Goal: Information Seeking & Learning: Learn about a topic

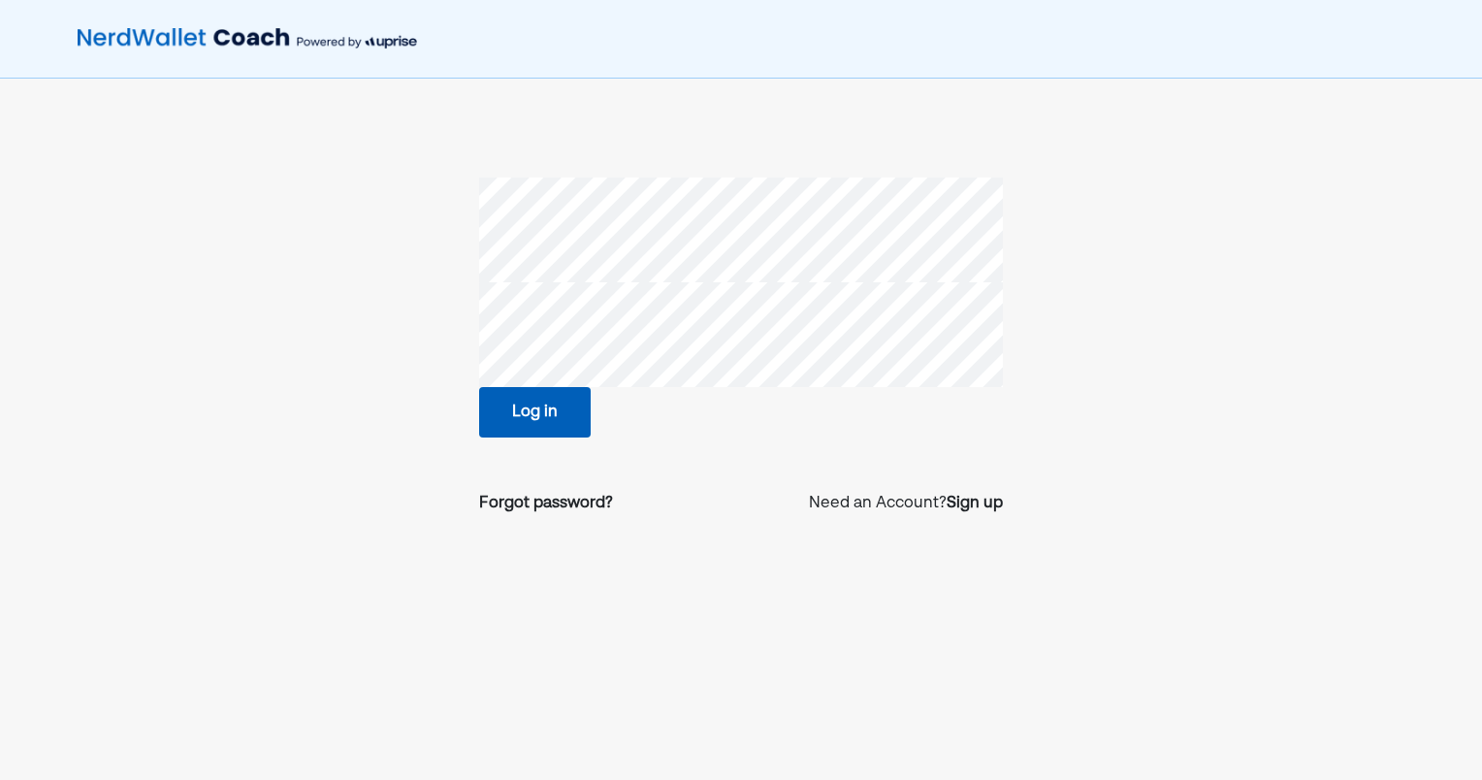
click at [537, 401] on button "Log in" at bounding box center [535, 412] width 112 height 50
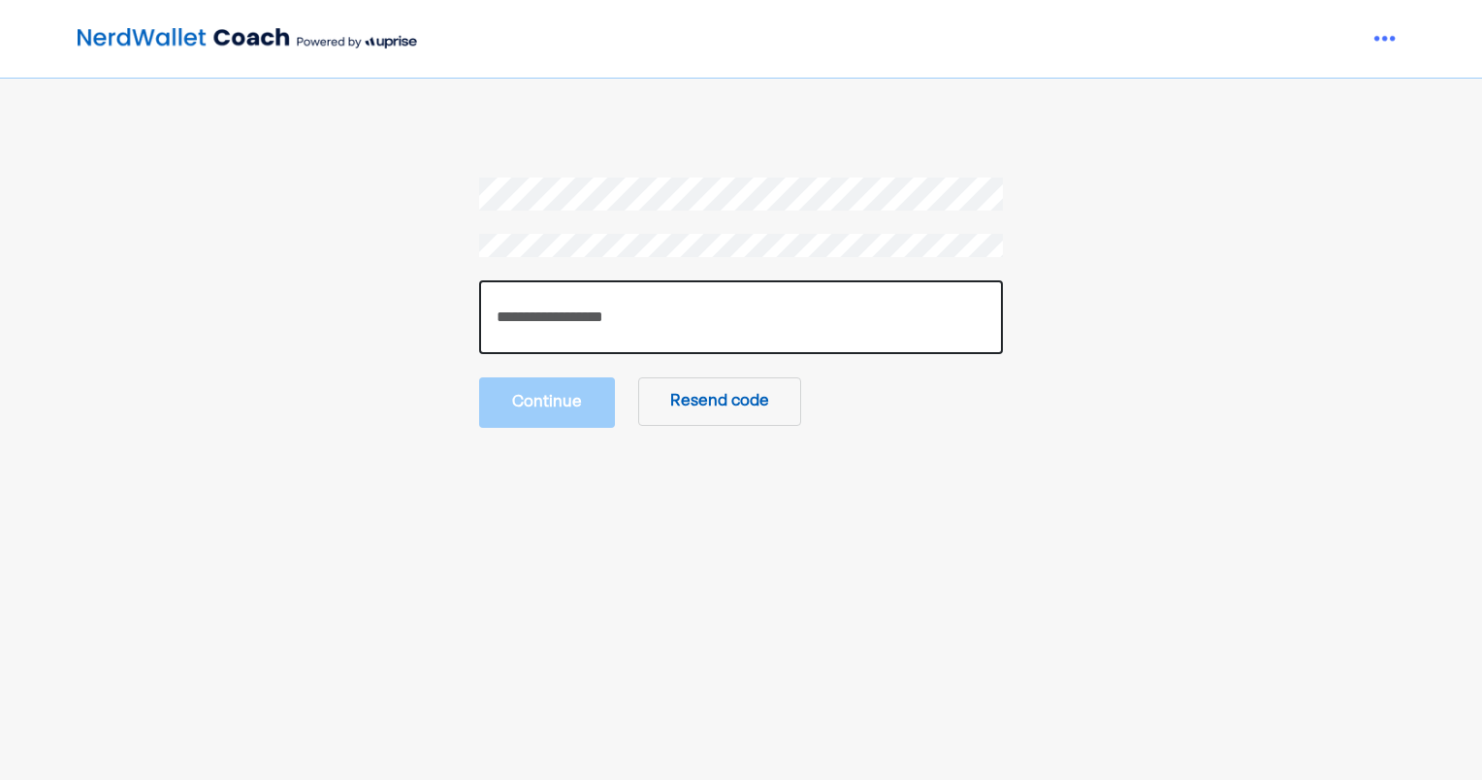
click at [888, 343] on input "number" at bounding box center [741, 317] width 524 height 74
click at [875, 329] on input "number" at bounding box center [741, 317] width 524 height 74
type input "******"
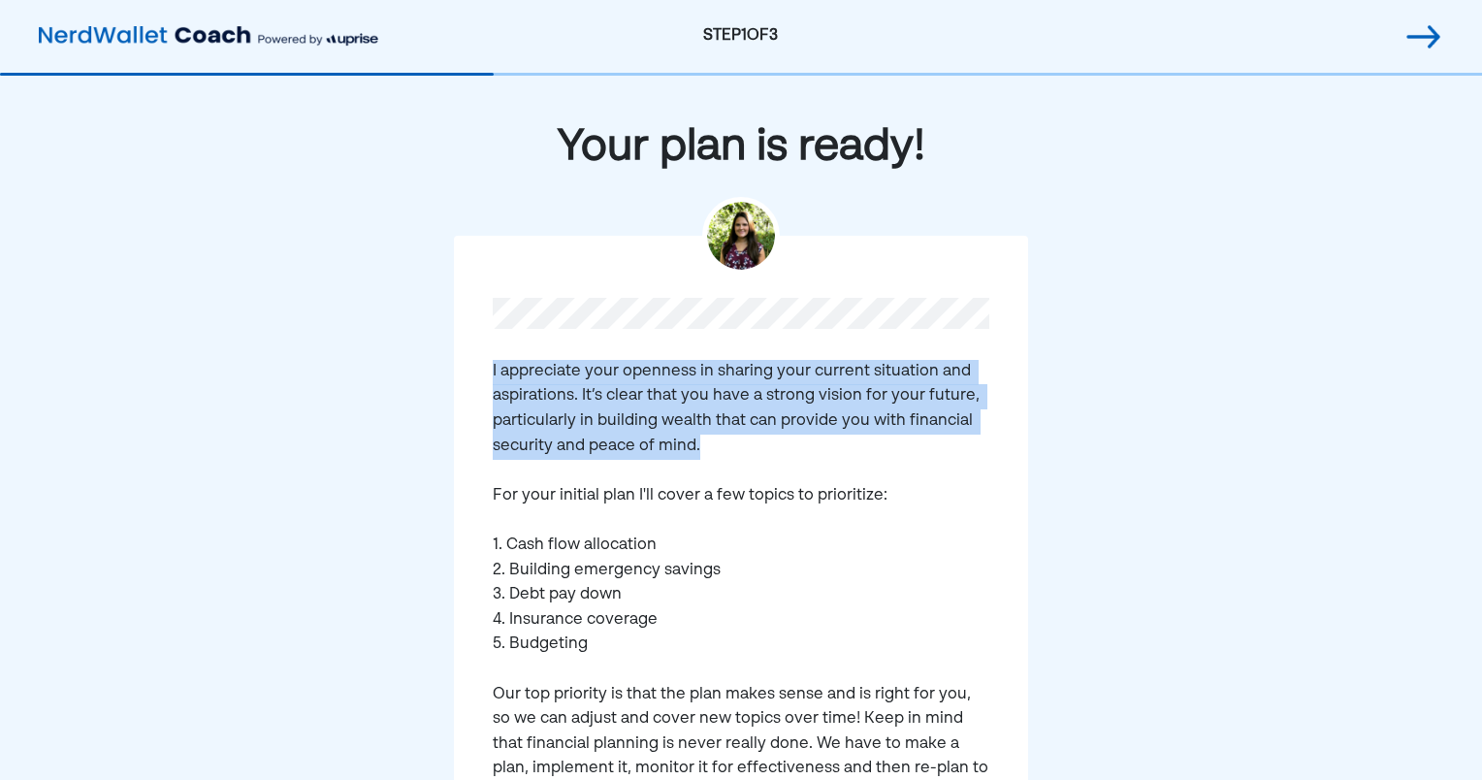
drag, startPoint x: 512, startPoint y: 379, endPoint x: 734, endPoint y: 455, distance: 234.6
click at [734, 455] on div "I appreciate your openness in sharing your current situation and aspirations. I…" at bounding box center [741, 601] width 574 height 730
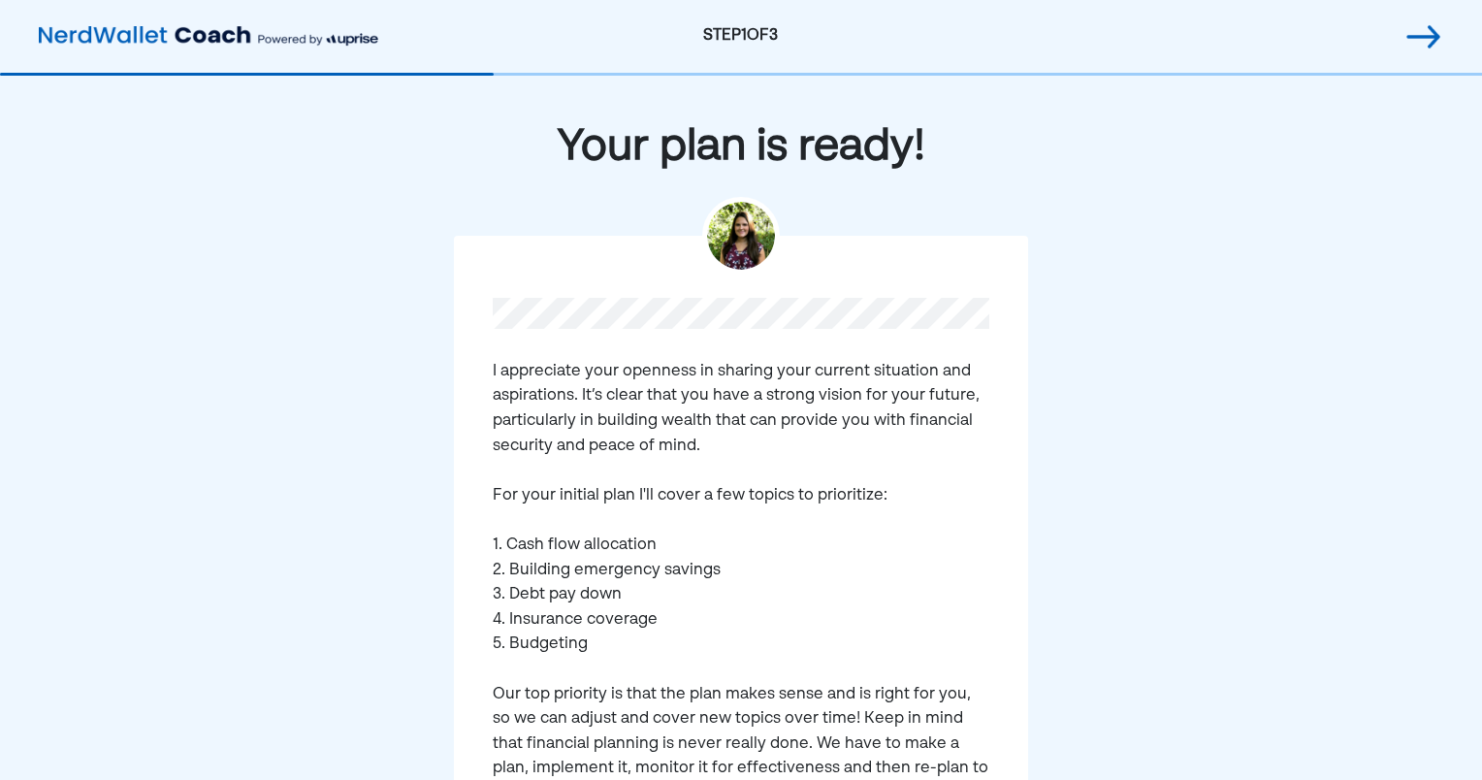
drag, startPoint x: 734, startPoint y: 455, endPoint x: 716, endPoint y: 462, distance: 19.6
click at [716, 462] on pre "I appreciate your openness in sharing your current situation and aspirations. I…" at bounding box center [741, 620] width 497 height 521
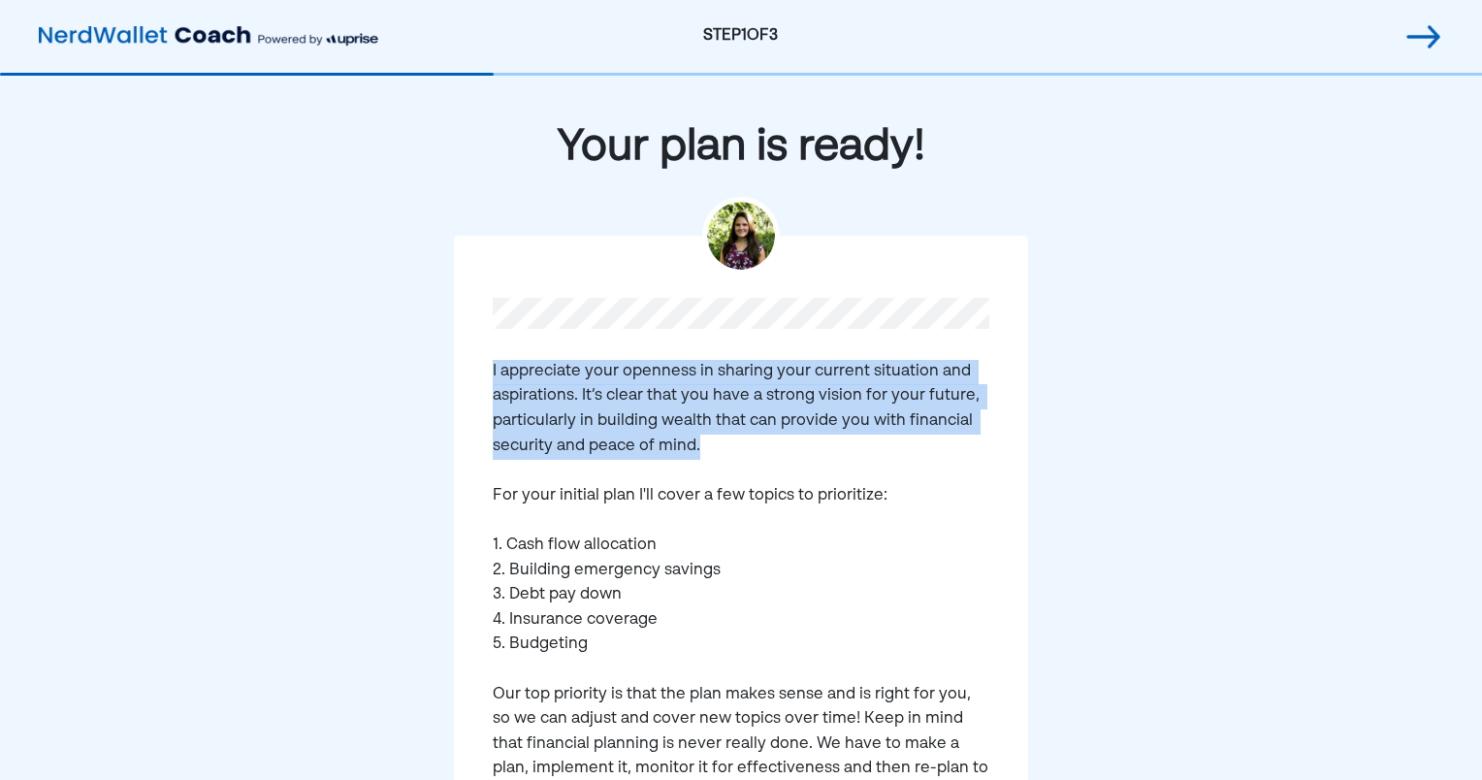
drag, startPoint x: 726, startPoint y: 458, endPoint x: 493, endPoint y: 355, distance: 255.3
click at [493, 355] on div "I appreciate your openness in sharing your current situation and aspirations. I…" at bounding box center [741, 601] width 574 height 730
drag, startPoint x: 493, startPoint y: 355, endPoint x: 520, endPoint y: 415, distance: 66.0
click at [520, 415] on pre "I appreciate your openness in sharing your current situation and aspirations. I…" at bounding box center [741, 620] width 497 height 521
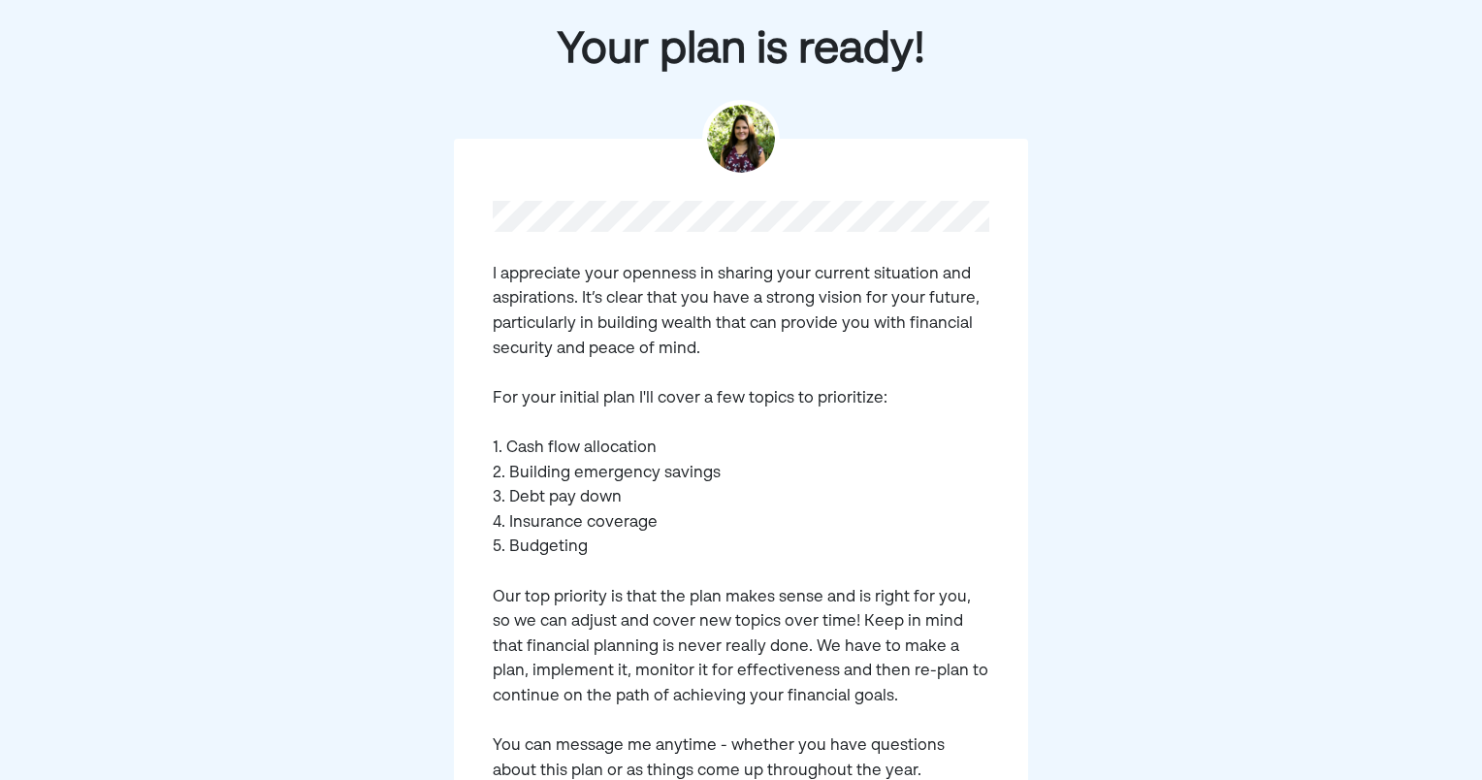
click at [549, 485] on pre "I appreciate your openness in sharing your current situation and aspirations. I…" at bounding box center [741, 523] width 497 height 521
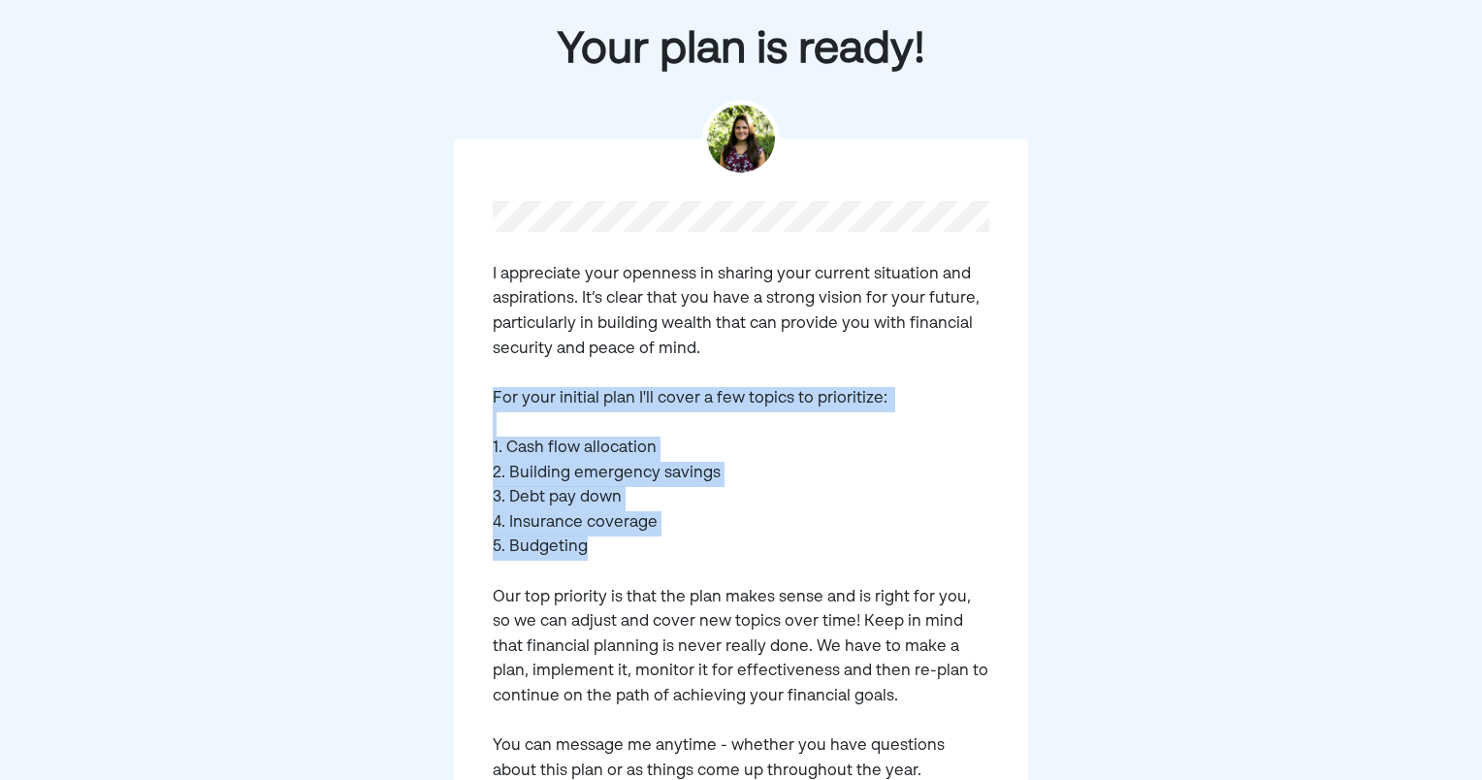
drag, startPoint x: 558, startPoint y: 544, endPoint x: 481, endPoint y: 380, distance: 180.9
click at [481, 380] on div "I appreciate your openness in sharing your current situation and aspirations. I…" at bounding box center [741, 504] width 574 height 730
click at [559, 533] on pre "I appreciate your openness in sharing your current situation and aspirations. I…" at bounding box center [741, 523] width 497 height 521
drag, startPoint x: 582, startPoint y: 551, endPoint x: 459, endPoint y: 376, distance: 213.6
click at [459, 376] on div "I appreciate your openness in sharing your current situation and aspirations. I…" at bounding box center [741, 504] width 574 height 730
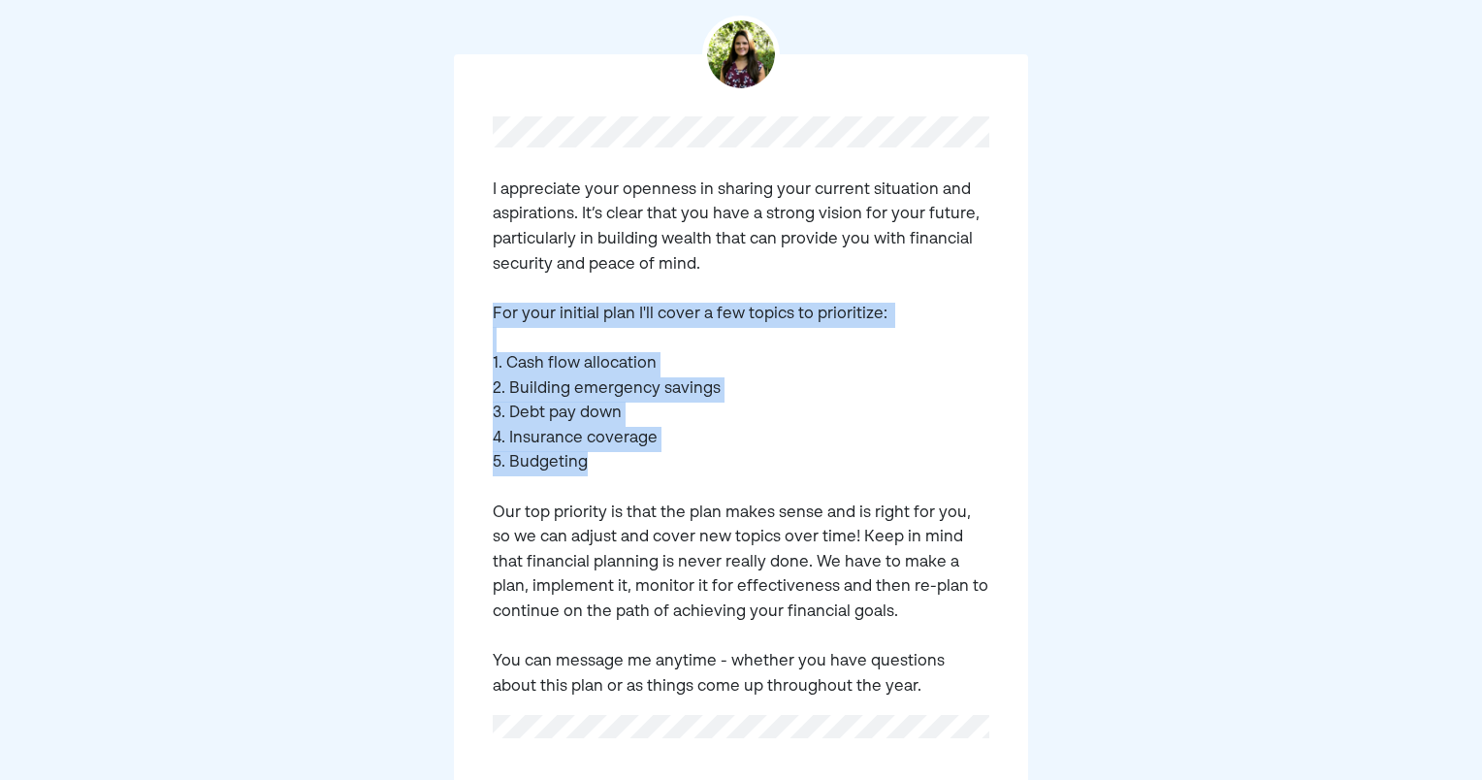
scroll to position [291, 0]
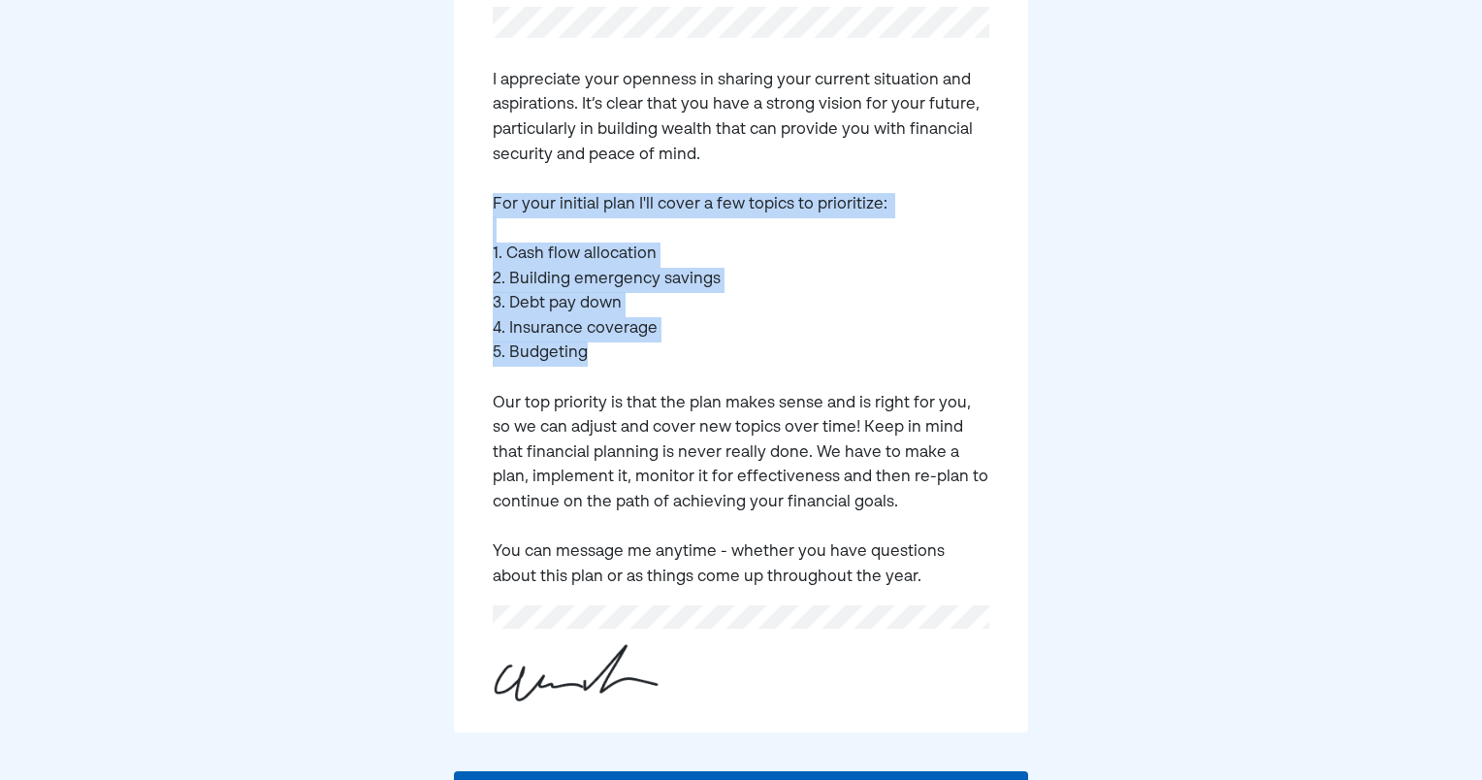
click at [507, 525] on pre "I appreciate your openness in sharing your current situation and aspirations. I…" at bounding box center [741, 329] width 497 height 521
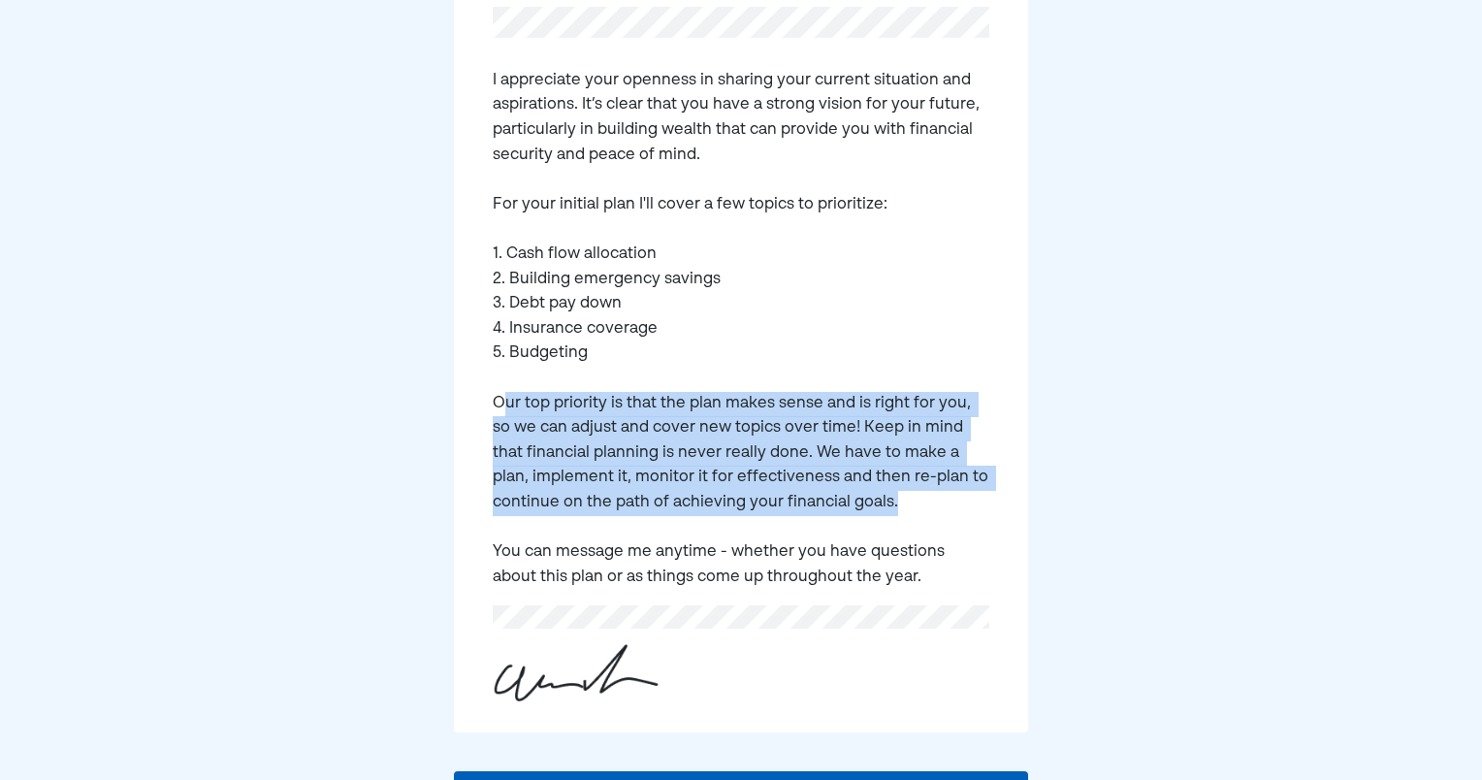
drag, startPoint x: 500, startPoint y: 403, endPoint x: 938, endPoint y: 512, distance: 450.7
click at [938, 512] on pre "I appreciate your openness in sharing your current situation and aspirations. I…" at bounding box center [741, 329] width 497 height 521
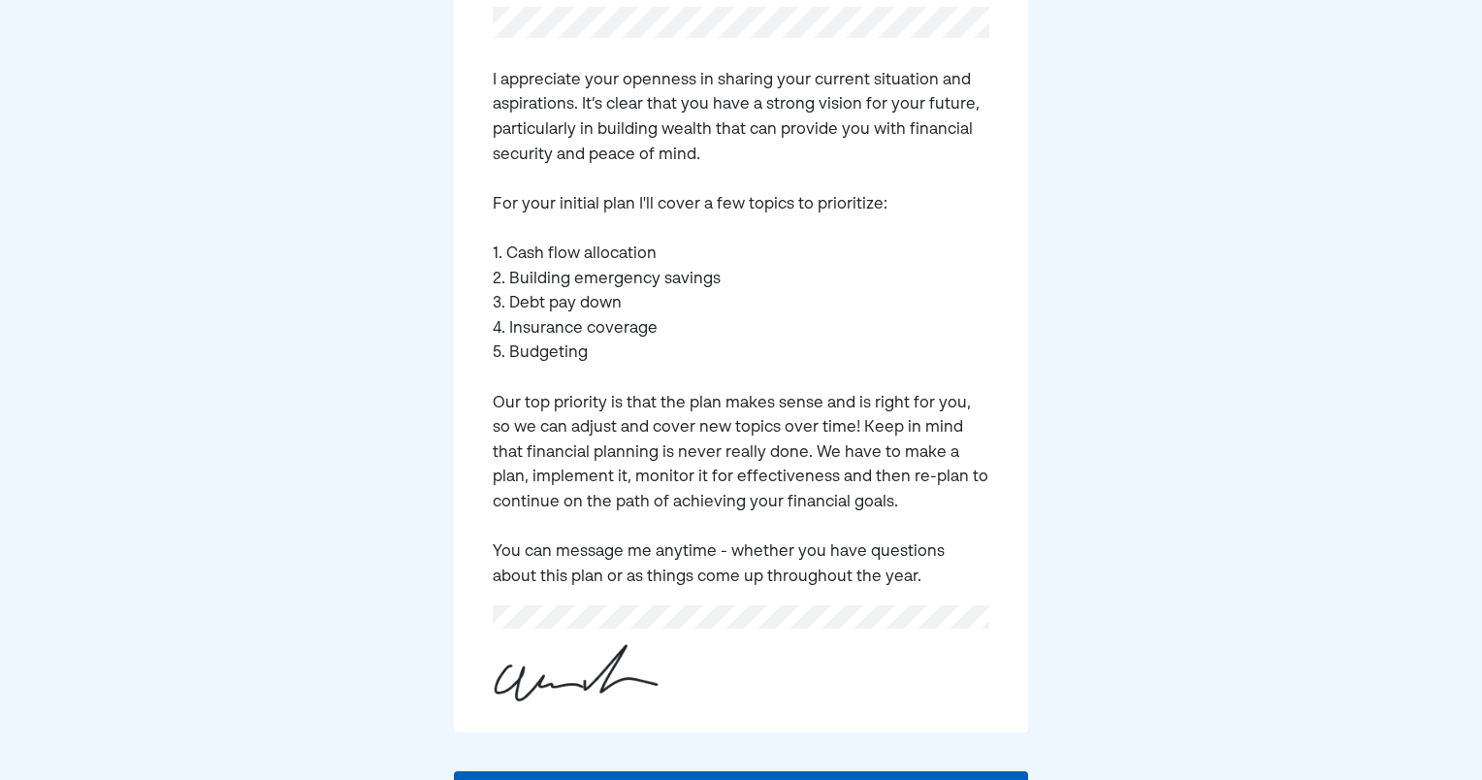
drag, startPoint x: 938, startPoint y: 512, endPoint x: 912, endPoint y: 515, distance: 26.3
click at [919, 517] on pre "I appreciate your openness in sharing your current situation and aspirations. I…" at bounding box center [741, 329] width 497 height 521
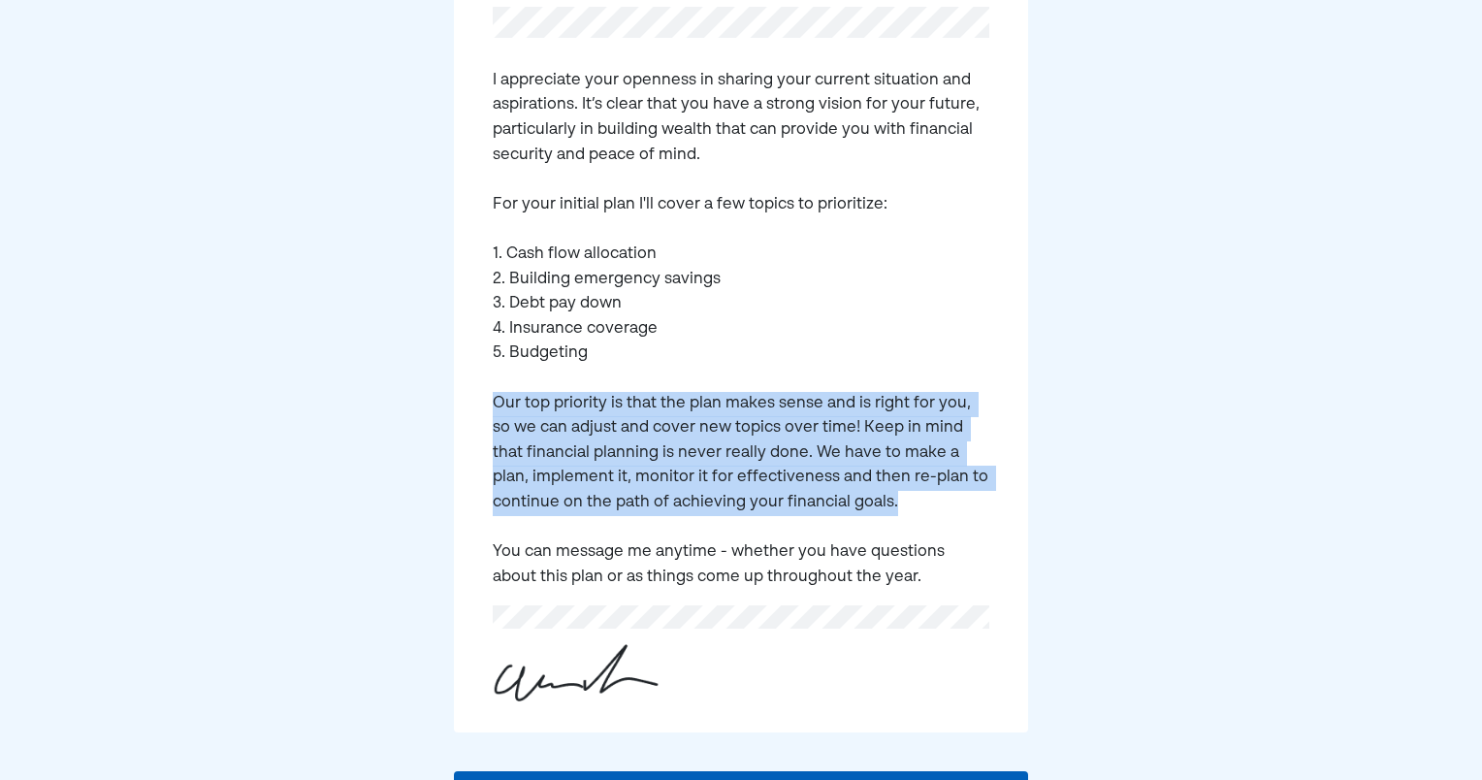
drag, startPoint x: 907, startPoint y: 503, endPoint x: 501, endPoint y: 380, distance: 423.7
click at [501, 380] on pre "I appreciate your openness in sharing your current situation and aspirations. I…" at bounding box center [741, 329] width 497 height 521
click at [514, 397] on pre "I appreciate your openness in sharing your current situation and aspirations. I…" at bounding box center [741, 329] width 497 height 521
drag, startPoint x: 597, startPoint y: 417, endPoint x: 898, endPoint y: 508, distance: 314.1
click at [898, 508] on div "I appreciate your openness in sharing your current situation and aspirations. I…" at bounding box center [741, 339] width 574 height 788
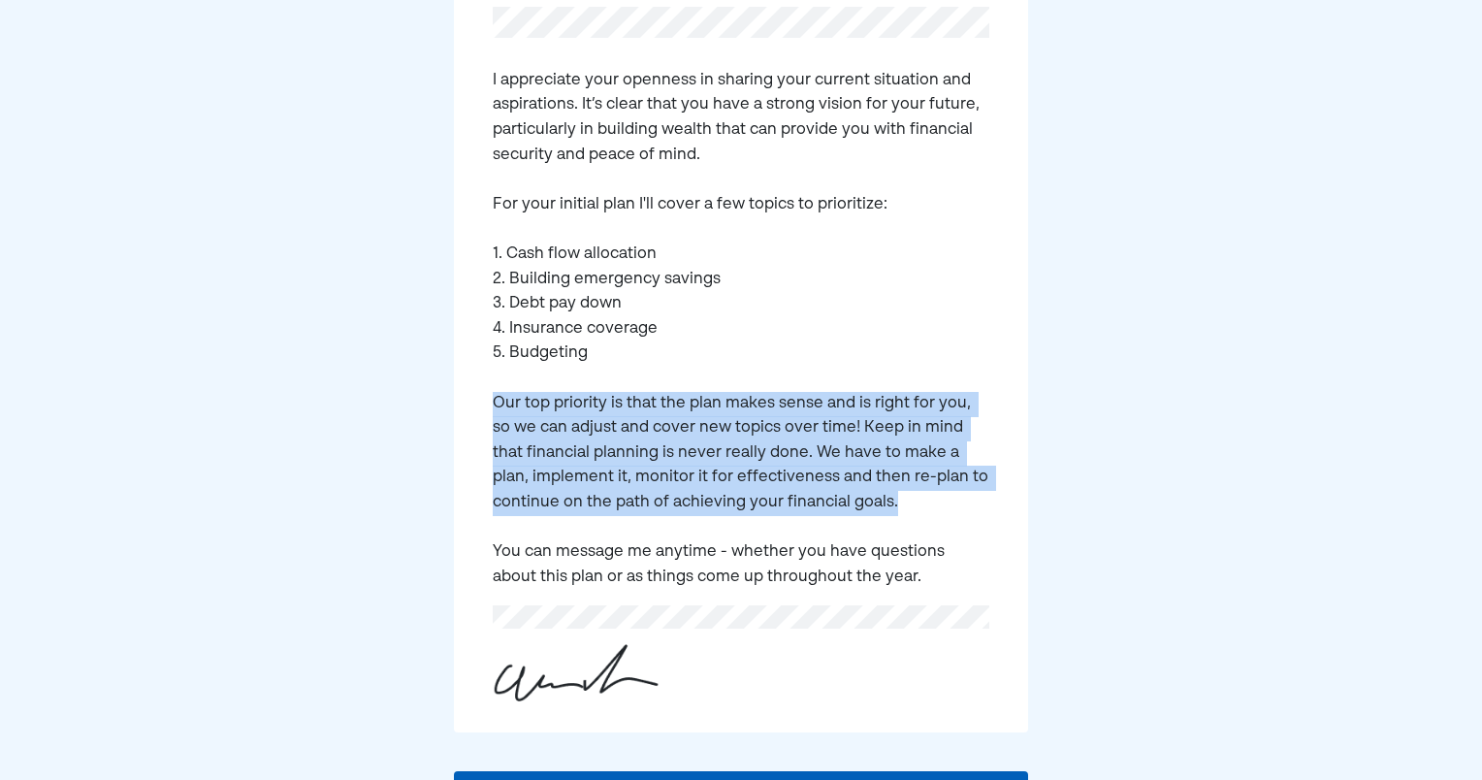
drag, startPoint x: 898, startPoint y: 508, endPoint x: 875, endPoint y: 509, distance: 23.3
click at [880, 509] on pre "I appreciate your openness in sharing your current situation and aspirations. I…" at bounding box center [741, 329] width 497 height 521
click at [887, 506] on pre "I appreciate your openness in sharing your current situation and aspirations. I…" at bounding box center [741, 329] width 497 height 521
drag, startPoint x: 887, startPoint y: 507, endPoint x: 471, endPoint y: 391, distance: 432.0
click at [471, 391] on div "I appreciate your openness in sharing your current situation and aspirations. I…" at bounding box center [741, 339] width 574 height 788
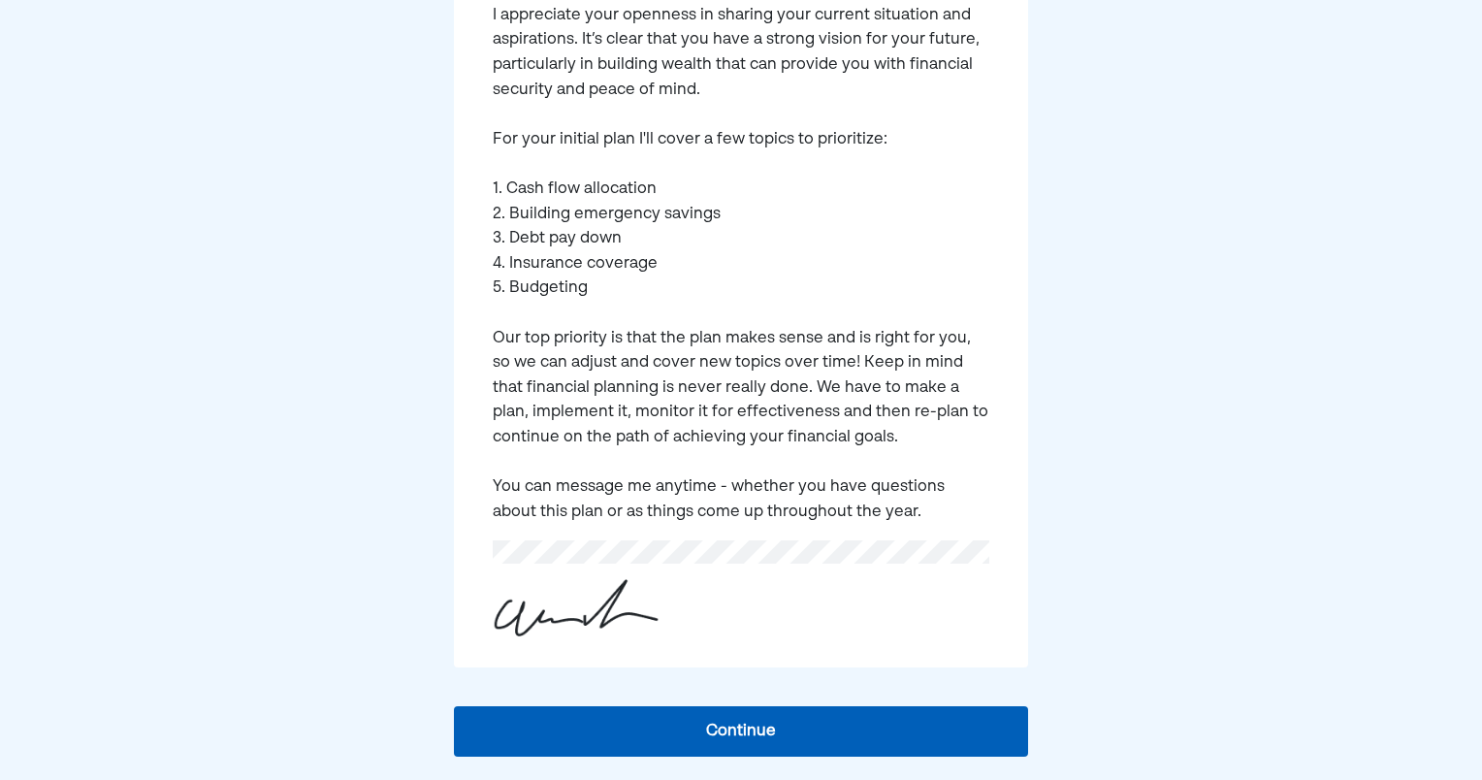
click at [535, 469] on pre "I appreciate your openness in sharing your current situation and aspirations. I…" at bounding box center [741, 264] width 497 height 521
click at [762, 747] on button "Continue" at bounding box center [741, 731] width 574 height 50
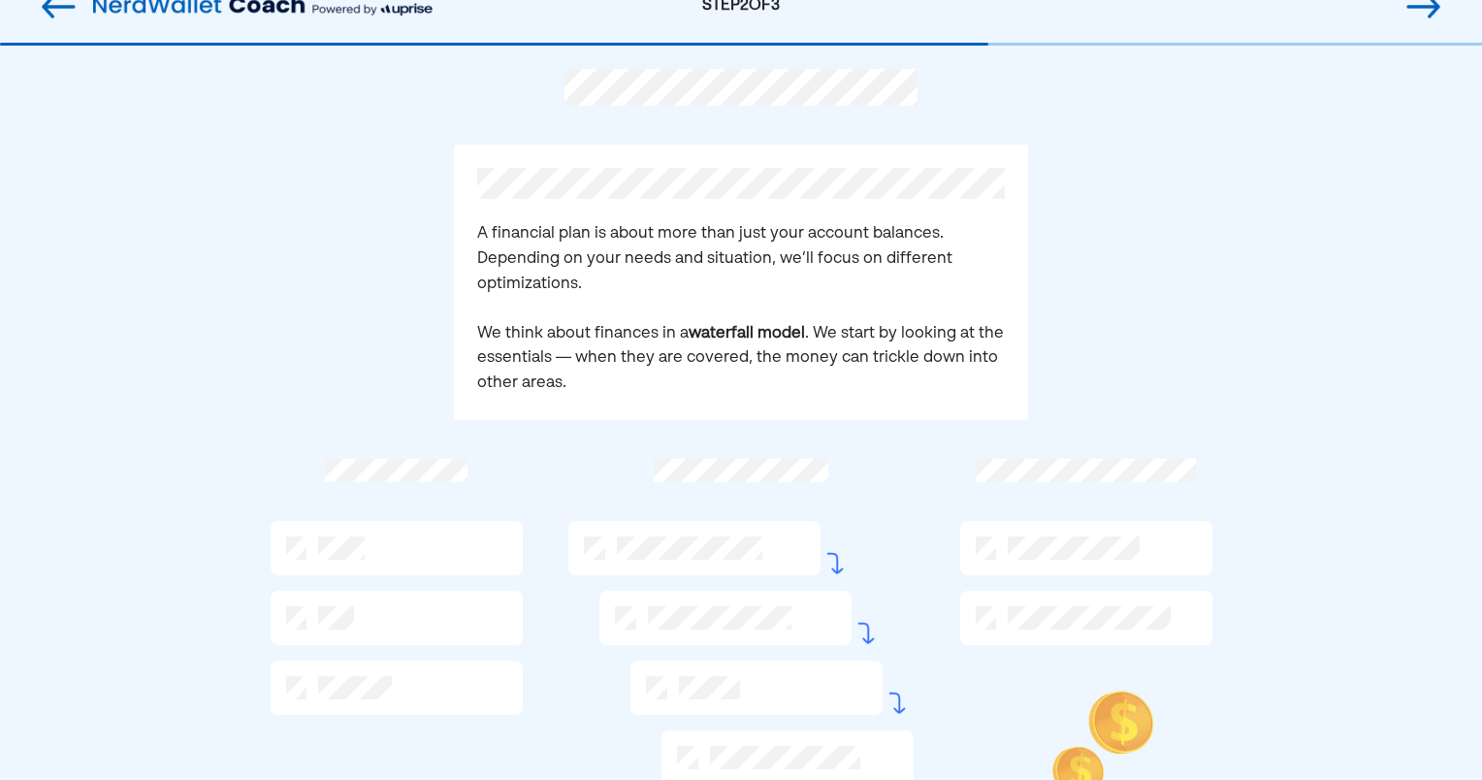
scroll to position [0, 0]
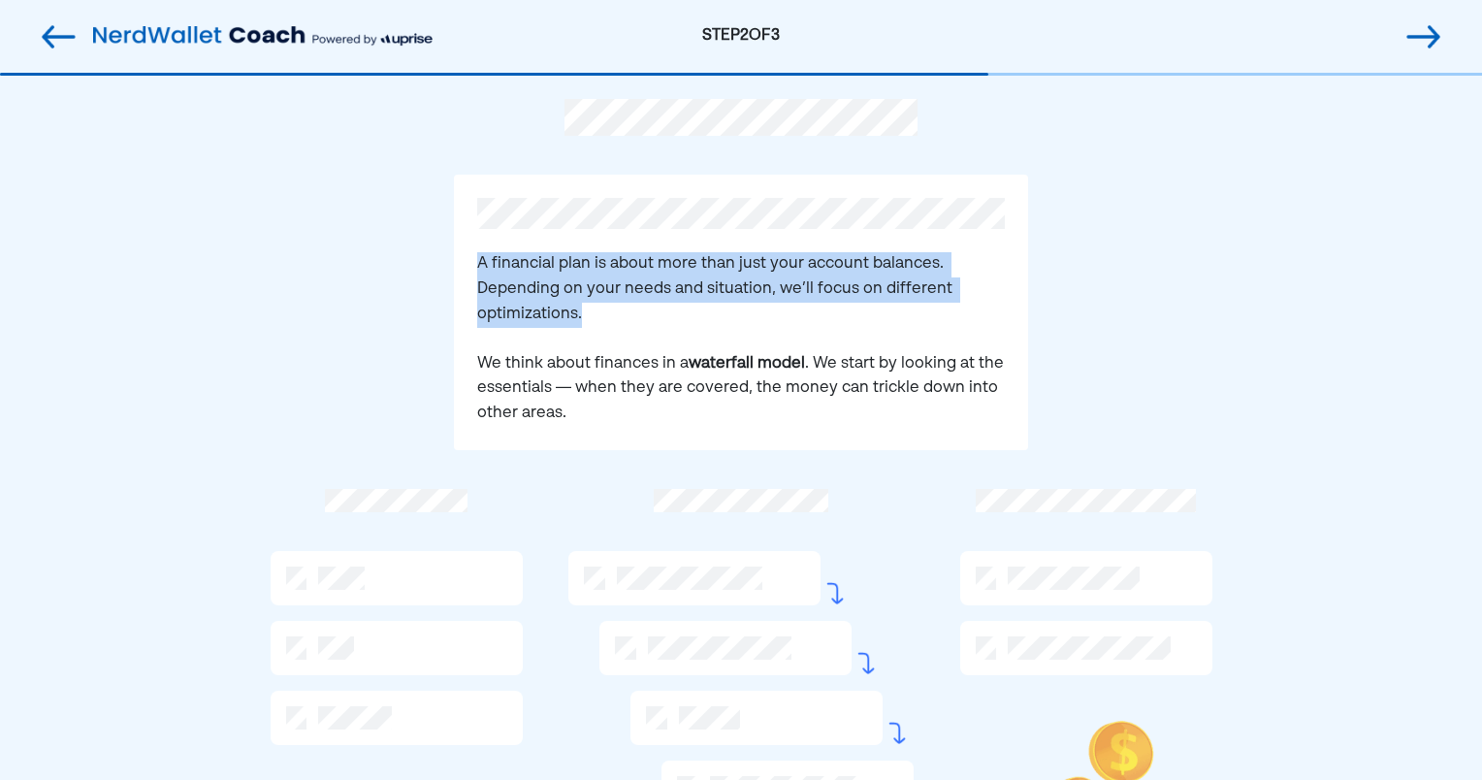
drag, startPoint x: 470, startPoint y: 249, endPoint x: 620, endPoint y: 326, distance: 167.9
click at [620, 326] on div "A financial plan is about more than just your account balances. Depending on yo…" at bounding box center [741, 312] width 574 height 274
click at [619, 326] on pre "A financial plan is about more than just your account balances. Depending on yo…" at bounding box center [741, 339] width 528 height 174
drag, startPoint x: 609, startPoint y: 323, endPoint x: 461, endPoint y: 241, distance: 169.3
click at [461, 241] on div "A financial plan is about more than just your account balances. Depending on yo…" at bounding box center [741, 312] width 574 height 274
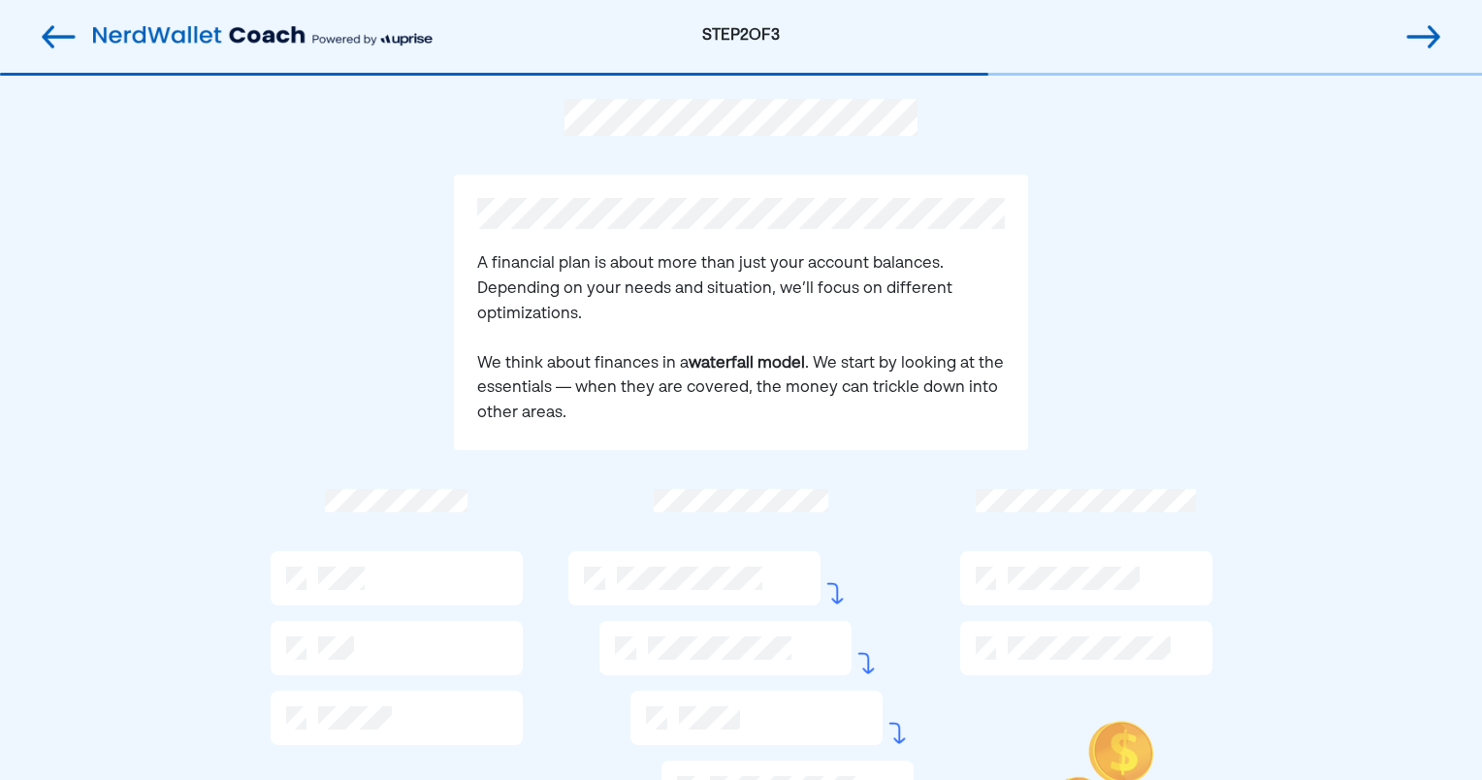
drag, startPoint x: 461, startPoint y: 241, endPoint x: 530, endPoint y: 345, distance: 125.1
click at [535, 331] on pre "A financial plan is about more than just your account balances. Depending on yo…" at bounding box center [741, 339] width 528 height 174
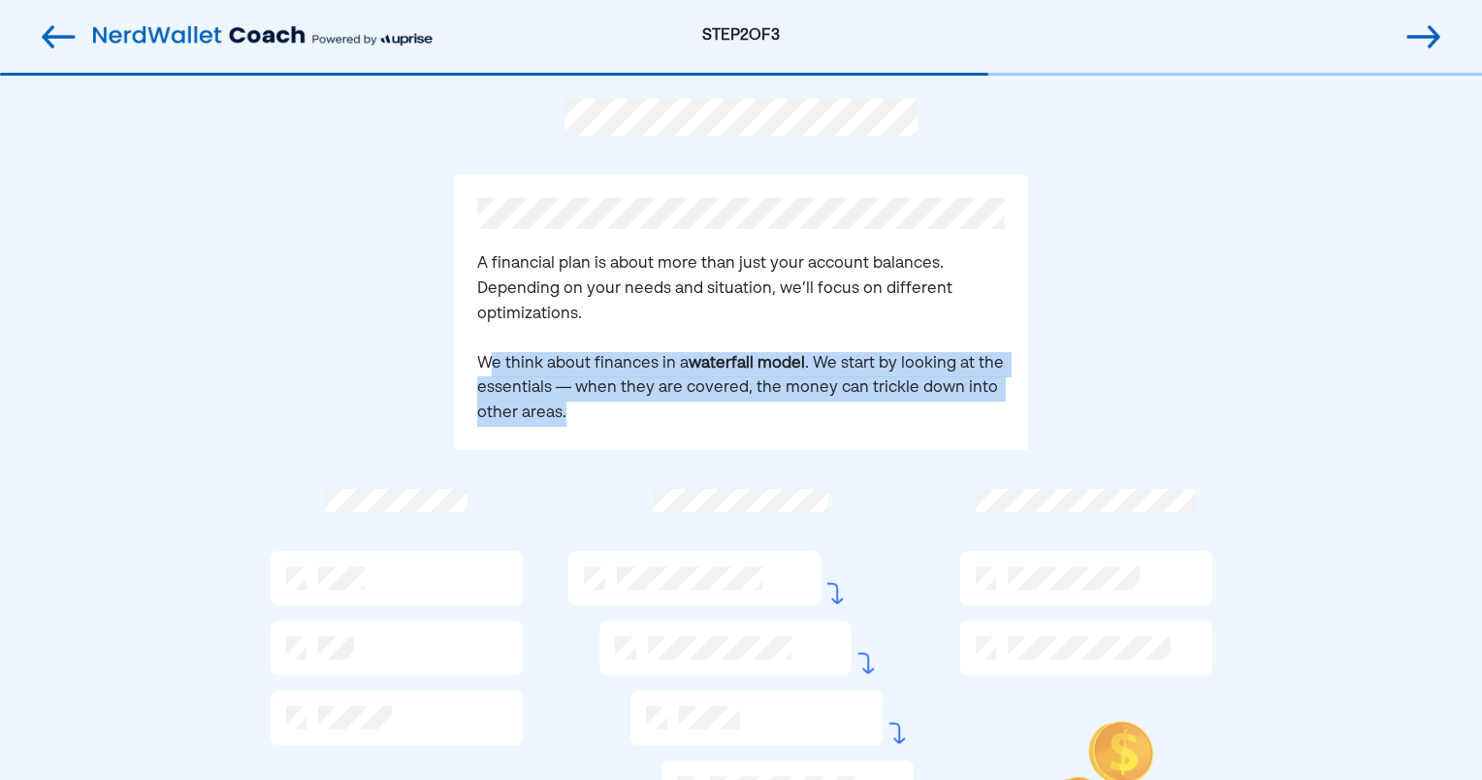
drag, startPoint x: 596, startPoint y: 394, endPoint x: 636, endPoint y: 425, distance: 50.4
click at [636, 425] on pre "A financial plan is about more than just your account balances. Depending on yo…" at bounding box center [741, 339] width 528 height 174
drag, startPoint x: 636, startPoint y: 425, endPoint x: 614, endPoint y: 423, distance: 22.4
click at [615, 423] on pre "A financial plan is about more than just your account balances. Depending on yo…" at bounding box center [741, 339] width 528 height 174
drag, startPoint x: 603, startPoint y: 424, endPoint x: 452, endPoint y: 353, distance: 167.0
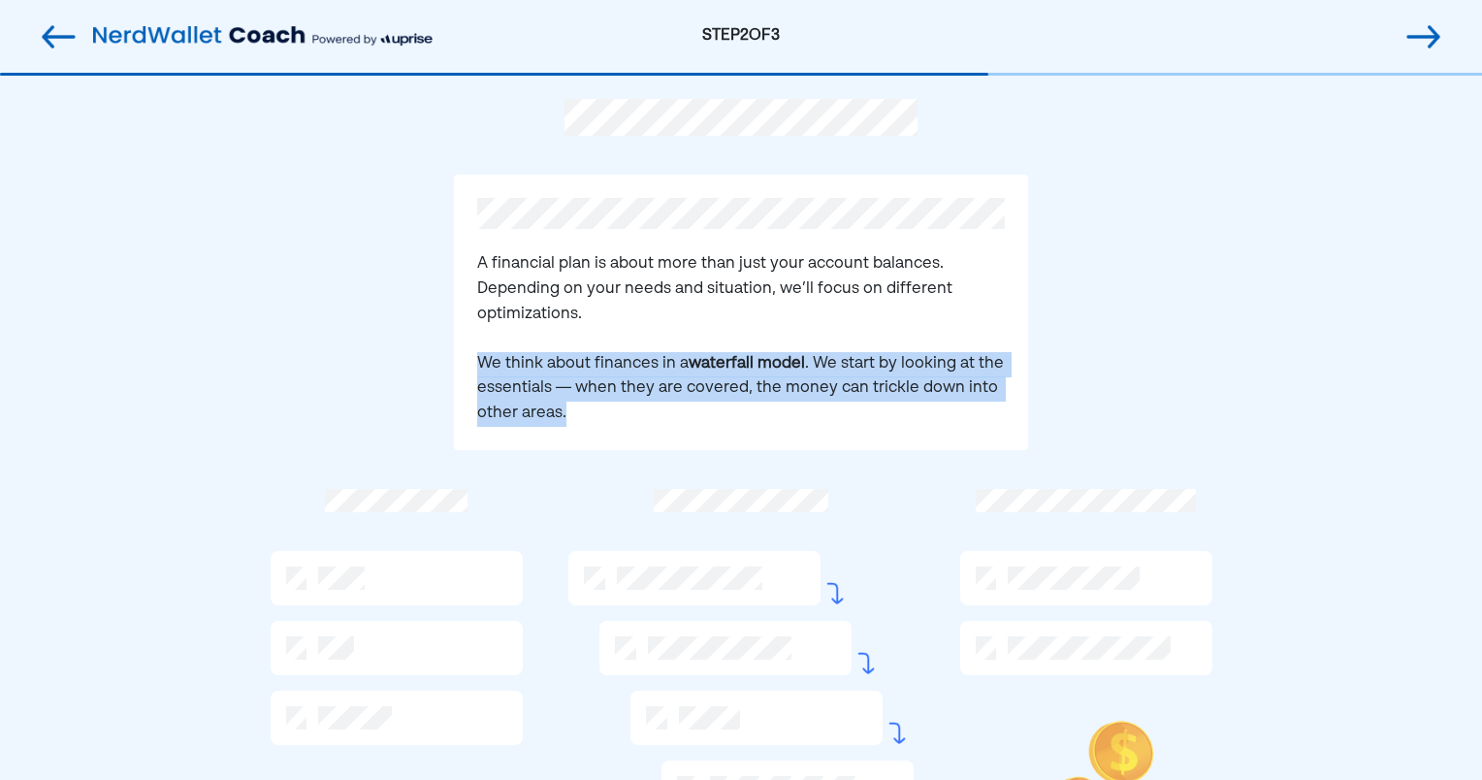
click at [452, 353] on div "A financial plan is about more than just your account balances. Depending on yo…" at bounding box center [741, 540] width 1482 height 929
drag, startPoint x: 452, startPoint y: 353, endPoint x: 553, endPoint y: 413, distance: 117.4
click at [531, 402] on pre "A financial plan is about more than just your account balances. Depending on yo…" at bounding box center [741, 339] width 528 height 174
click at [572, 432] on div "A financial plan is about more than just your account balances. Depending on yo…" at bounding box center [741, 312] width 574 height 274
drag, startPoint x: 576, startPoint y: 423, endPoint x: 456, endPoint y: 344, distance: 143.6
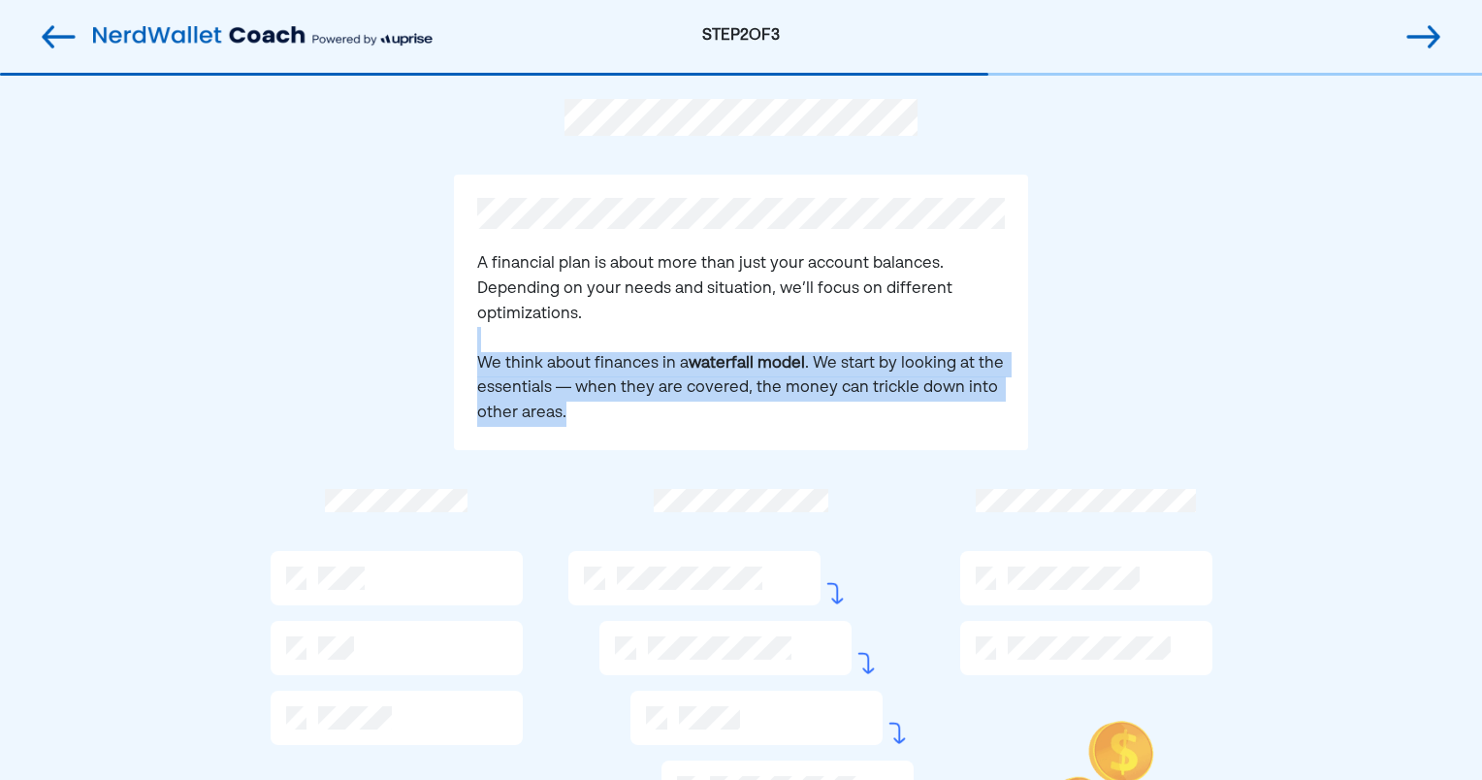
click at [456, 344] on div "A financial plan is about more than just your account balances. Depending on yo…" at bounding box center [741, 312] width 574 height 274
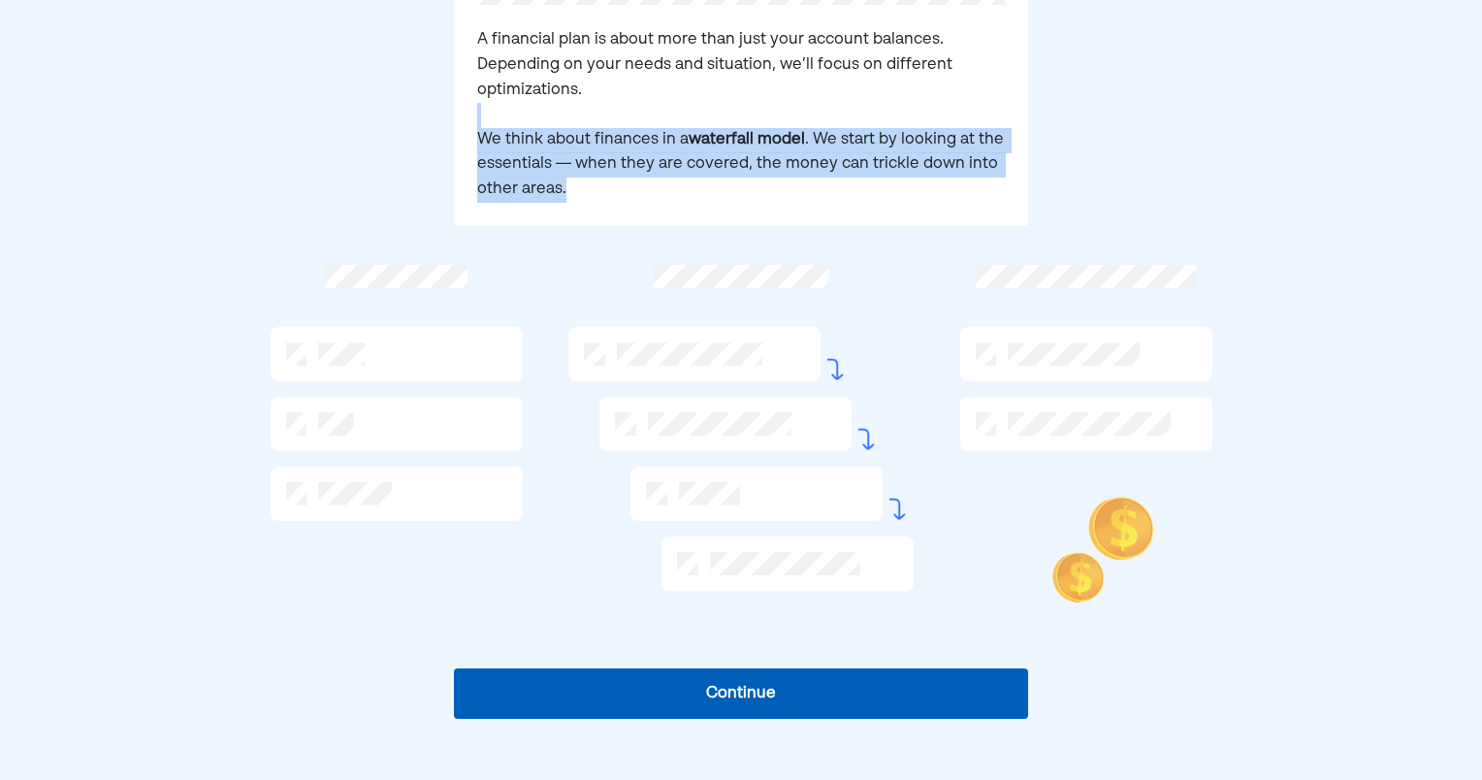
click at [590, 149] on pre "A financial plan is about more than just your account balances. Depending on yo…" at bounding box center [741, 115] width 528 height 174
click at [696, 206] on div "A financial plan is about more than just your account balances. Depending on yo…" at bounding box center [741, 88] width 574 height 274
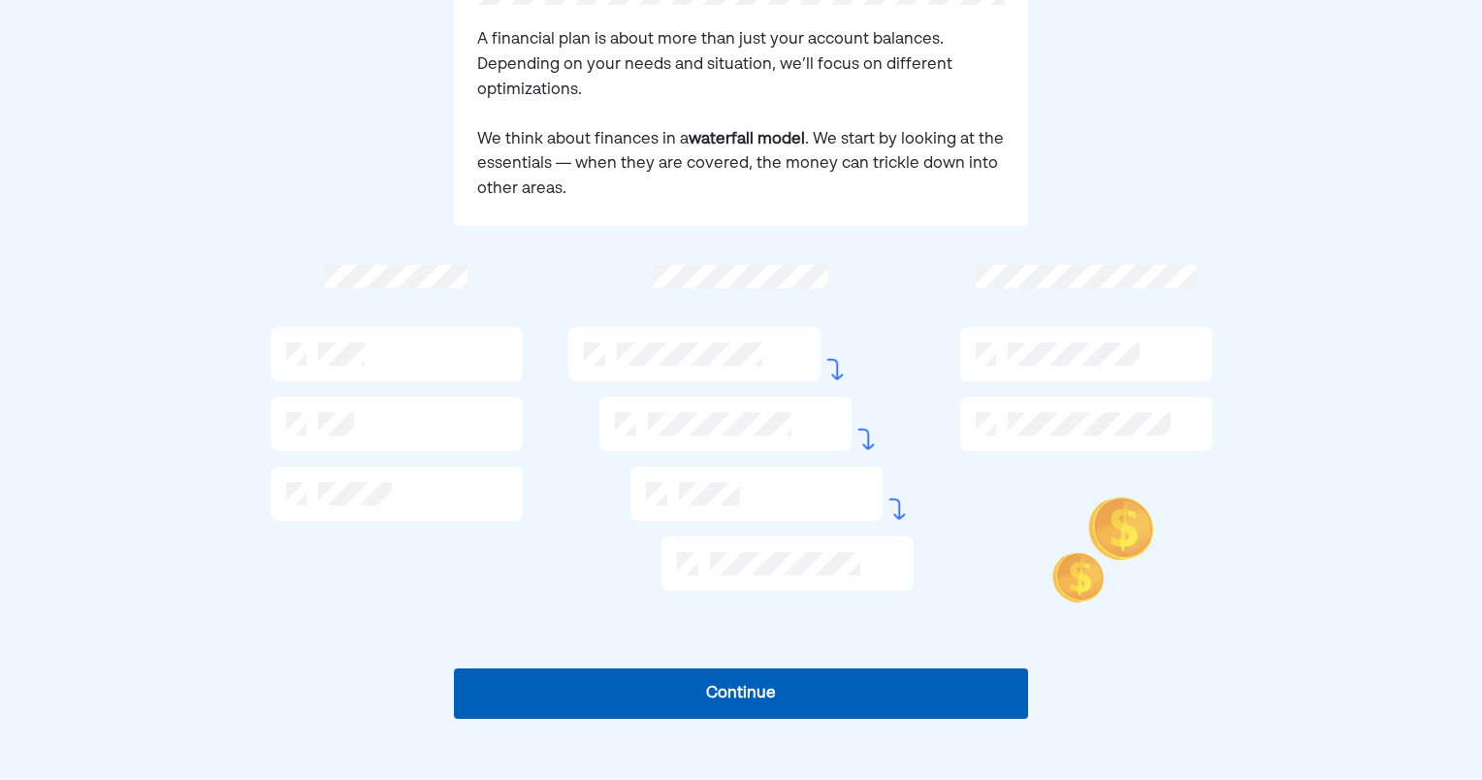
click at [705, 688] on button "Continue" at bounding box center [741, 693] width 574 height 50
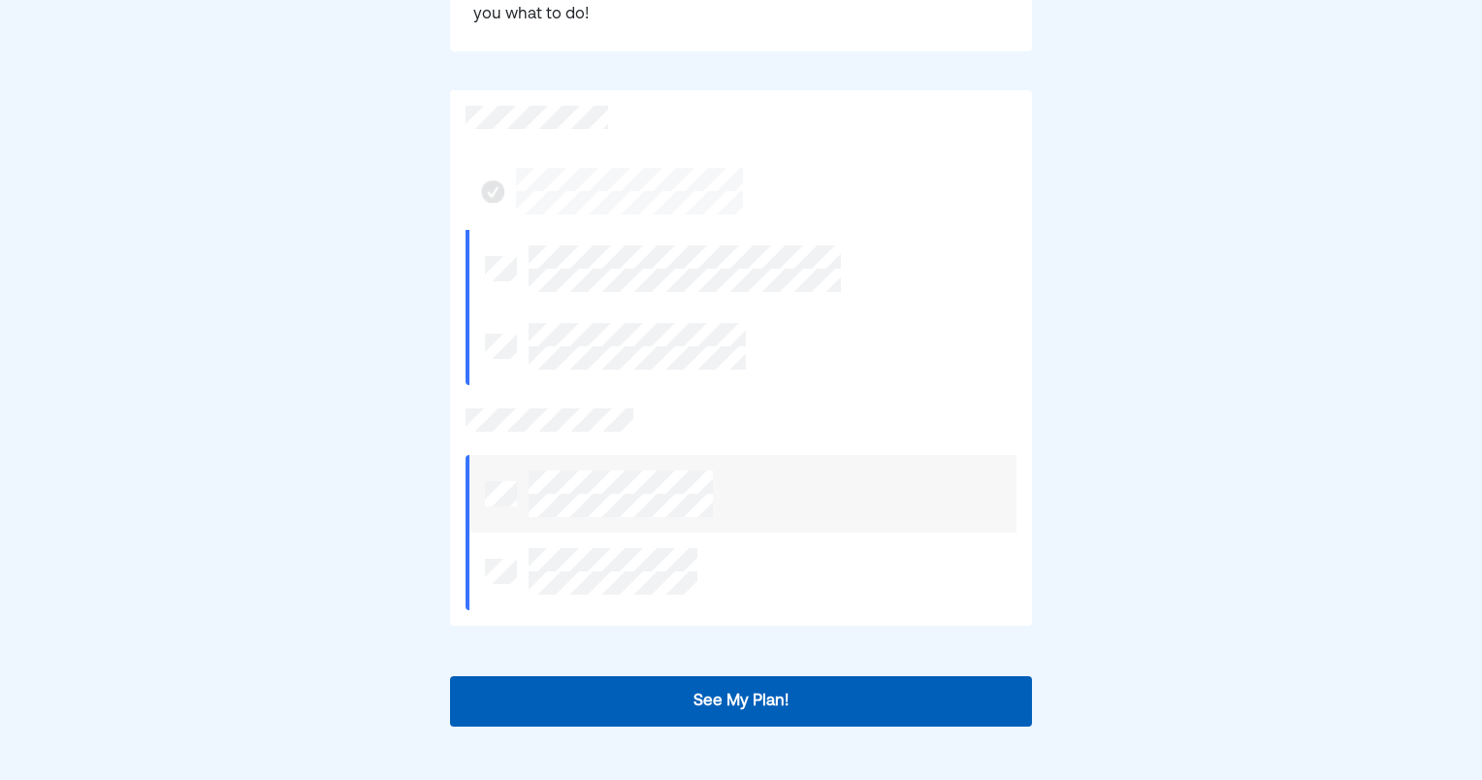
scroll to position [328, 0]
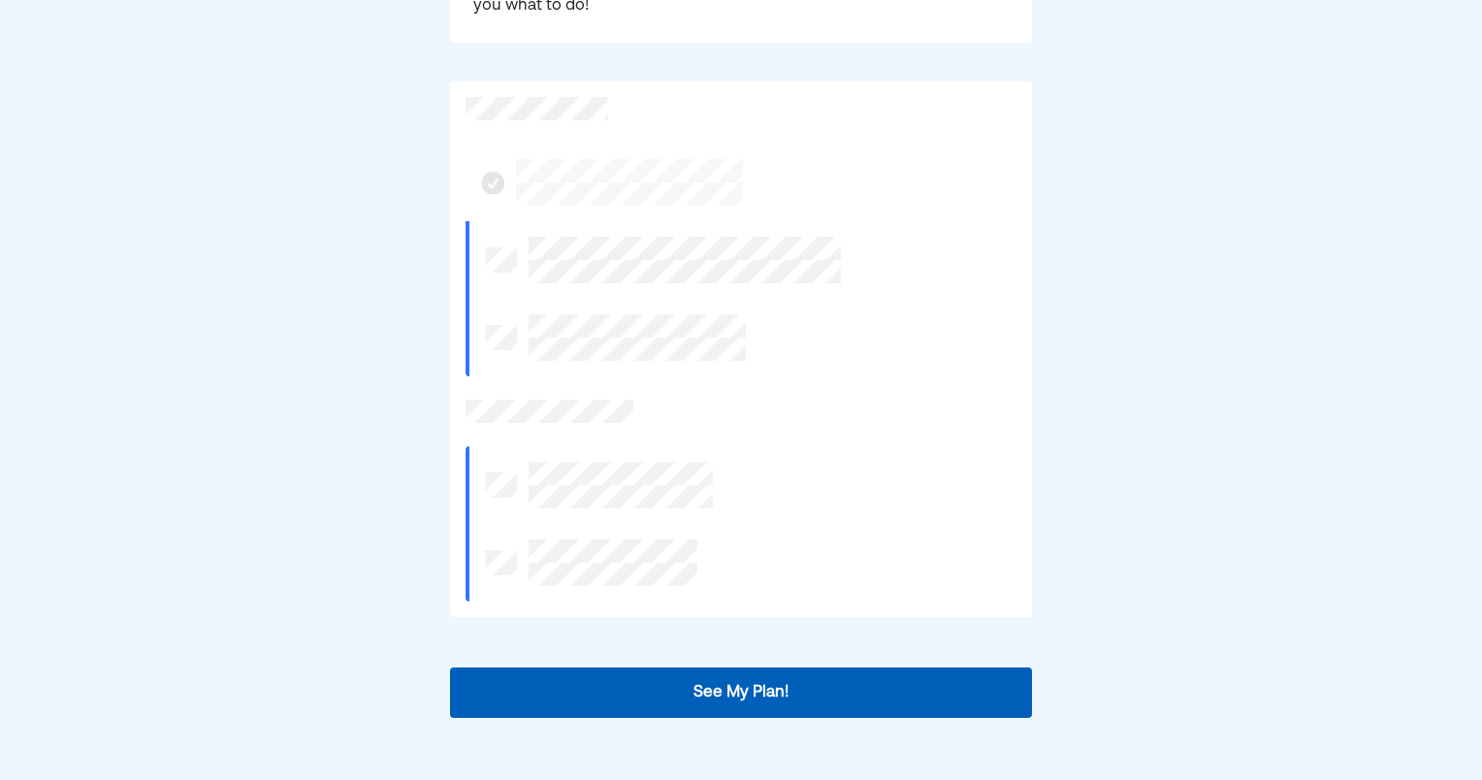
click at [694, 704] on button "See My Plan!" at bounding box center [741, 692] width 582 height 50
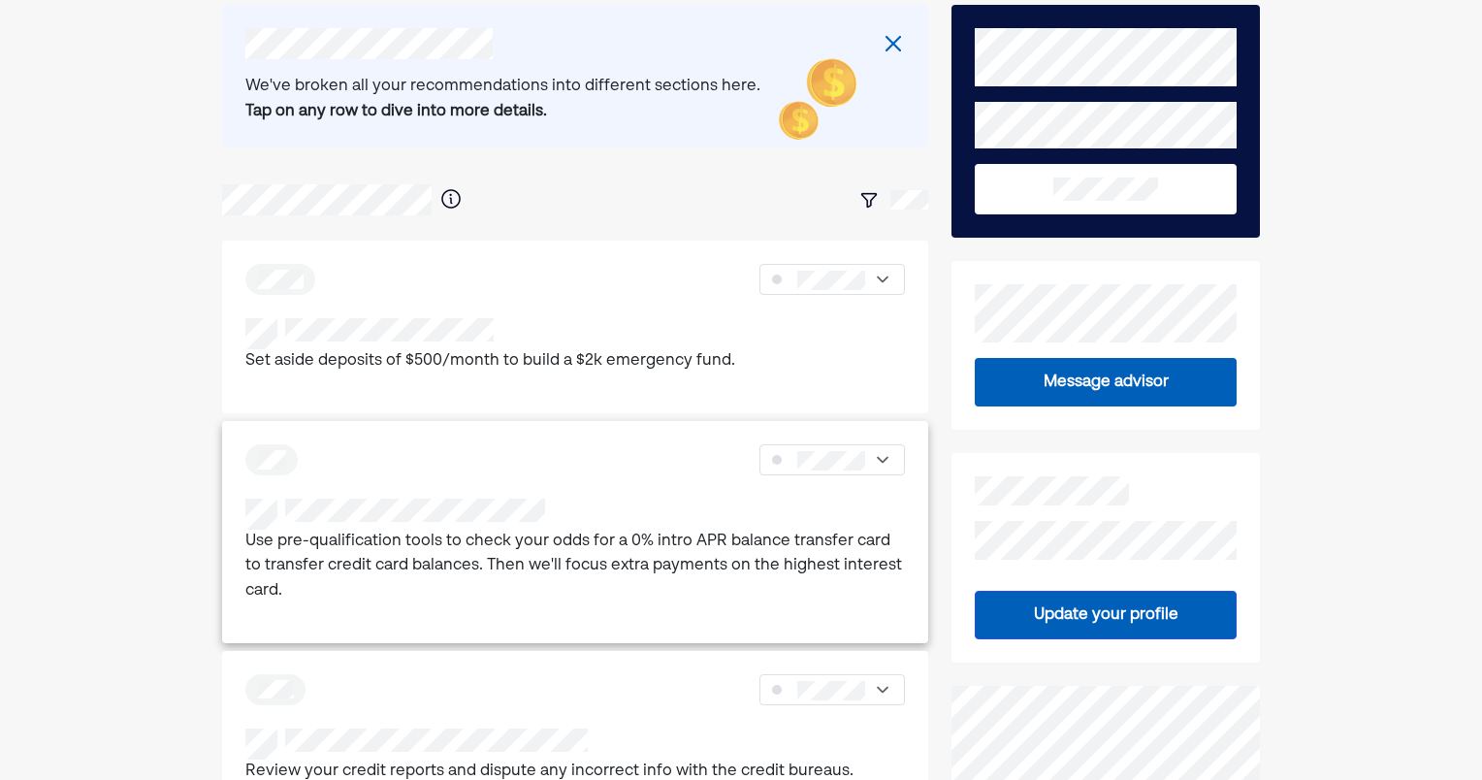
scroll to position [0, 0]
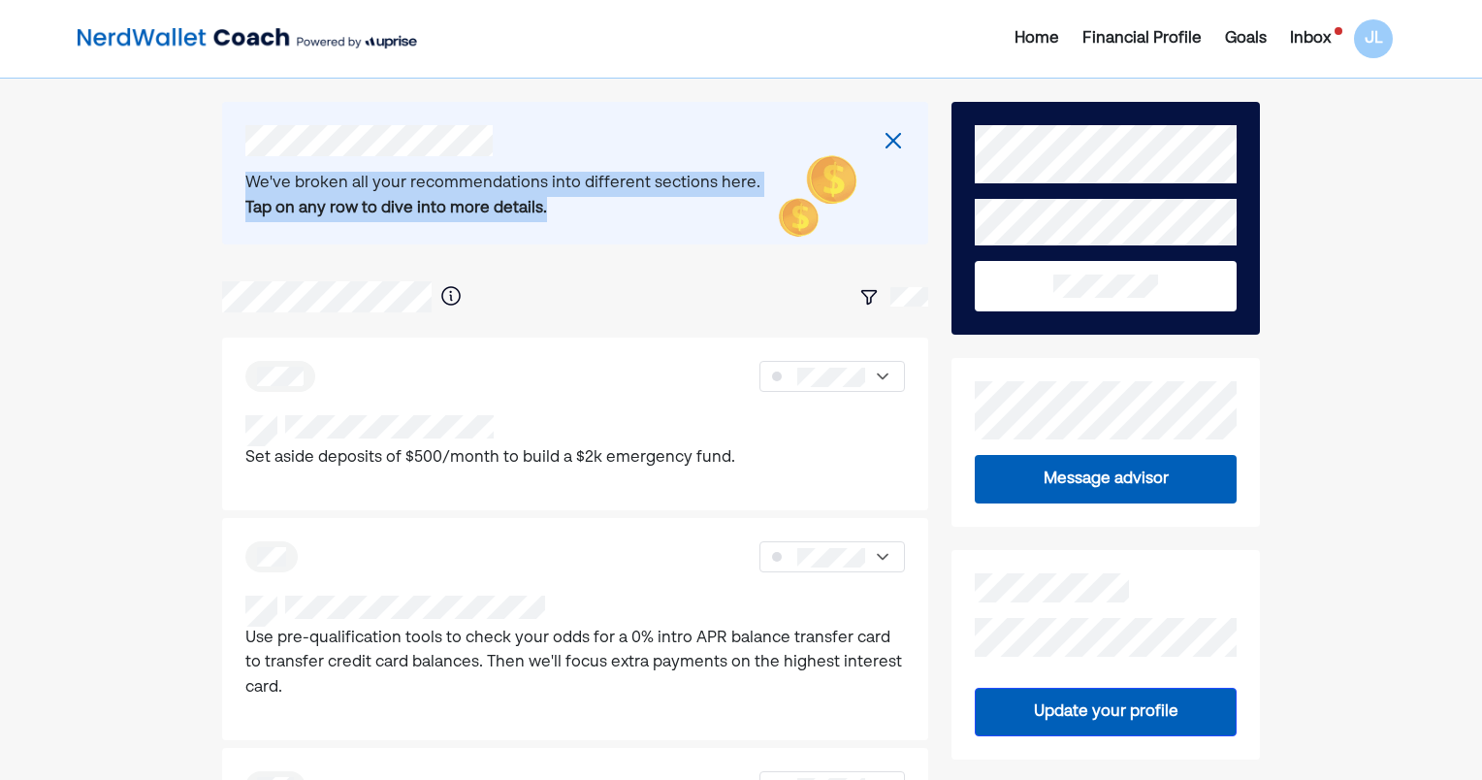
drag, startPoint x: 562, startPoint y: 214, endPoint x: 239, endPoint y: 172, distance: 326.7
click at [239, 172] on div "We've broken all your recommendations into different sections here. Tap on any …" at bounding box center [575, 173] width 707 height 143
drag, startPoint x: 239, startPoint y: 172, endPoint x: 278, endPoint y: 234, distance: 73.7
click at [278, 233] on div "We've broken all your recommendations into different sections here. Tap on any …" at bounding box center [575, 173] width 707 height 143
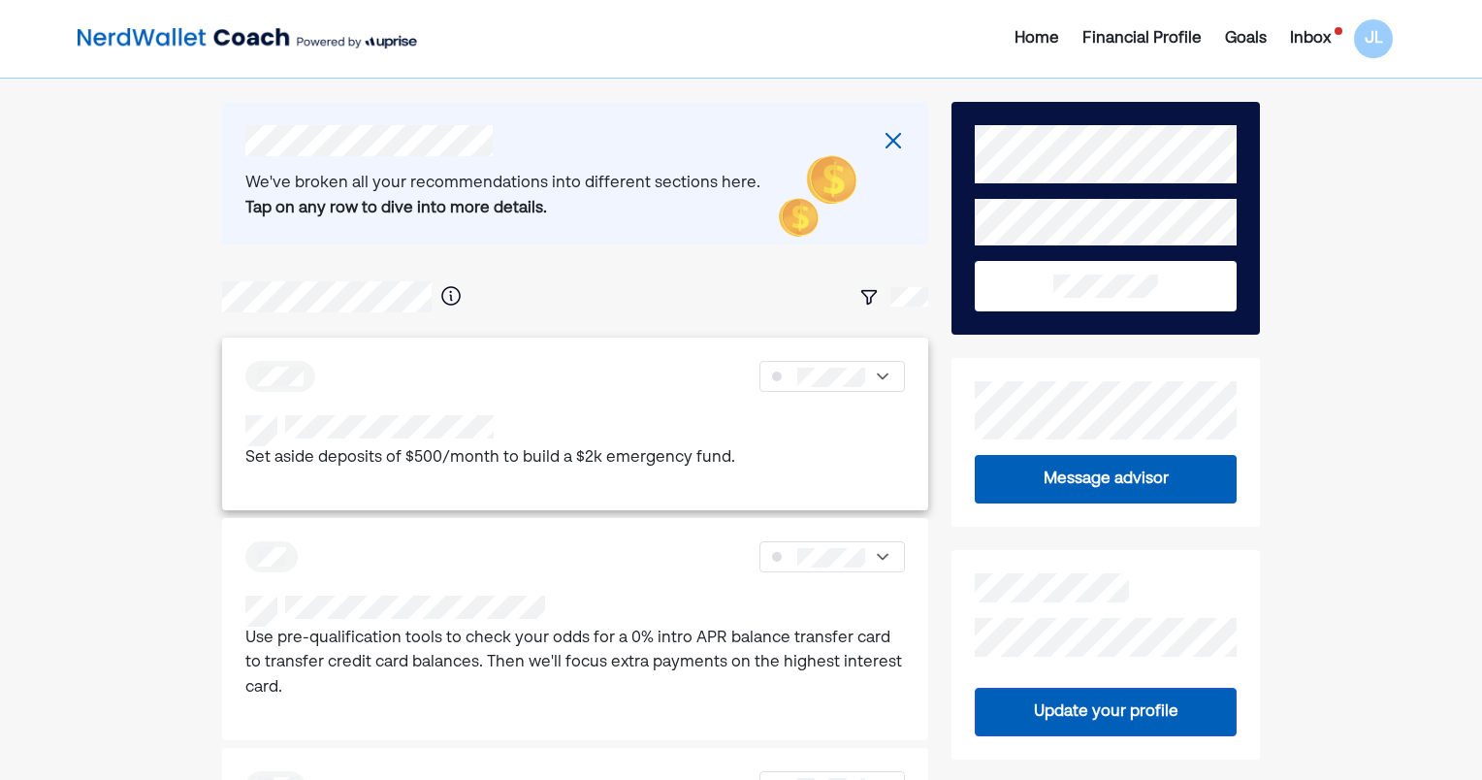
click at [421, 445] on div at bounding box center [490, 430] width 490 height 31
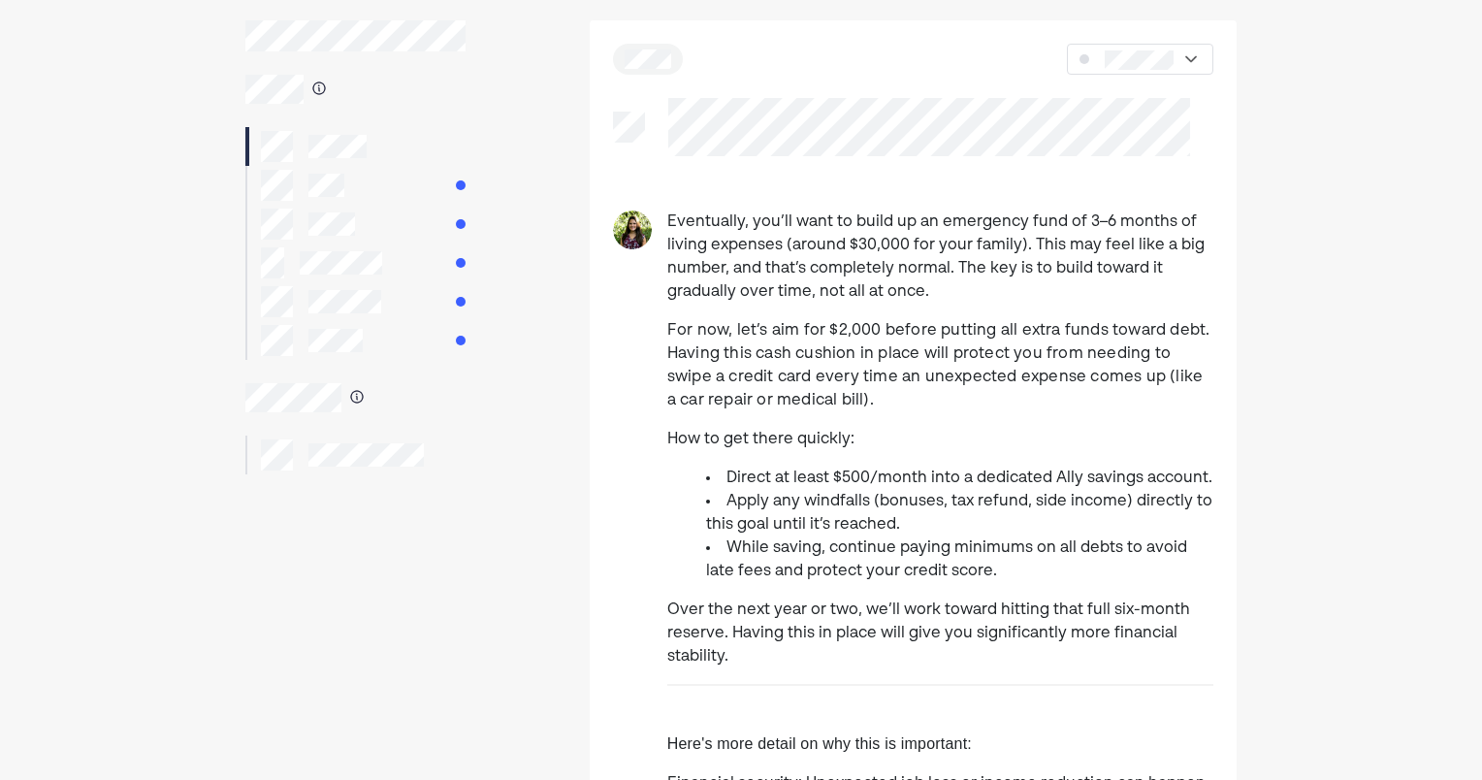
scroll to position [97, 0]
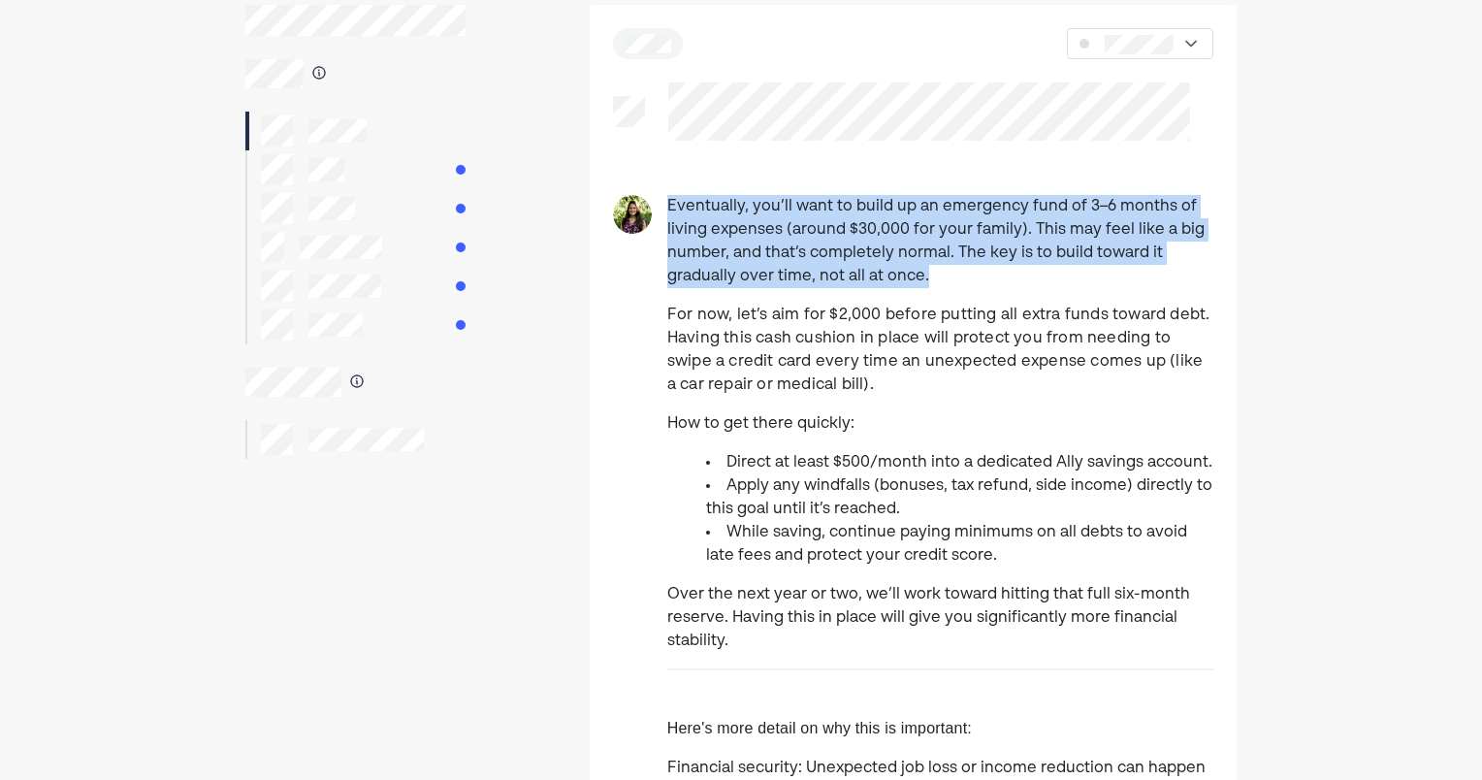
drag, startPoint x: 666, startPoint y: 204, endPoint x: 954, endPoint y: 278, distance: 297.5
click at [954, 278] on div "Eventually, you’ll want to build up an emergency fund of 3–6 months of living e…" at bounding box center [913, 778] width 647 height 1167
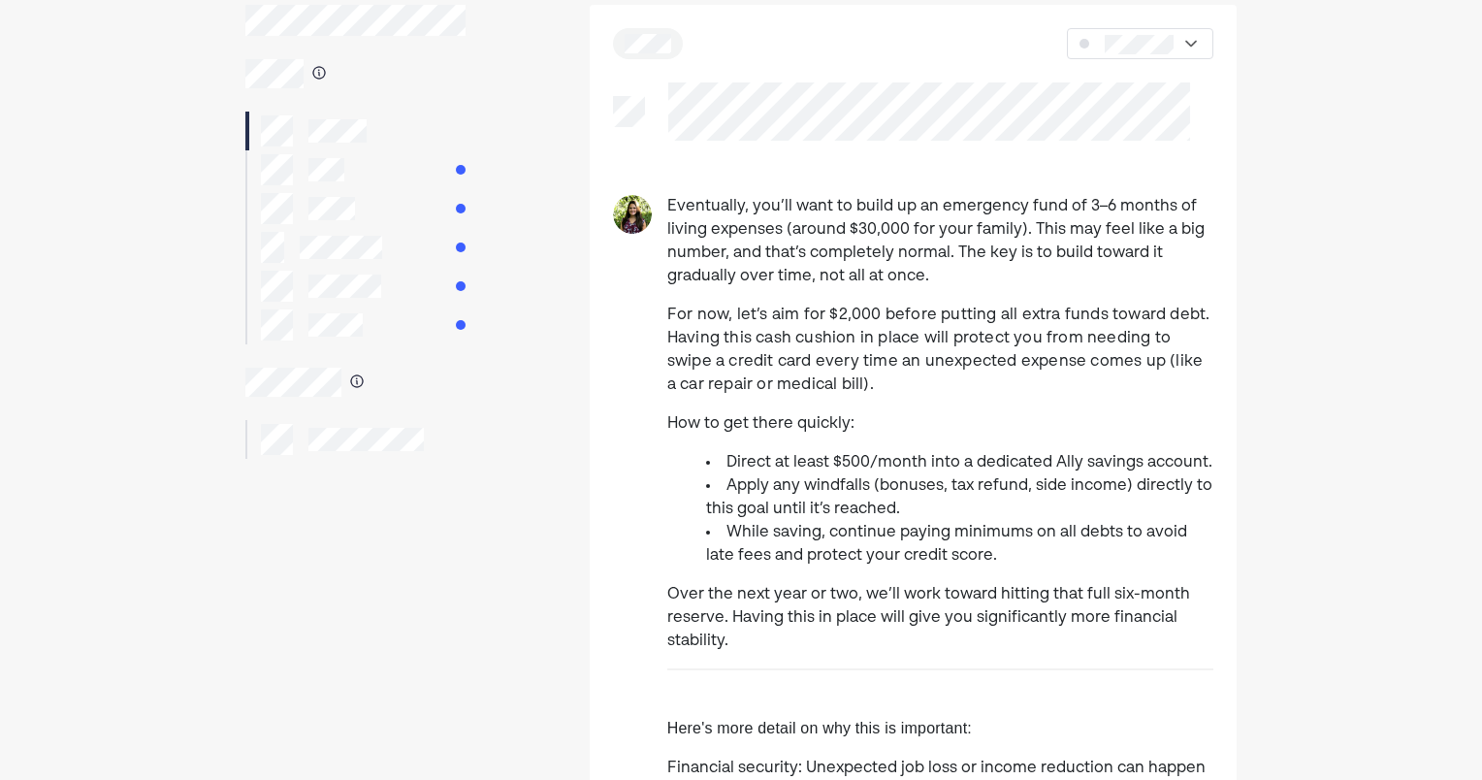
drag, startPoint x: 954, startPoint y: 278, endPoint x: 939, endPoint y: 297, distance: 24.1
click at [939, 297] on div "Eventually, you’ll want to build up an emergency fund of 3–6 months of living e…" at bounding box center [940, 778] width 546 height 1167
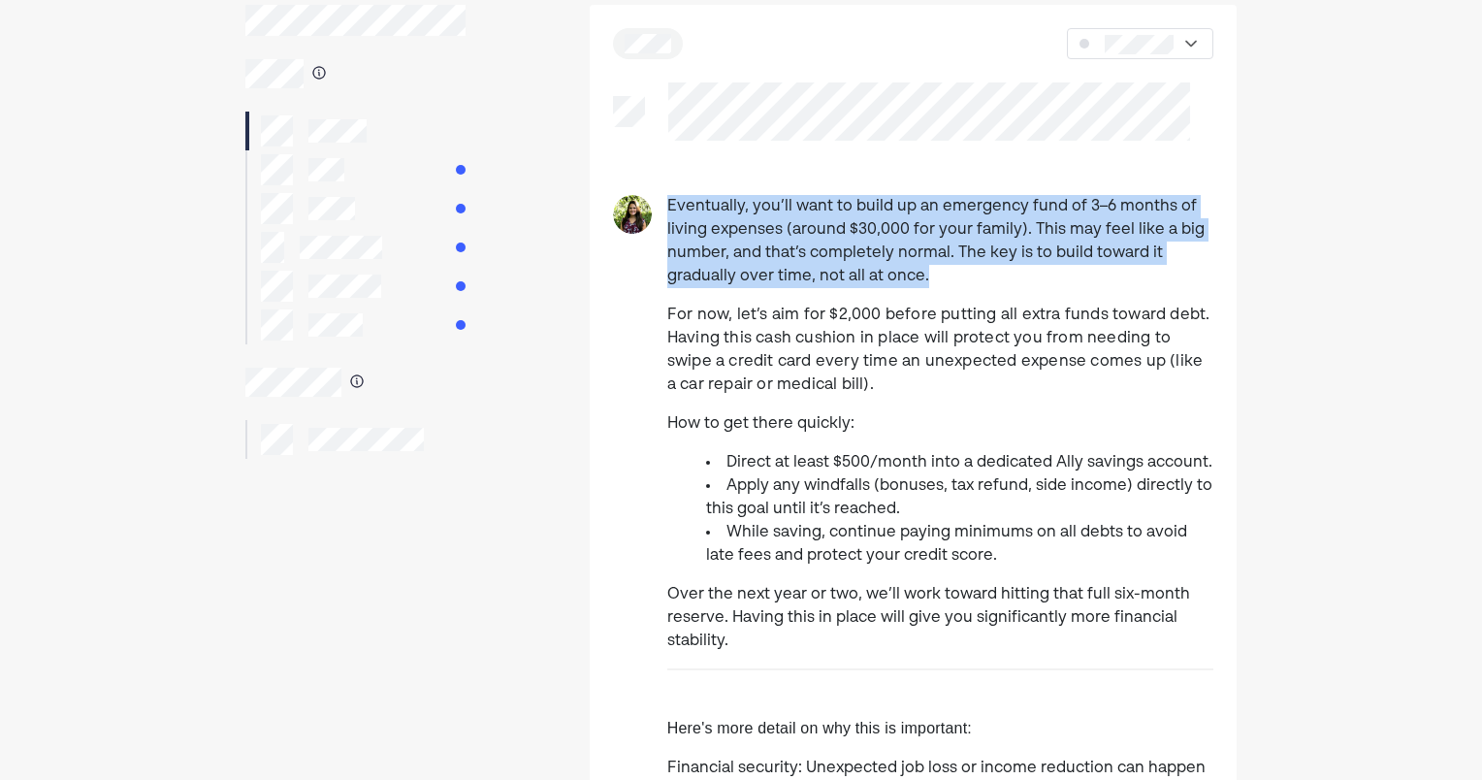
drag, startPoint x: 956, startPoint y: 282, endPoint x: 658, endPoint y: 189, distance: 312.9
click at [658, 189] on div "Eventually, you’ll want to build up an emergency fund of 3–6 months of living e…" at bounding box center [913, 695] width 647 height 1380
drag, startPoint x: 658, startPoint y: 189, endPoint x: 793, endPoint y: 250, distance: 148.9
click at [774, 245] on p "Eventually, you’ll want to build up an emergency fund of 3–6 months of living e…" at bounding box center [940, 241] width 546 height 93
click at [925, 272] on p "Eventually, you’ll want to build up an emergency fund of 3–6 months of living e…" at bounding box center [940, 241] width 546 height 93
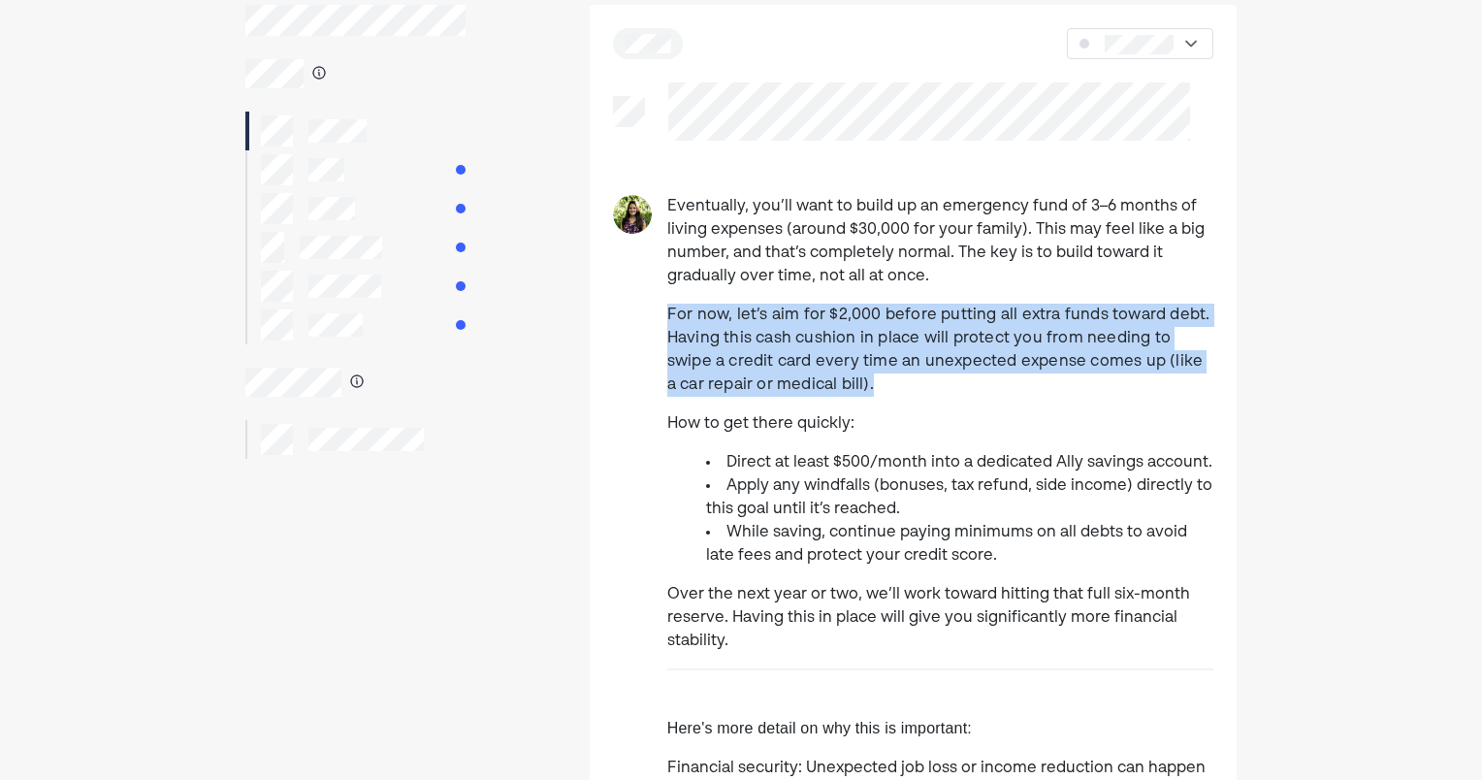
drag, startPoint x: 661, startPoint y: 311, endPoint x: 868, endPoint y: 392, distance: 221.7
click at [868, 392] on div "Eventually, you’ll want to build up an emergency fund of 3–6 months of living e…" at bounding box center [913, 778] width 647 height 1167
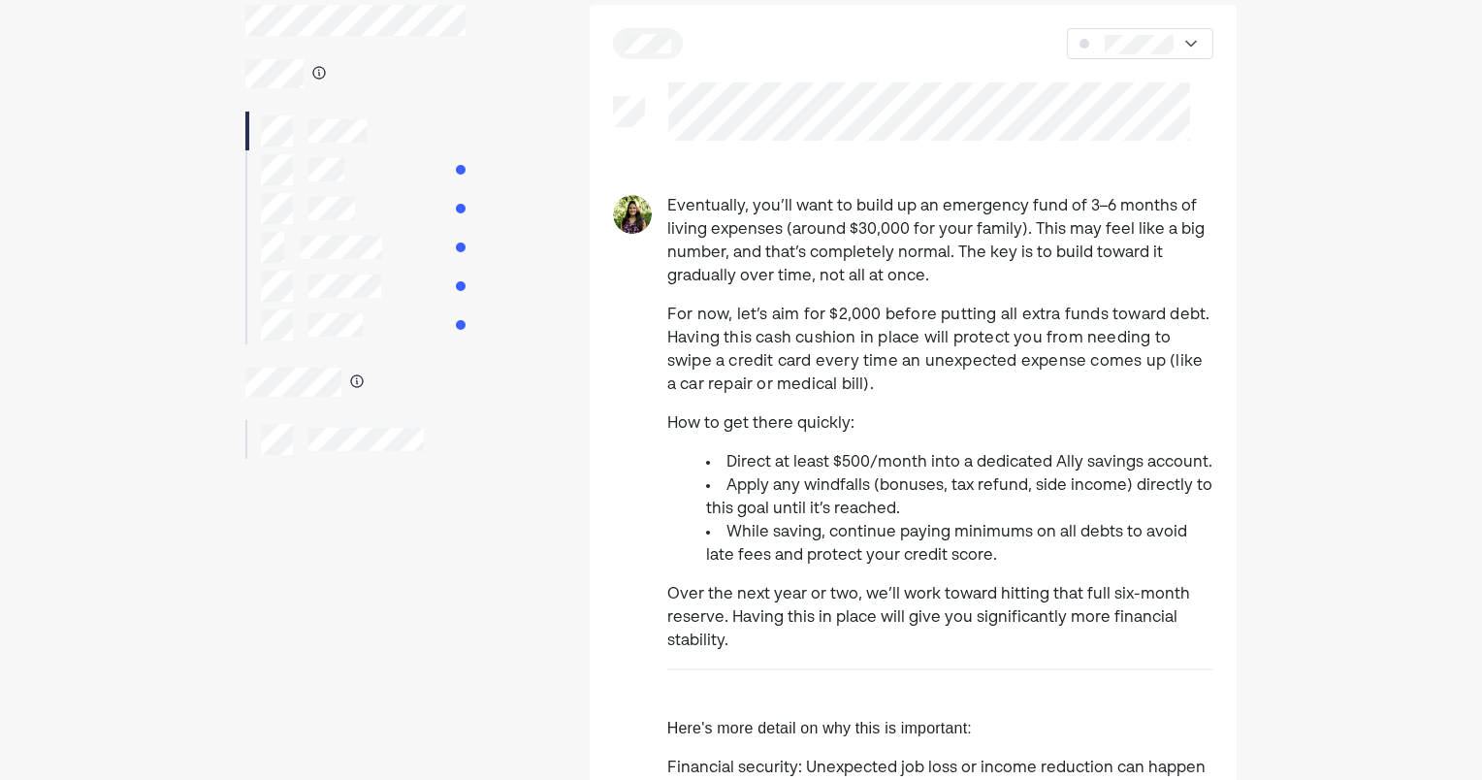
drag, startPoint x: 868, startPoint y: 392, endPoint x: 818, endPoint y: 399, distance: 50.9
click at [818, 399] on div "Eventually, you’ll want to build up an emergency fund of 3–6 months of living e…" at bounding box center [940, 778] width 546 height 1167
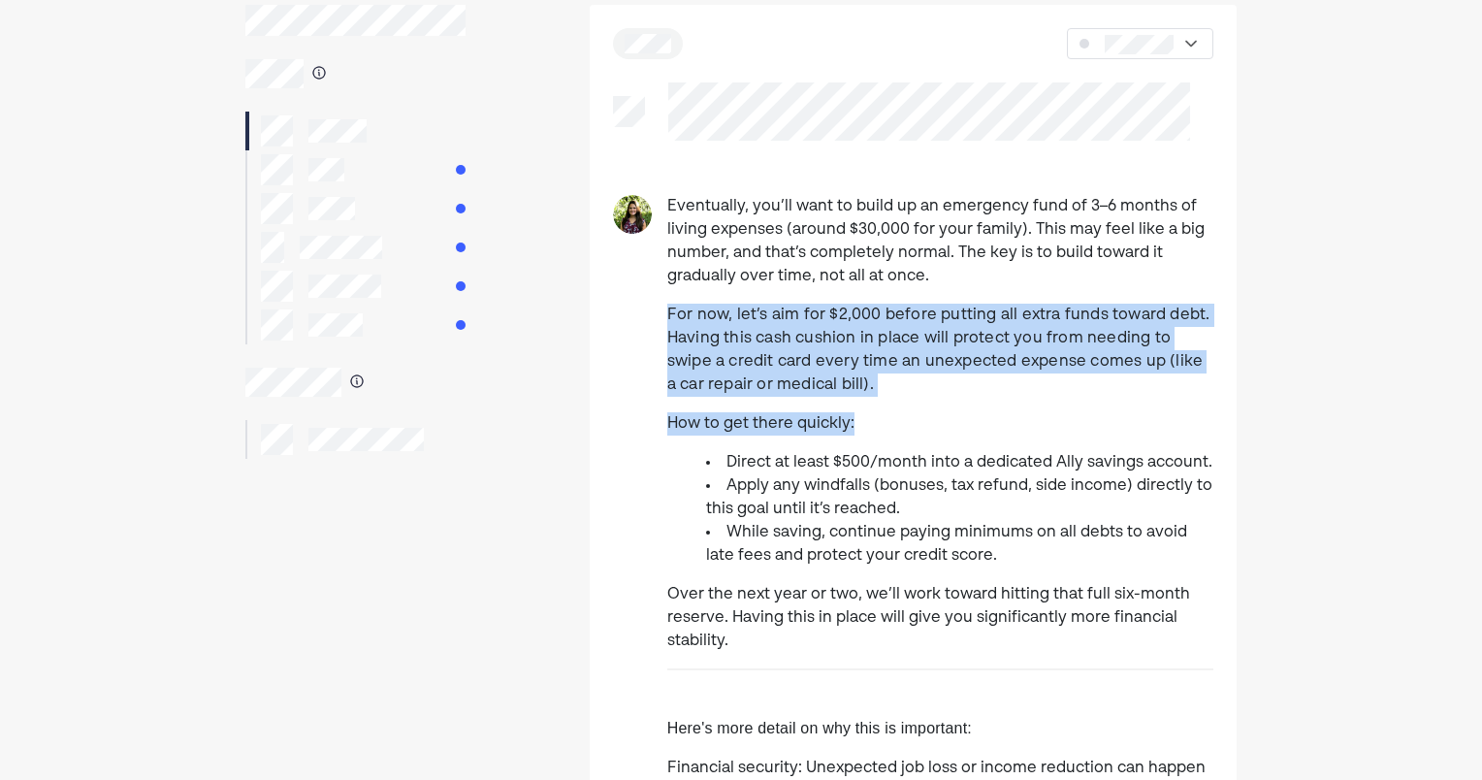
drag, startPoint x: 854, startPoint y: 397, endPoint x: 637, endPoint y: 316, distance: 231.7
click at [637, 316] on div "Eventually, you’ll want to build up an emergency fund of 3–6 months of living e…" at bounding box center [913, 778] width 647 height 1167
click at [738, 379] on span "For now, let’s aim for $2,000 before putting all extra funds toward debt. Havin…" at bounding box center [938, 349] width 543 height 85
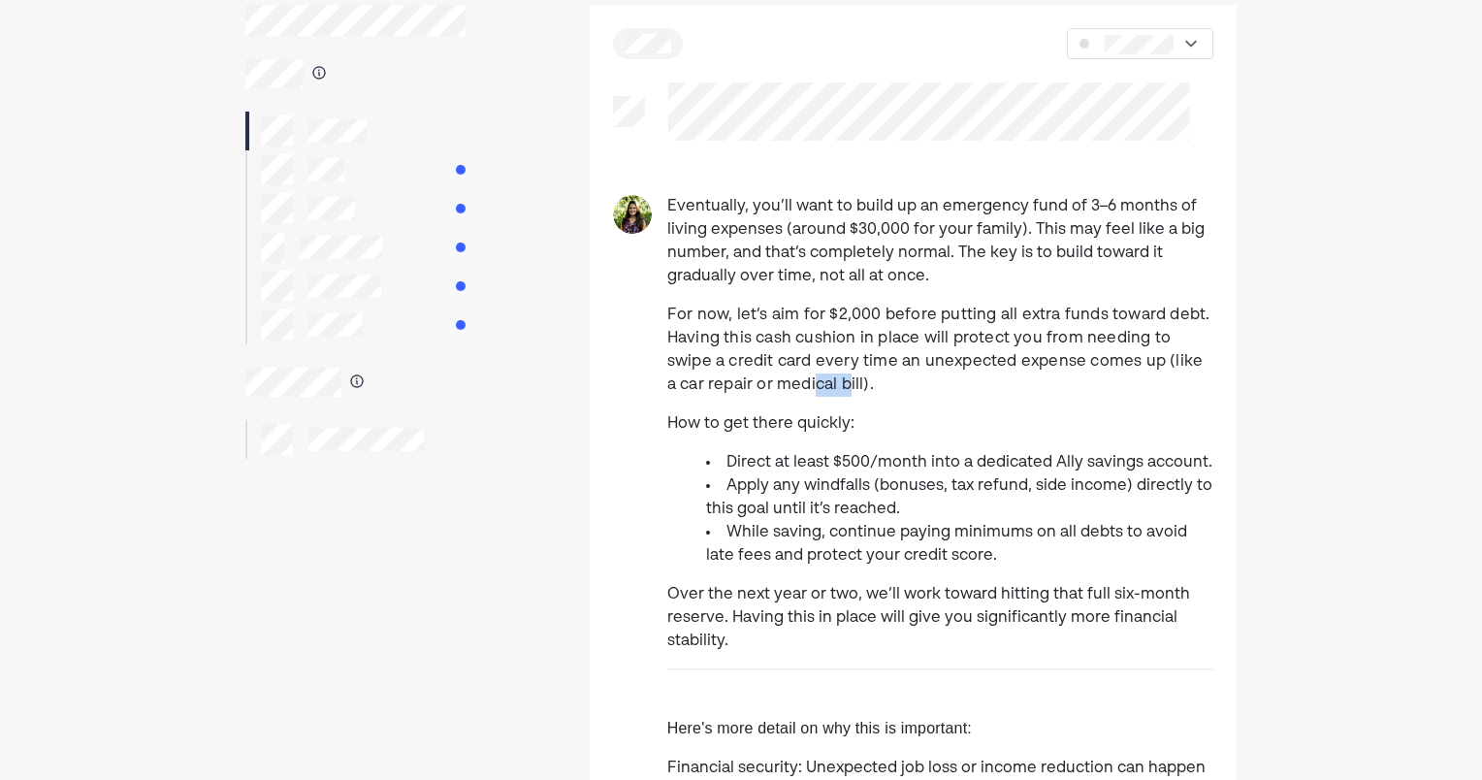
drag, startPoint x: 807, startPoint y: 391, endPoint x: 773, endPoint y: 375, distance: 37.3
click at [773, 375] on p "For now, let’s aim for $2,000 before putting all extra funds toward debt. Havin…" at bounding box center [940, 350] width 546 height 93
drag, startPoint x: 773, startPoint y: 375, endPoint x: 812, endPoint y: 383, distance: 39.6
click at [804, 380] on span "For now, let’s aim for $2,000 before putting all extra funds toward debt. Havin…" at bounding box center [938, 349] width 543 height 85
click at [846, 386] on p "For now, let’s aim for $2,000 before putting all extra funds toward debt. Havin…" at bounding box center [940, 350] width 546 height 93
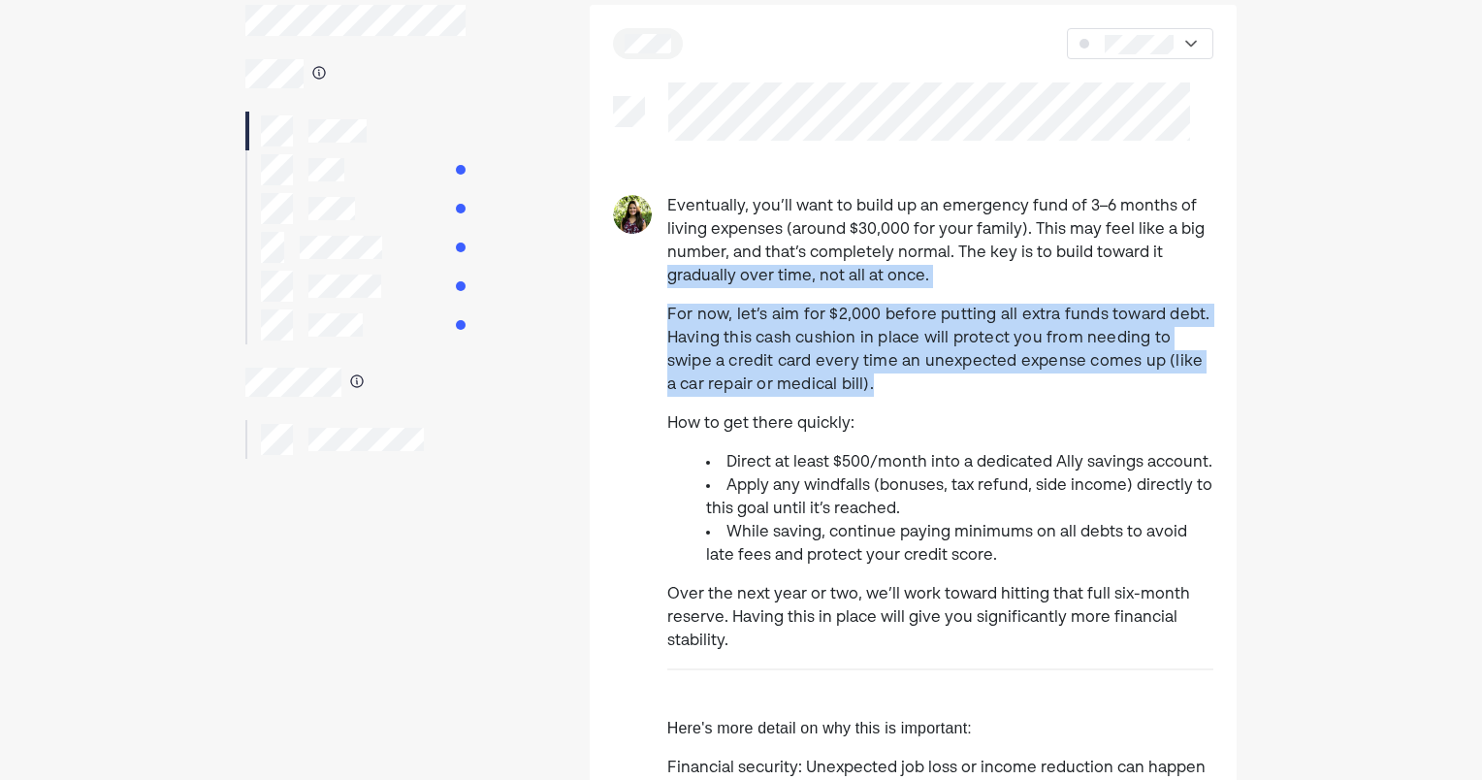
drag, startPoint x: 855, startPoint y: 384, endPoint x: 659, endPoint y: 280, distance: 221.7
click at [659, 280] on div "Eventually, you’ll want to build up an emergency fund of 3–6 months of living e…" at bounding box center [913, 778] width 647 height 1167
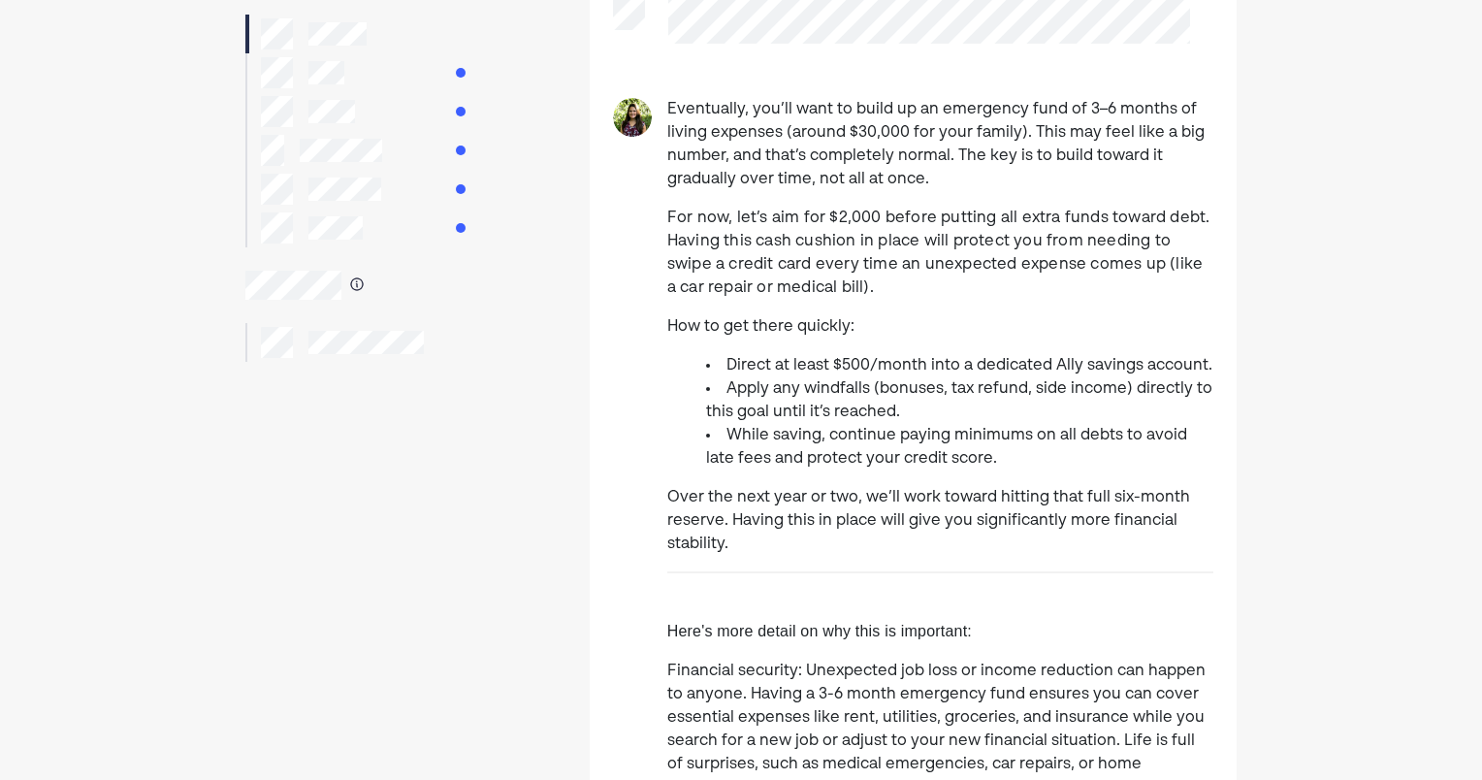
click at [749, 409] on li "Apply any windfalls (bonuses, tax refund, side income) directly to this goal un…" at bounding box center [959, 400] width 507 height 47
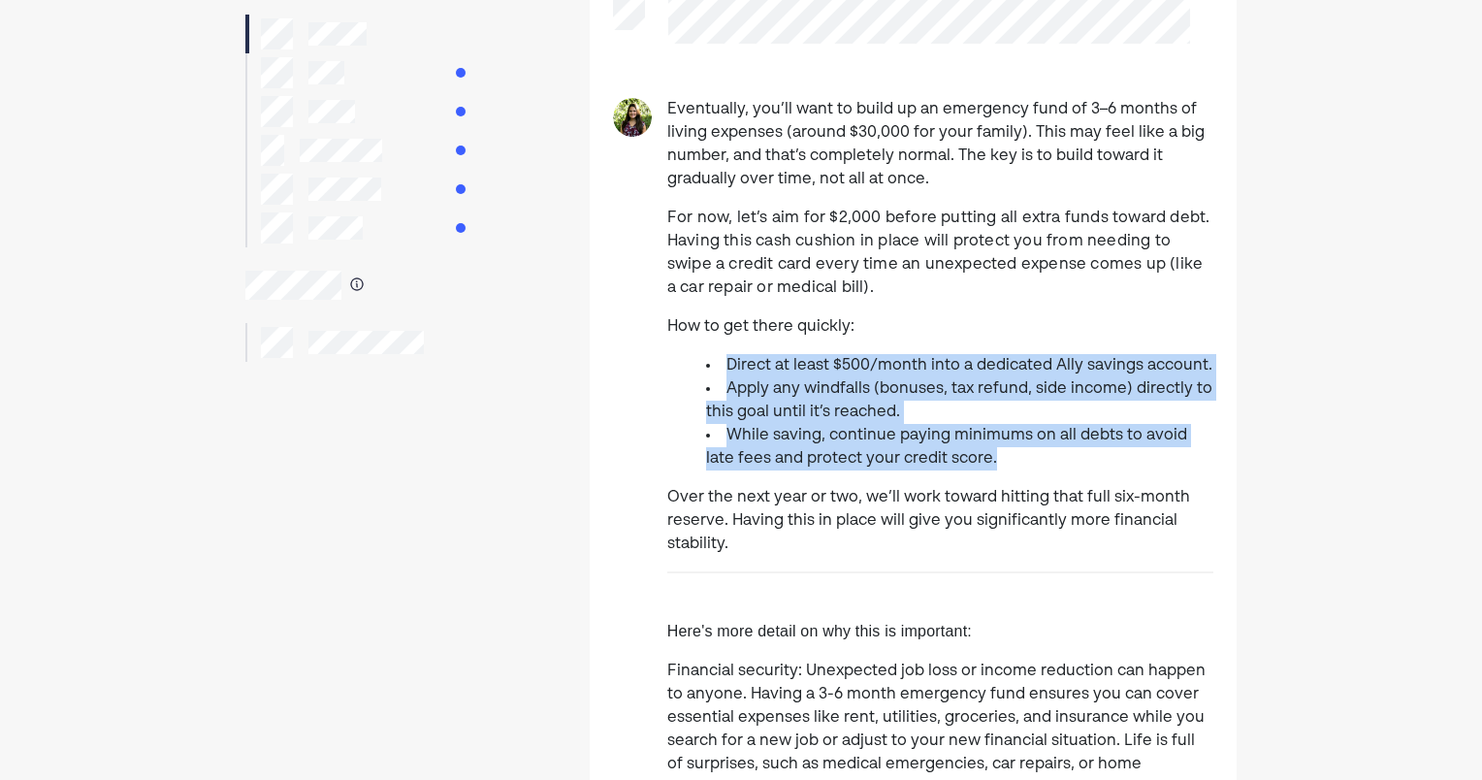
drag, startPoint x: 716, startPoint y: 344, endPoint x: 989, endPoint y: 452, distance: 293.9
click at [989, 452] on div "Eventually, you’ll want to build up an emergency fund of 3–6 months of living e…" at bounding box center [940, 681] width 546 height 1167
drag, startPoint x: 989, startPoint y: 452, endPoint x: 985, endPoint y: 465, distance: 14.1
click at [985, 465] on li "While saving, continue paying minimums on all debts to avoid late fees and prot…" at bounding box center [959, 447] width 507 height 47
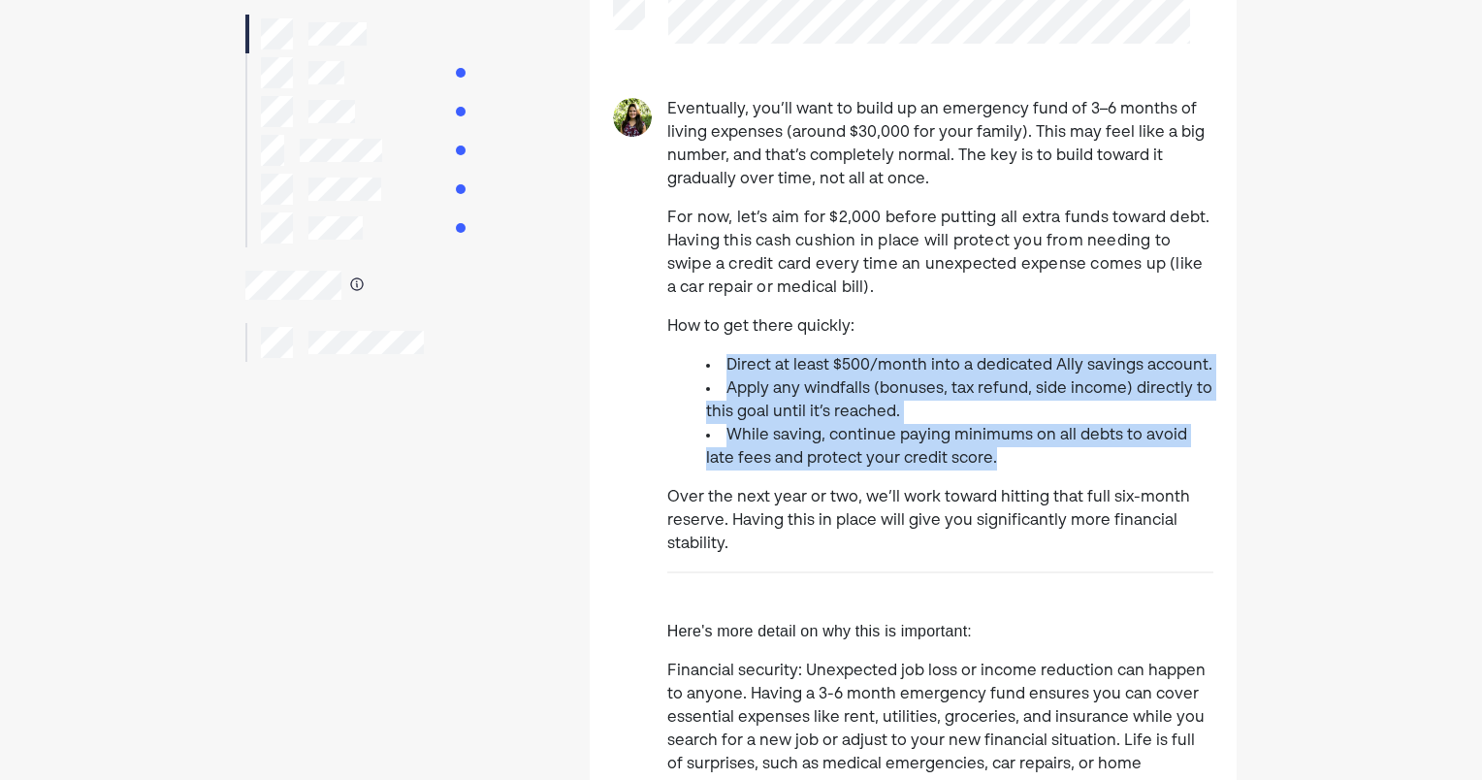
drag, startPoint x: 985, startPoint y: 465, endPoint x: 961, endPoint y: 465, distance: 24.2
click at [970, 464] on li "While saving, continue paying minimums on all debts to avoid late fees and prot…" at bounding box center [959, 447] width 507 height 47
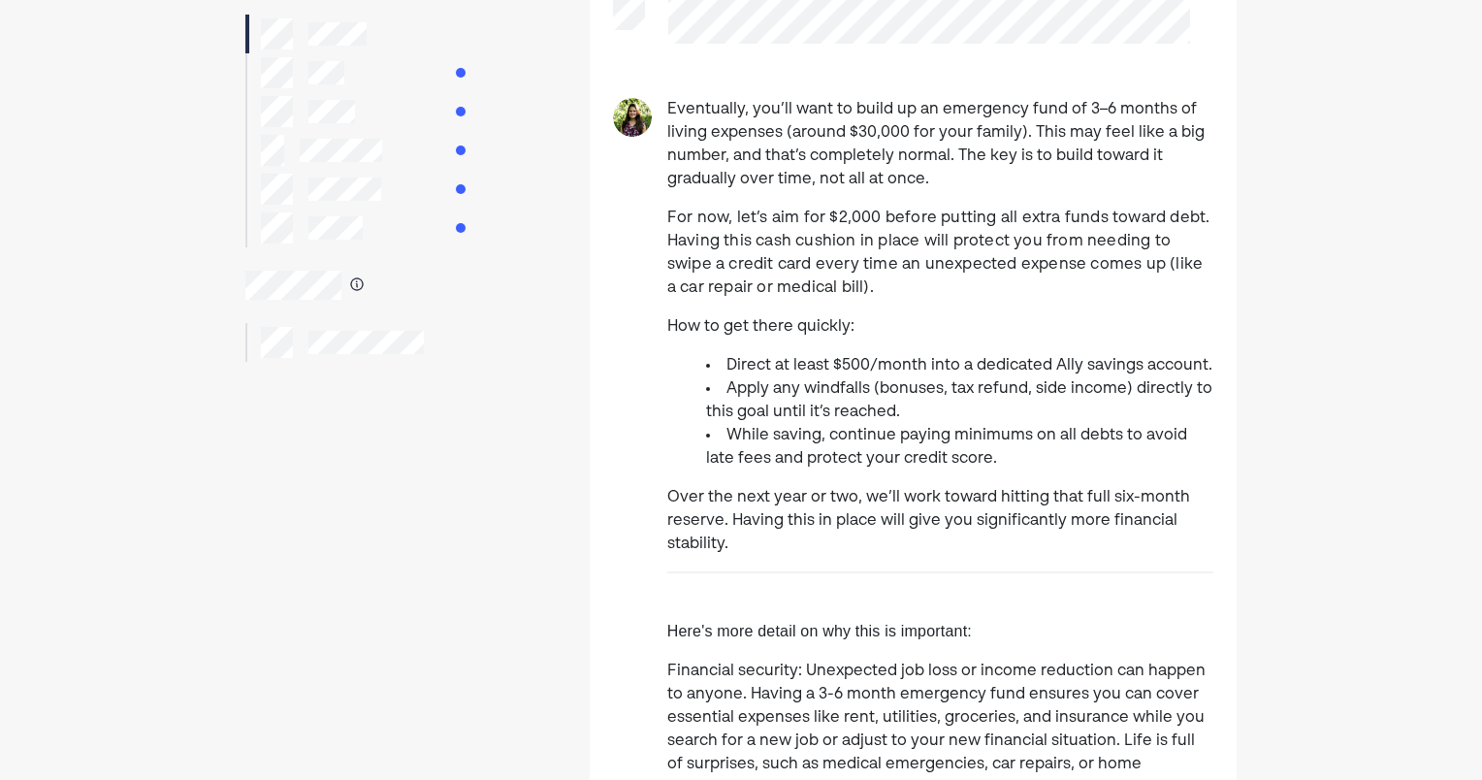
click at [905, 496] on p "Over the next year or two, we’ll work toward hitting that full six-month reserv…" at bounding box center [940, 521] width 546 height 70
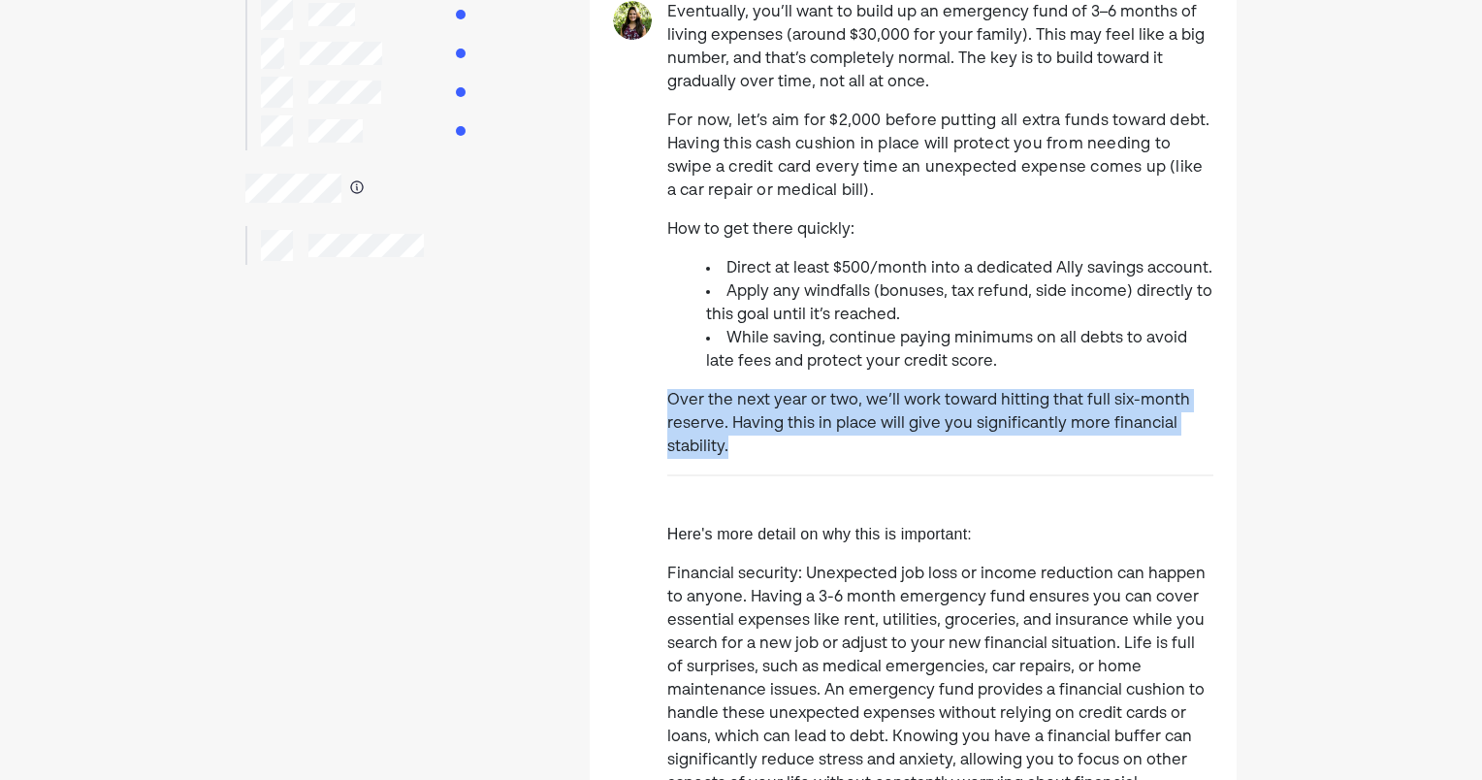
drag, startPoint x: 656, startPoint y: 401, endPoint x: 750, endPoint y: 442, distance: 102.9
click at [750, 442] on div "Eventually, you’ll want to build up an emergency fund of 3–6 months of living e…" at bounding box center [913, 584] width 647 height 1167
click at [745, 446] on p "Over the next year or two, we’ll work toward hitting that full six-month reserv…" at bounding box center [940, 424] width 546 height 70
click at [740, 449] on p "Over the next year or two, we’ll work toward hitting that full six-month reserv…" at bounding box center [940, 424] width 546 height 70
drag, startPoint x: 722, startPoint y: 454, endPoint x: 650, endPoint y: 396, distance: 92.4
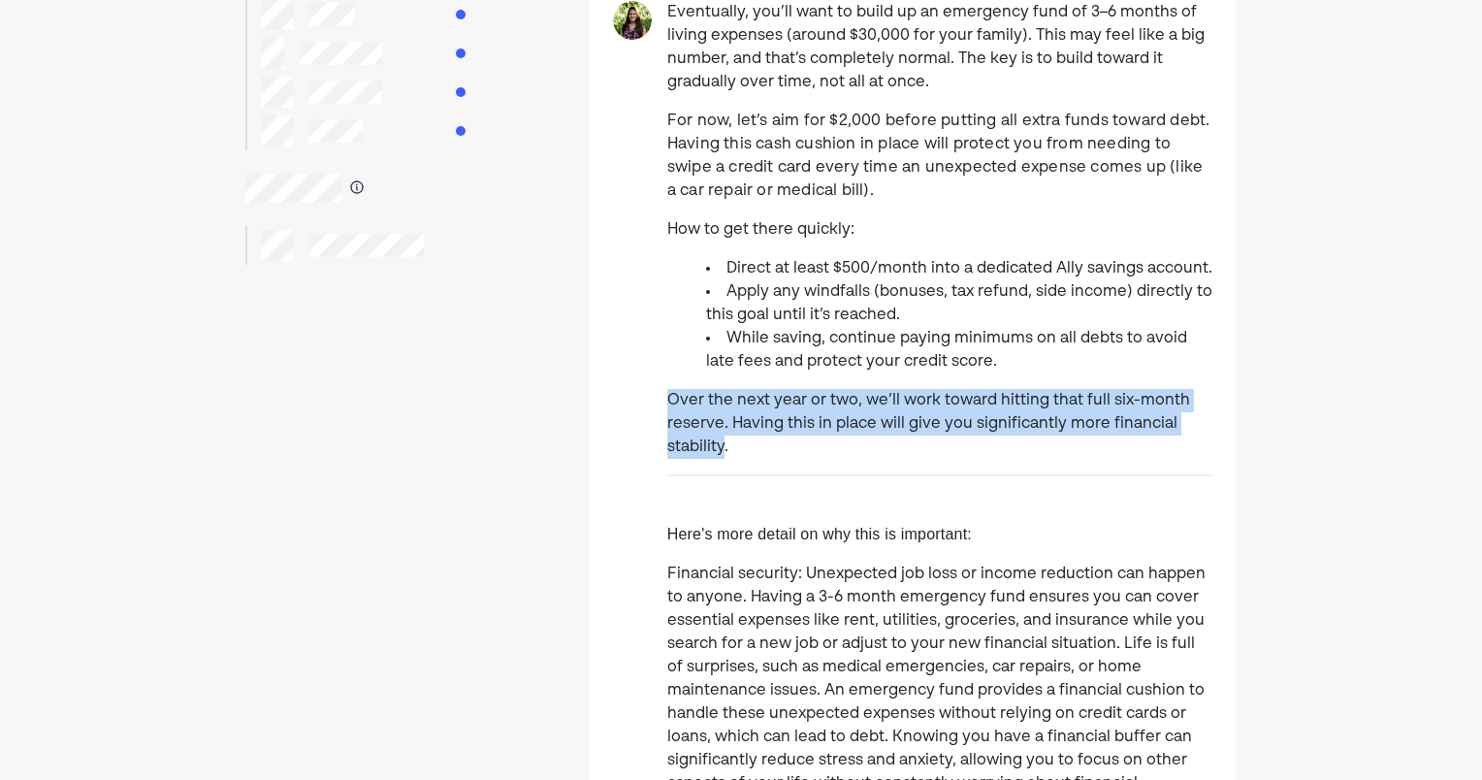
click at [650, 396] on div "Eventually, you’ll want to build up an emergency fund of 3–6 months of living e…" at bounding box center [913, 584] width 647 height 1167
drag, startPoint x: 650, startPoint y: 396, endPoint x: 694, endPoint y: 448, distance: 68.8
click at [694, 446] on p "Over the next year or two, we’ll work toward hitting that full six-month reserv…" at bounding box center [940, 424] width 546 height 70
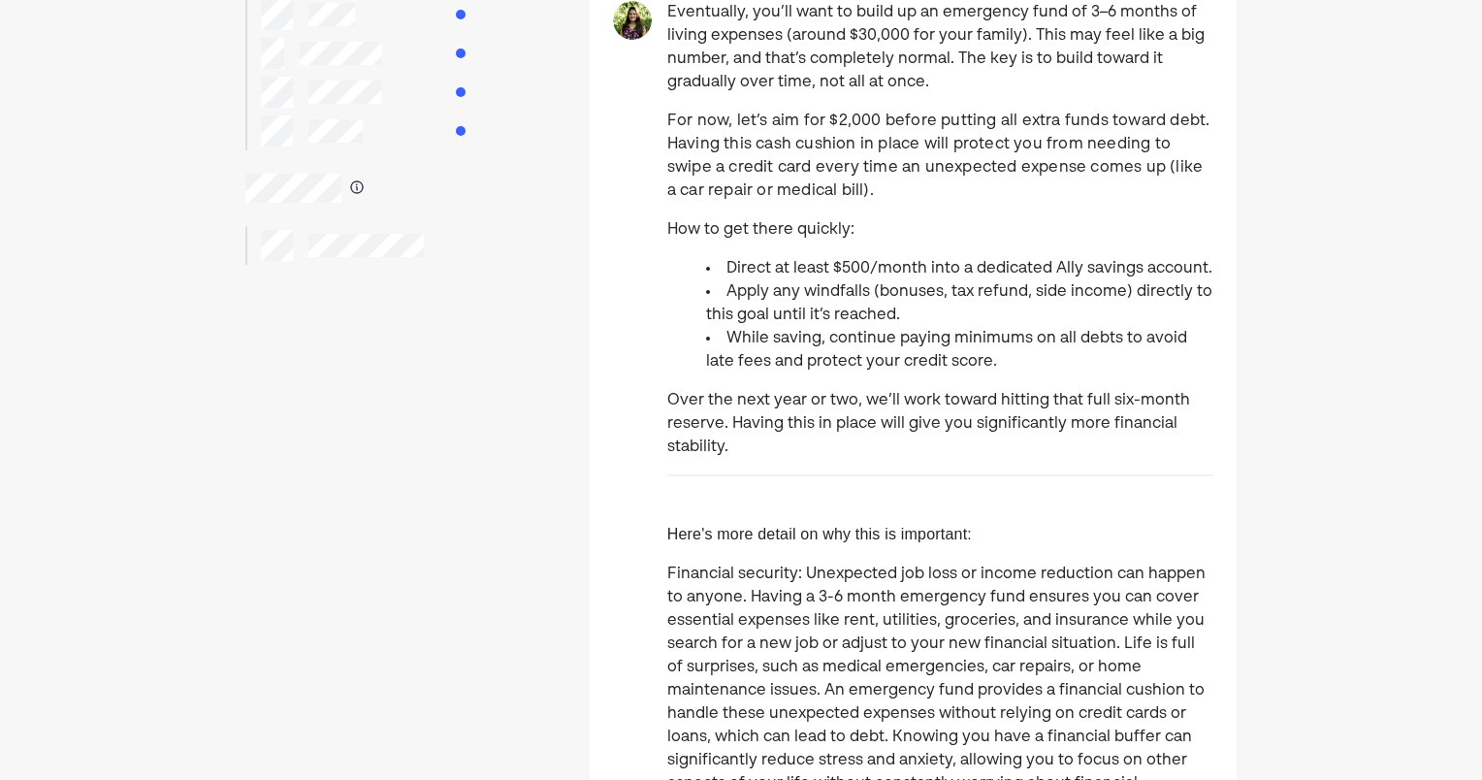
click at [700, 476] on div "Eventually, you’ll want to build up an emergency fund of 3–6 months of living e…" at bounding box center [940, 584] width 546 height 1167
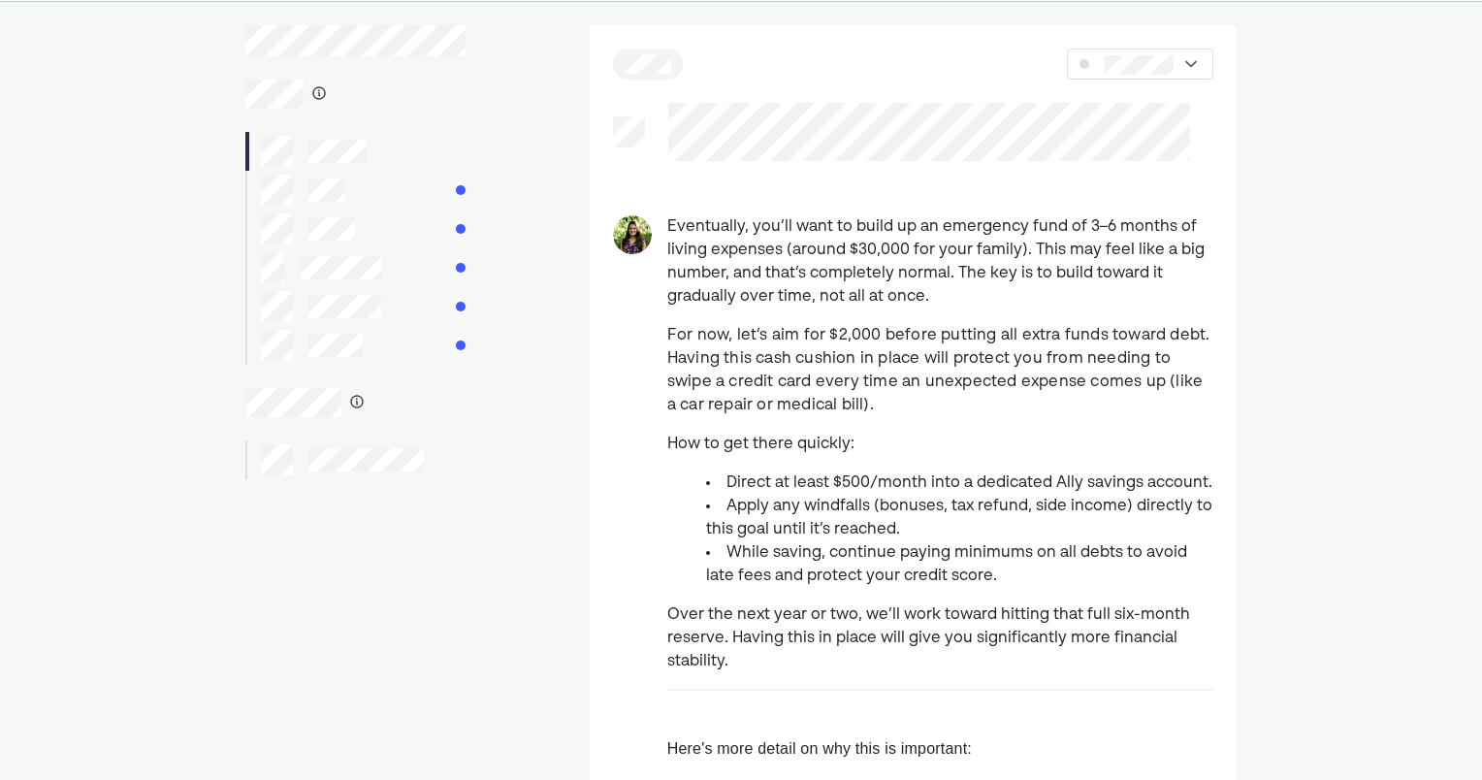
scroll to position [66, 0]
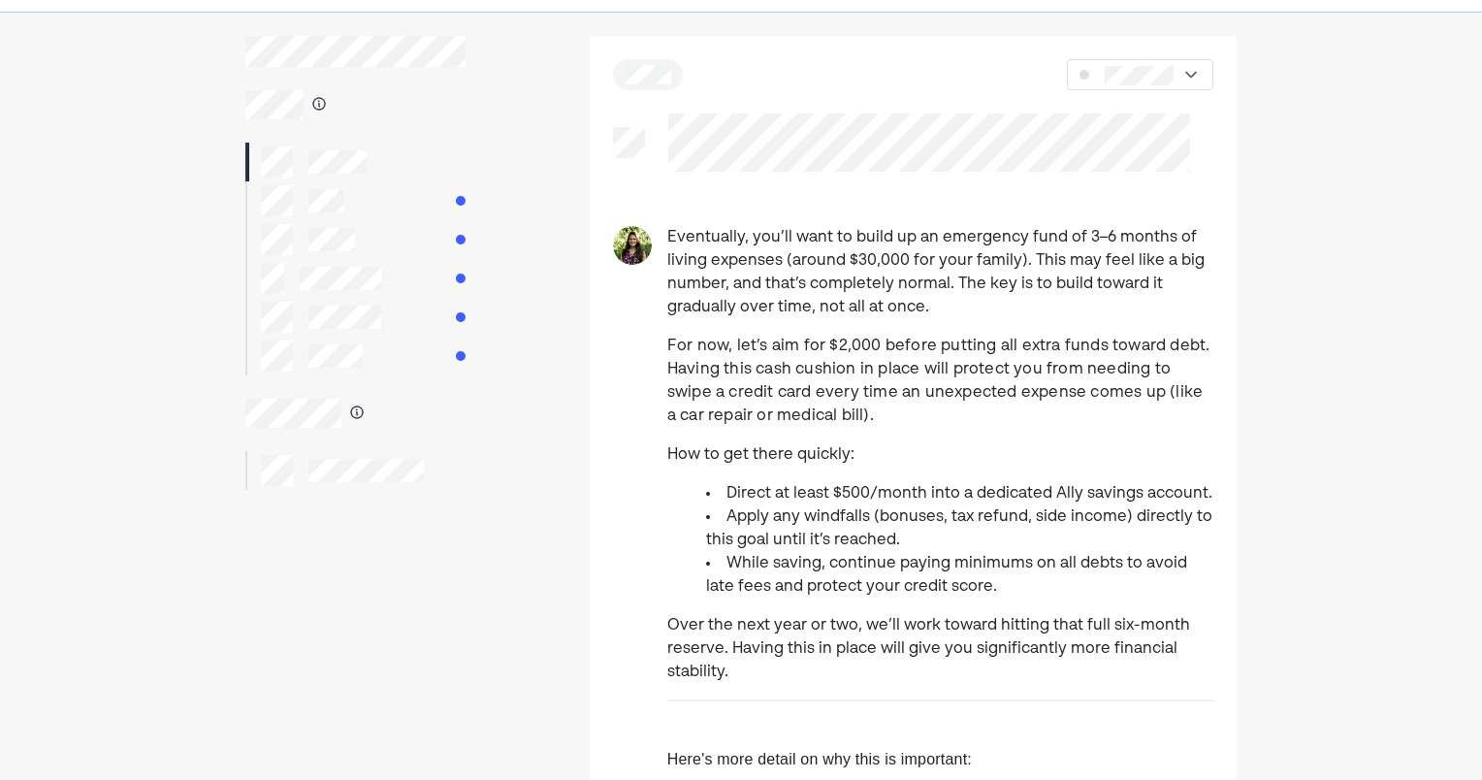
click at [359, 200] on div at bounding box center [355, 200] width 220 height 39
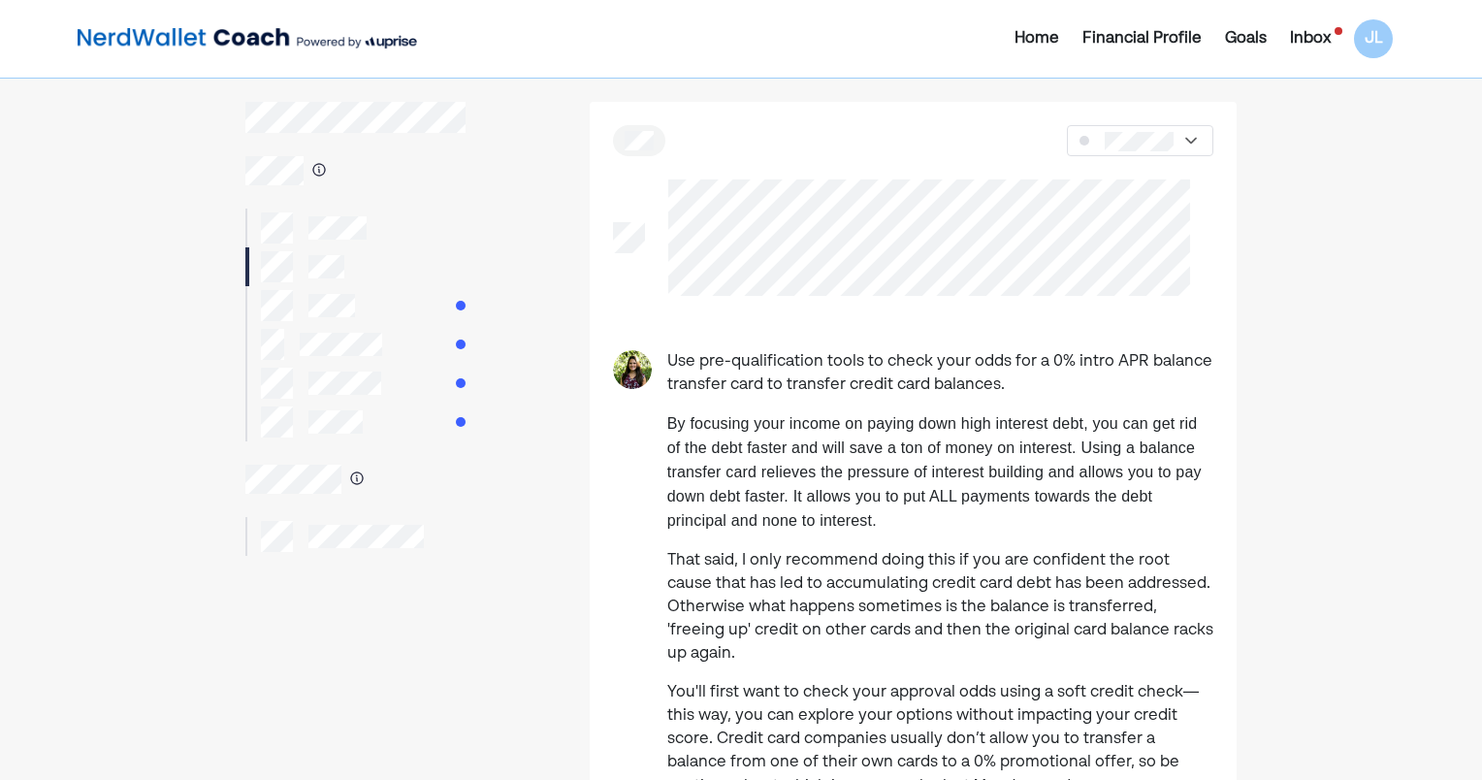
scroll to position [97, 0]
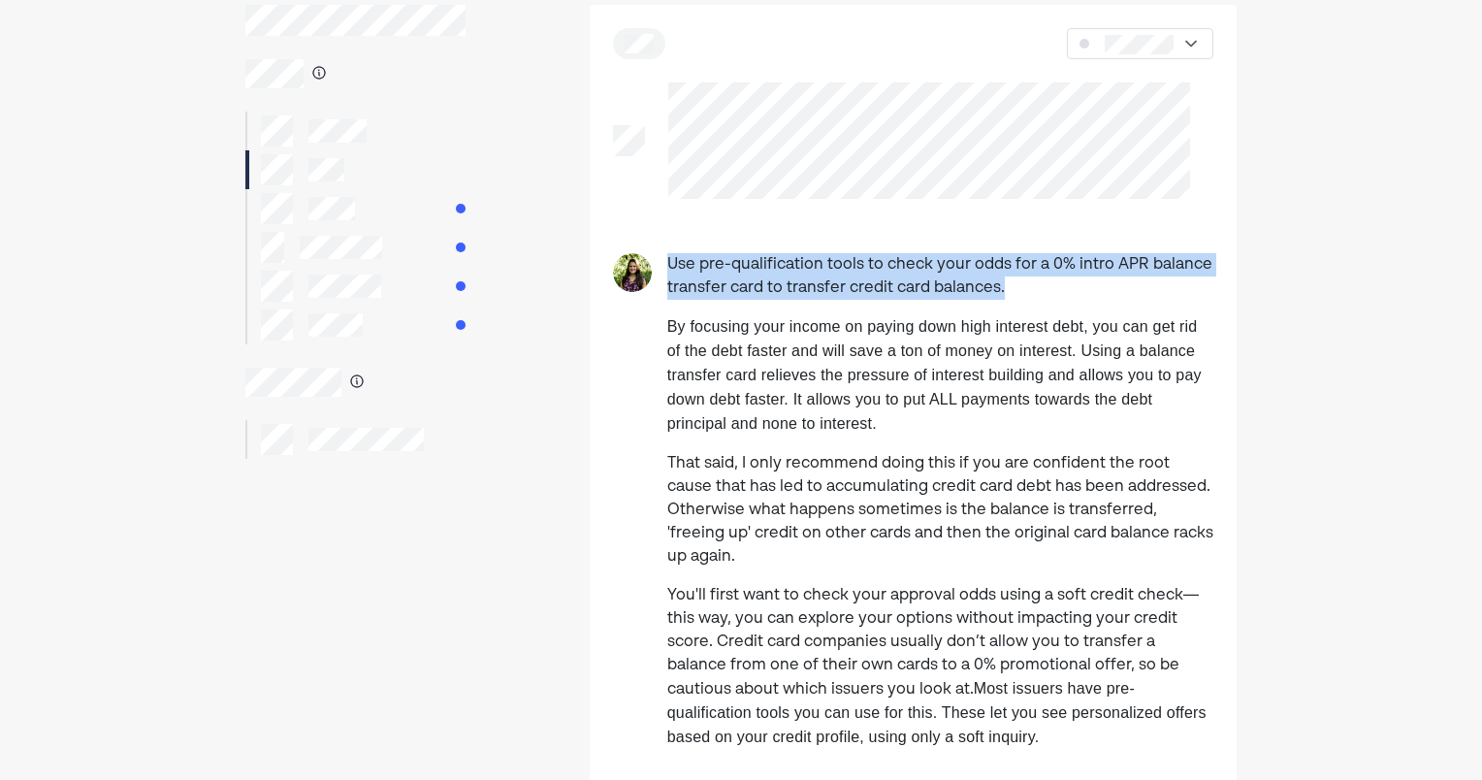
drag, startPoint x: 707, startPoint y: 265, endPoint x: 1036, endPoint y: 292, distance: 329.9
click at [1036, 292] on div "Use pre-qualification tools to check your odds for a 0% intro APR balance trans…" at bounding box center [913, 631] width 647 height 757
drag, startPoint x: 1036, startPoint y: 292, endPoint x: 994, endPoint y: 324, distance: 52.6
click at [994, 324] on span "By focusing your income on paying down high interest debt, you can get rid of t…" at bounding box center [934, 374] width 534 height 113
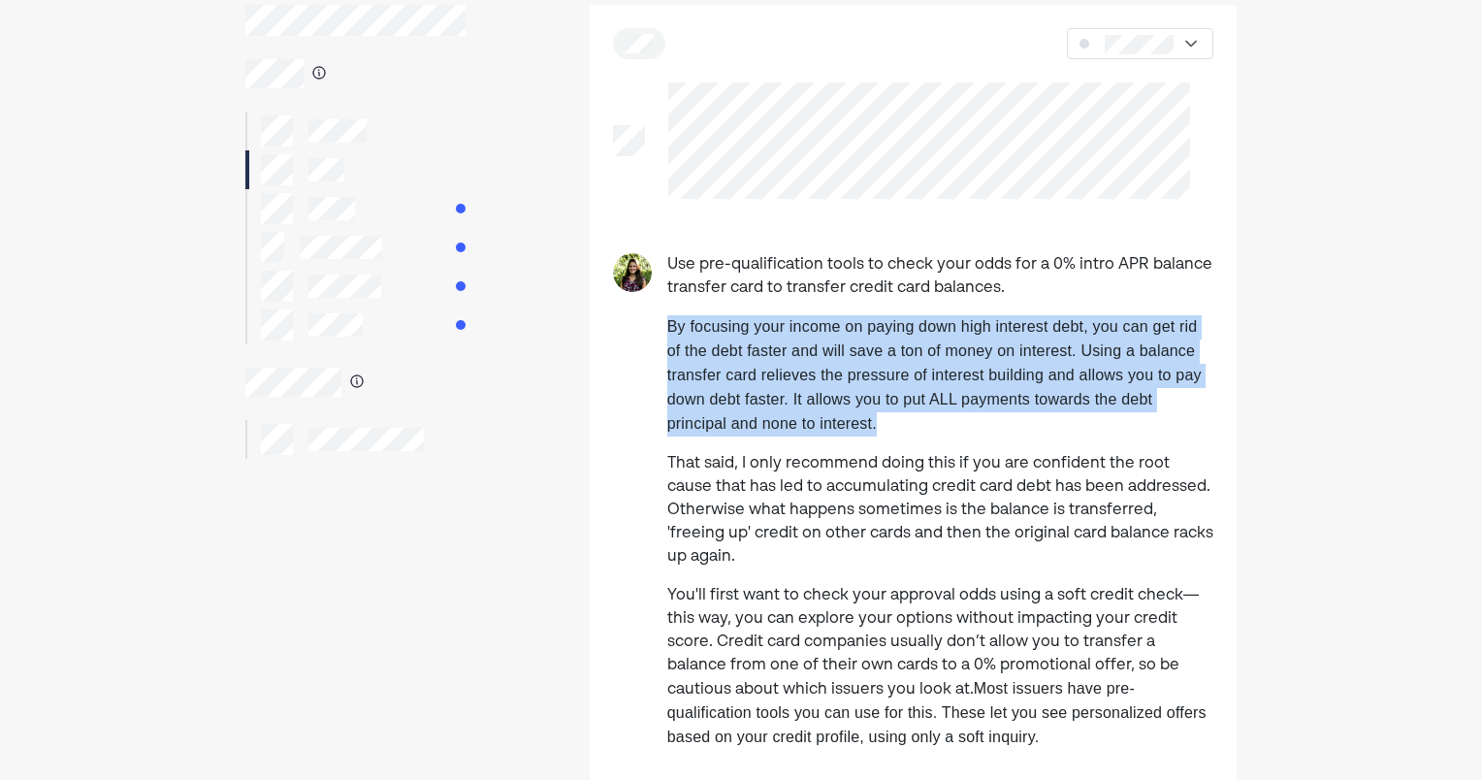
drag, startPoint x: 798, startPoint y: 350, endPoint x: 973, endPoint y: 433, distance: 193.0
click at [973, 433] on div "Use pre-qualification tools to check your odds for a 0% intro APR balance trans…" at bounding box center [913, 631] width 647 height 757
click at [913, 433] on p "By focusing your income on paying down high interest debt, you can get rid of t…" at bounding box center [940, 375] width 546 height 121
click at [915, 436] on p "By focusing your income on paying down high interest debt, you can get rid of t…" at bounding box center [940, 375] width 546 height 121
drag, startPoint x: 895, startPoint y: 436, endPoint x: 631, endPoint y: 334, distance: 283.1
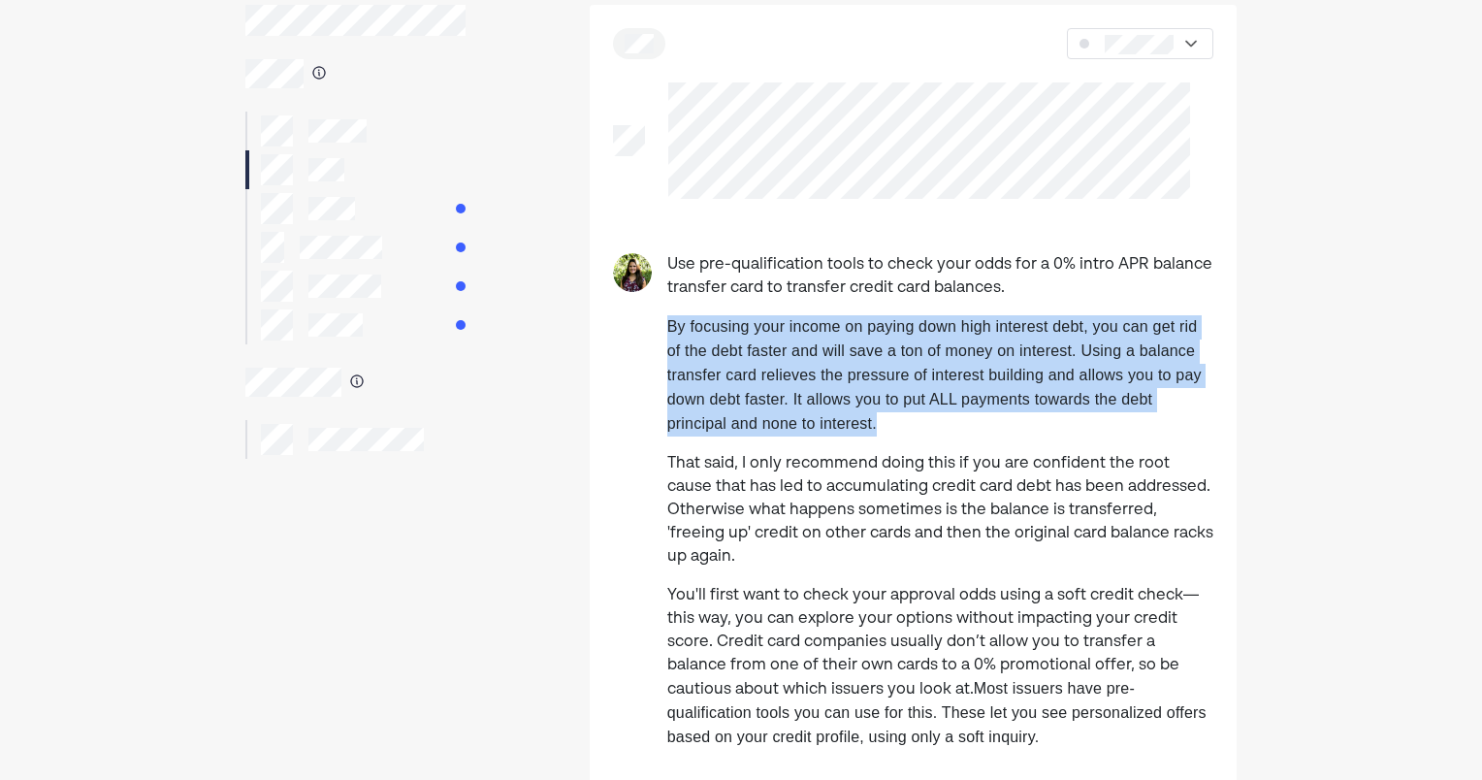
click at [631, 334] on div "Use pre-qualification tools to check your odds for a 0% intro APR balance trans…" at bounding box center [913, 631] width 647 height 757
click at [656, 343] on div "Use pre-qualification tools to check your odds for a 0% intro APR balance trans…" at bounding box center [913, 631] width 647 height 757
drag, startPoint x: 660, startPoint y: 326, endPoint x: 937, endPoint y: 450, distance: 303.0
click at [937, 450] on div "Use pre-qualification tools to check your odds for a 0% intro APR balance trans…" at bounding box center [913, 631] width 647 height 757
drag, startPoint x: 937, startPoint y: 450, endPoint x: 914, endPoint y: 446, distance: 23.6
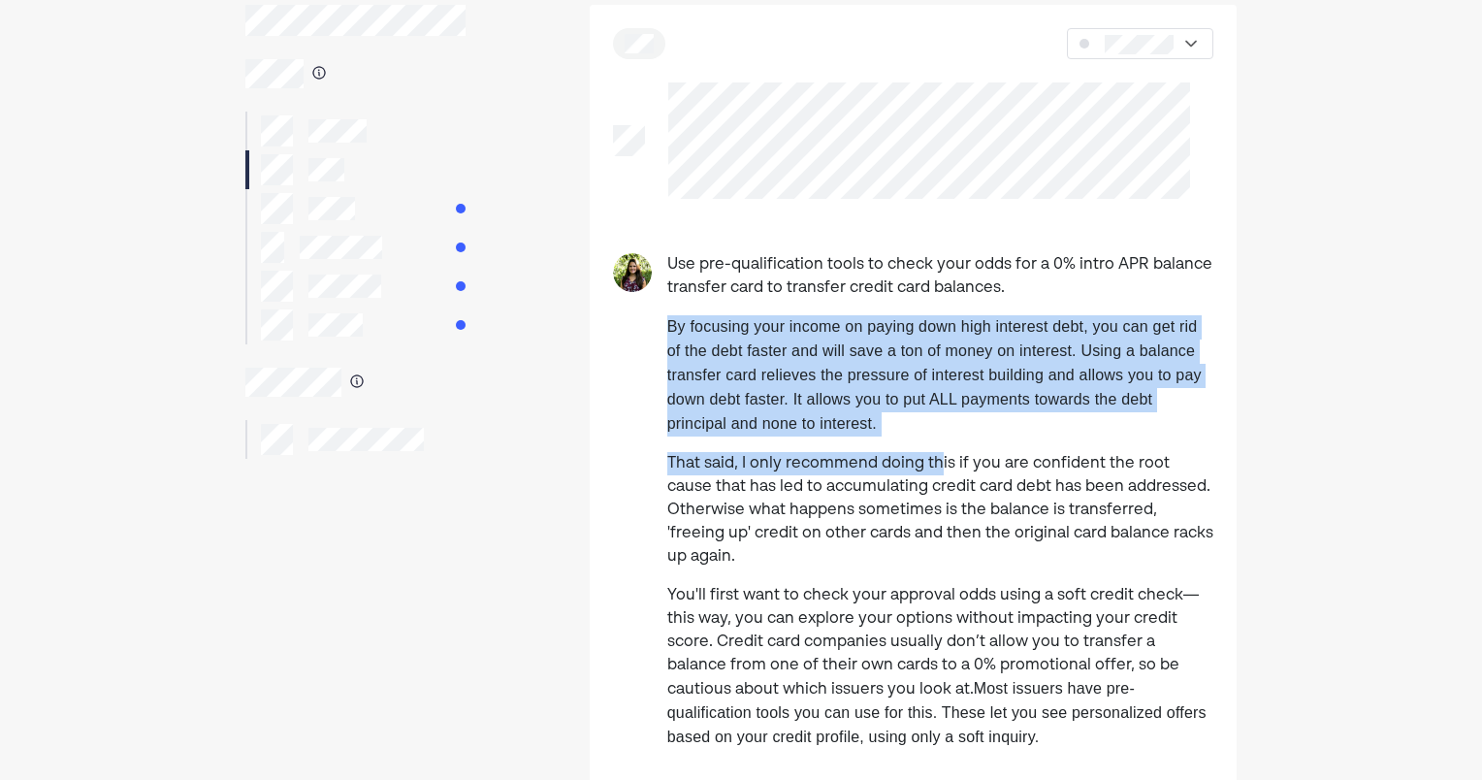
click at [914, 447] on div "Use pre-qualification tools to check your odds for a 0% intro APR balance trans…" at bounding box center [940, 631] width 546 height 757
click at [917, 432] on p "By focusing your income on paying down high interest debt, you can get rid of t…" at bounding box center [940, 375] width 546 height 121
drag, startPoint x: 923, startPoint y: 427, endPoint x: 646, endPoint y: 314, distance: 299.3
click at [646, 314] on div "Use pre-qualification tools to check your odds for a 0% intro APR balance trans…" at bounding box center [913, 631] width 647 height 757
click at [698, 436] on p "By focusing your income on paying down high interest debt, you can get rid of t…" at bounding box center [940, 375] width 546 height 121
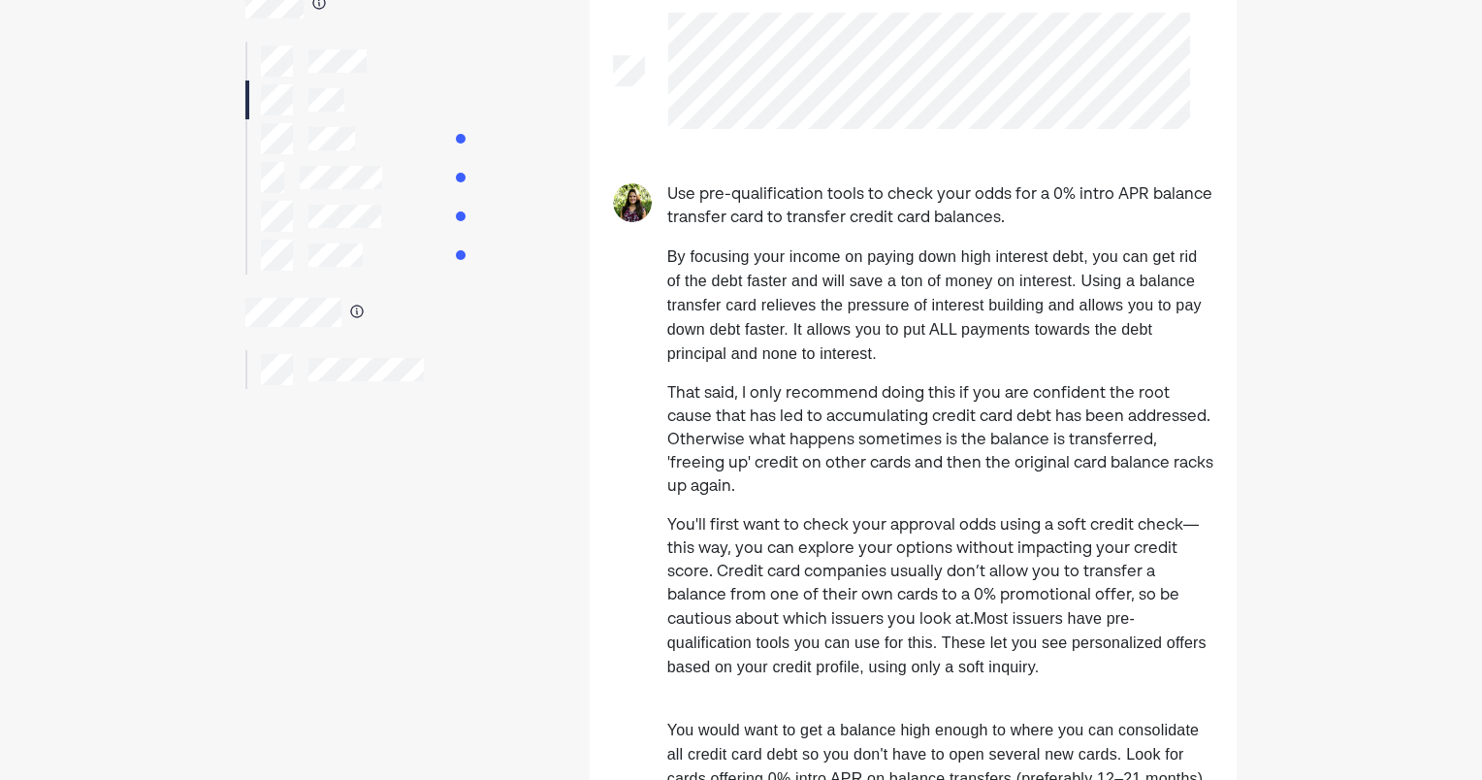
scroll to position [194, 0]
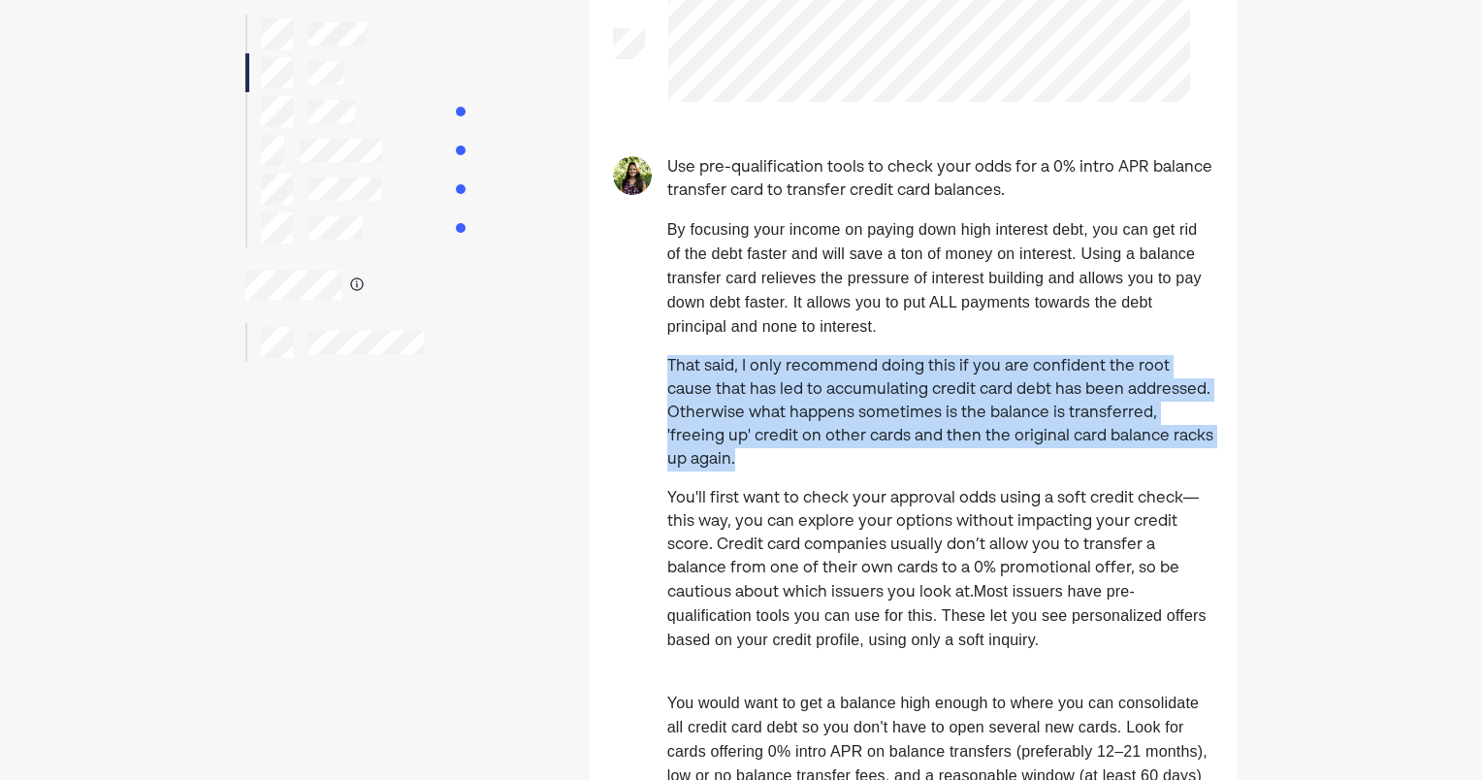
drag, startPoint x: 659, startPoint y: 357, endPoint x: 761, endPoint y: 462, distance: 146.1
click at [761, 462] on div "Use pre-qualification tools to check your odds for a 0% intro APR balance trans…" at bounding box center [913, 534] width 647 height 757
click at [760, 471] on p "That said, I only recommend doing this if you are confident the root cause that…" at bounding box center [940, 413] width 546 height 116
drag, startPoint x: 762, startPoint y: 473, endPoint x: 630, endPoint y: 360, distance: 174.0
click at [630, 360] on div "Use pre-qualification tools to check your odds for a 0% intro APR balance trans…" at bounding box center [913, 534] width 647 height 757
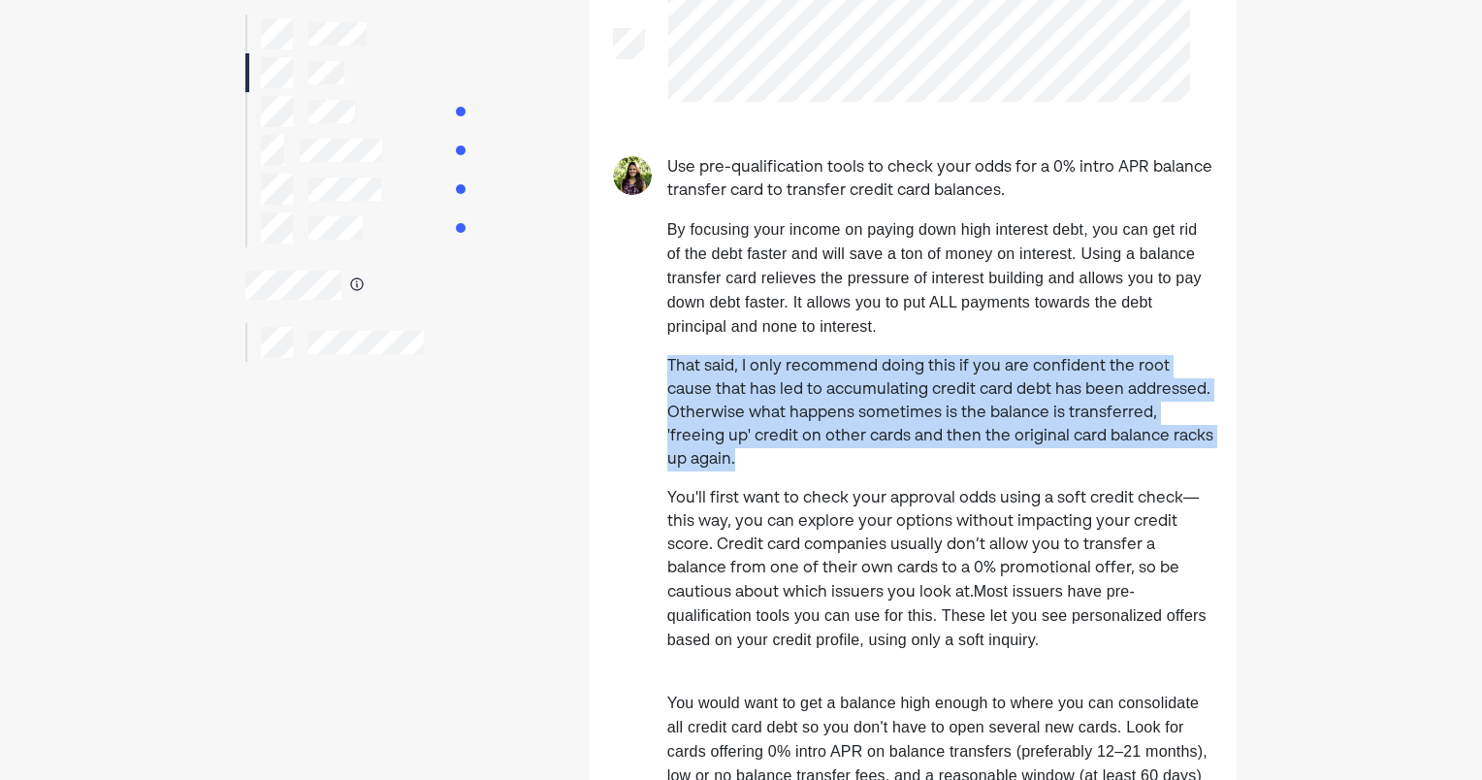
click at [668, 408] on p "That said, I only recommend doing this if you are confident the root cause that…" at bounding box center [940, 413] width 546 height 116
click at [693, 431] on p "That said, I only recommend doing this if you are confident the root cause that…" at bounding box center [940, 413] width 546 height 116
drag, startPoint x: 753, startPoint y: 462, endPoint x: 671, endPoint y: 369, distance: 123.7
click at [671, 369] on p "That said, I only recommend doing this if you are confident the root cause that…" at bounding box center [940, 413] width 546 height 116
drag, startPoint x: 671, startPoint y: 369, endPoint x: 694, endPoint y: 409, distance: 46.9
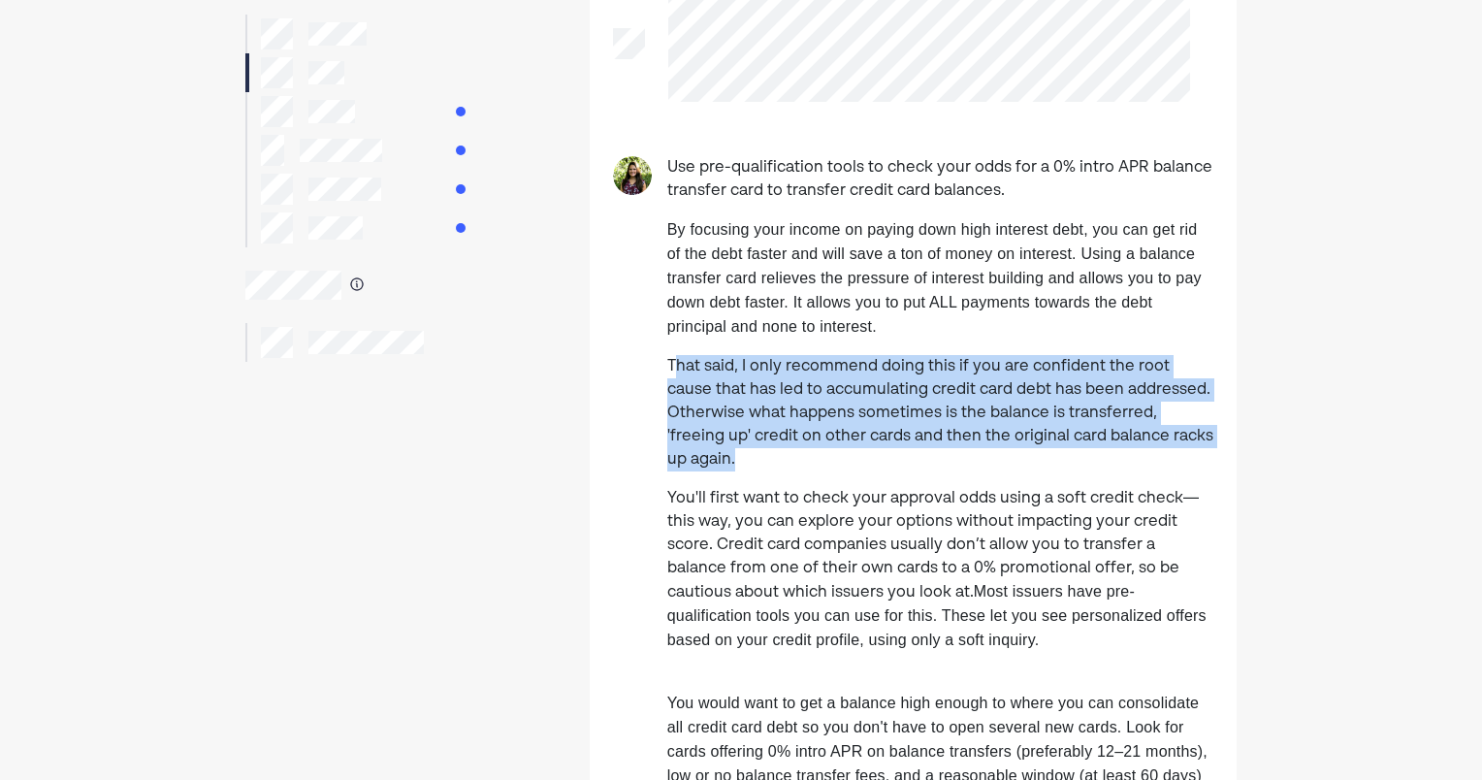
click at [694, 407] on p "That said, I only recommend doing this if you are confident the root cause that…" at bounding box center [940, 413] width 546 height 116
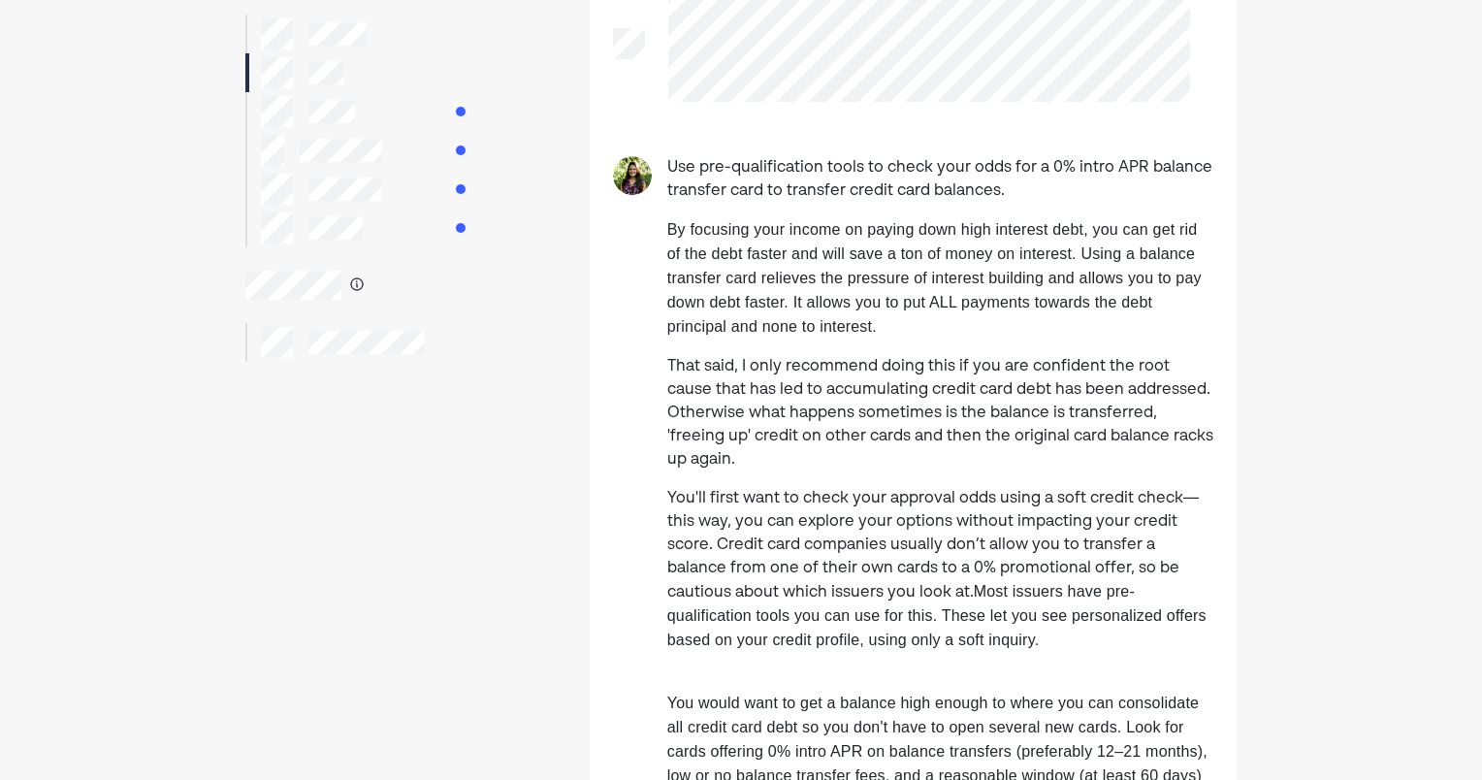
click at [656, 375] on div "Use pre-qualification tools to check your odds for a 0% intro APR balance trans…" at bounding box center [913, 534] width 647 height 757
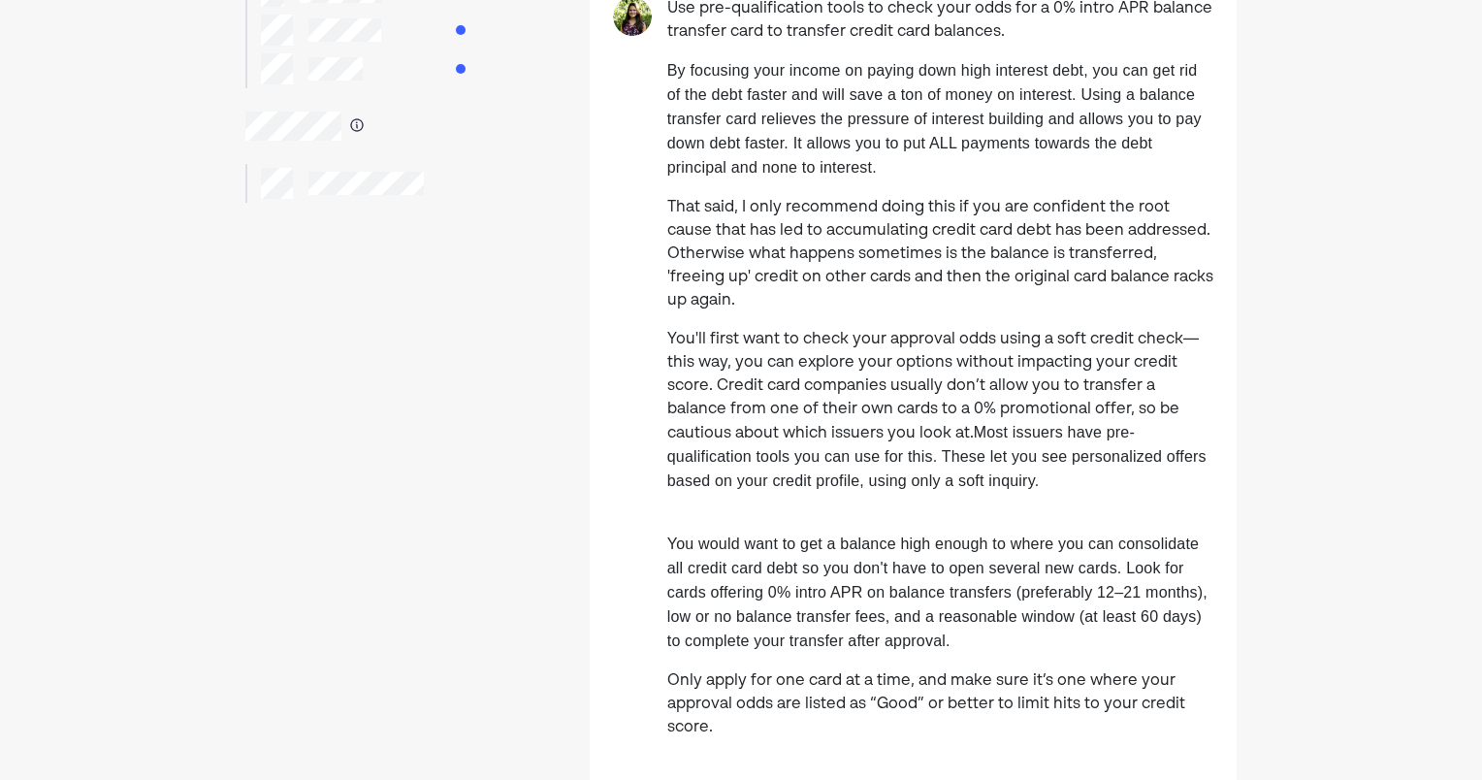
scroll to position [485, 0]
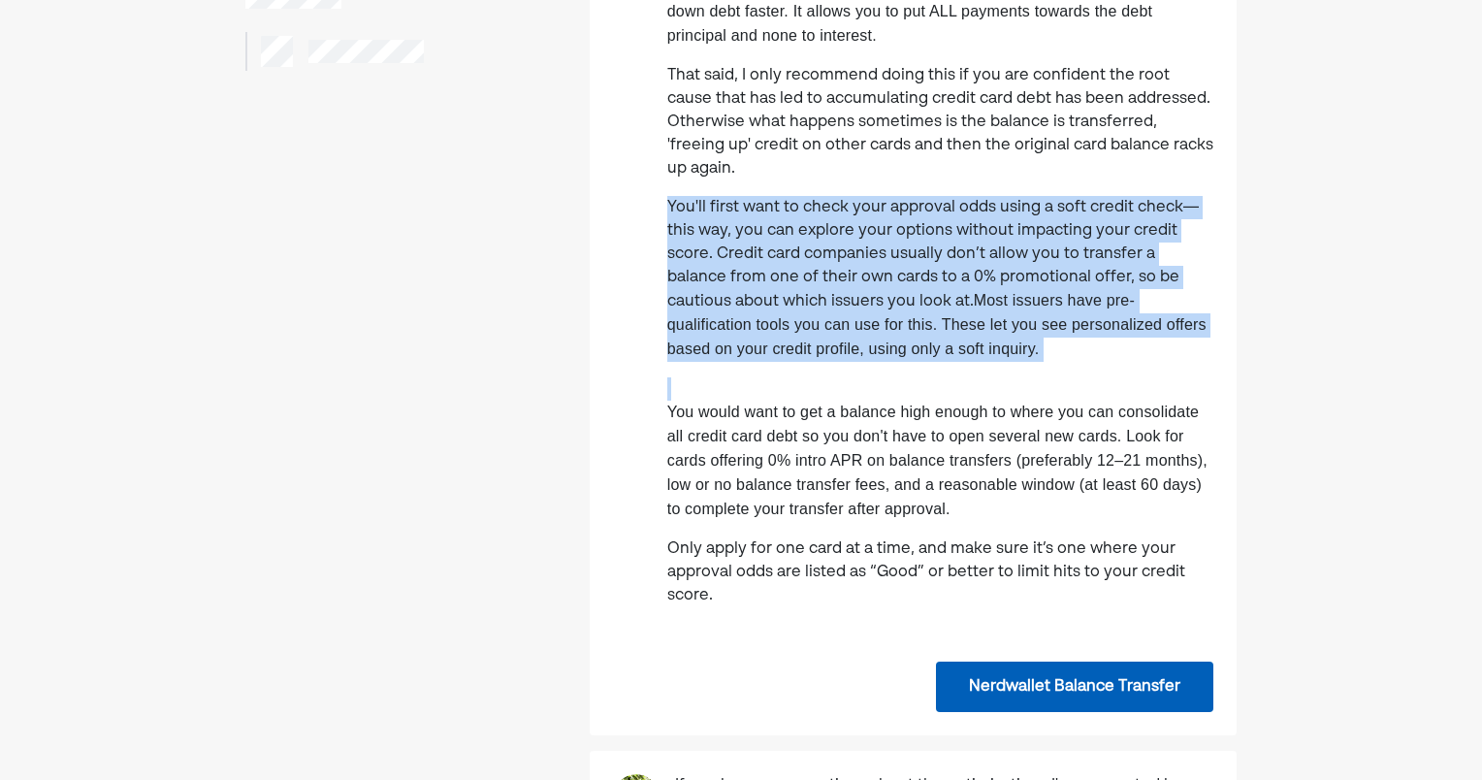
drag, startPoint x: 824, startPoint y: 239, endPoint x: 1003, endPoint y: 385, distance: 230.8
click at [1003, 385] on div "Use pre-qualification tools to check your odds for a 0% intro APR balance trans…" at bounding box center [913, 243] width 647 height 757
drag, startPoint x: 1003, startPoint y: 385, endPoint x: 990, endPoint y: 386, distance: 12.6
click at [991, 386] on div at bounding box center [940, 388] width 546 height 23
click at [977, 372] on div "Use pre-qualification tools to check your odds for a 0% intro APR balance trans…" at bounding box center [940, 243] width 546 height 757
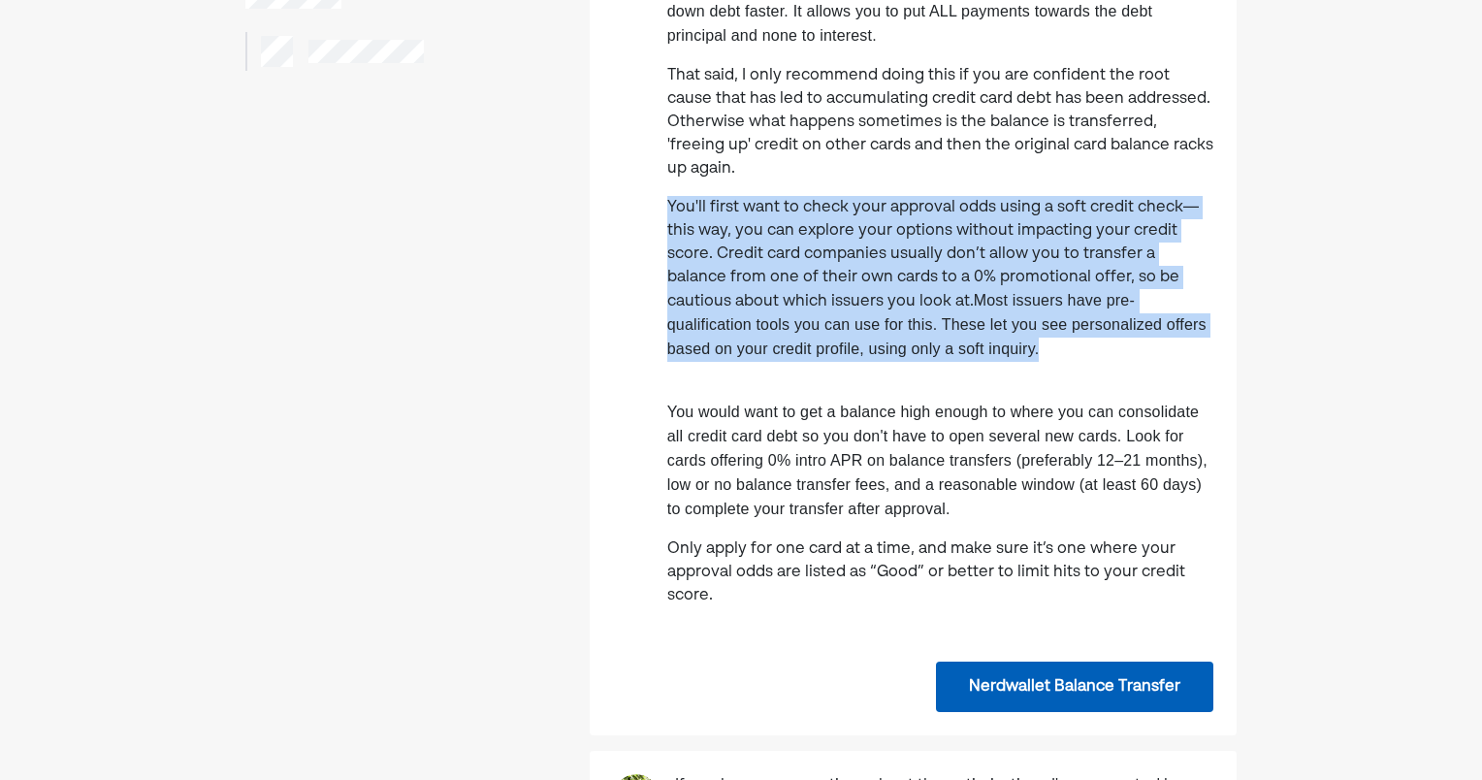
drag, startPoint x: 973, startPoint y: 367, endPoint x: 653, endPoint y: 190, distance: 365.5
click at [653, 190] on div "Use pre-qualification tools to check your odds for a 0% intro APR balance trans…" at bounding box center [913, 243] width 647 height 757
click at [652, 229] on div "Use pre-qualification tools to check your odds for a 0% intro APR balance trans…" at bounding box center [913, 243] width 647 height 757
drag, startPoint x: 738, startPoint y: 218, endPoint x: 986, endPoint y: 365, distance: 288.2
click at [986, 365] on div "Use pre-qualification tools to check your odds for a 0% intro APR balance trans…" at bounding box center [913, 243] width 647 height 757
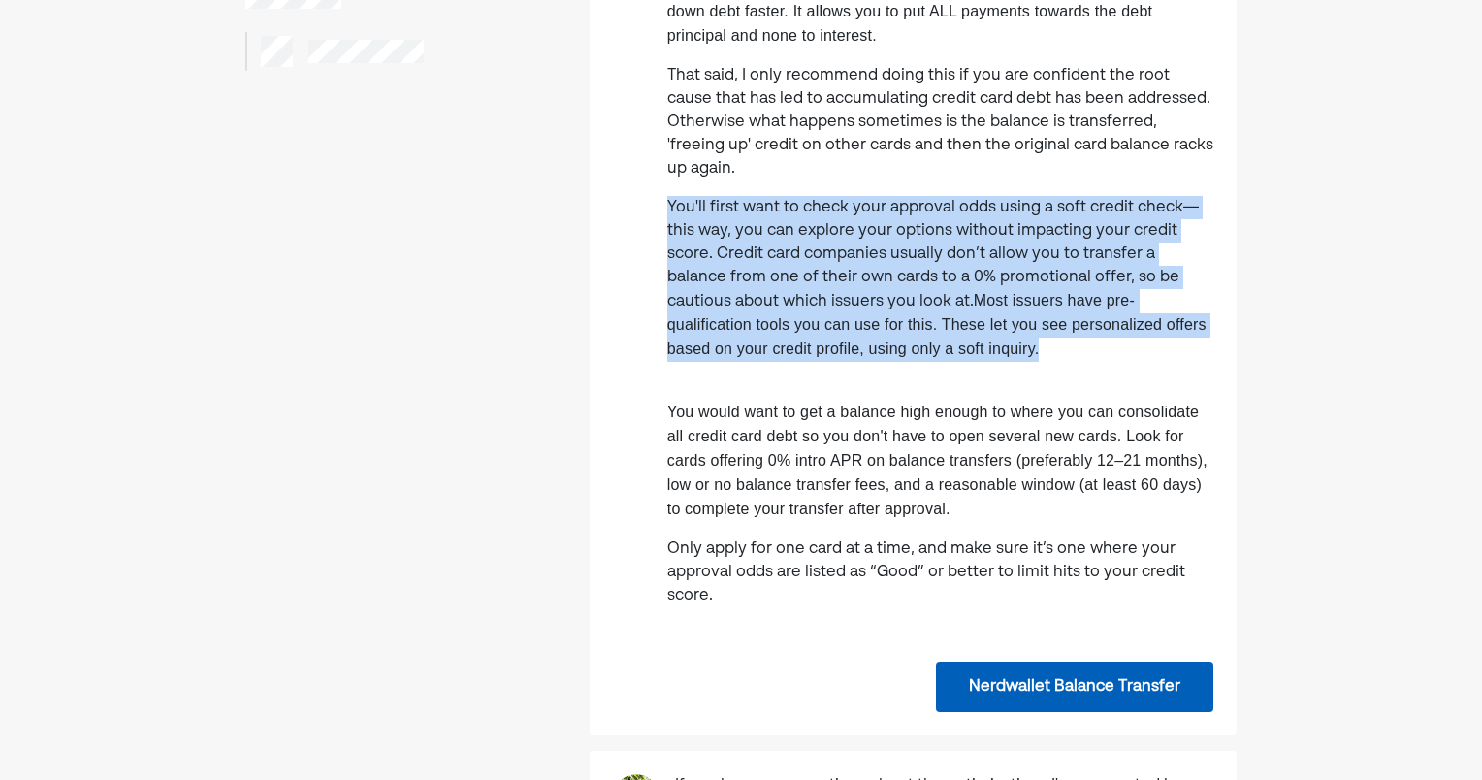
click at [981, 362] on p "You'll first want to check your approval odds using a soft credit check—this wa…" at bounding box center [940, 279] width 546 height 166
click at [986, 360] on p "You'll first want to check your approval odds using a soft credit check—this wa…" at bounding box center [940, 279] width 546 height 166
drag, startPoint x: 986, startPoint y: 360, endPoint x: 635, endPoint y: 209, distance: 381.9
click at [635, 209] on div "Use pre-qualification tools to check your odds for a 0% intro APR balance trans…" at bounding box center [913, 243] width 647 height 757
drag, startPoint x: 635, startPoint y: 209, endPoint x: 661, endPoint y: 267, distance: 62.9
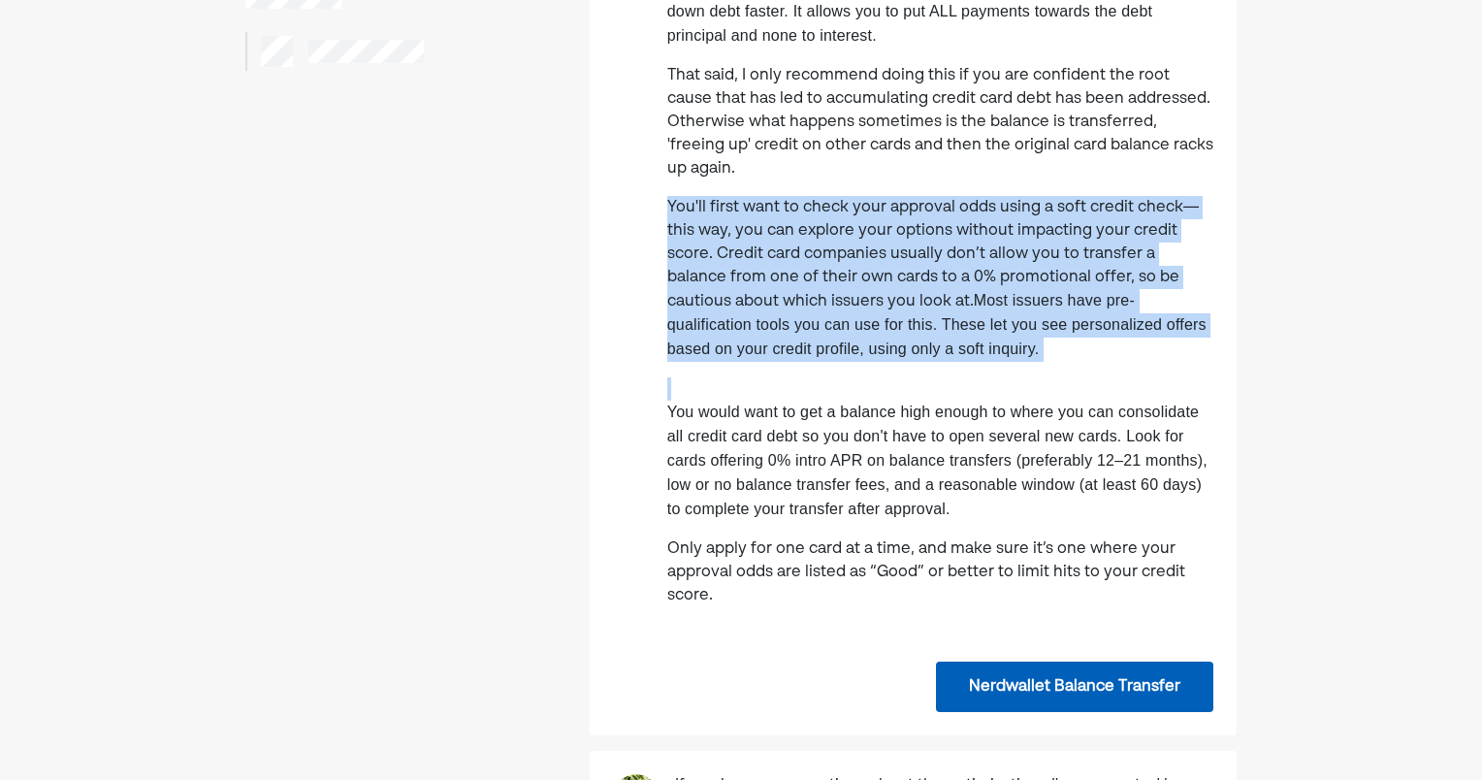
click at [661, 267] on div "Use pre-qualification tools to check your odds for a 0% intro APR balance trans…" at bounding box center [913, 243] width 647 height 757
click at [729, 313] on p "You'll first want to check your approval odds using a soft credit check—this wa…" at bounding box center [940, 279] width 546 height 166
drag, startPoint x: 737, startPoint y: 218, endPoint x: 1005, endPoint y: 362, distance: 303.7
click at [1005, 362] on div "Use pre-qualification tools to check your odds for a 0% intro APR balance trans…" at bounding box center [913, 243] width 647 height 757
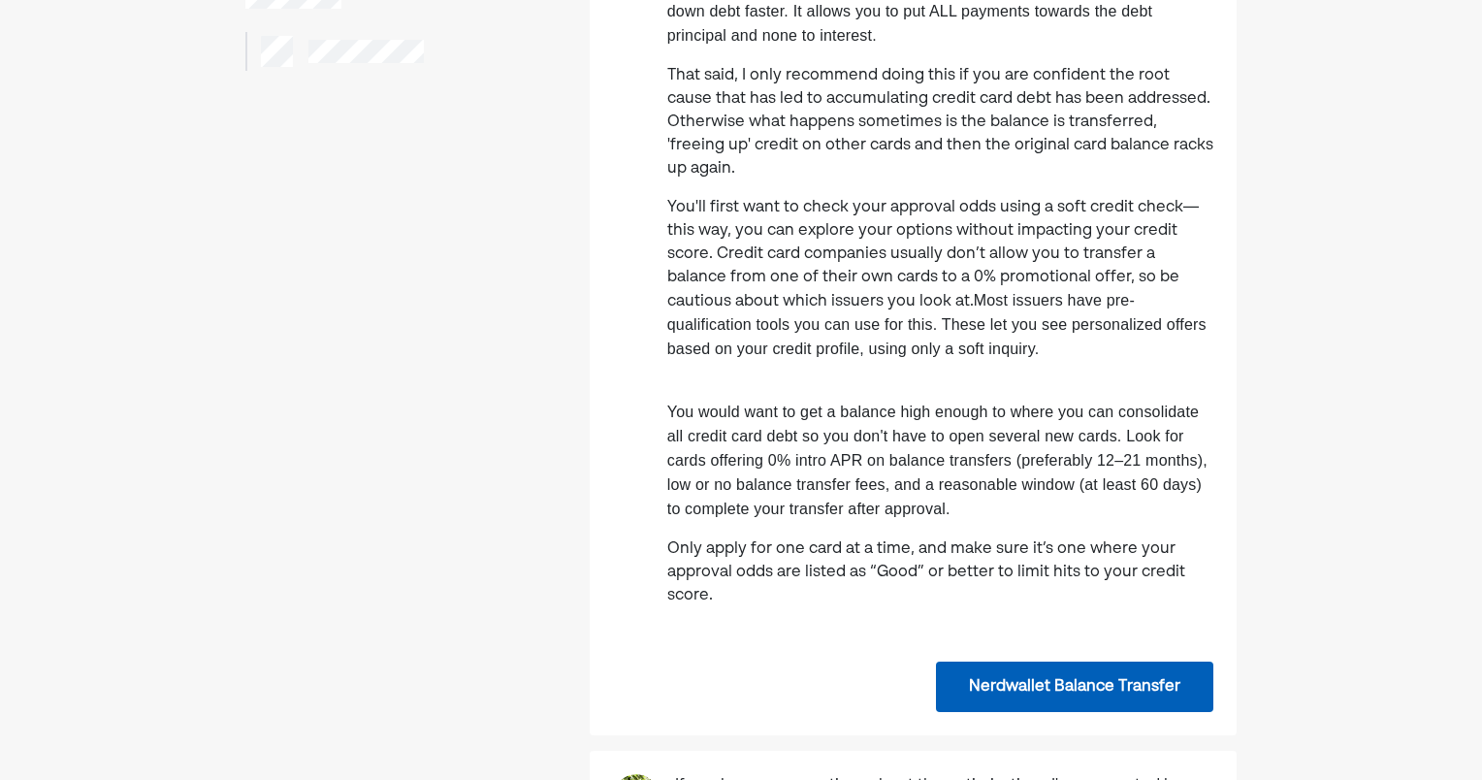
drag, startPoint x: 1005, startPoint y: 362, endPoint x: 987, endPoint y: 370, distance: 19.5
click at [989, 370] on div "Use pre-qualification tools to check your odds for a 0% intro APR balance trans…" at bounding box center [940, 243] width 546 height 757
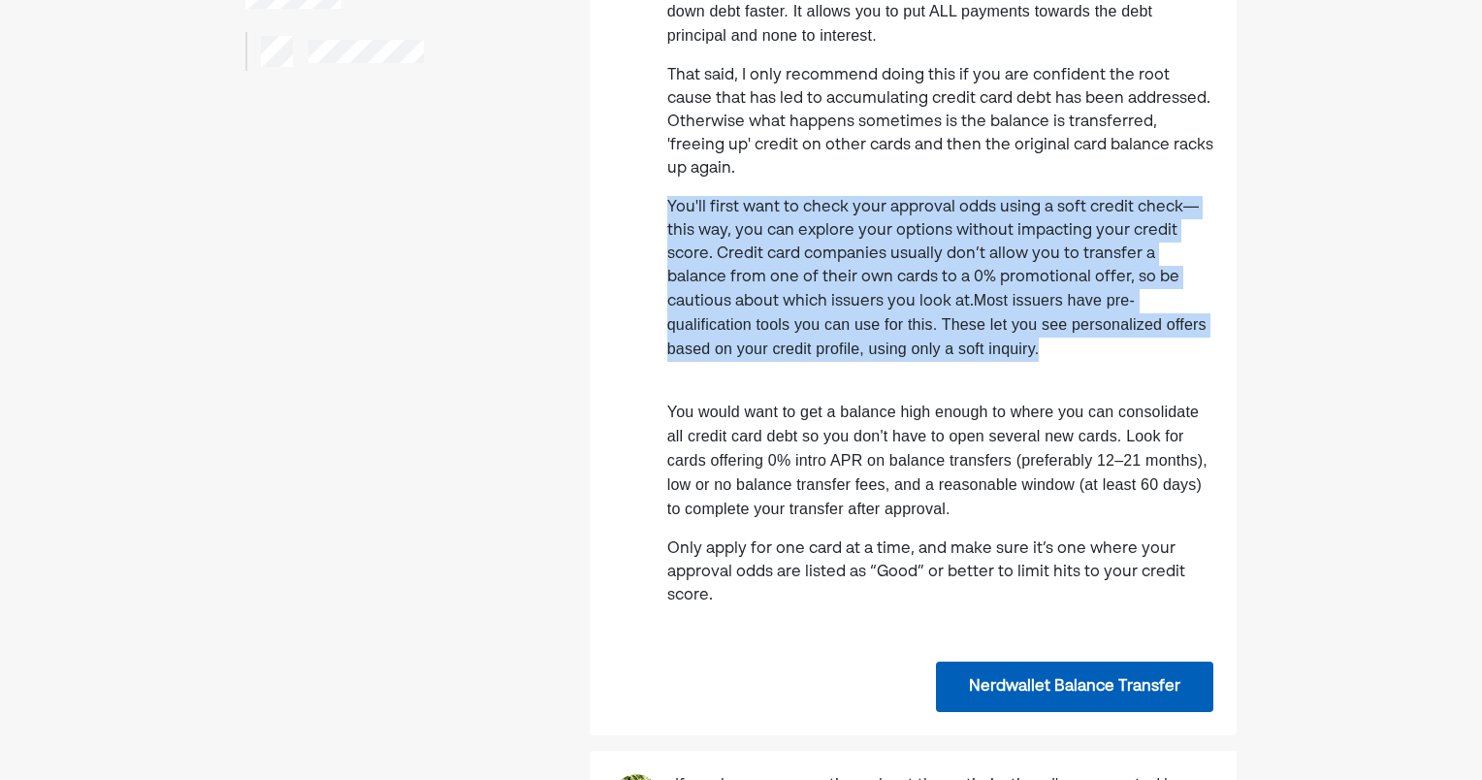
drag, startPoint x: 983, startPoint y: 360, endPoint x: 667, endPoint y: 189, distance: 359.3
click at [667, 189] on div "Use pre-qualification tools to check your odds for a 0% intro APR balance trans…" at bounding box center [940, 243] width 546 height 757
click at [644, 408] on div "Use pre-qualification tools to check your odds for a 0% intro APR balance trans…" at bounding box center [913, 243] width 647 height 757
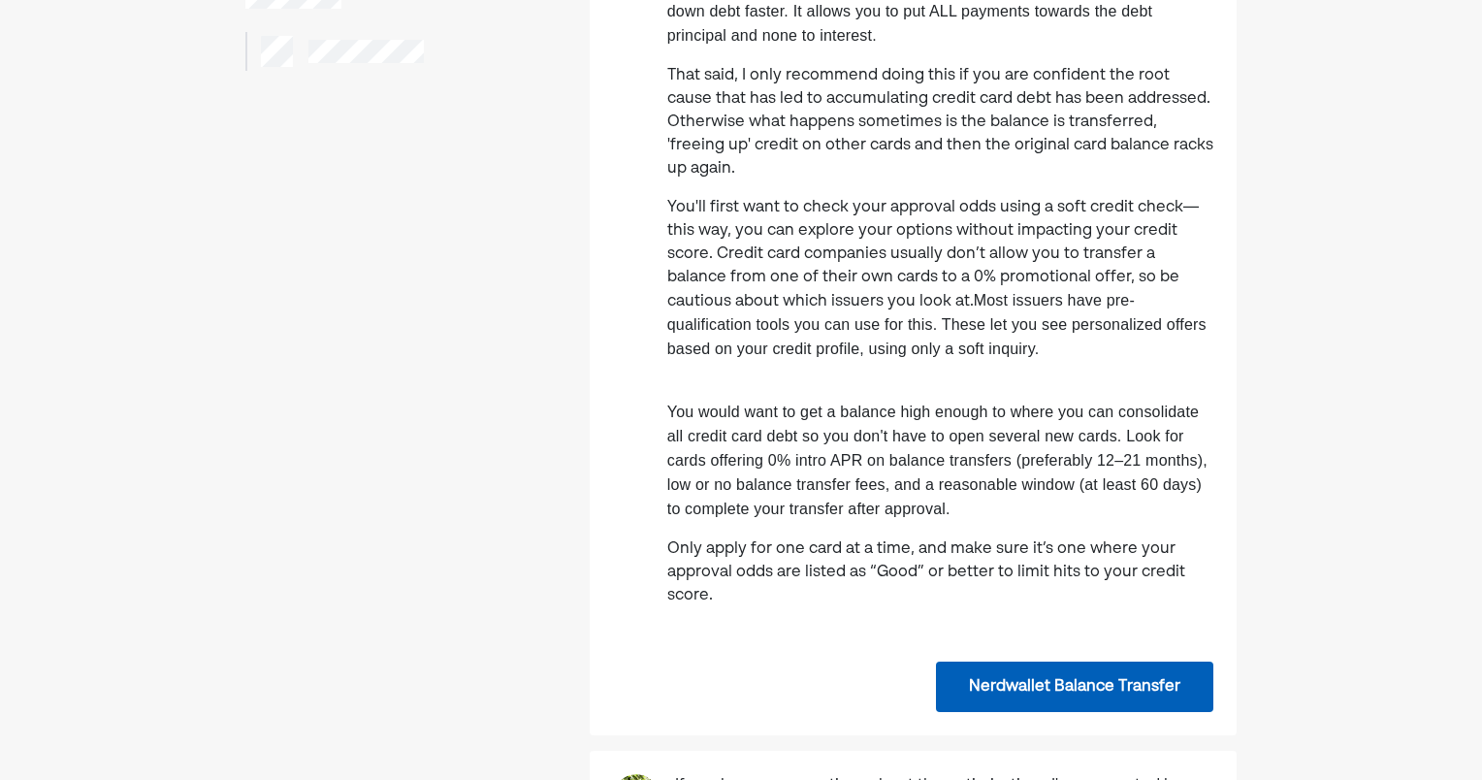
click at [893, 464] on span "You would want to get a balance high enough to where you can consolidate all cr…" at bounding box center [937, 459] width 540 height 113
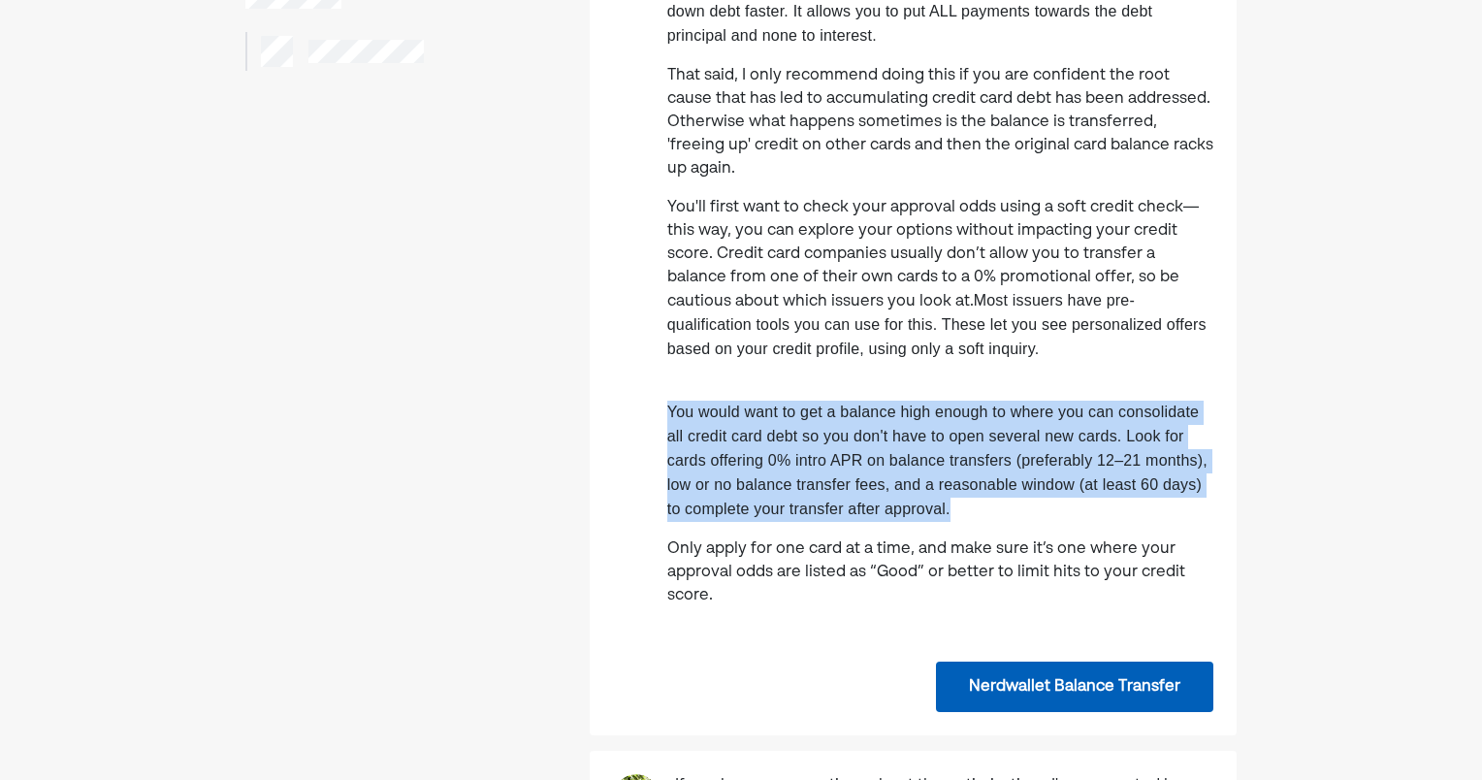
drag, startPoint x: 821, startPoint y: 443, endPoint x: 1011, endPoint y: 524, distance: 205.5
click at [1011, 524] on div "Use pre-qualification tools to check your odds for a 0% intro APR balance trans…" at bounding box center [913, 243] width 647 height 757
drag, startPoint x: 1011, startPoint y: 524, endPoint x: 972, endPoint y: 523, distance: 38.8
click at [972, 522] on p "You would want to get a balance high enough to where you can consolidate all cr…" at bounding box center [940, 461] width 546 height 121
click at [1014, 522] on p "You would want to get a balance high enough to where you can consolidate all cr…" at bounding box center [940, 461] width 546 height 121
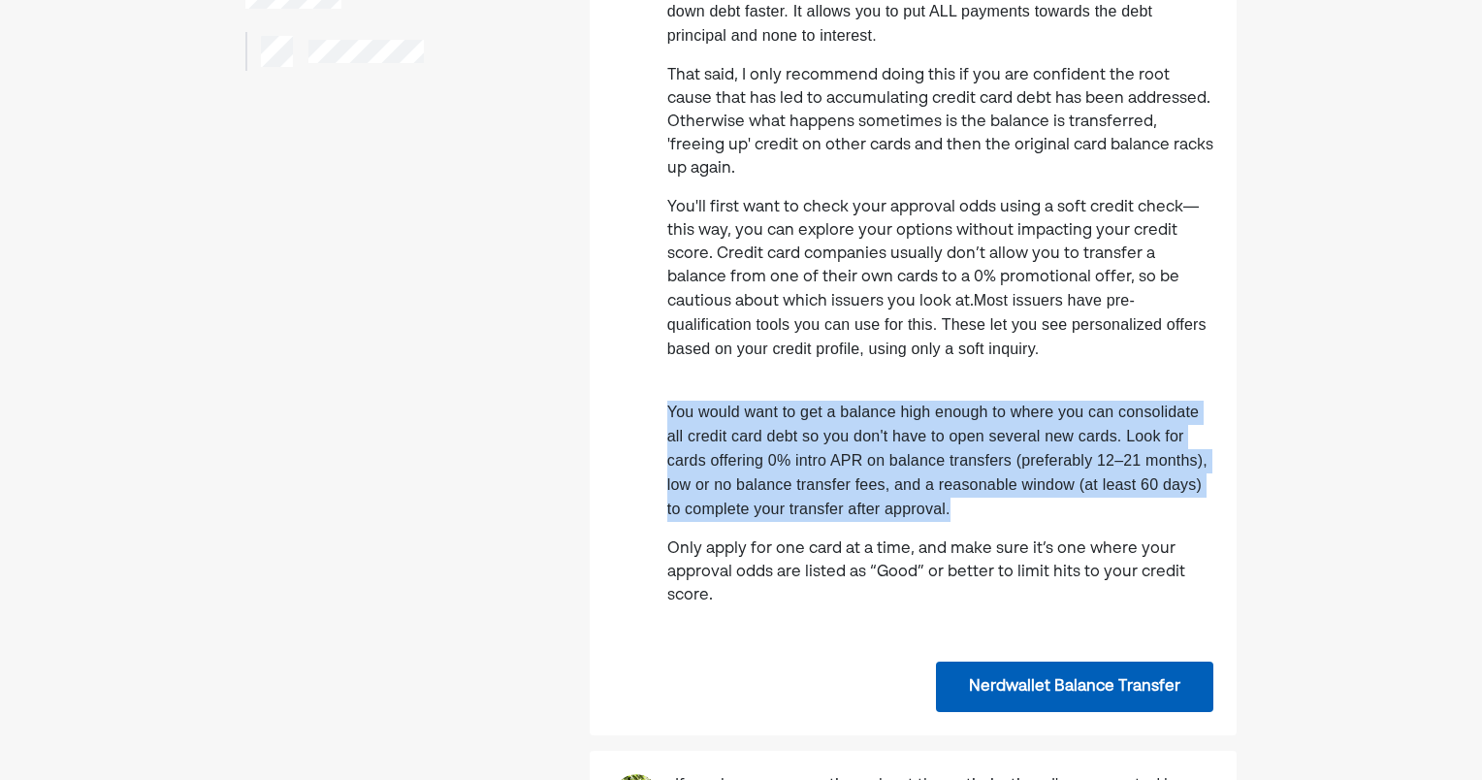
click at [998, 522] on p "You would want to get a balance high enough to where you can consolidate all cr…" at bounding box center [940, 461] width 546 height 121
drag, startPoint x: 944, startPoint y: 524, endPoint x: 645, endPoint y: 413, distance: 318.5
click at [645, 413] on div "Use pre-qualification tools to check your odds for a 0% intro APR balance trans…" at bounding box center [913, 243] width 647 height 757
click at [647, 470] on div "Use pre-qualification tools to check your odds for a 0% intro APR balance trans…" at bounding box center [913, 243] width 647 height 757
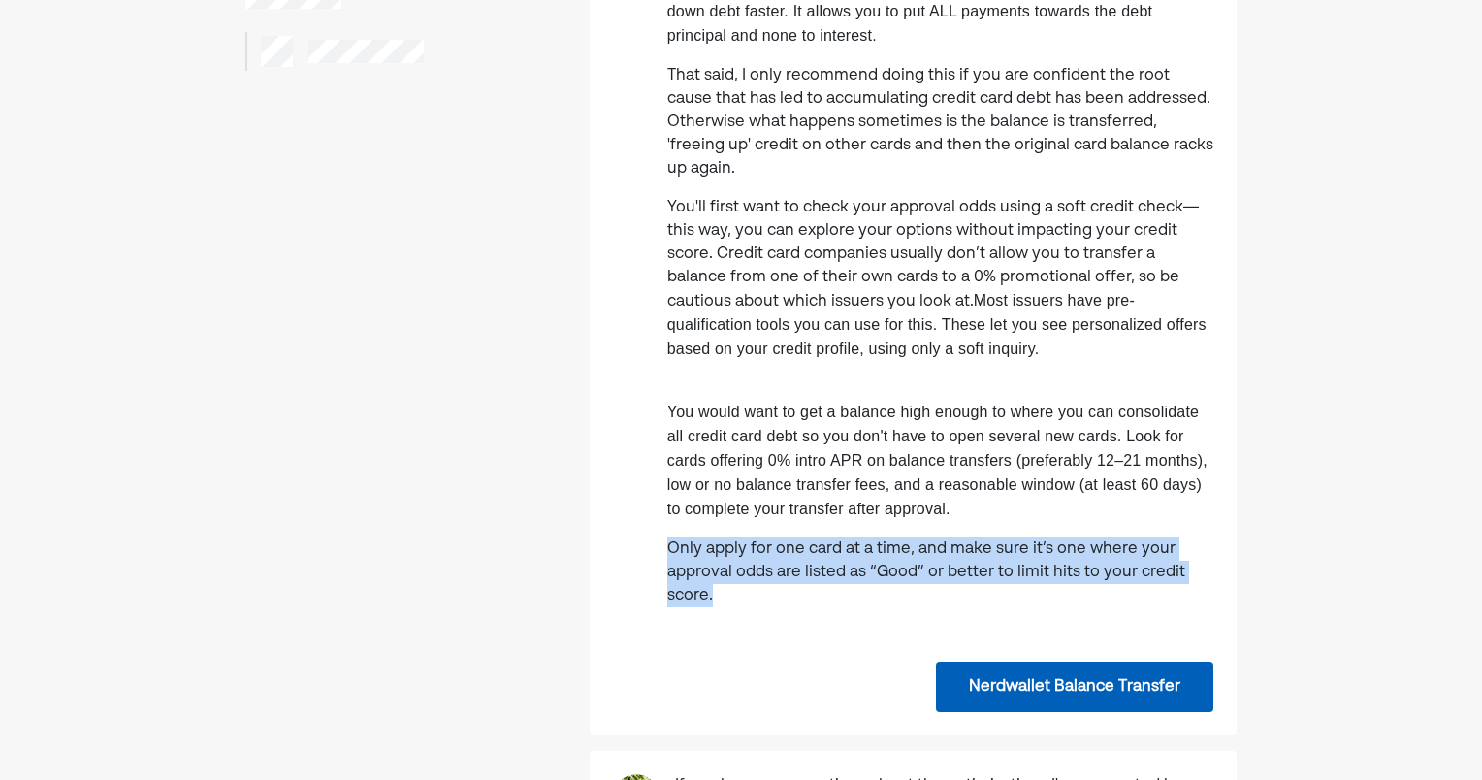
drag, startPoint x: 758, startPoint y: 606, endPoint x: 662, endPoint y: 562, distance: 105.5
click at [662, 562] on div "Use pre-qualification tools to check your odds for a 0% intro APR balance trans…" at bounding box center [913, 243] width 647 height 757
drag, startPoint x: 662, startPoint y: 562, endPoint x: 687, endPoint y: 578, distance: 28.8
click at [687, 576] on p "Only apply for one card at a time, and make sure it’s one where your approval o…" at bounding box center [940, 572] width 546 height 70
click at [724, 597] on p "Only apply for one card at a time, and make sure it’s one where your approval o…" at bounding box center [940, 572] width 546 height 70
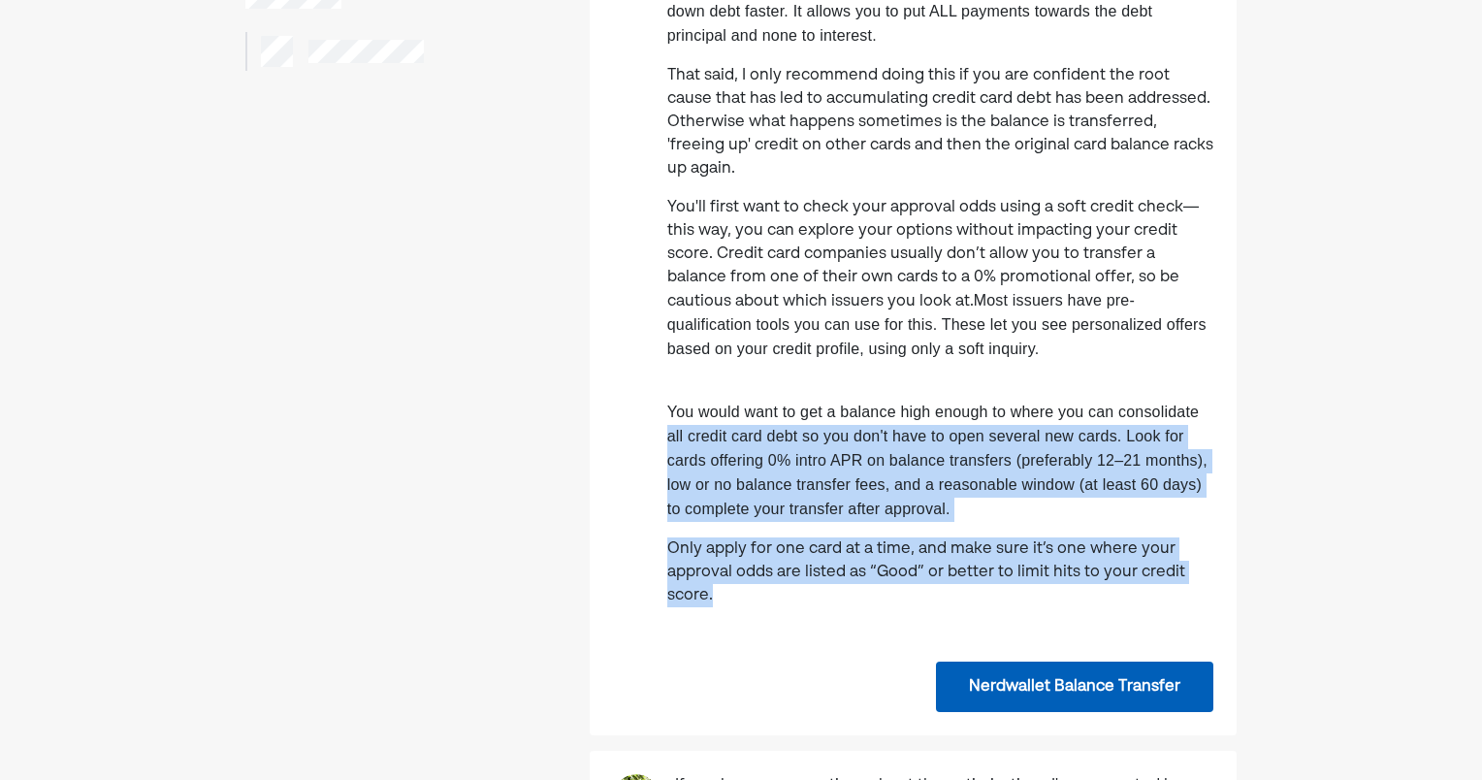
drag, startPoint x: 750, startPoint y: 611, endPoint x: 647, endPoint y: 444, distance: 195.9
click at [647, 444] on div "Use pre-qualification tools to check your odds for a 0% intro APR balance trans…" at bounding box center [913, 243] width 647 height 757
drag, startPoint x: 647, startPoint y: 444, endPoint x: 704, endPoint y: 540, distance: 111.8
click at [704, 540] on div "Use pre-qualification tools to check your odds for a 0% intro APR balance trans…" at bounding box center [940, 243] width 546 height 757
click at [790, 607] on p "Only apply for one card at a time, and make sure it’s one where your approval o…" at bounding box center [940, 572] width 546 height 70
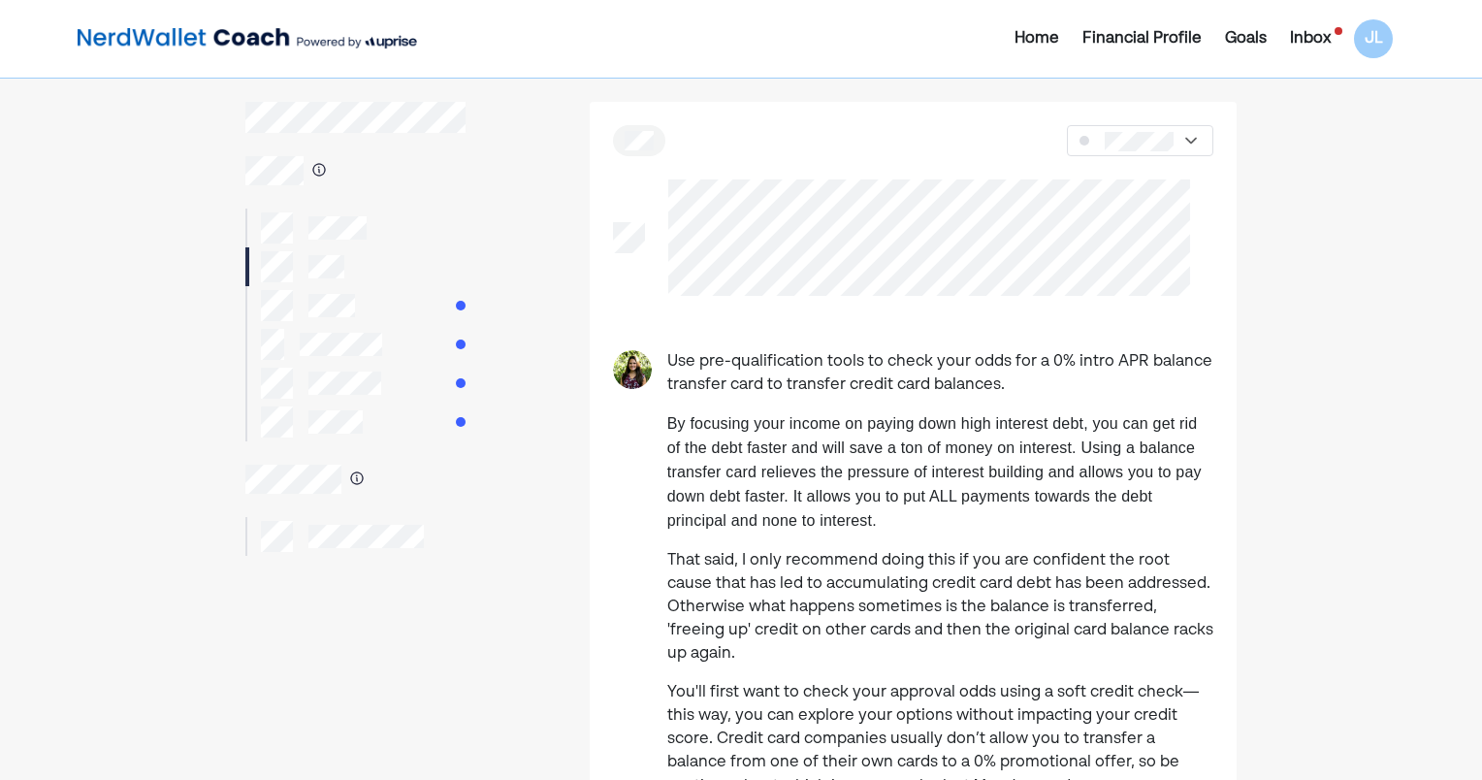
scroll to position [0, 0]
click at [400, 303] on div at bounding box center [355, 305] width 220 height 39
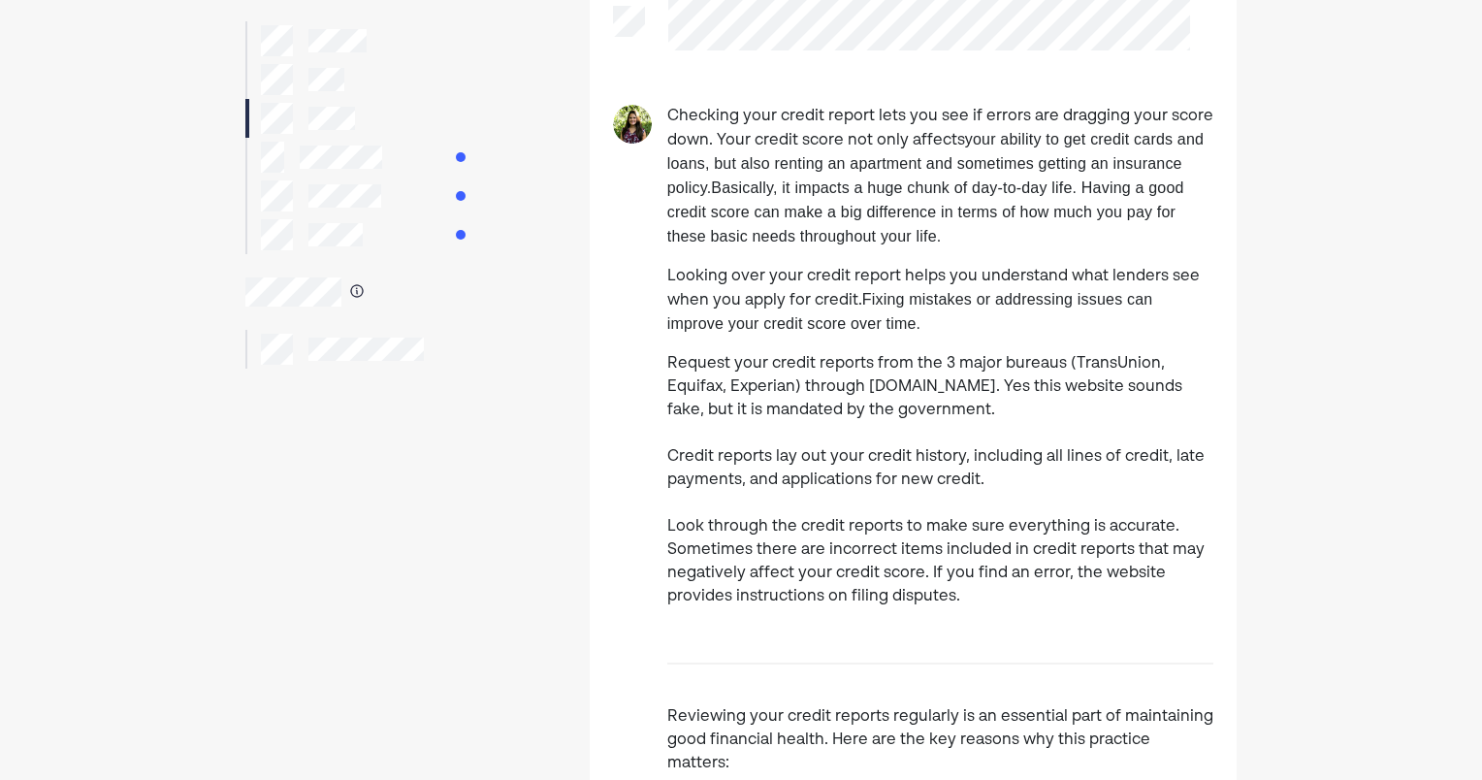
scroll to position [194, 0]
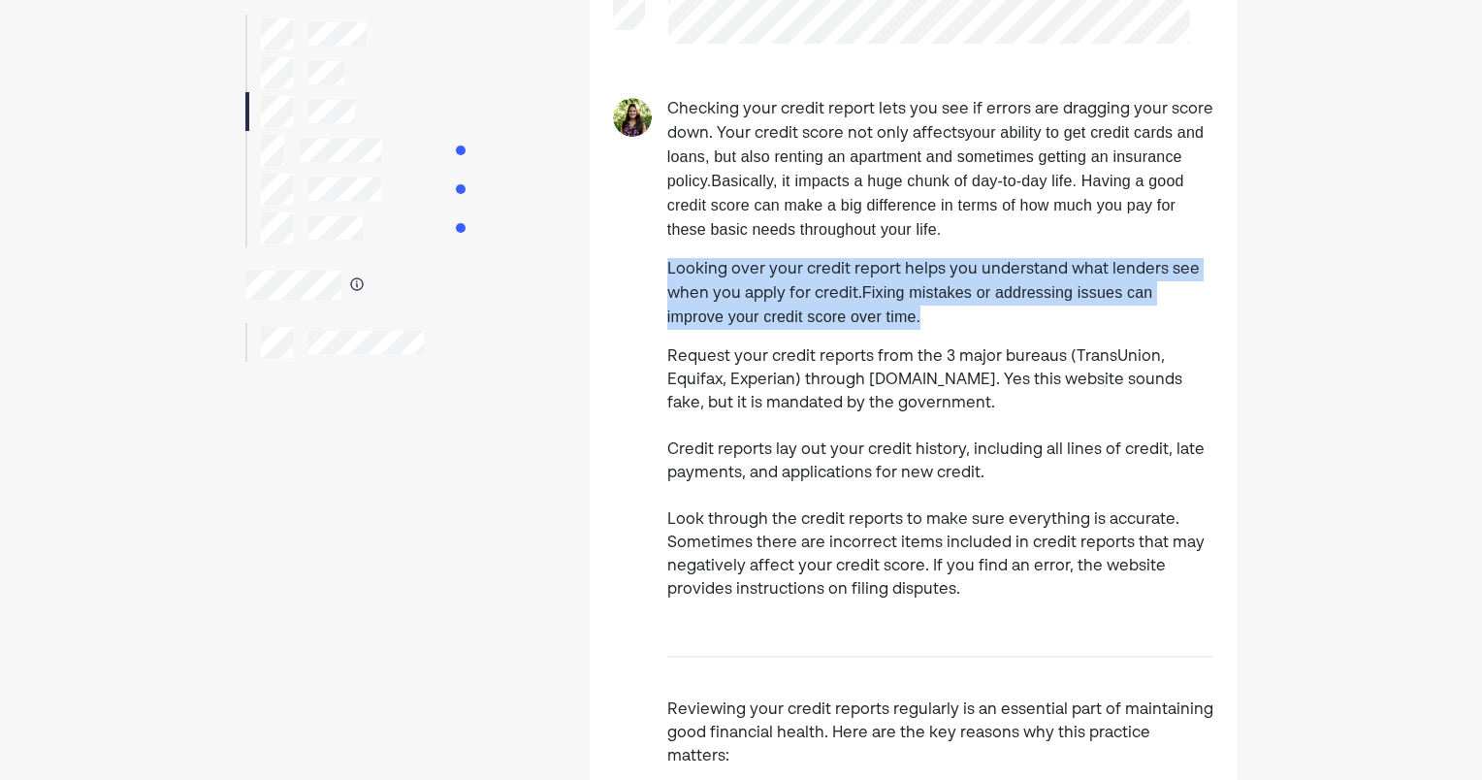
drag, startPoint x: 664, startPoint y: 273, endPoint x: 959, endPoint y: 329, distance: 300.0
click at [959, 329] on div "Checking your credit report lets you see if errors are dragging your score down…" at bounding box center [913, 761] width 647 height 1327
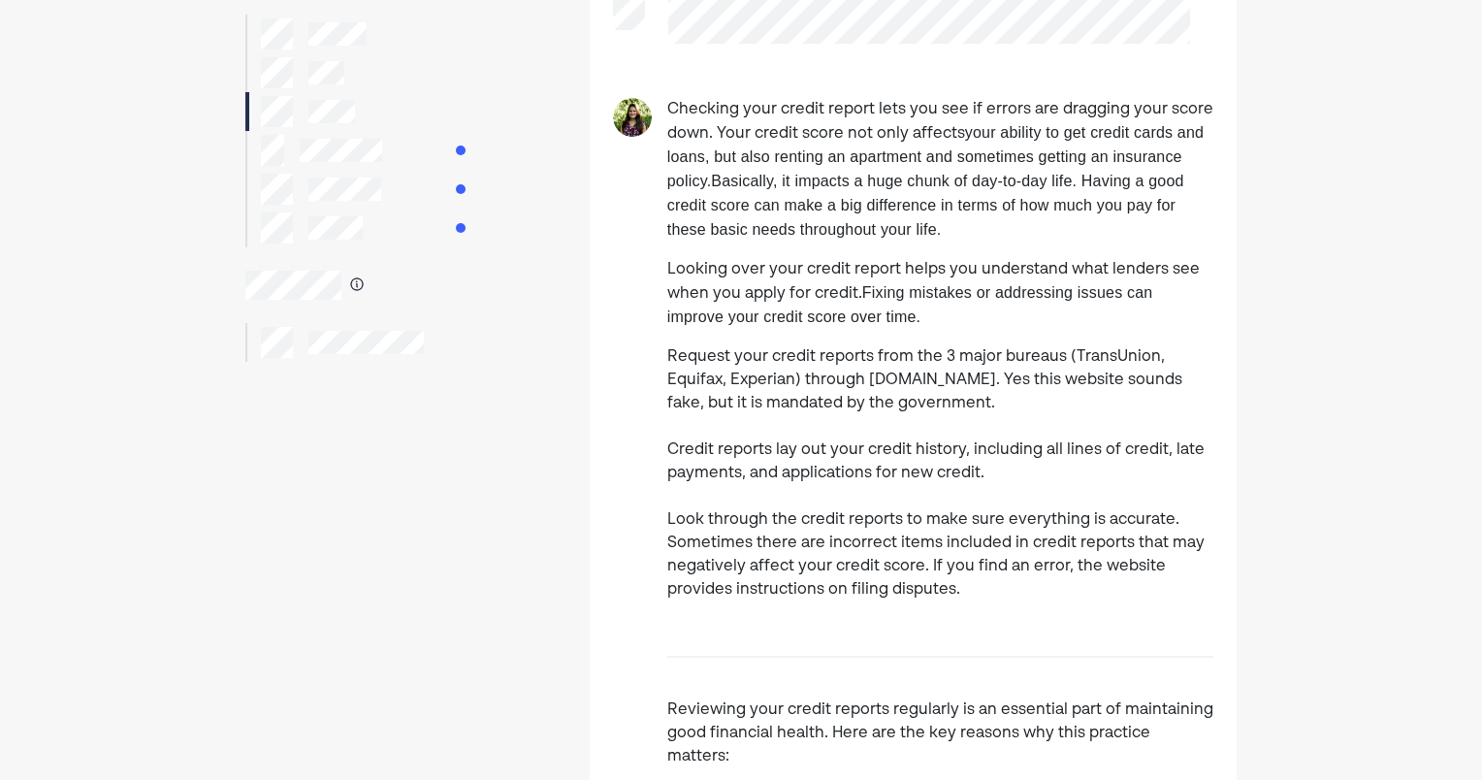
drag, startPoint x: 959, startPoint y: 329, endPoint x: 946, endPoint y: 337, distance: 16.1
click at [947, 337] on div "Checking your credit report lets you see if errors are dragging your score down…" at bounding box center [940, 738] width 546 height 1280
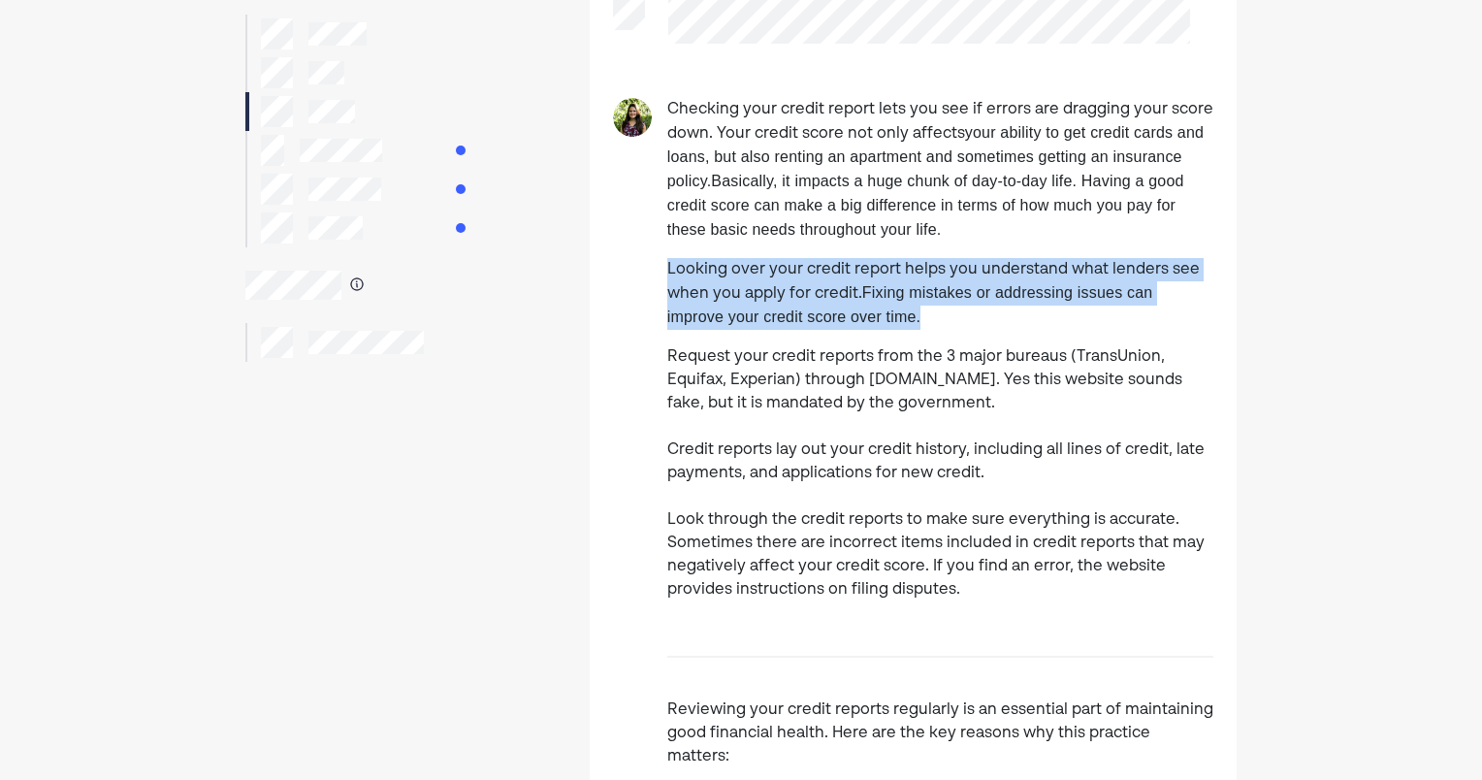
drag, startPoint x: 906, startPoint y: 331, endPoint x: 669, endPoint y: 272, distance: 243.9
click at [669, 272] on p "Looking over your credit report helps you understand what lenders see when you …" at bounding box center [940, 294] width 546 height 72
click at [668, 272] on p "Looking over your credit report helps you understand what lenders see when you …" at bounding box center [940, 294] width 546 height 72
click at [667, 325] on span "Fixing mistakes or addressing issues can improve your credit score over time." at bounding box center [910, 304] width 486 height 41
drag
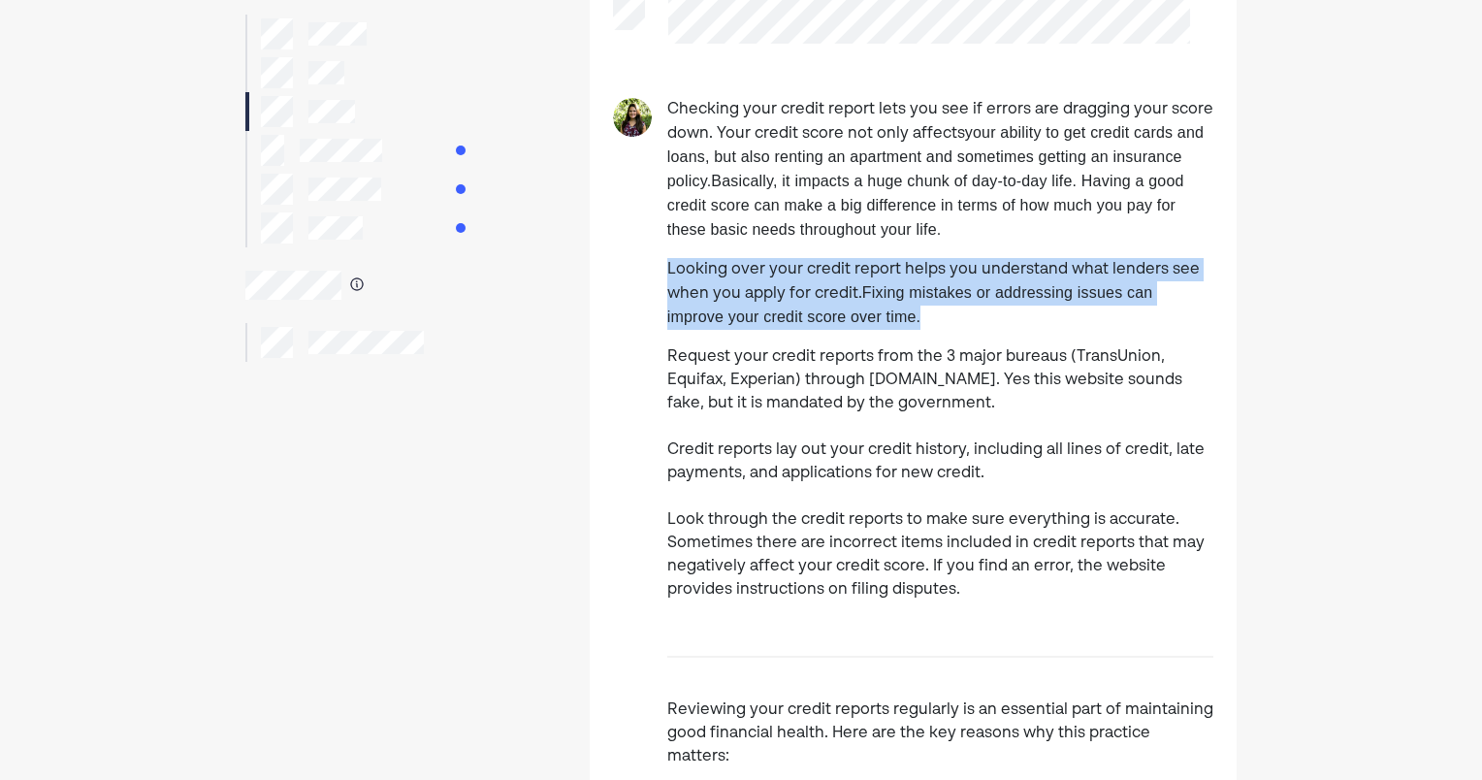
click at [1100, 406] on div "Checking your credit report lets you see if errors are dragging your score down…" at bounding box center [913, 761] width 647 height 1327
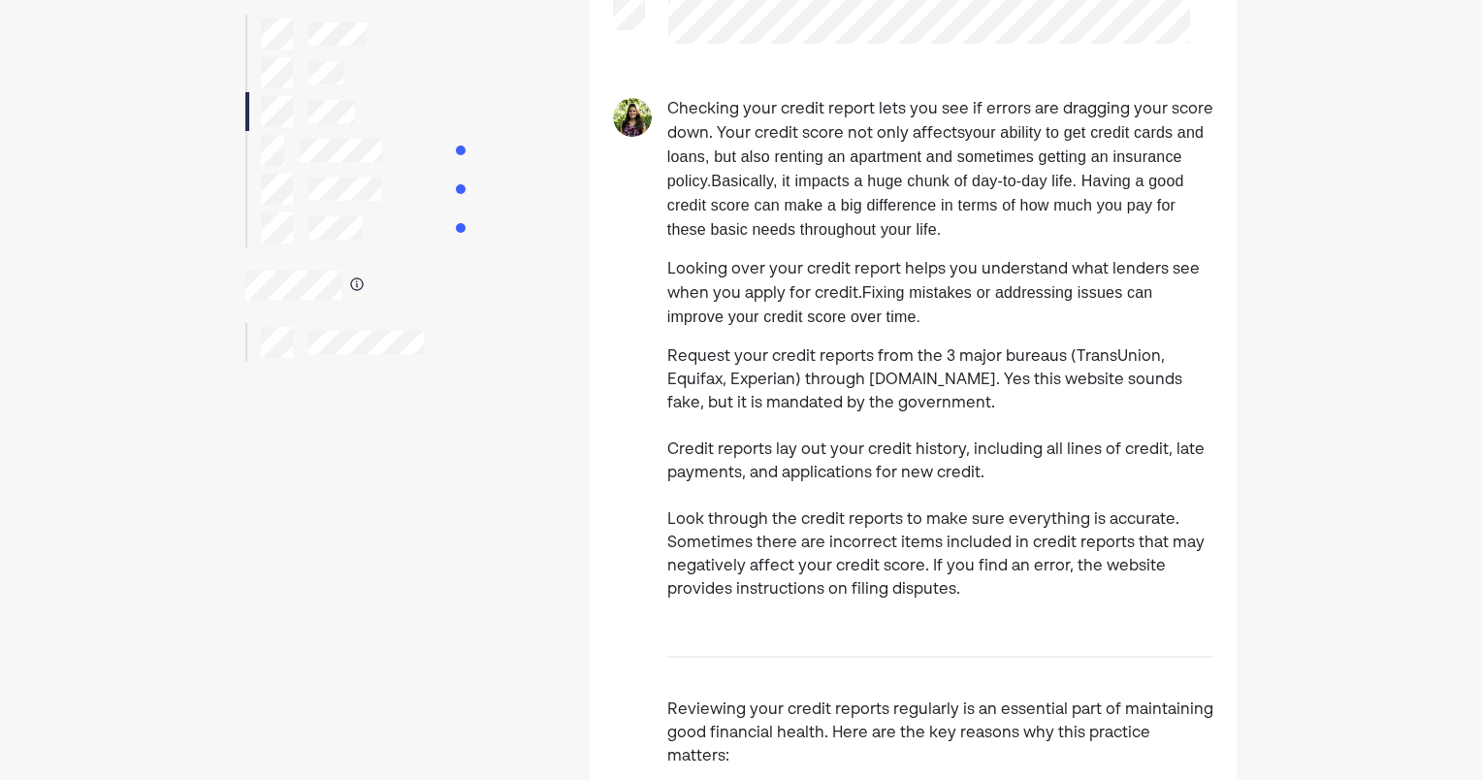
click at [1053, 432] on p "Request your credit reports from the 3 major bureaus (TransUnion, Equifax, Expe…" at bounding box center [940, 473] width 546 height 256
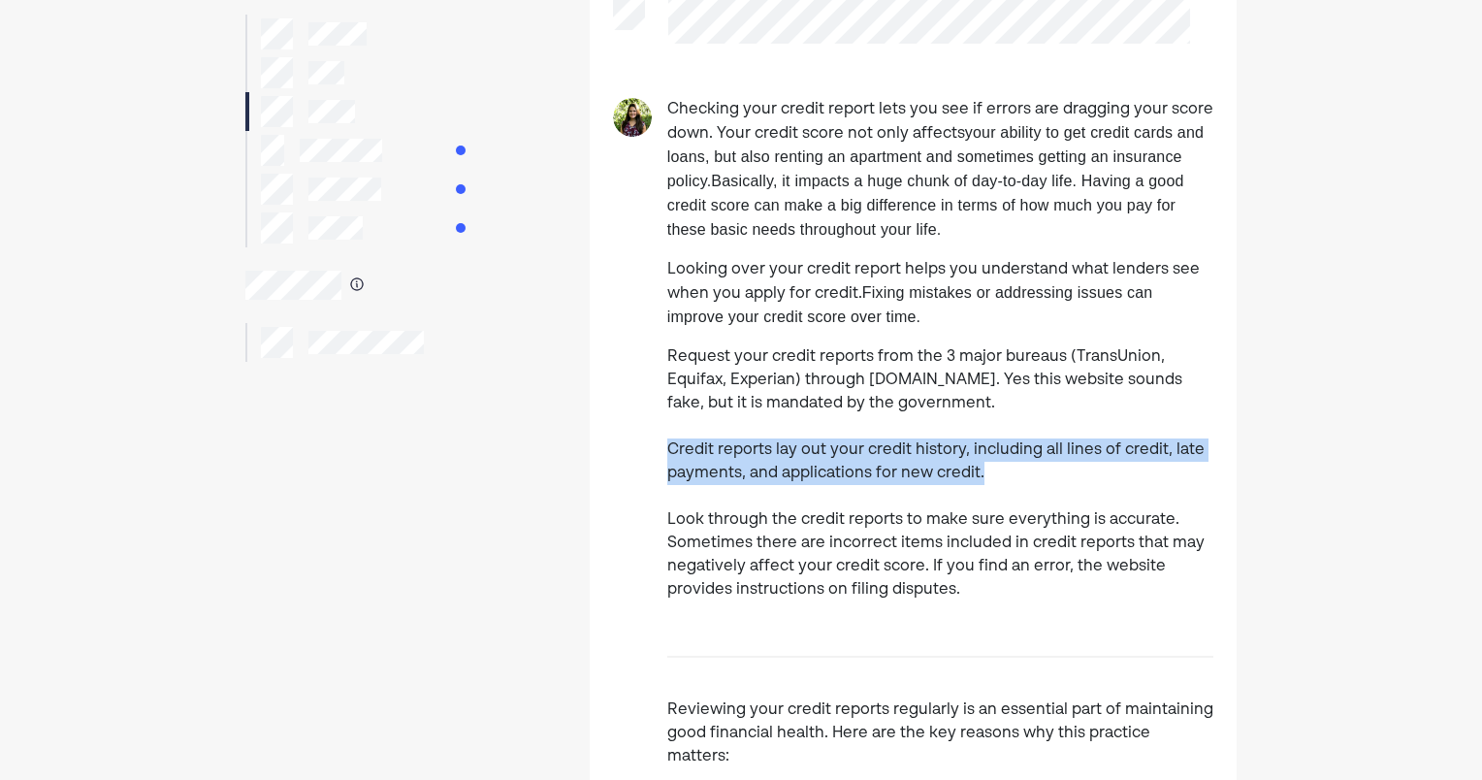
click at [1048, 477] on div "Checking your credit report lets you see if errors are dragging your score down…" at bounding box center [913, 761] width 647 height 1327
click at [1071, 463] on p "Request your credit reports from the 3 major bureaus (TransUnion, Equifax, Expe…" at bounding box center [940, 473] width 546 height 256
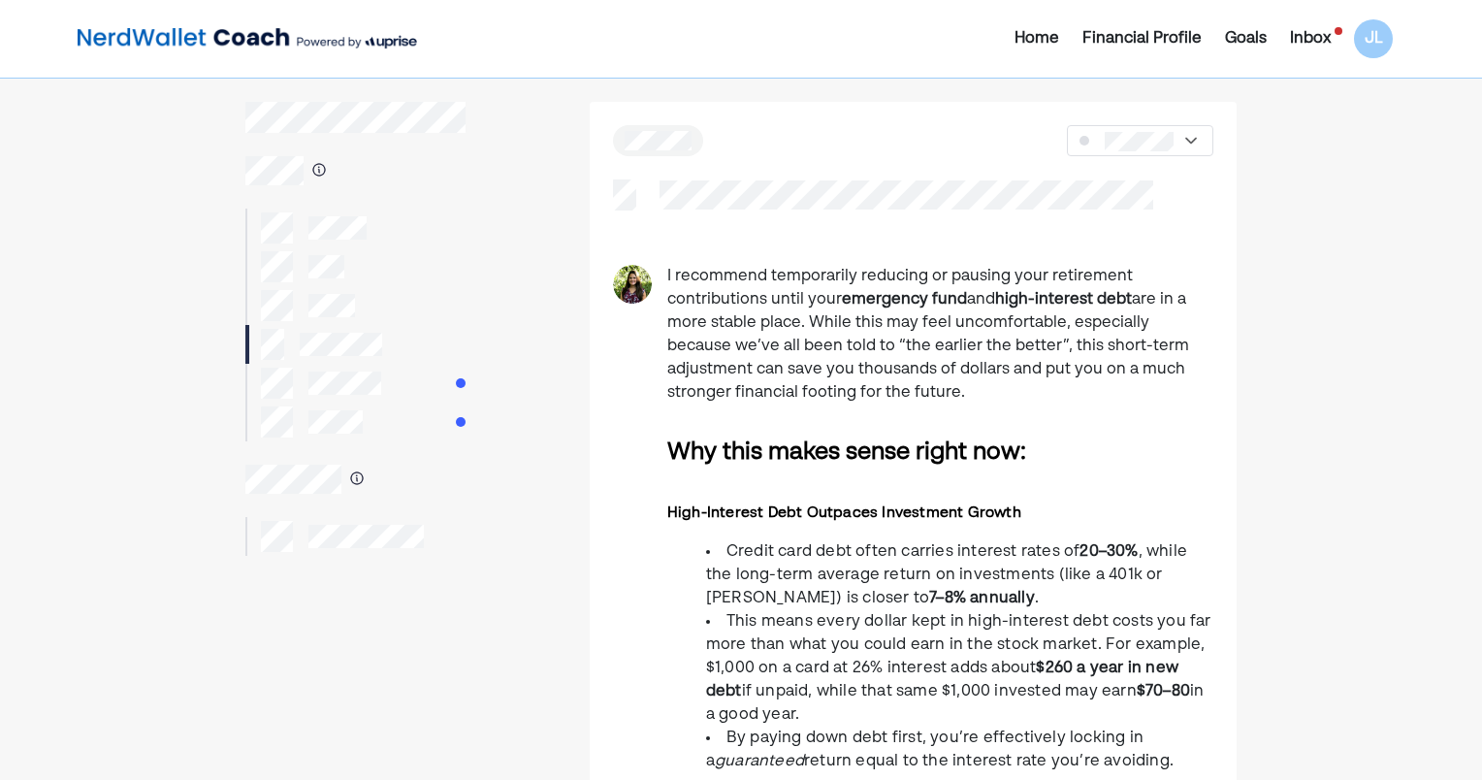
click at [1022, 387] on div "I recommend temporarily reducing or pausing your retirement contributions until…" at bounding box center [913, 736] width 647 height 1268
click at [959, 398] on p "I recommend temporarily reducing or pausing your retirement contributions until…" at bounding box center [940, 335] width 546 height 140
click at [970, 402] on p "I recommend temporarily reducing or pausing your retirement contributions until…" at bounding box center [940, 335] width 546 height 140
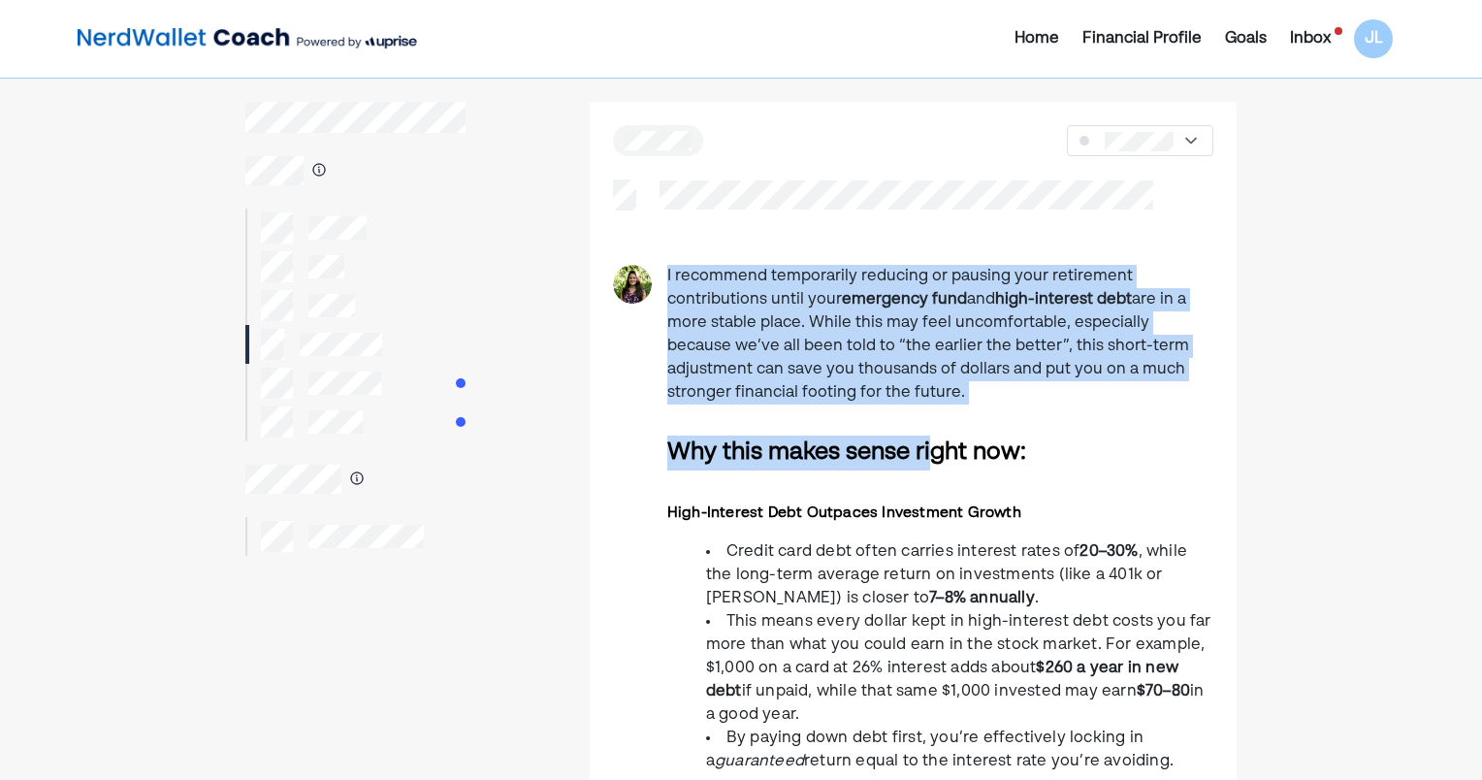
click at [637, 257] on div "I recommend temporarily reducing or pausing your retirement contributions until…" at bounding box center [913, 736] width 647 height 1268
click at [876, 364] on p "I recommend temporarily reducing or pausing your retirement contributions until…" at bounding box center [940, 335] width 546 height 140
click at [918, 396] on p "I recommend temporarily reducing or pausing your retirement contributions until…" at bounding box center [940, 335] width 546 height 140
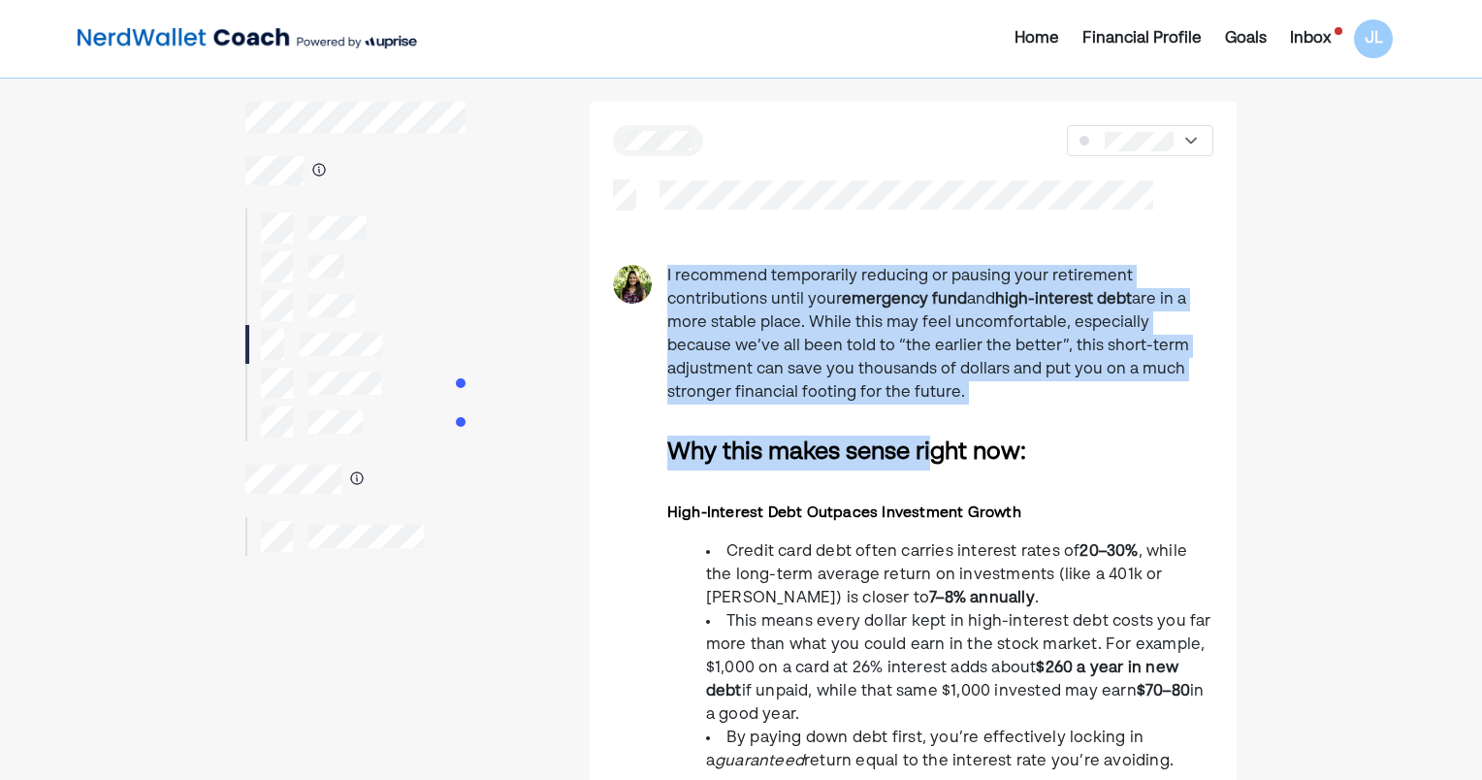
click at [890, 372] on p "I recommend temporarily reducing or pausing your retirement contributions until…" at bounding box center [940, 335] width 546 height 140
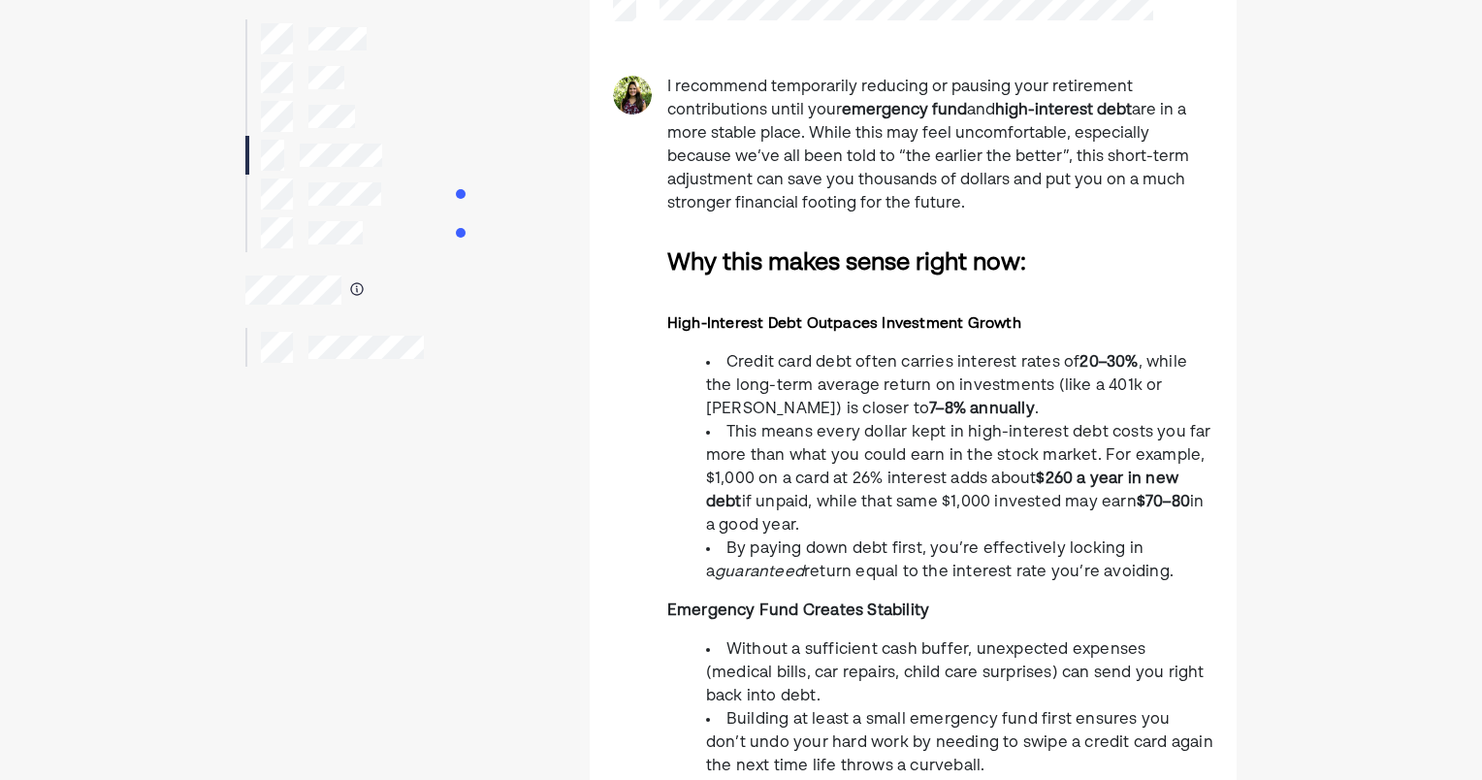
scroll to position [194, 0]
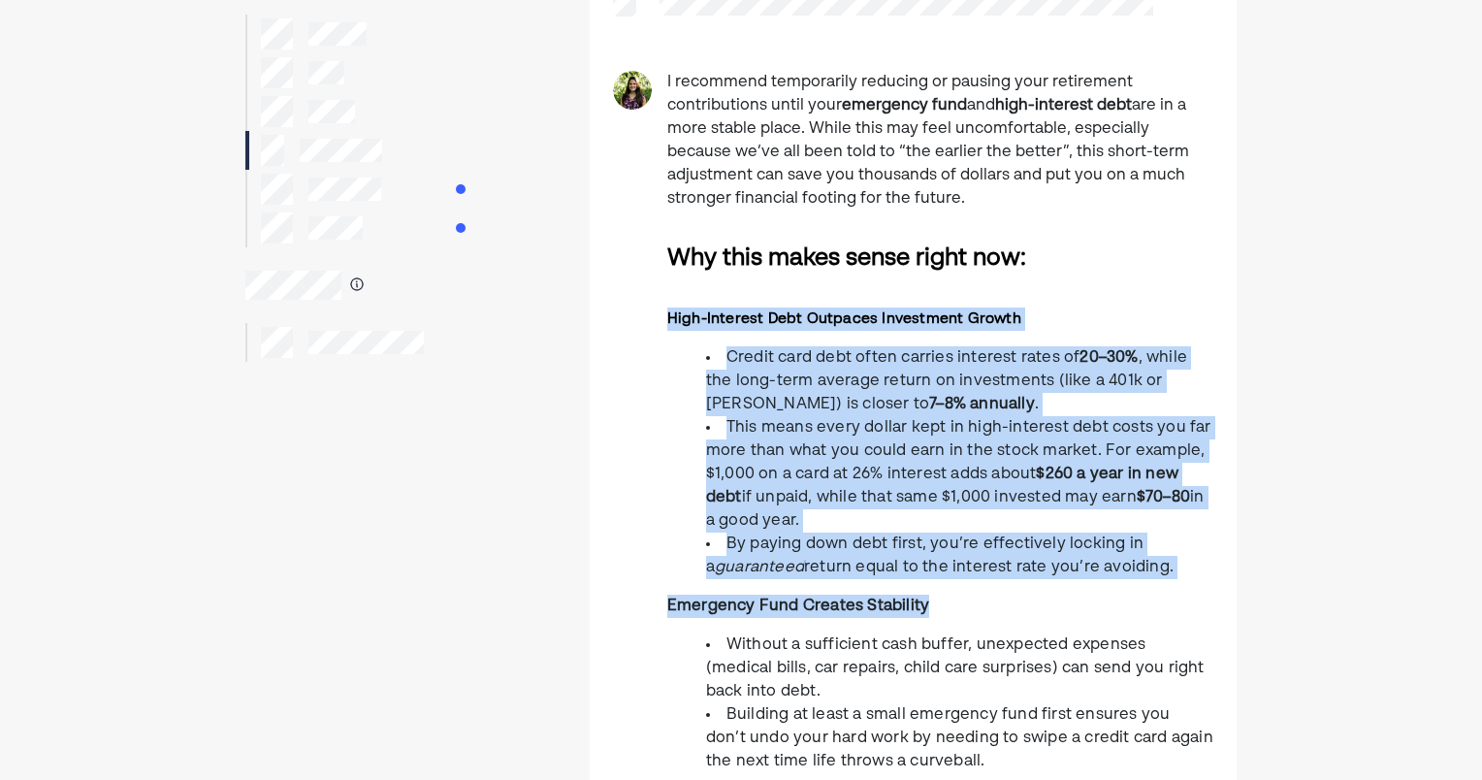
click at [1188, 593] on div "I recommend temporarily reducing or pausing your retirement contributions until…" at bounding box center [913, 612] width 647 height 1082
click at [1086, 599] on p "Emergency Fund Creates Stability" at bounding box center [940, 605] width 546 height 23
click at [1079, 593] on div "I recommend temporarily reducing or pausing your retirement contributions until…" at bounding box center [940, 612] width 546 height 1082
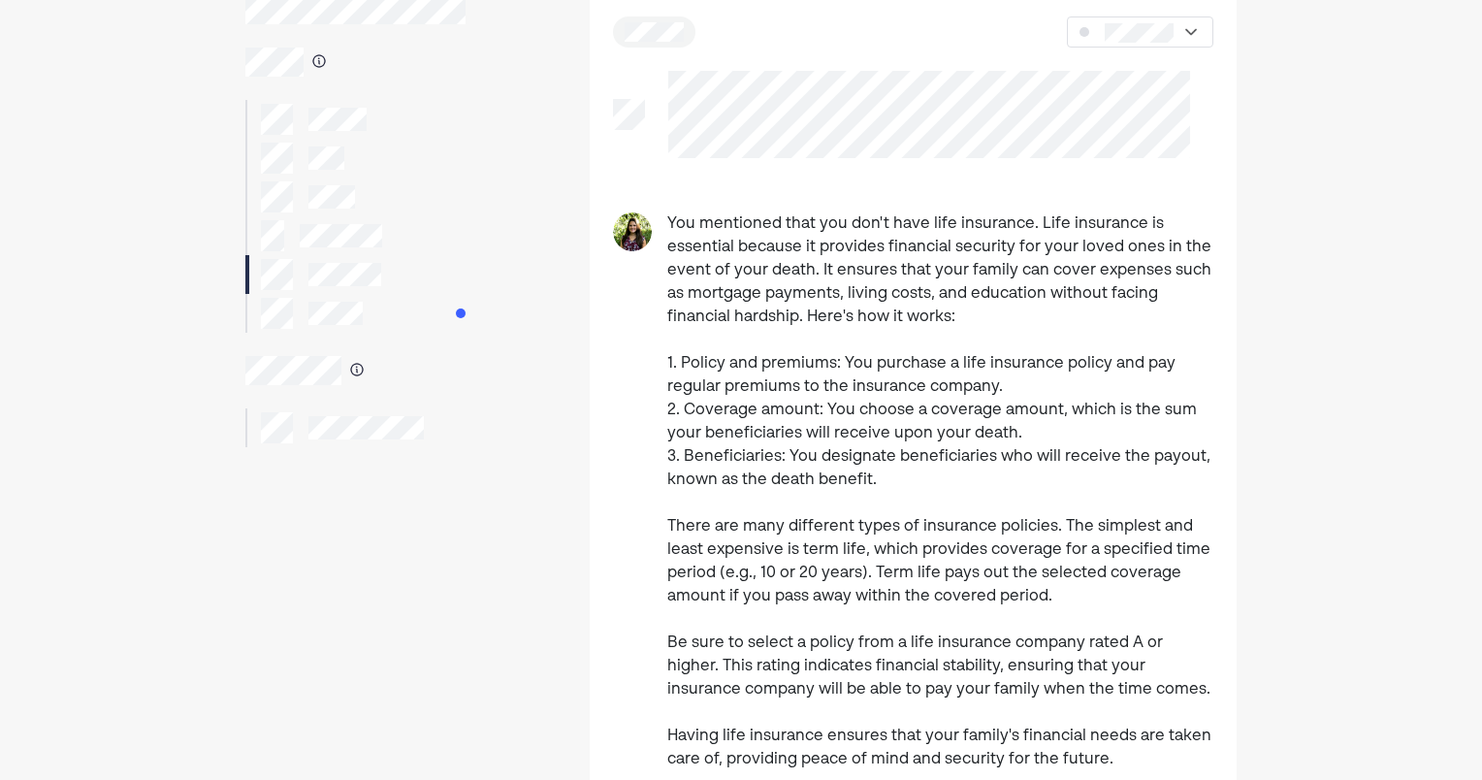
scroll to position [97, 0]
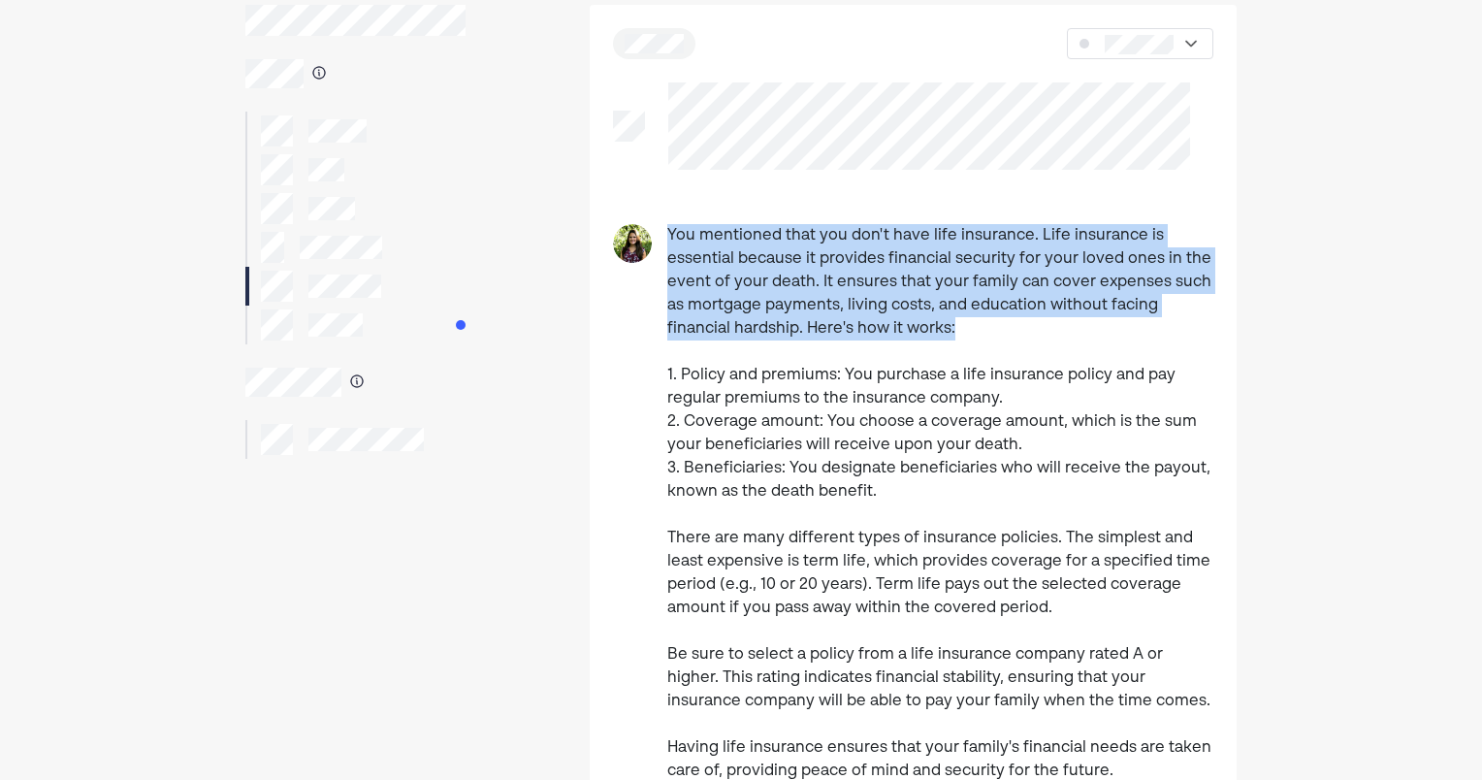
drag, startPoint x: 653, startPoint y: 218, endPoint x: 998, endPoint y: 336, distance: 364.6
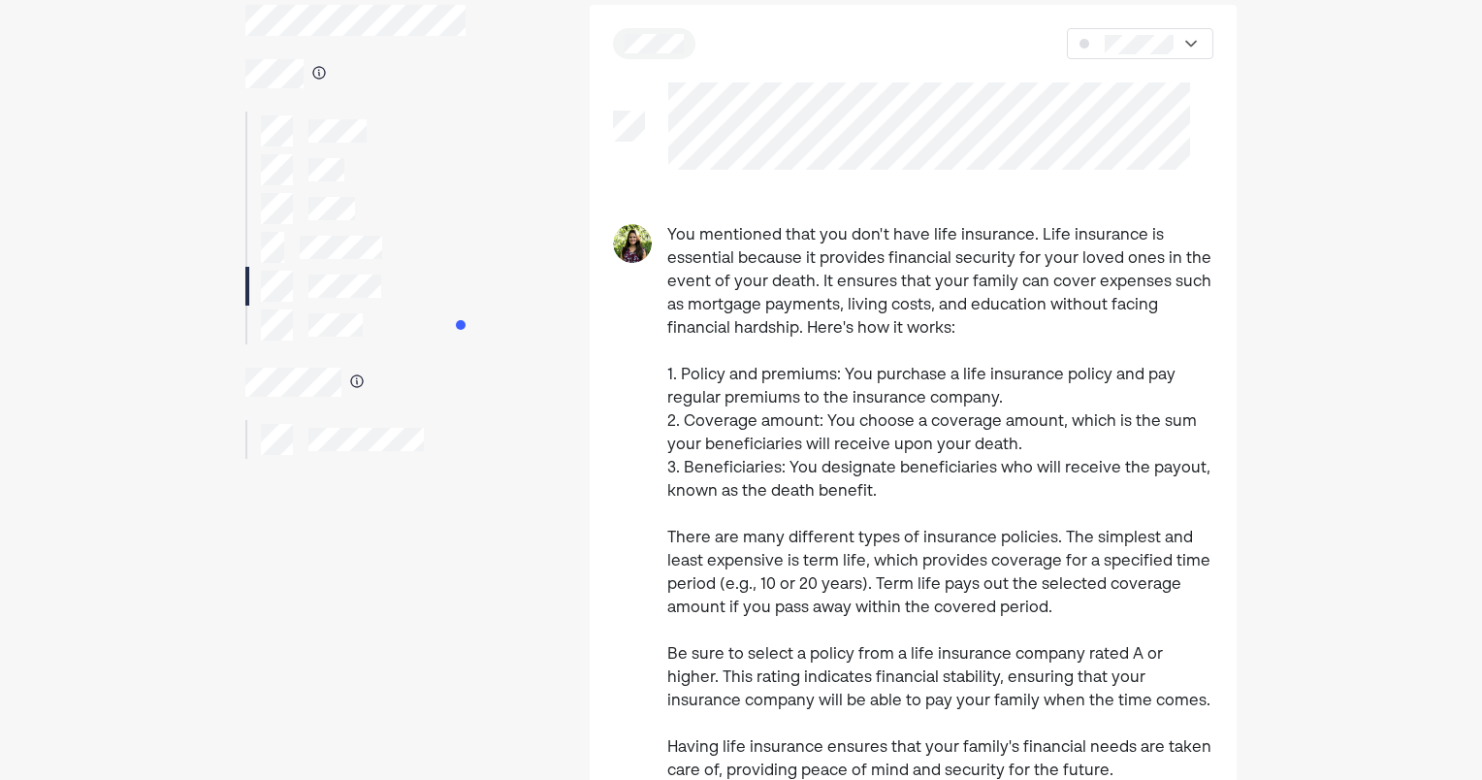
click at [979, 348] on p "You mentioned that you don't have life insurance. Life insurance is essential b…" at bounding box center [940, 503] width 546 height 559
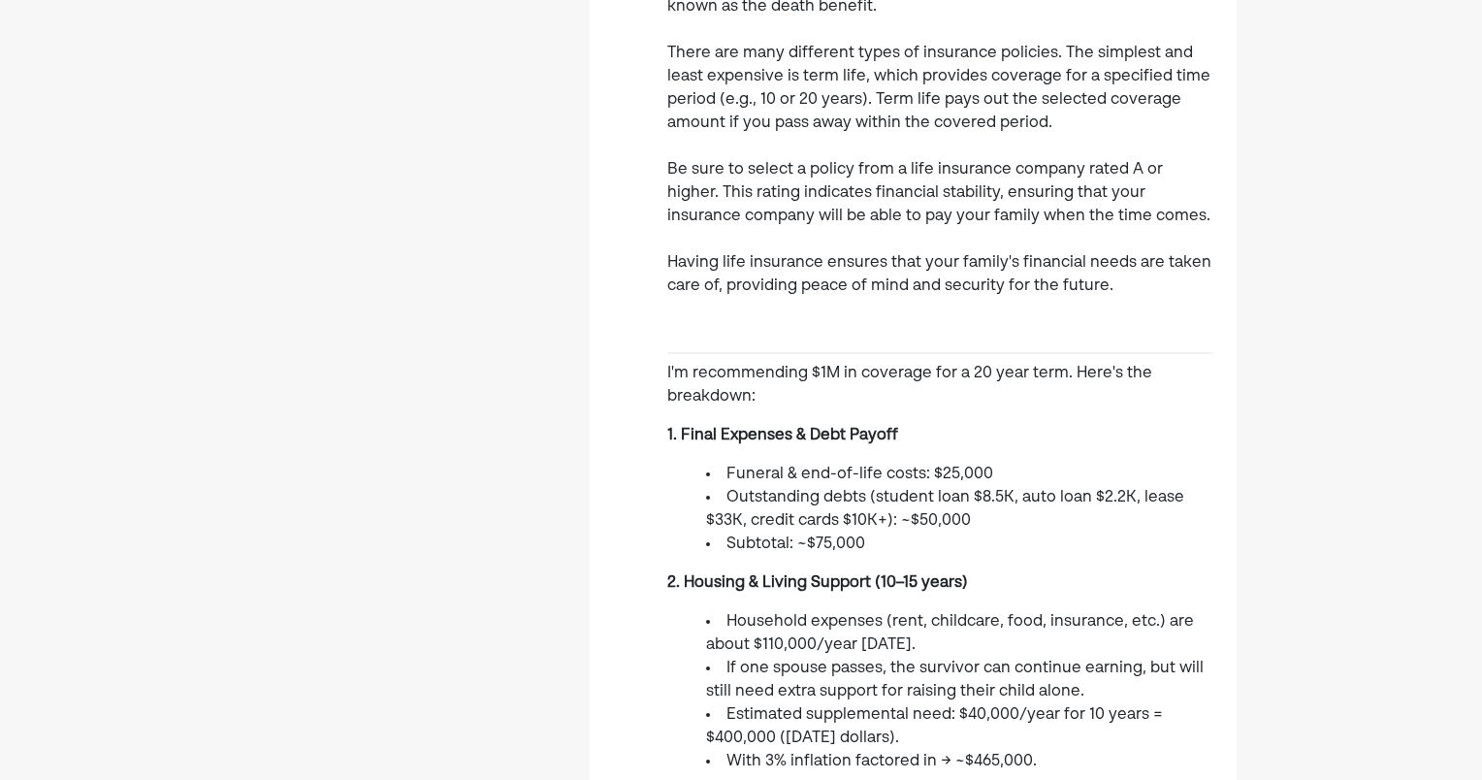
click at [808, 407] on div "You mentioned that you don't have life insurance. Life insurance is essential b…" at bounding box center [940, 589] width 546 height 1701
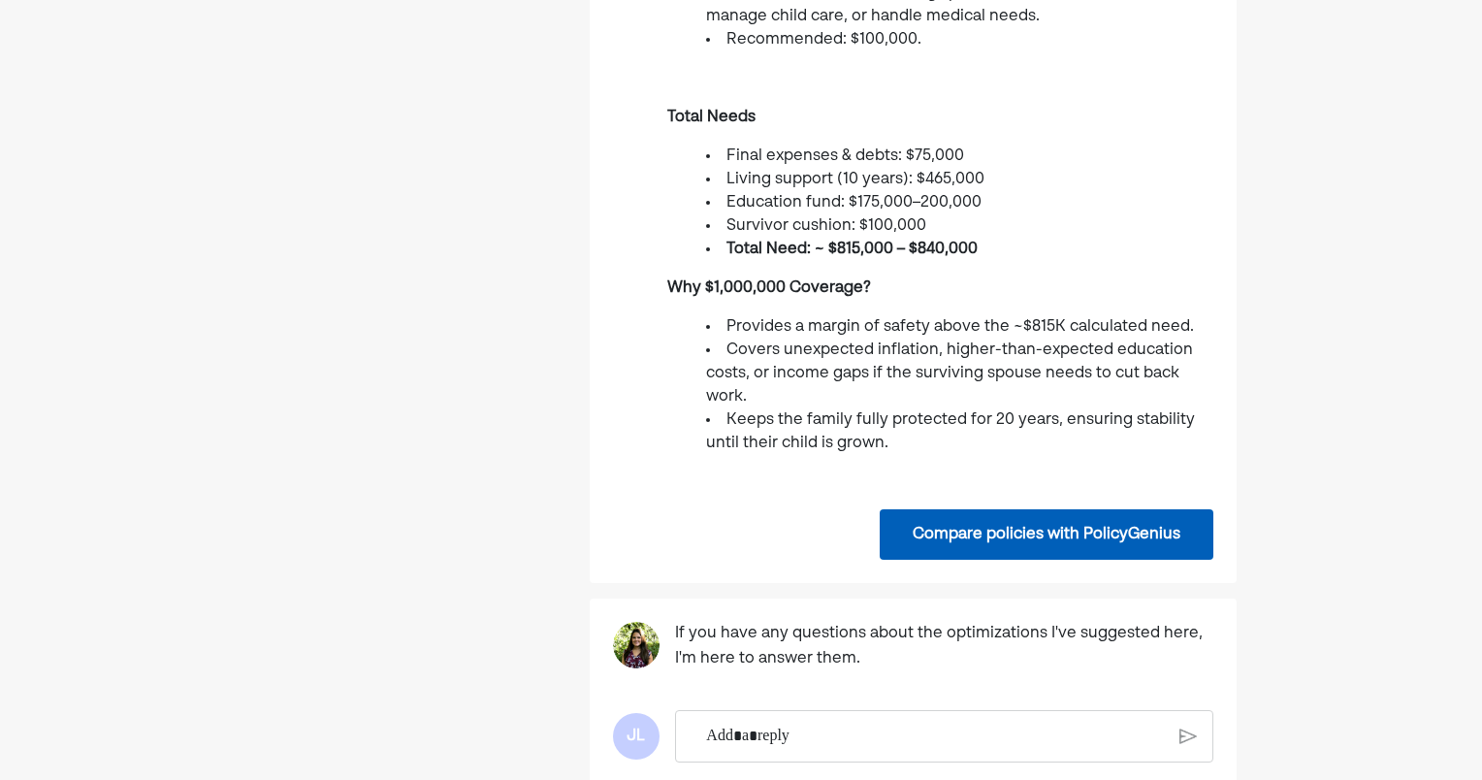
scroll to position [1649, 0]
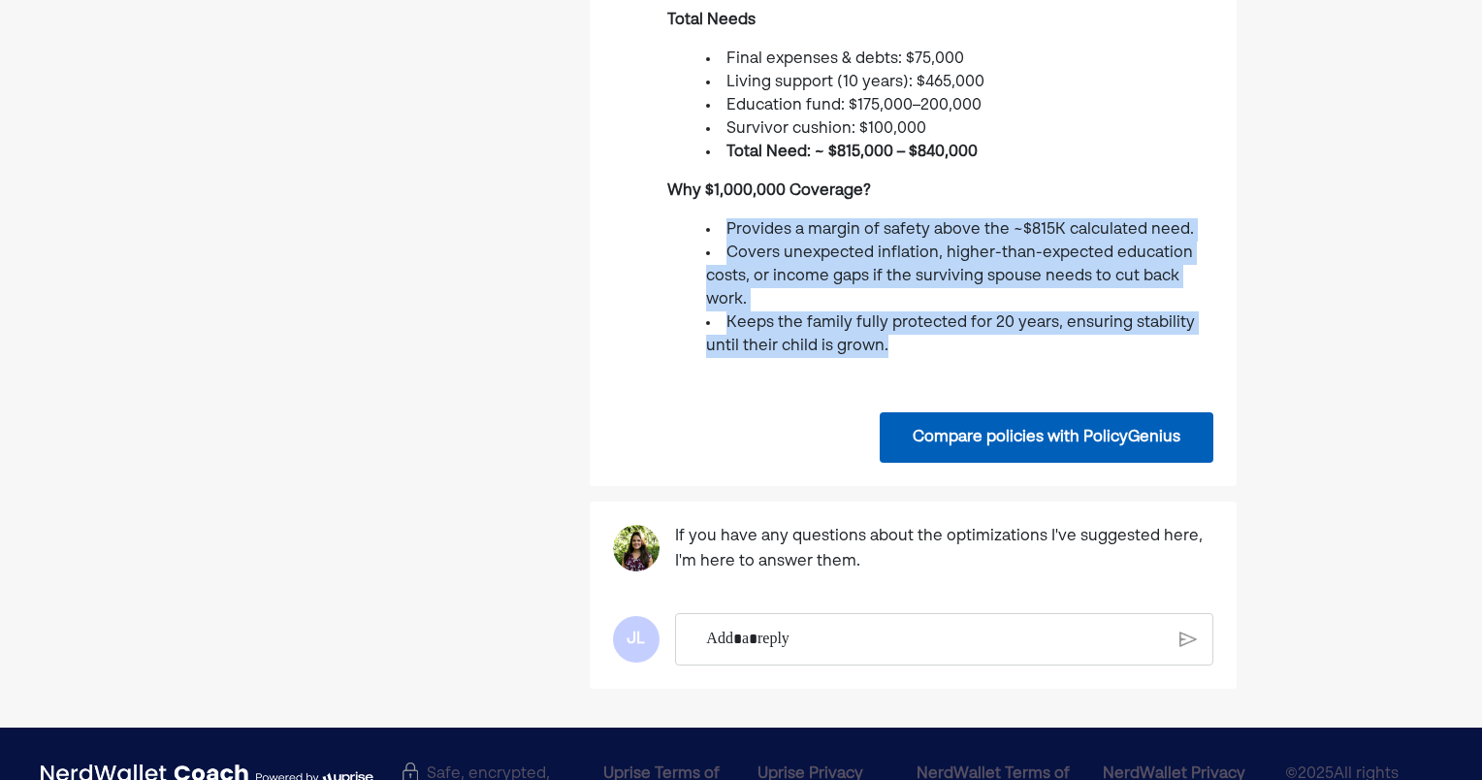
drag, startPoint x: 912, startPoint y: 340, endPoint x: 699, endPoint y: 202, distance: 253.6
drag, startPoint x: 699, startPoint y: 202, endPoint x: 732, endPoint y: 254, distance: 61.9
click at [732, 254] on li "Covers unexpected inflation, higher-than-expected education costs, or income ga…" at bounding box center [959, 276] width 507 height 70
drag, startPoint x: 809, startPoint y: 287, endPoint x: 752, endPoint y: 273, distance: 59.0
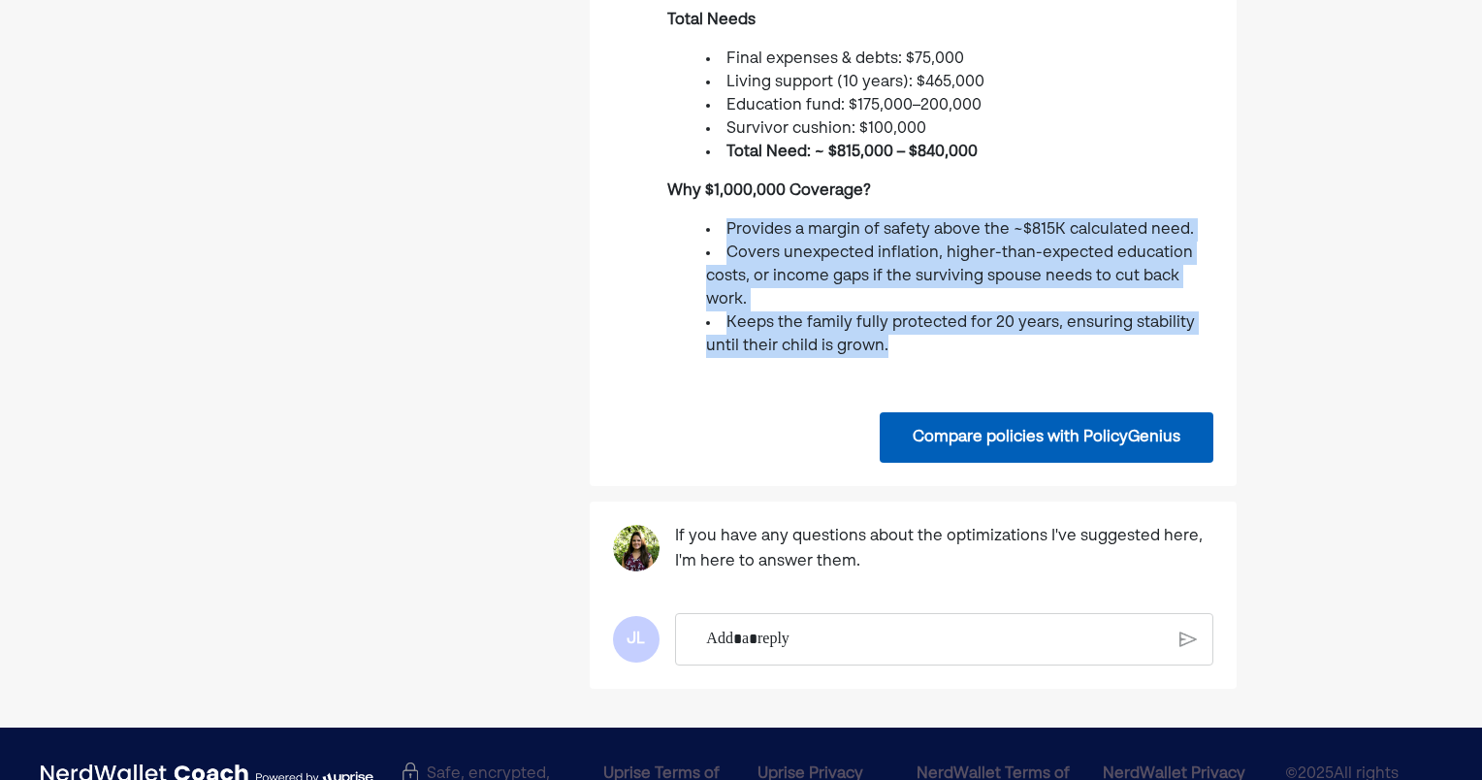
click at [808, 287] on li "Covers unexpected inflation, higher-than-expected education costs, or income ga…" at bounding box center [959, 276] width 507 height 70
click at [902, 273] on li "Covers unexpected inflation, higher-than-expected education costs, or income ga…" at bounding box center [959, 276] width 507 height 70
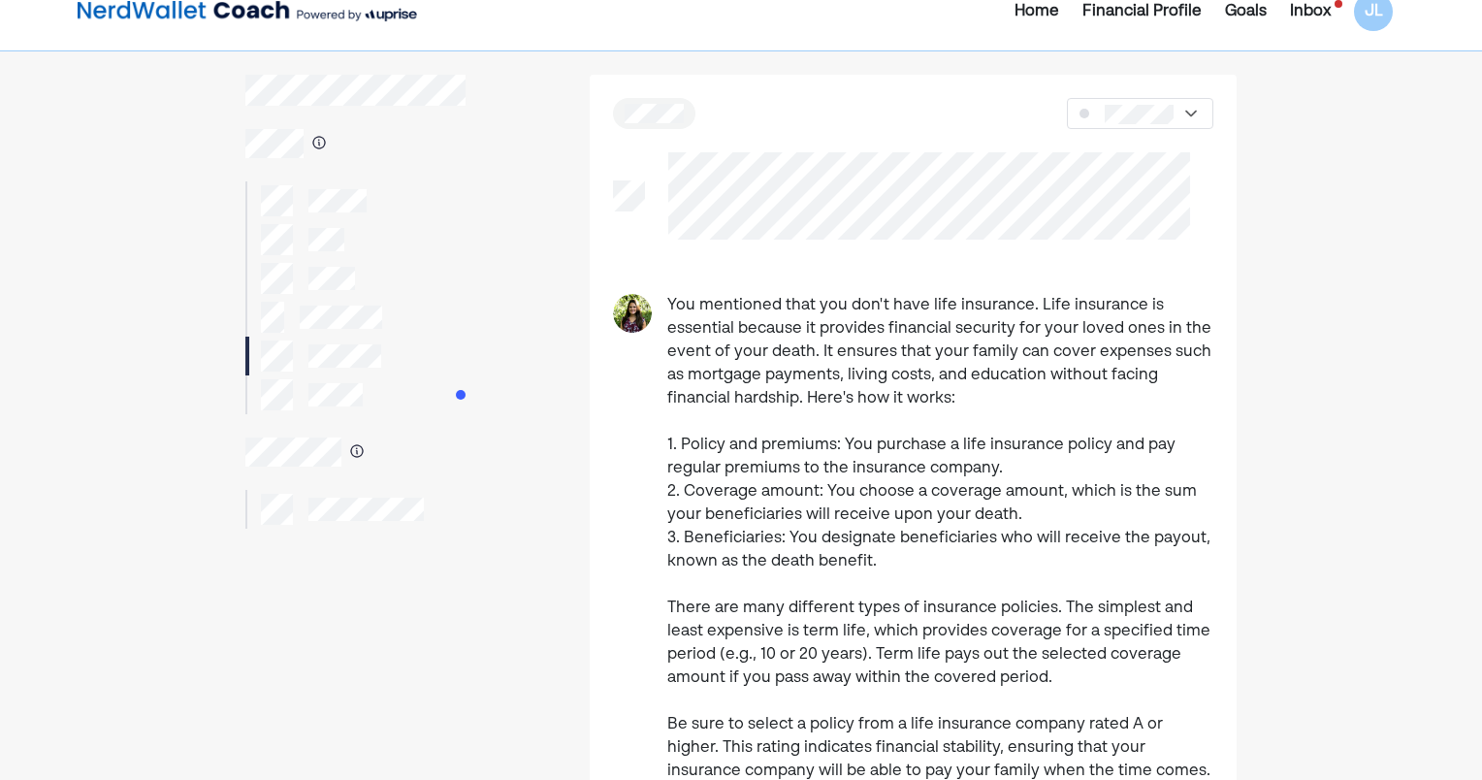
scroll to position [0, 0]
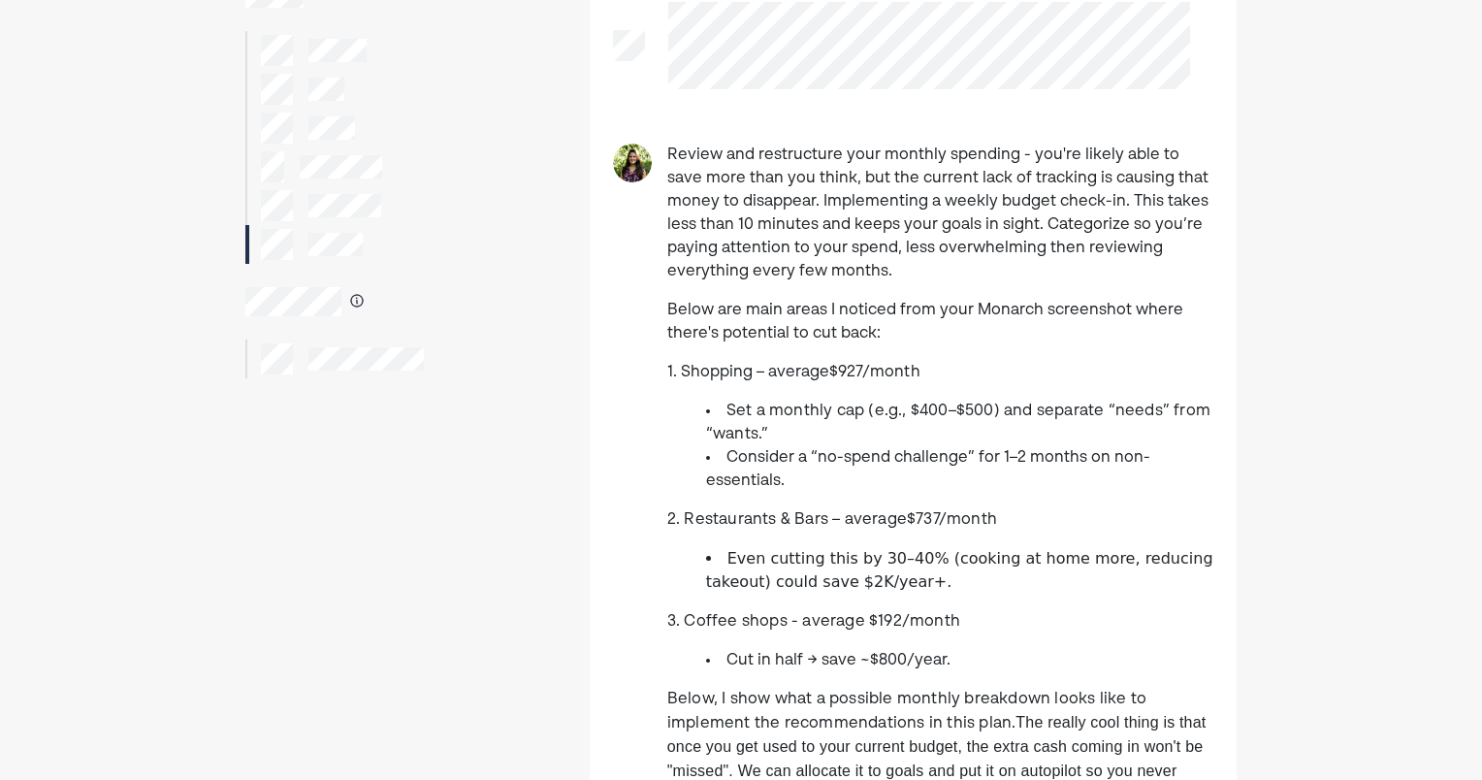
scroll to position [194, 0]
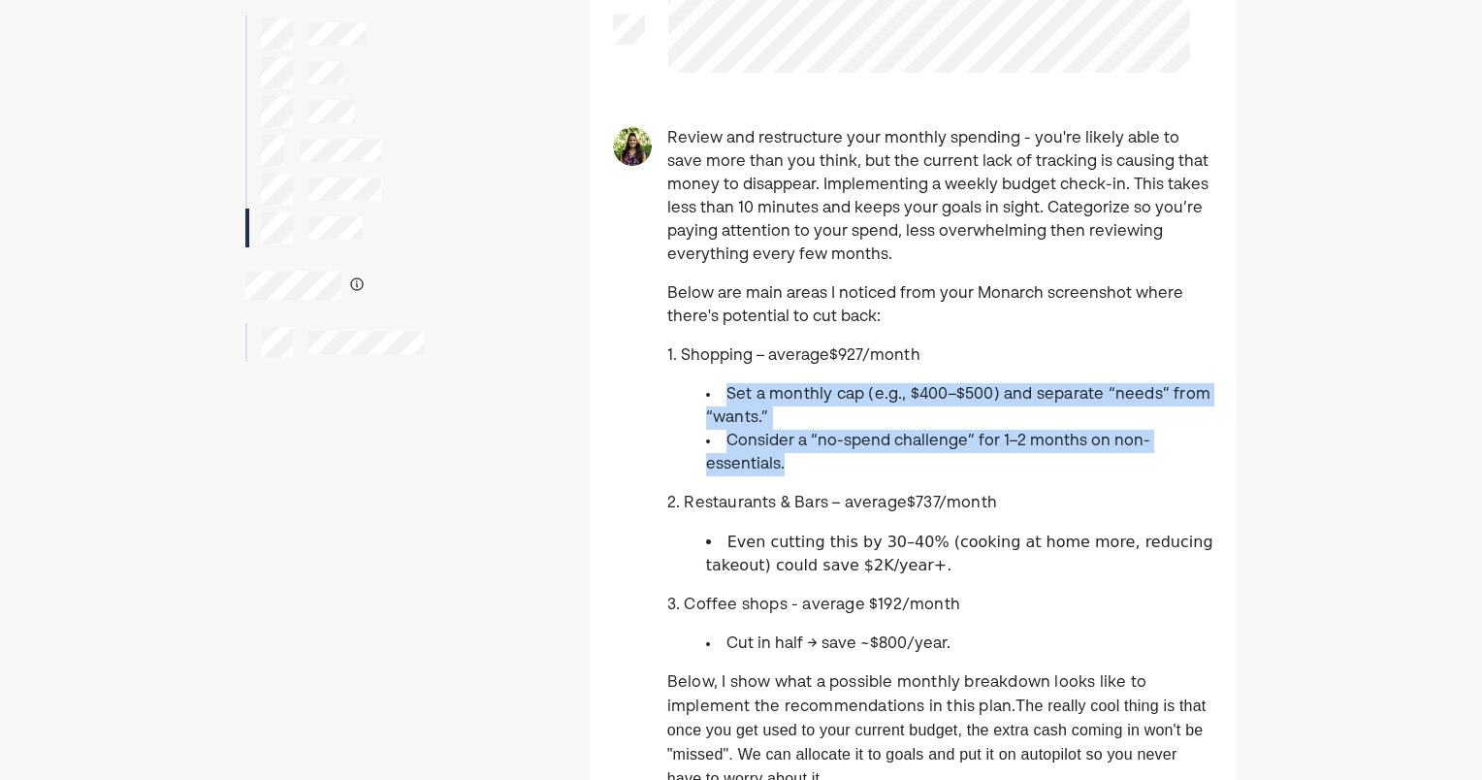
drag, startPoint x: 706, startPoint y: 384, endPoint x: 838, endPoint y: 463, distance: 153.5
click at [838, 463] on ul "Set a monthly cap (e.g., $400–$500) and separate “needs” from “wants.” Consider…" at bounding box center [940, 429] width 546 height 93
click at [813, 467] on li "Consider a “no-spend challenge” for 1–2 months on non-essentials." at bounding box center [959, 453] width 507 height 47
drag, startPoint x: 799, startPoint y: 473, endPoint x: 703, endPoint y: 375, distance: 137.2
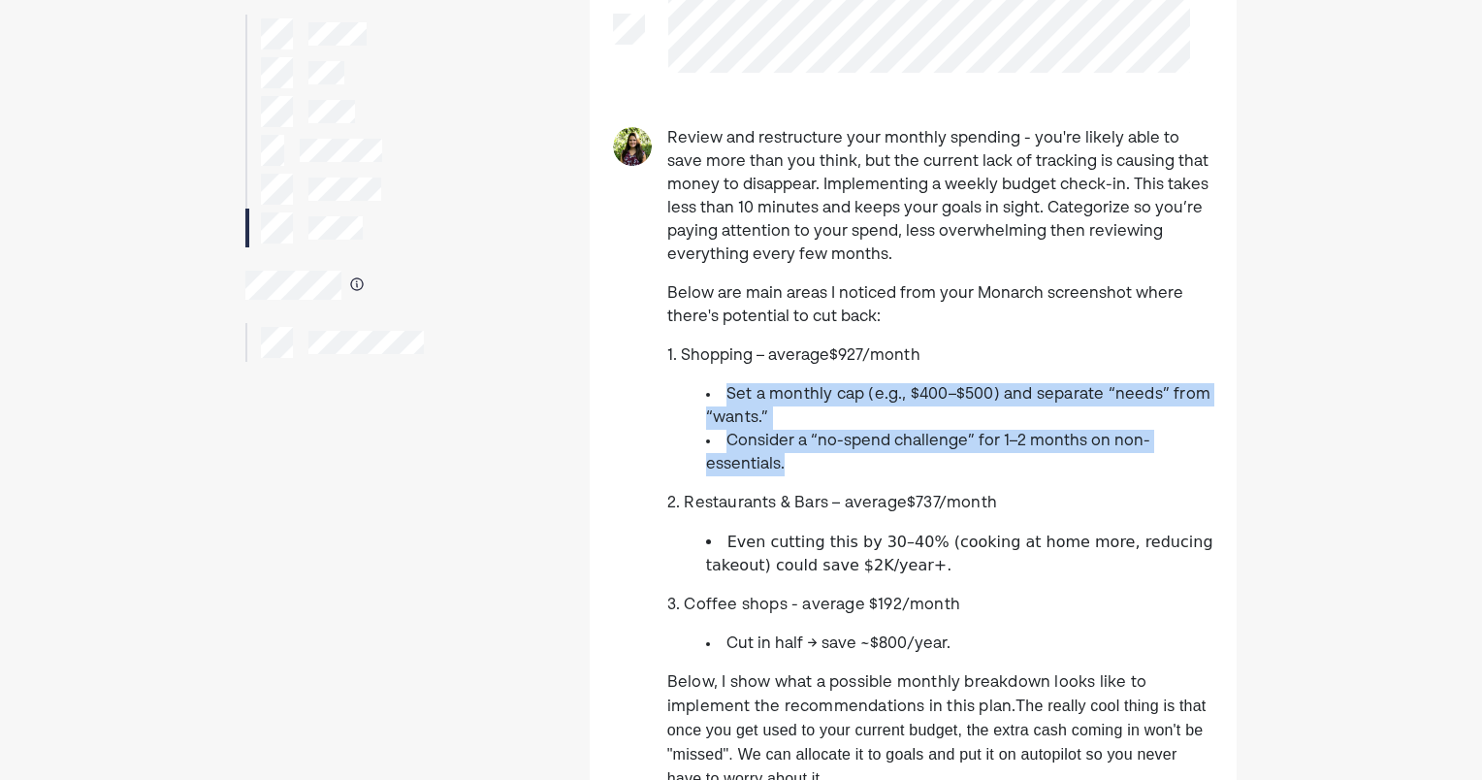
click at [772, 464] on li "Consider a “no-spend challenge” for 1–2 months on non-essentials." at bounding box center [959, 453] width 507 height 47
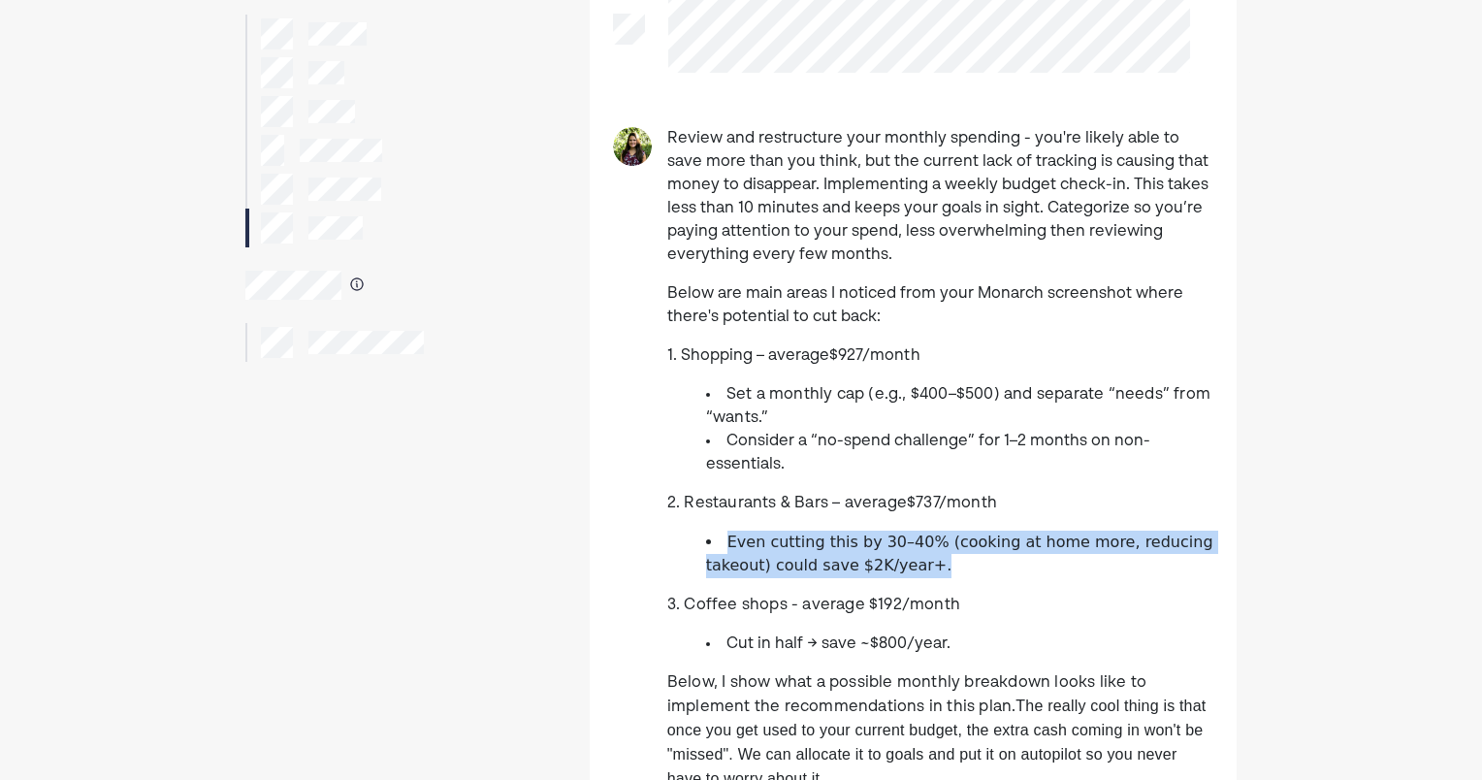
drag, startPoint x: 911, startPoint y: 569, endPoint x: 685, endPoint y: 539, distance: 228.0
click at [685, 539] on ul "Even cutting this by 30–40% (cooking at home more, reducing takeout) could save…" at bounding box center [940, 554] width 546 height 48
drag, startPoint x: 685, startPoint y: 539, endPoint x: 710, endPoint y: 553, distance: 28.6
click at [710, 553] on li "Even cutting this by 30–40% (cooking at home more, reducing takeout) could save…" at bounding box center [959, 554] width 507 height 48
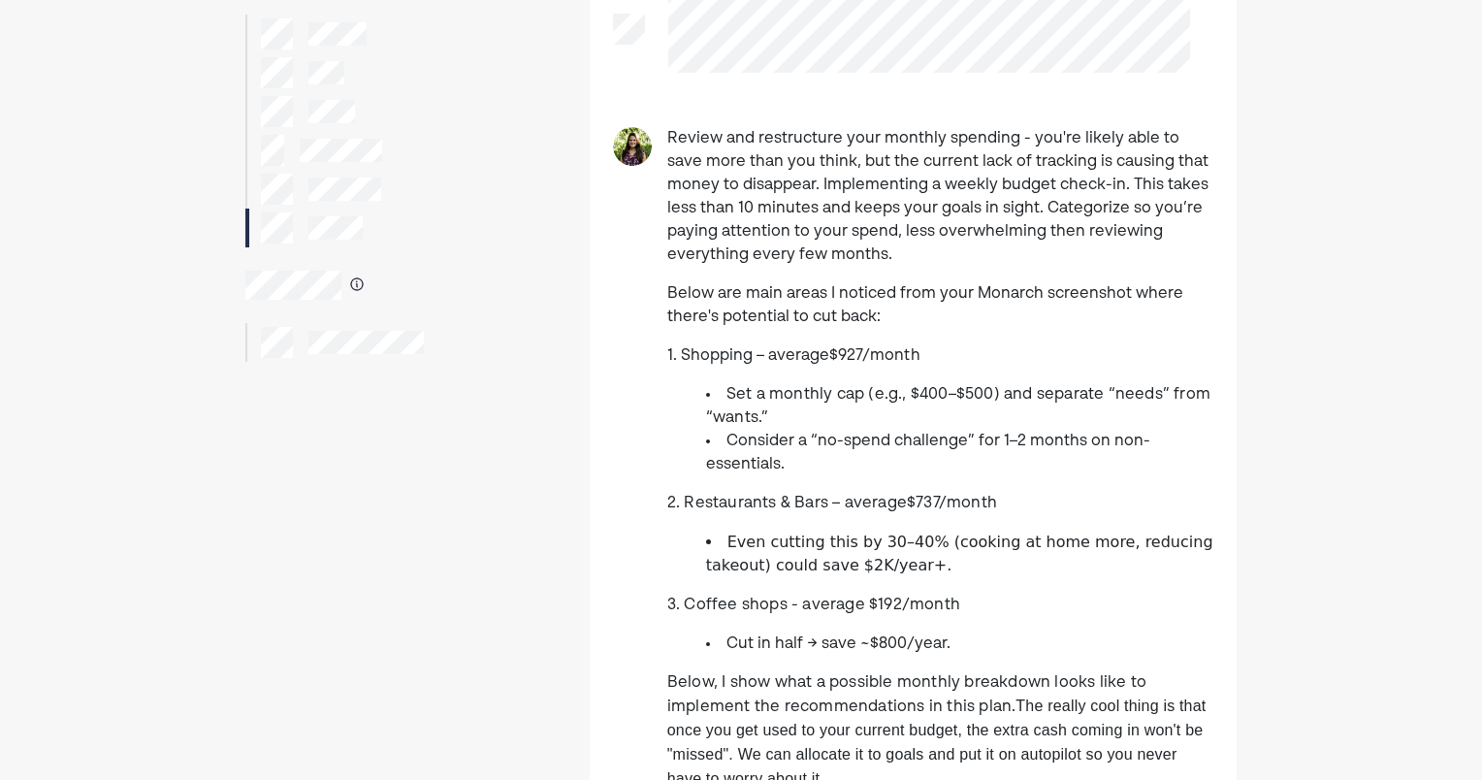
click at [917, 575] on li "Even cutting this by 30–40% (cooking at home more, reducing takeout) could save…" at bounding box center [959, 554] width 507 height 48
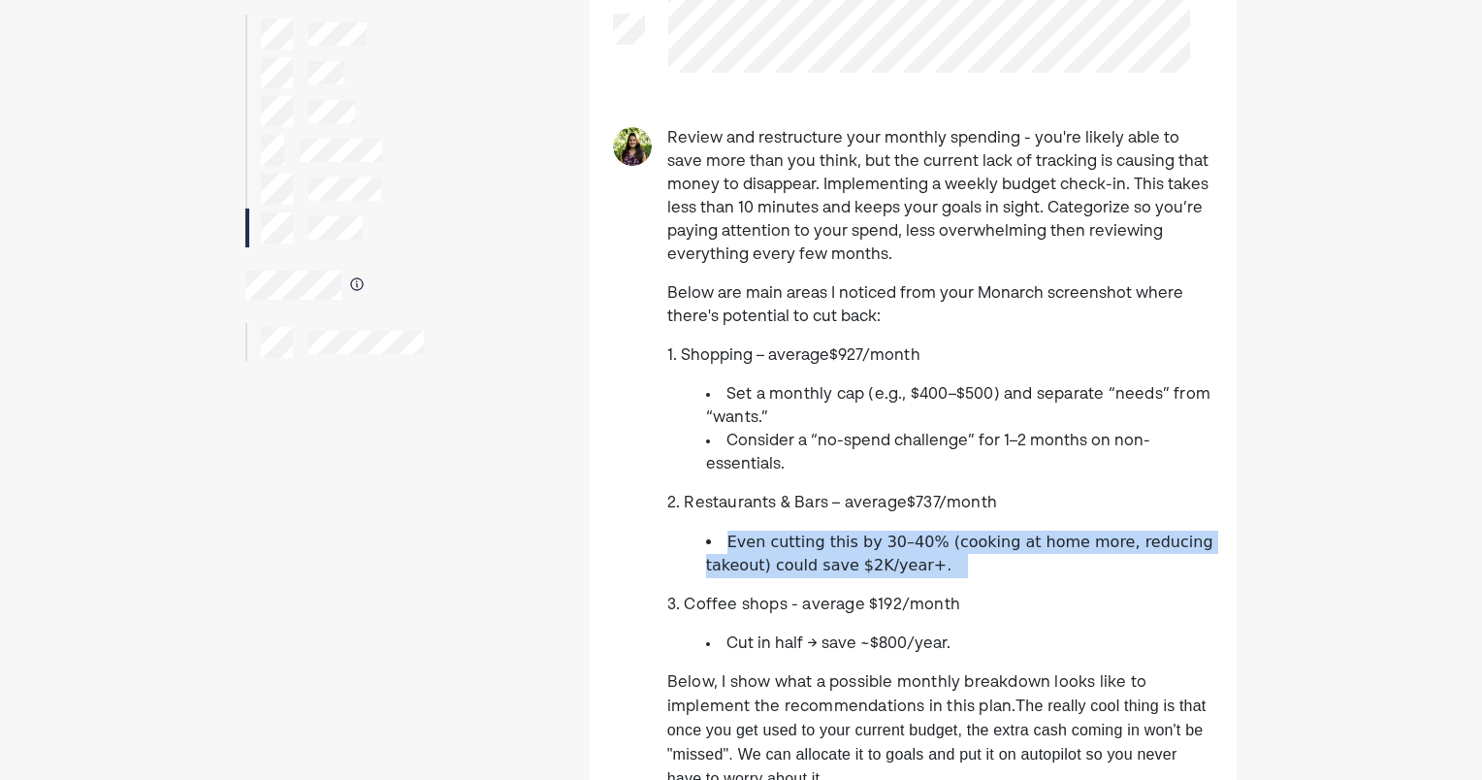
drag, startPoint x: 939, startPoint y: 568, endPoint x: 694, endPoint y: 527, distance: 247.9
drag, startPoint x: 694, startPoint y: 527, endPoint x: 717, endPoint y: 542, distance: 27.2
click at [717, 542] on li "Even cutting this by 30–40% (cooking at home more, reducing takeout) could save…" at bounding box center [959, 554] width 507 height 48
click at [757, 555] on li "Even cutting this by 30–40% (cooking at home more, reducing takeout) could save…" at bounding box center [959, 554] width 507 height 48
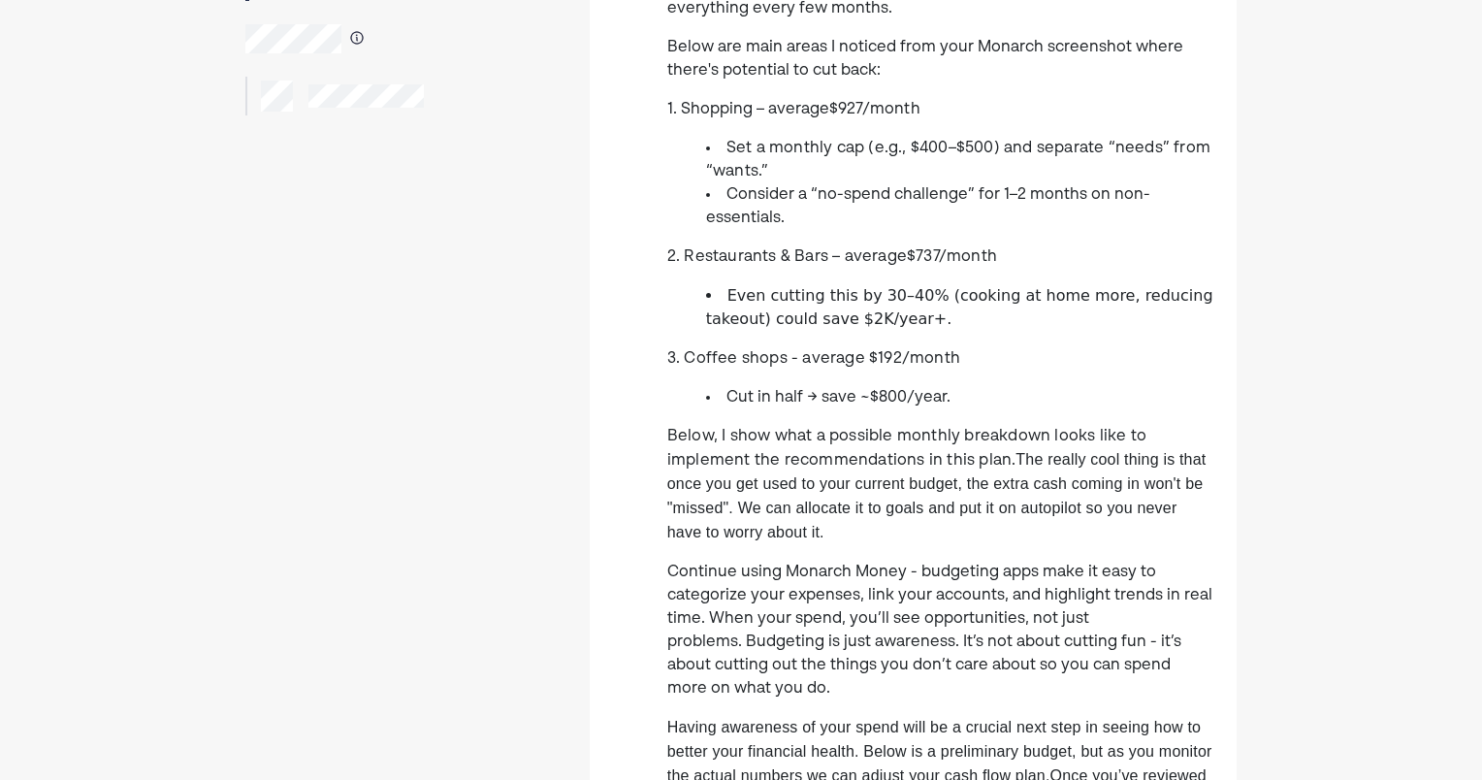
scroll to position [485, 0]
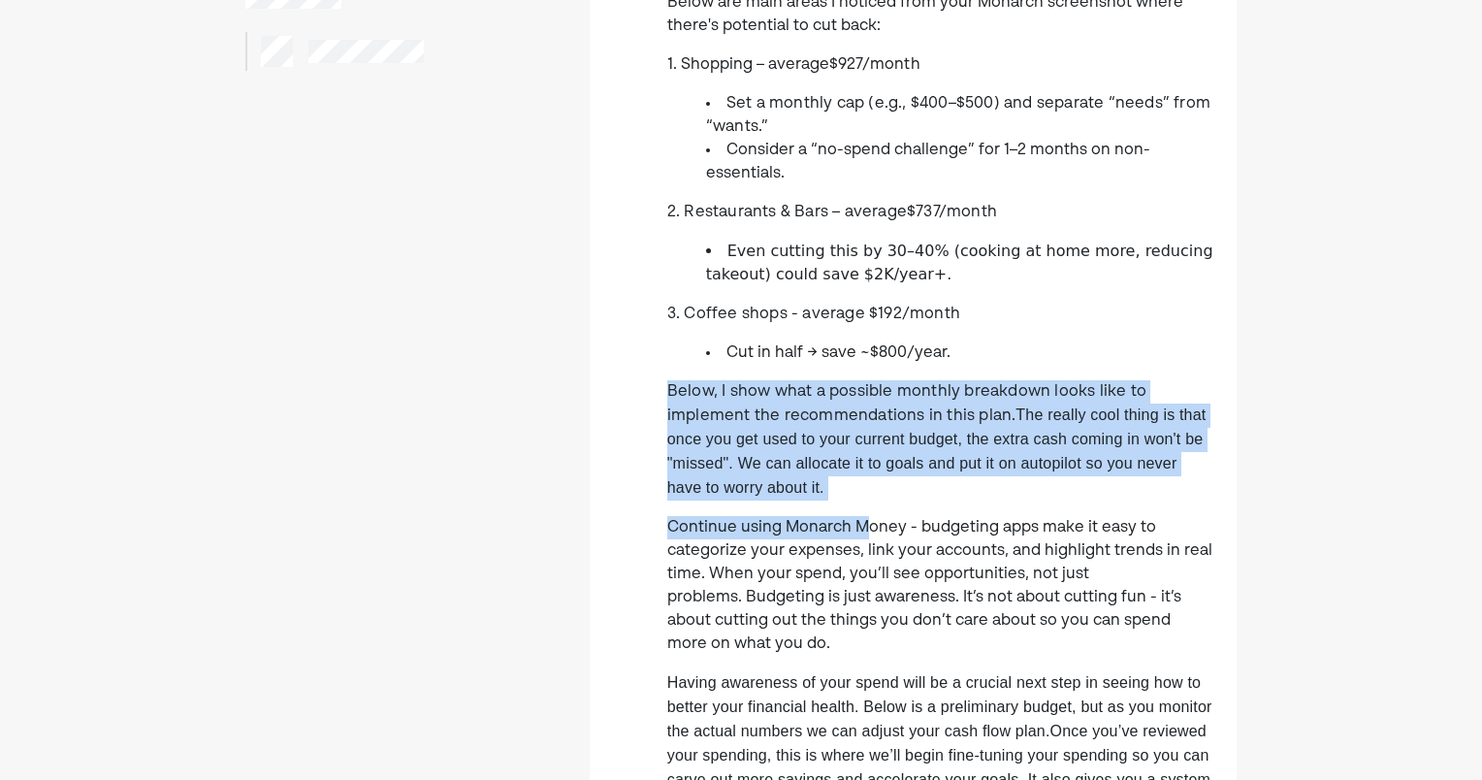
drag, startPoint x: 663, startPoint y: 400, endPoint x: 867, endPoint y: 508, distance: 230.8
click at [867, 508] on div "Review and restructure your monthly spending - you're likely able to save more …" at bounding box center [913, 564] width 647 height 1456
drag, startPoint x: 867, startPoint y: 508, endPoint x: 844, endPoint y: 519, distance: 25.6
click at [862, 512] on div "Review and restructure your monthly spending - you're likely able to save more …" at bounding box center [940, 564] width 546 height 1456
click at [790, 526] on p "Continue using Monarch Money - budgeting apps make it easy to categorize your e…" at bounding box center [940, 586] width 546 height 140
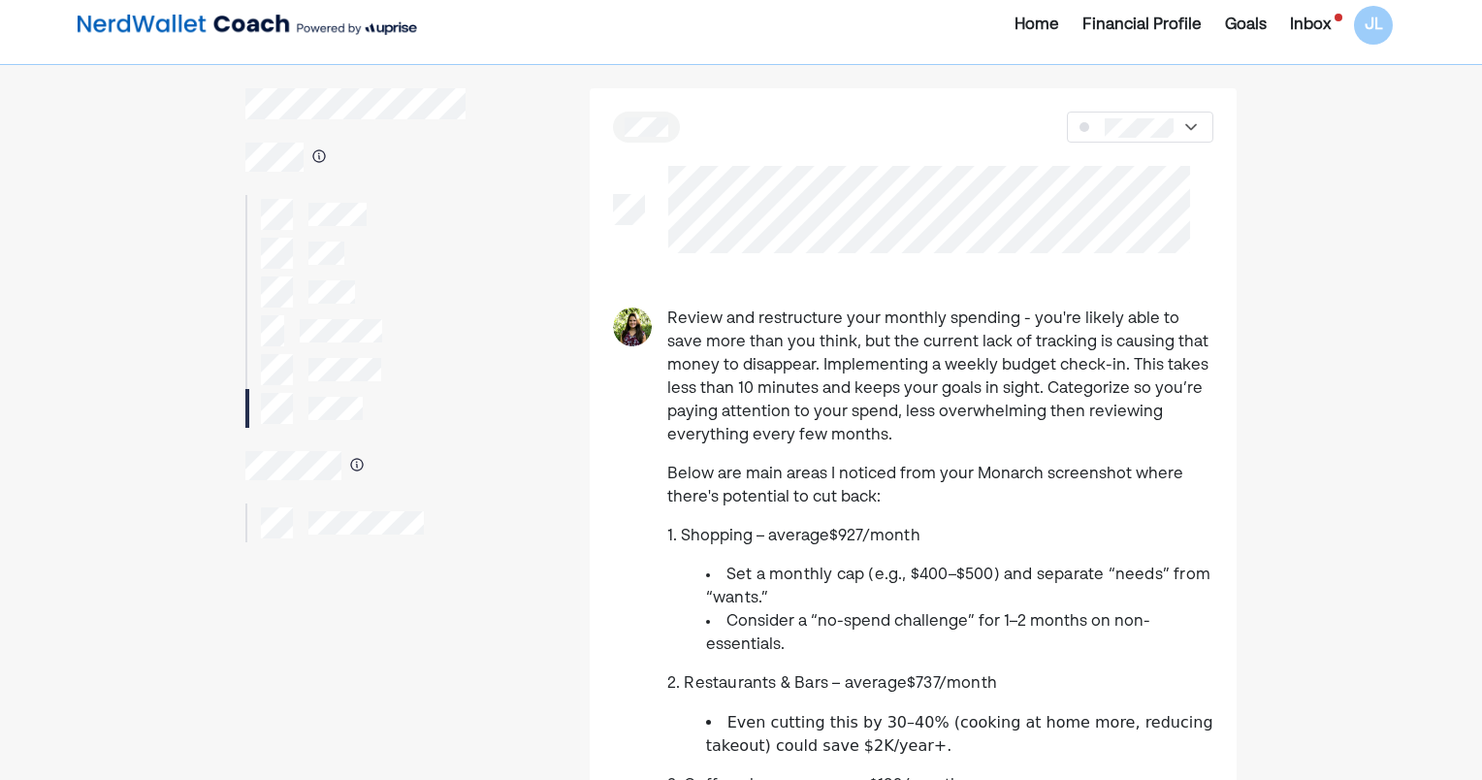
scroll to position [0, 0]
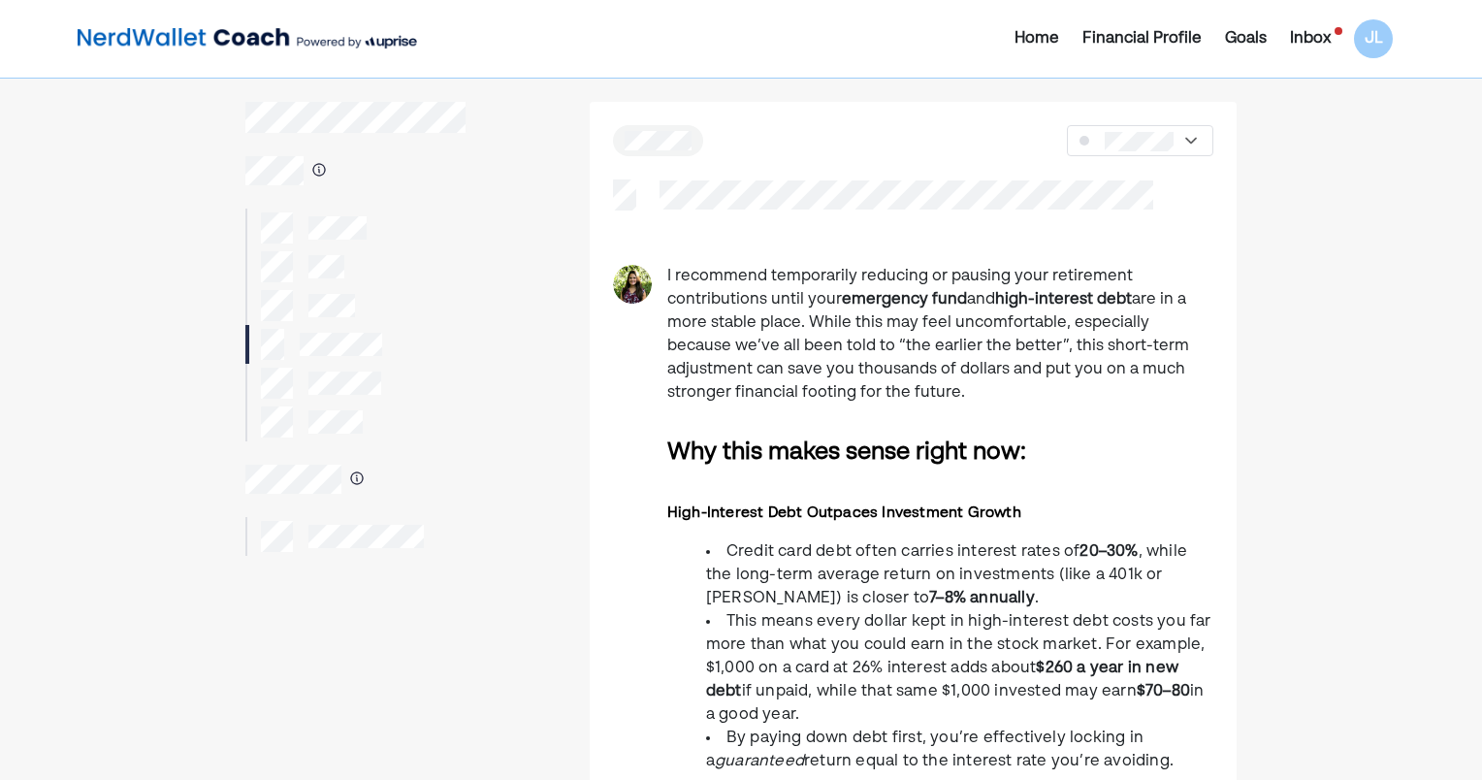
click at [1185, 130] on div at bounding box center [1139, 140] width 145 height 31
drag, startPoint x: 930, startPoint y: 386, endPoint x: 663, endPoint y: 263, distance: 293.8
click at [663, 263] on div "I recommend temporarily reducing or pausing your retirement contributions until…" at bounding box center [913, 736] width 647 height 1268
drag, startPoint x: 663, startPoint y: 263, endPoint x: 948, endPoint y: 334, distance: 293.8
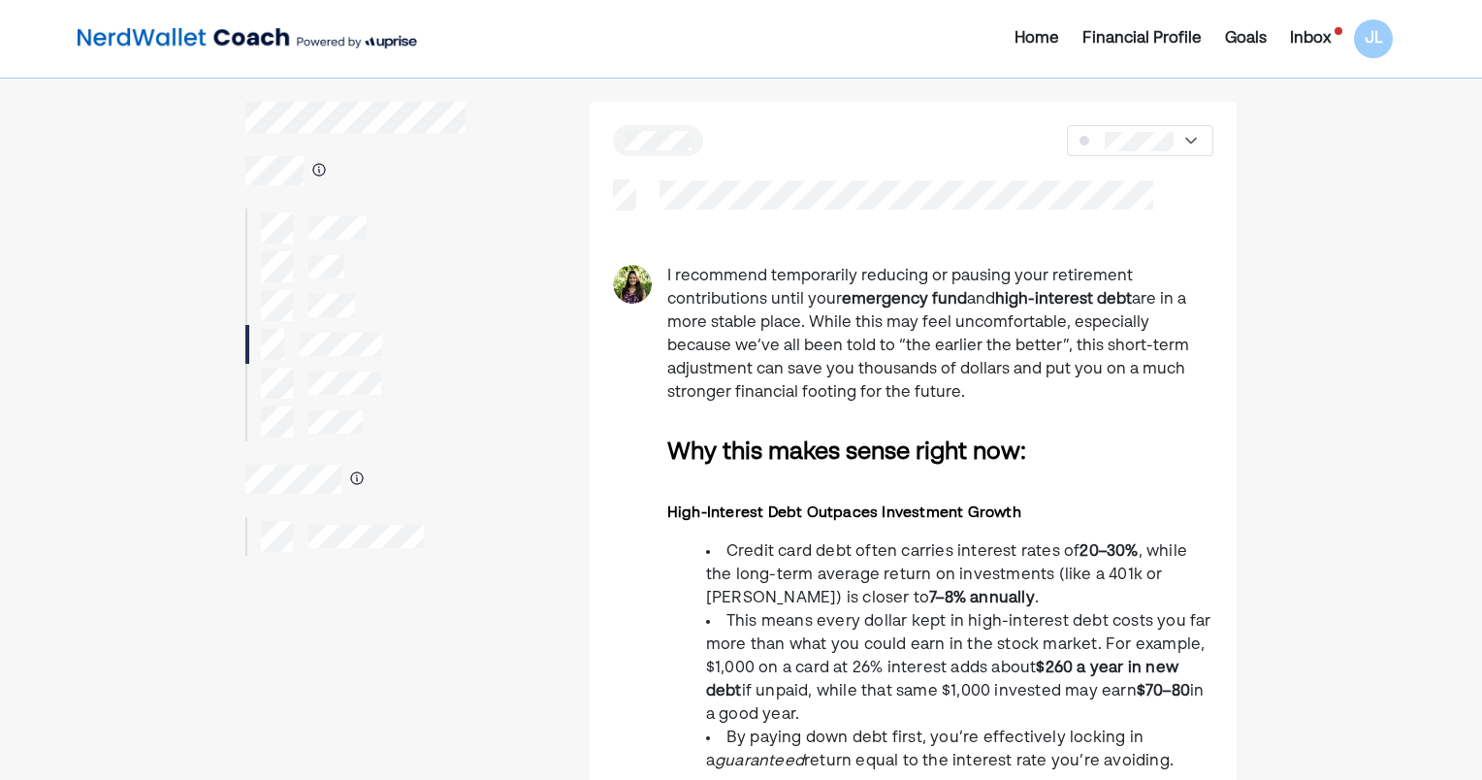
click at [948, 346] on p "I recommend temporarily reducing or pausing your retirement contributions until…" at bounding box center [940, 335] width 546 height 140
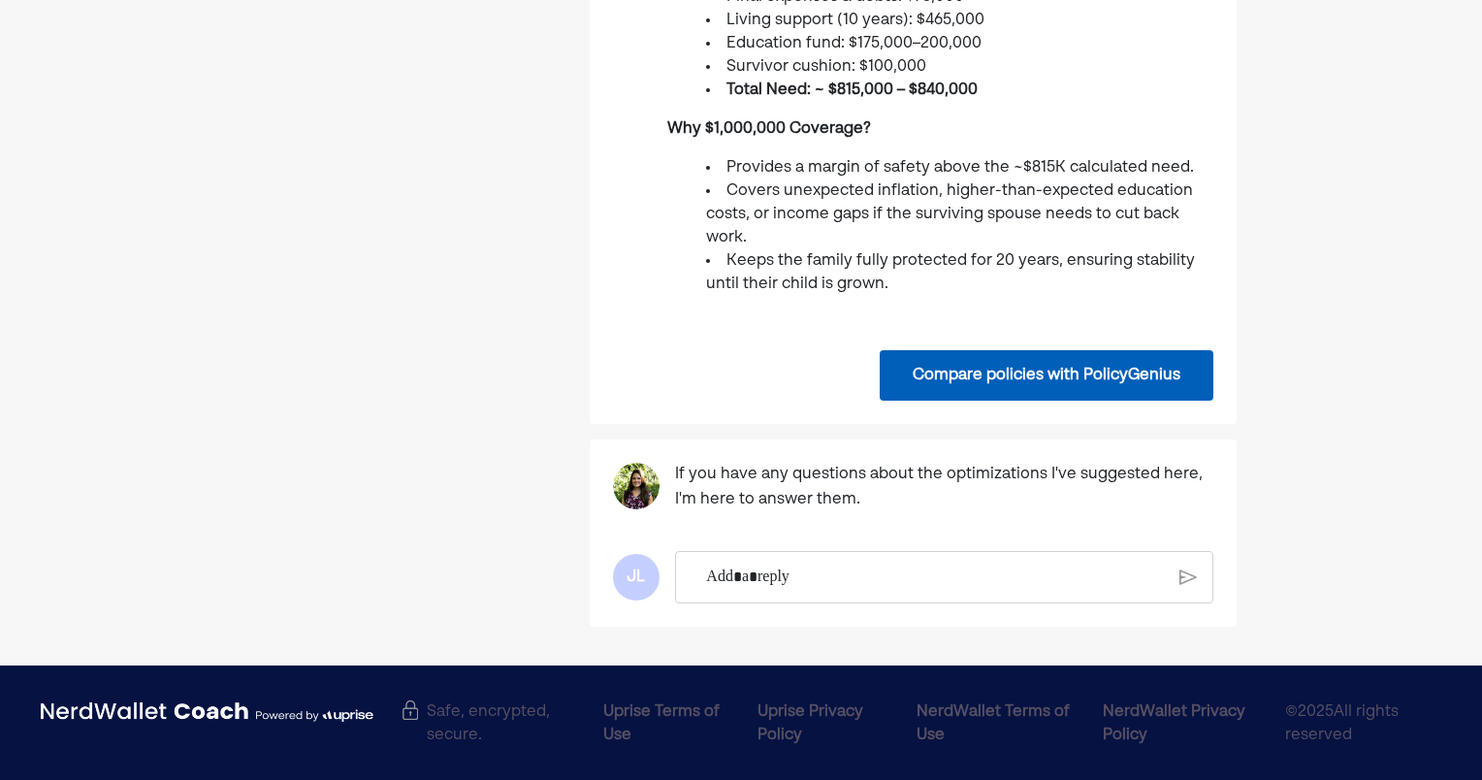
scroll to position [1709, 0]
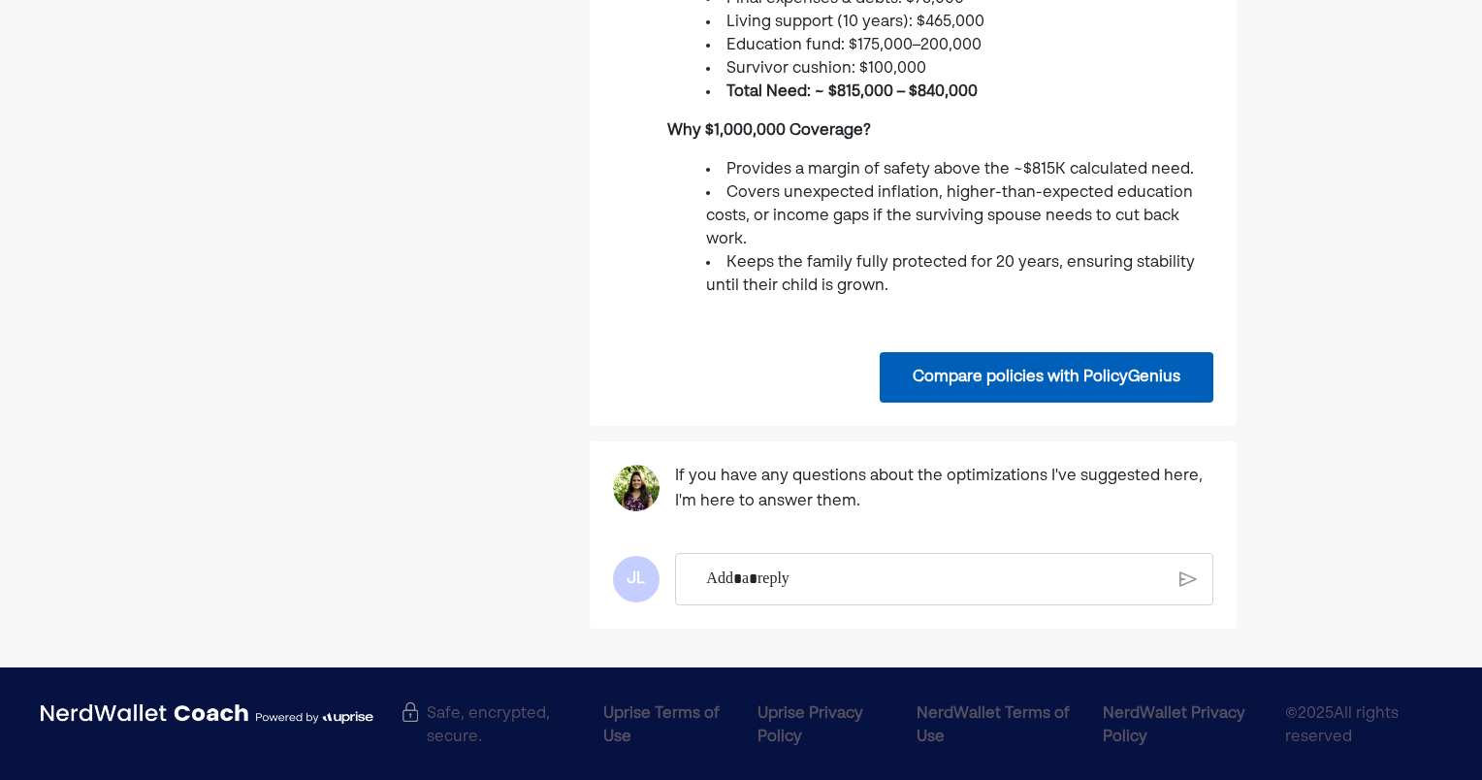
click at [789, 578] on p "Rich Text Editor. Editing area: main" at bounding box center [935, 578] width 458 height 25
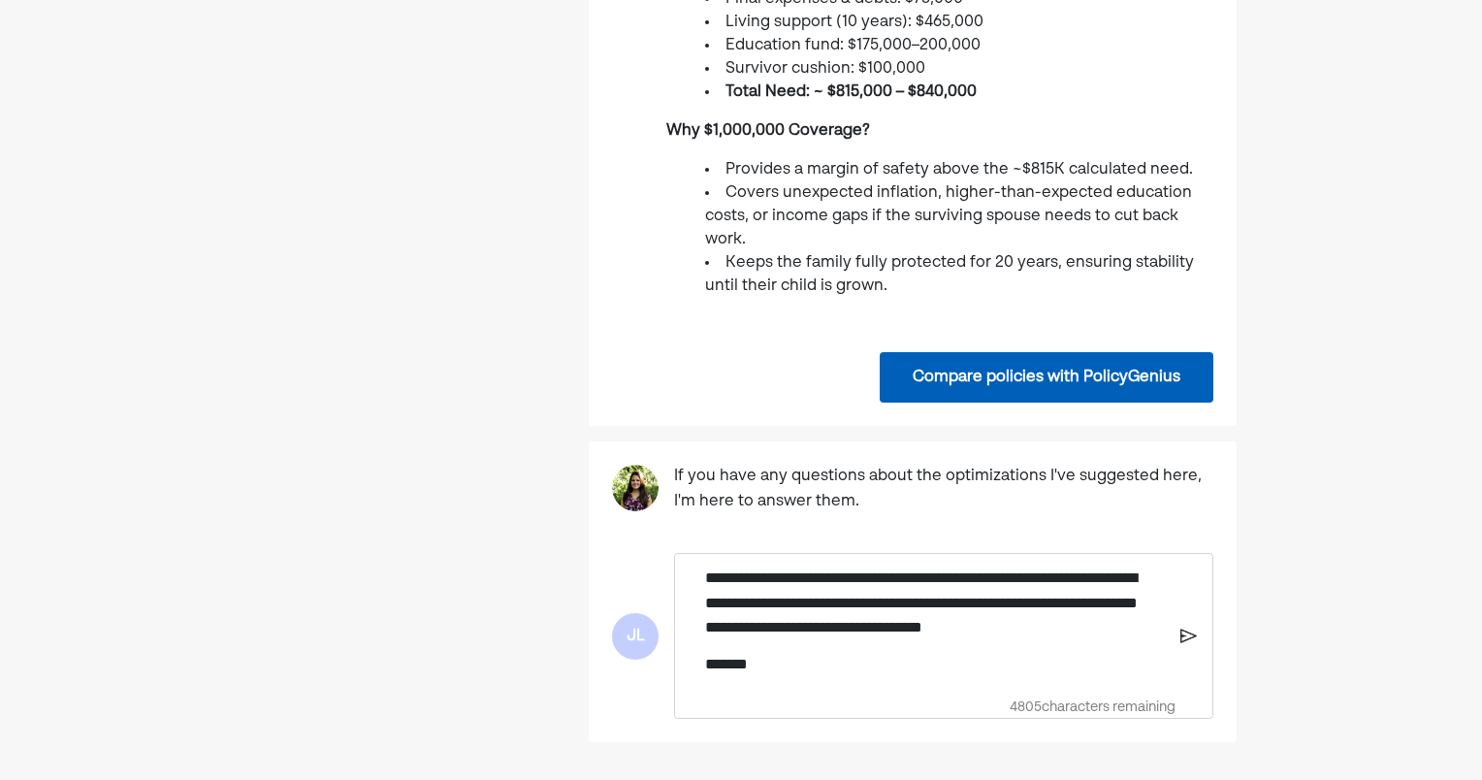
click at [1185, 636] on img at bounding box center [1188, 635] width 16 height 17
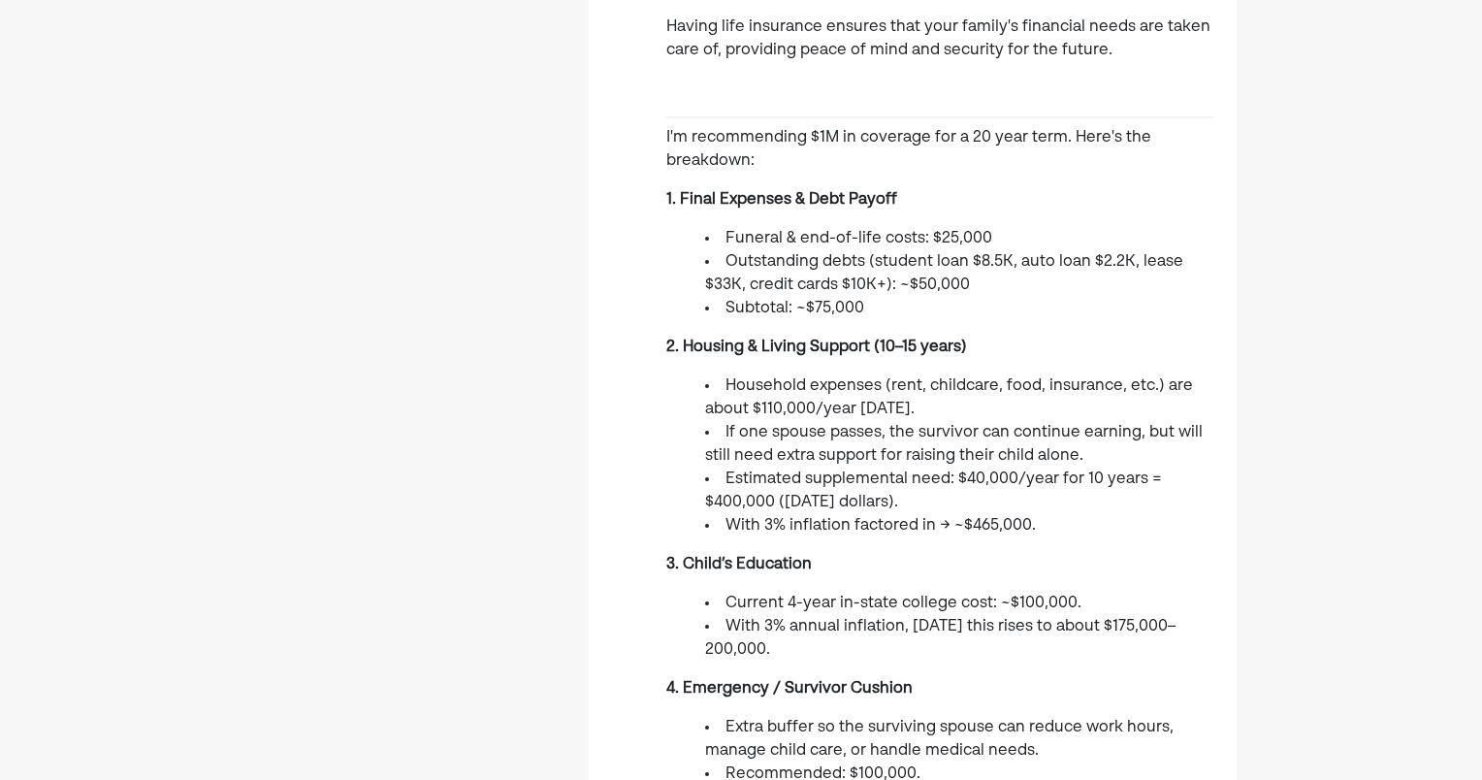
scroll to position [835, 0]
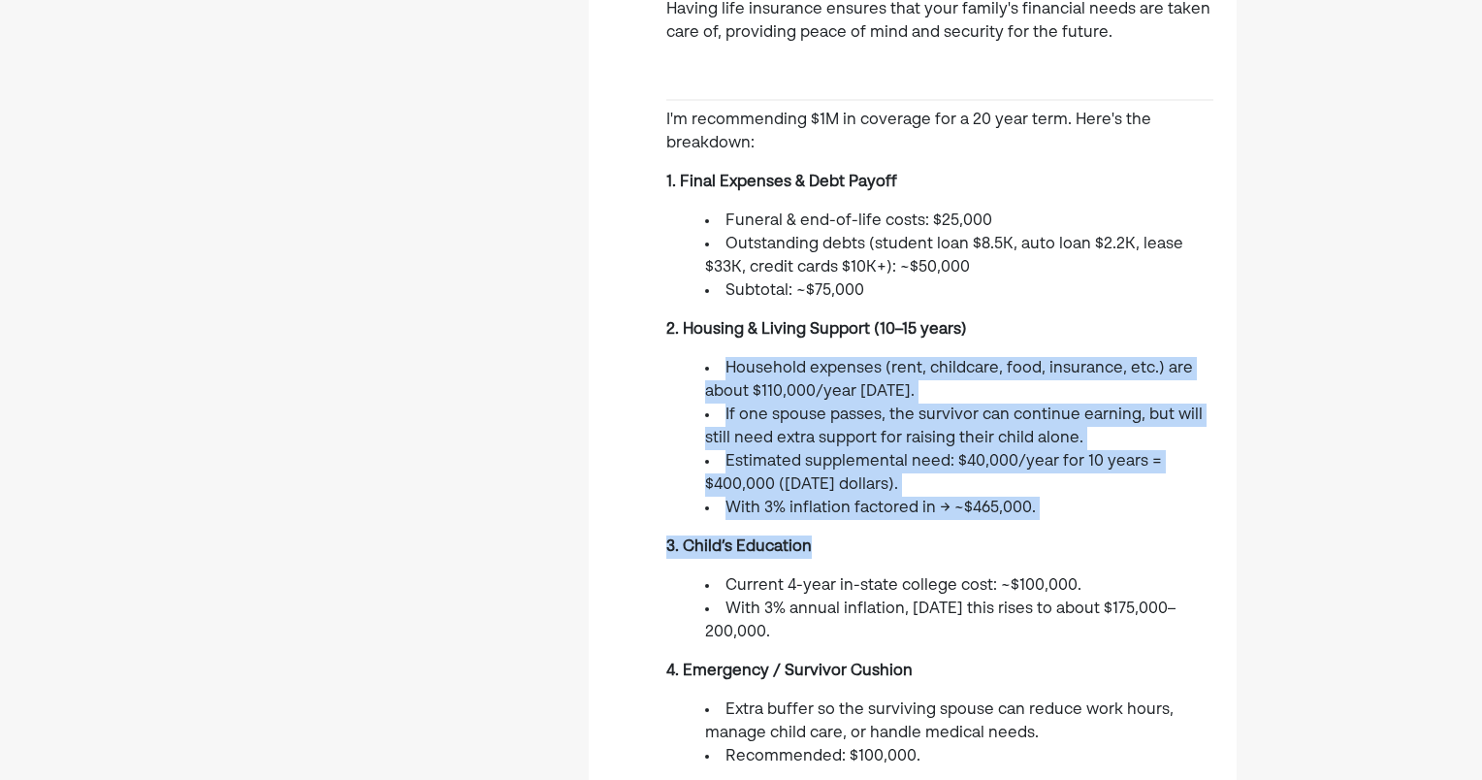
drag, startPoint x: 714, startPoint y: 361, endPoint x: 1073, endPoint y: 531, distance: 397.3
click at [1073, 531] on div "You mentioned that you don't have life insurance. Life insurance is essential b…" at bounding box center [939, 336] width 547 height 1701
drag, startPoint x: 1073, startPoint y: 531, endPoint x: 1061, endPoint y: 583, distance: 52.7
click at [1061, 583] on li "Current 4-year in-state college cost: ~$100,000." at bounding box center [959, 585] width 508 height 23
drag, startPoint x: 855, startPoint y: 407, endPoint x: 1083, endPoint y: 517, distance: 252.9
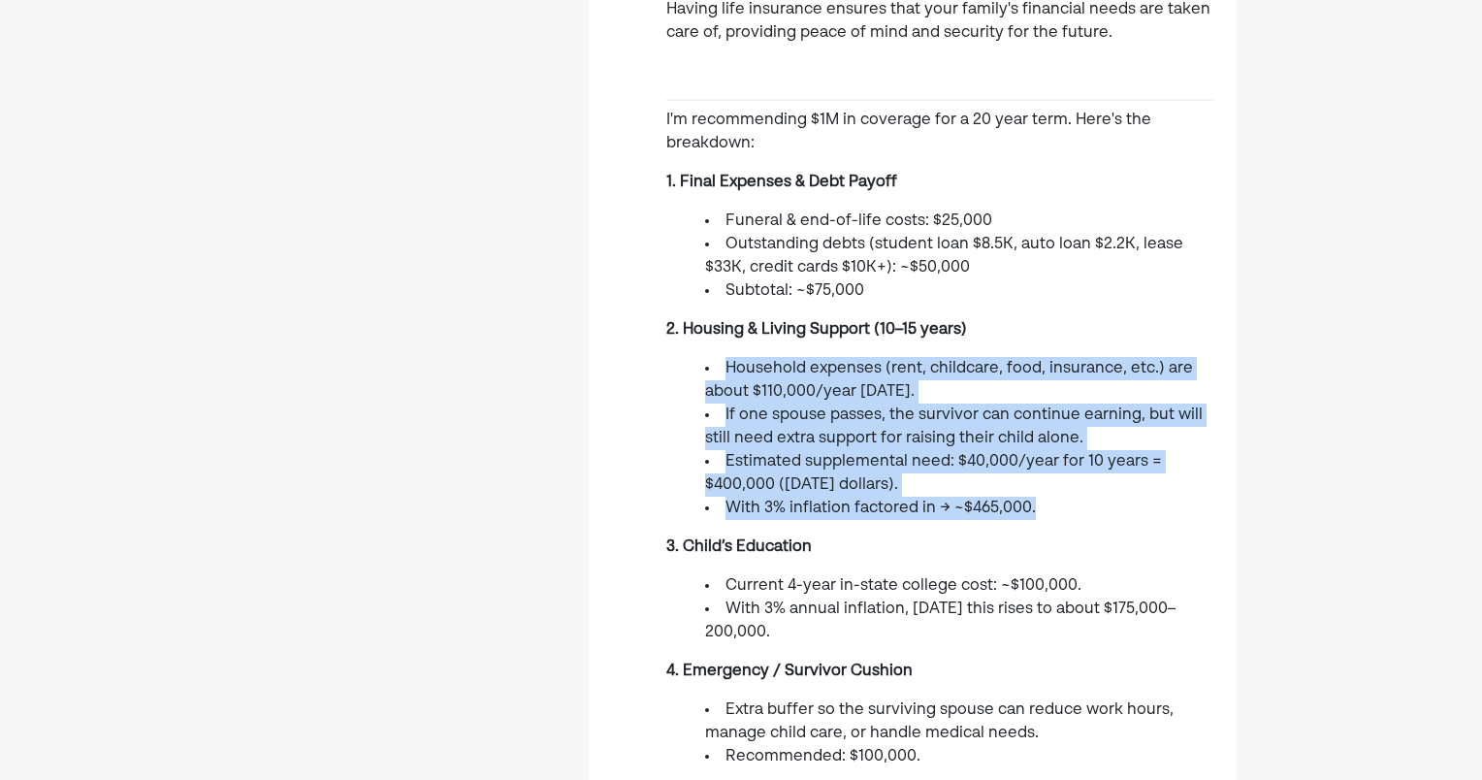
click at [1083, 517] on div "You mentioned that you don't have life insurance. Life insurance is essential b…" at bounding box center [939, 336] width 547 height 1701
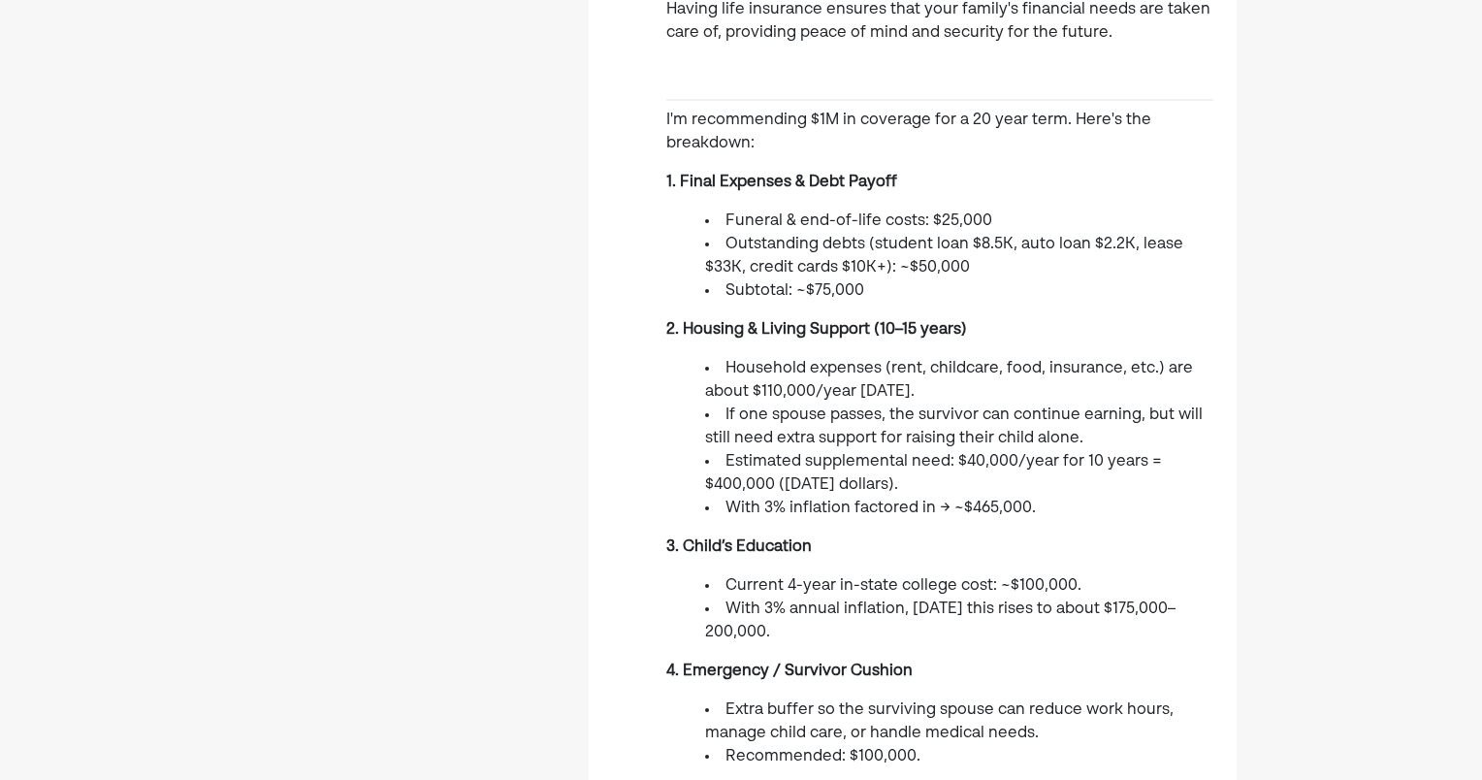
click at [1082, 520] on div "You mentioned that you don't have life insurance. Life insurance is essential b…" at bounding box center [939, 336] width 547 height 1701
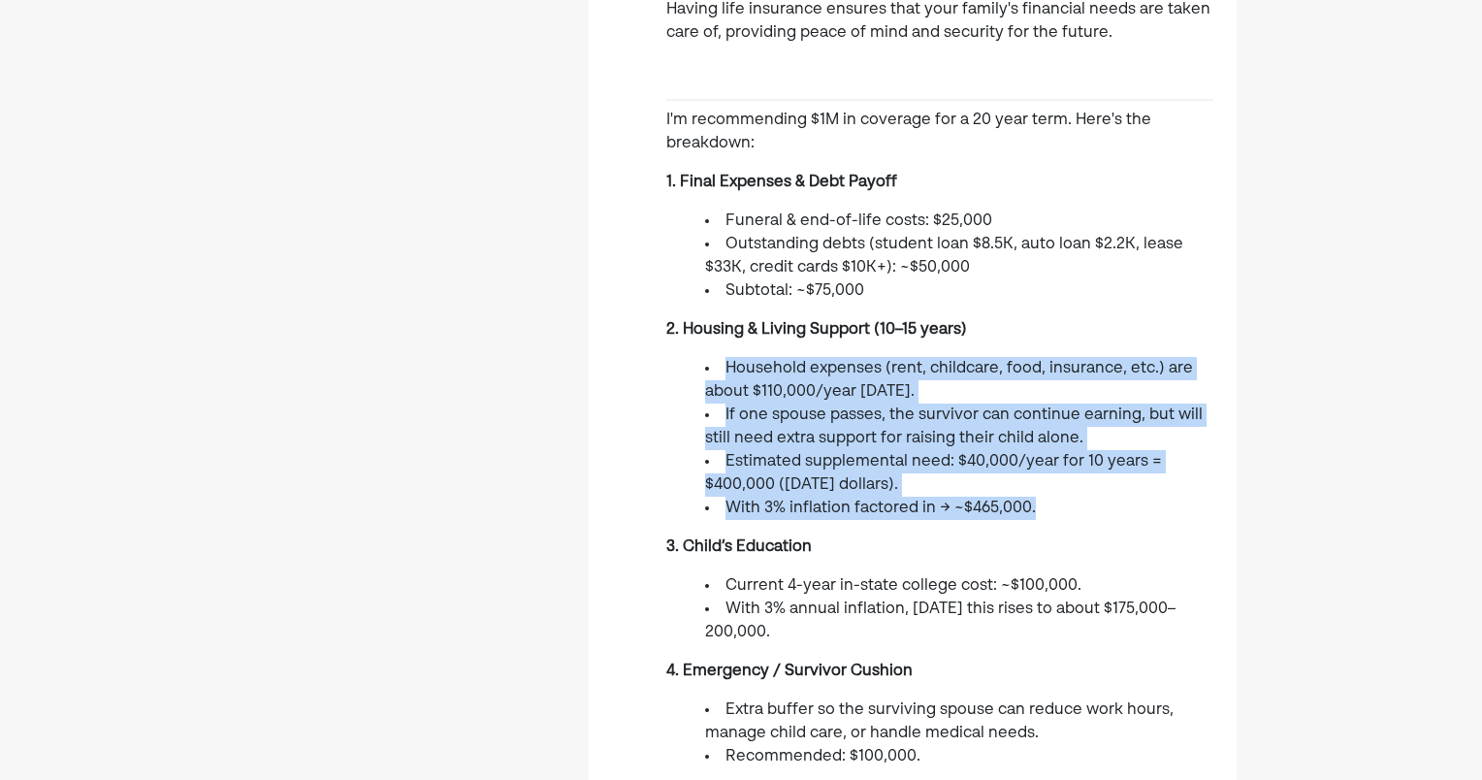
drag, startPoint x: 1007, startPoint y: 498, endPoint x: 714, endPoint y: 362, distance: 323.2
click at [714, 362] on ul "Household expenses (rent, childcare, food, insurance, etc.) are about $110,000/…" at bounding box center [939, 438] width 547 height 163
click at [669, 504] on ul "Household expenses (rent, childcare, food, insurance, etc.) are about $110,000/…" at bounding box center [939, 438] width 547 height 163
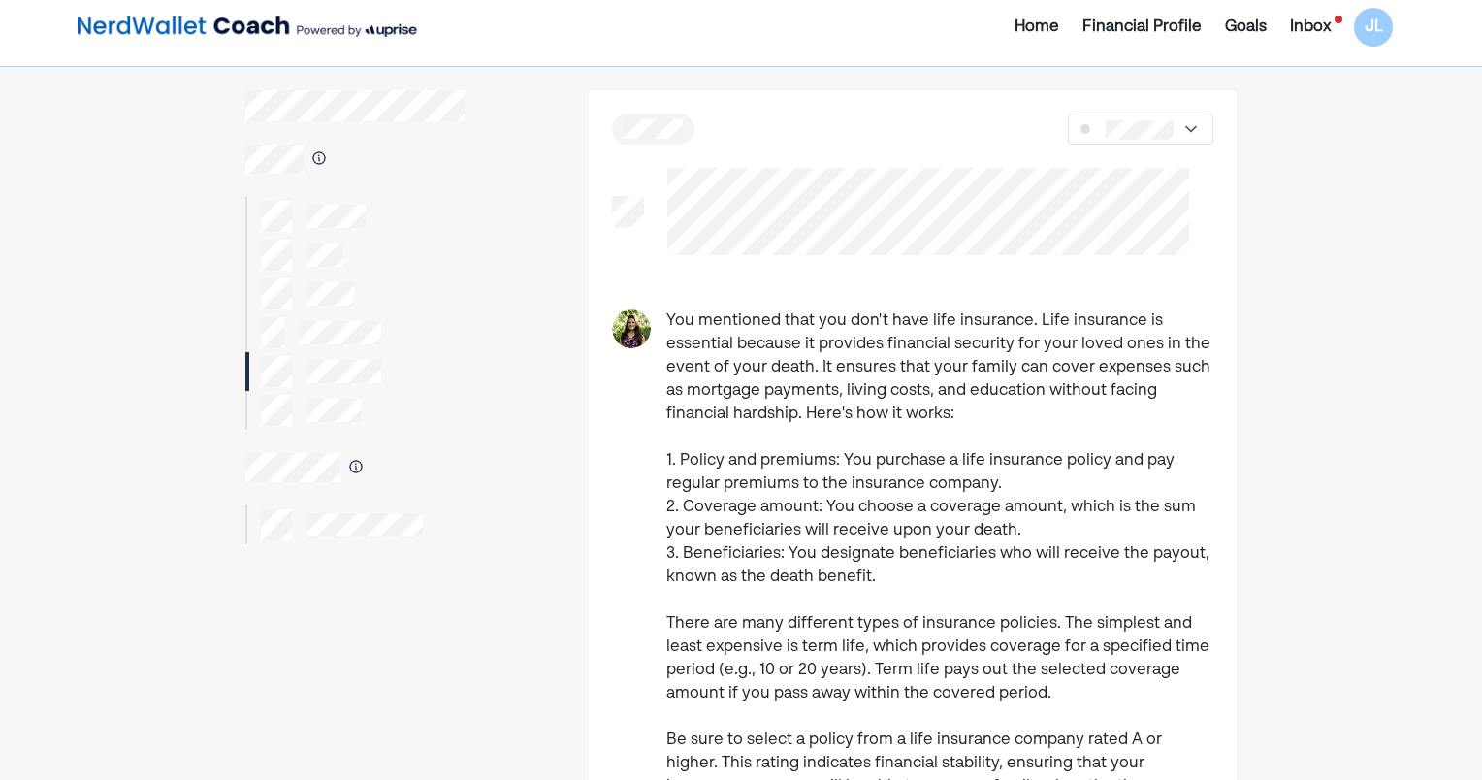
scroll to position [0, 0]
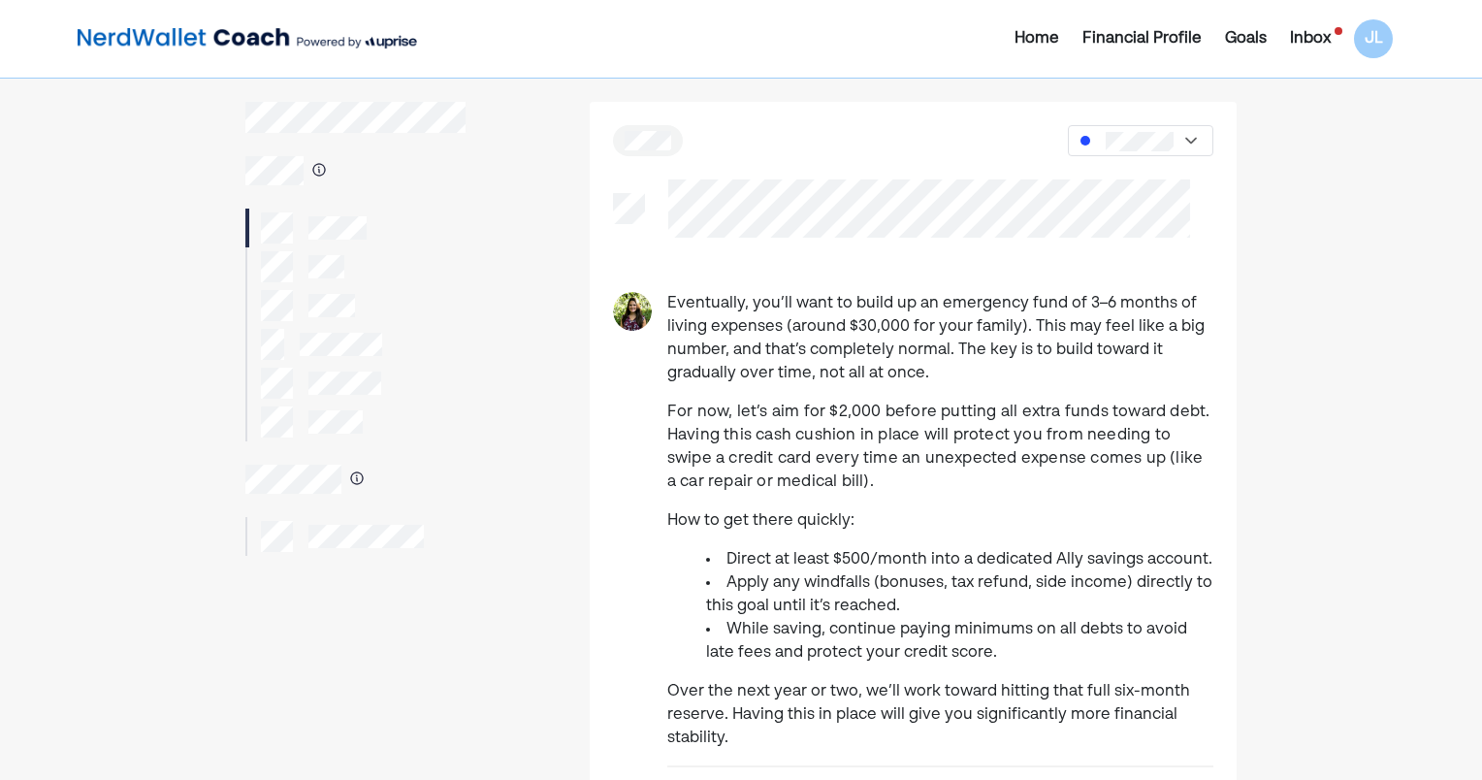
click at [1314, 29] on div "Inbox" at bounding box center [1310, 38] width 41 height 23
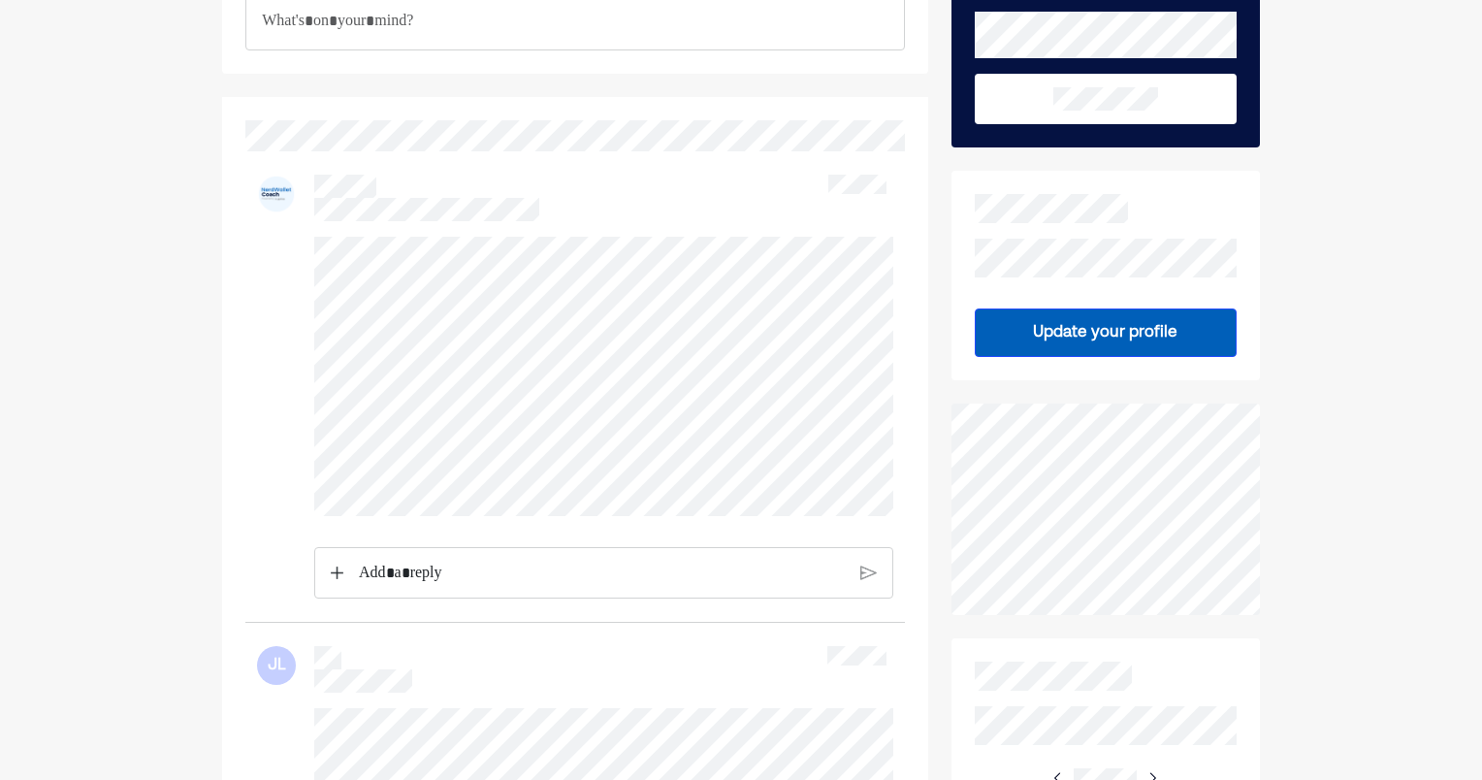
scroll to position [194, 0]
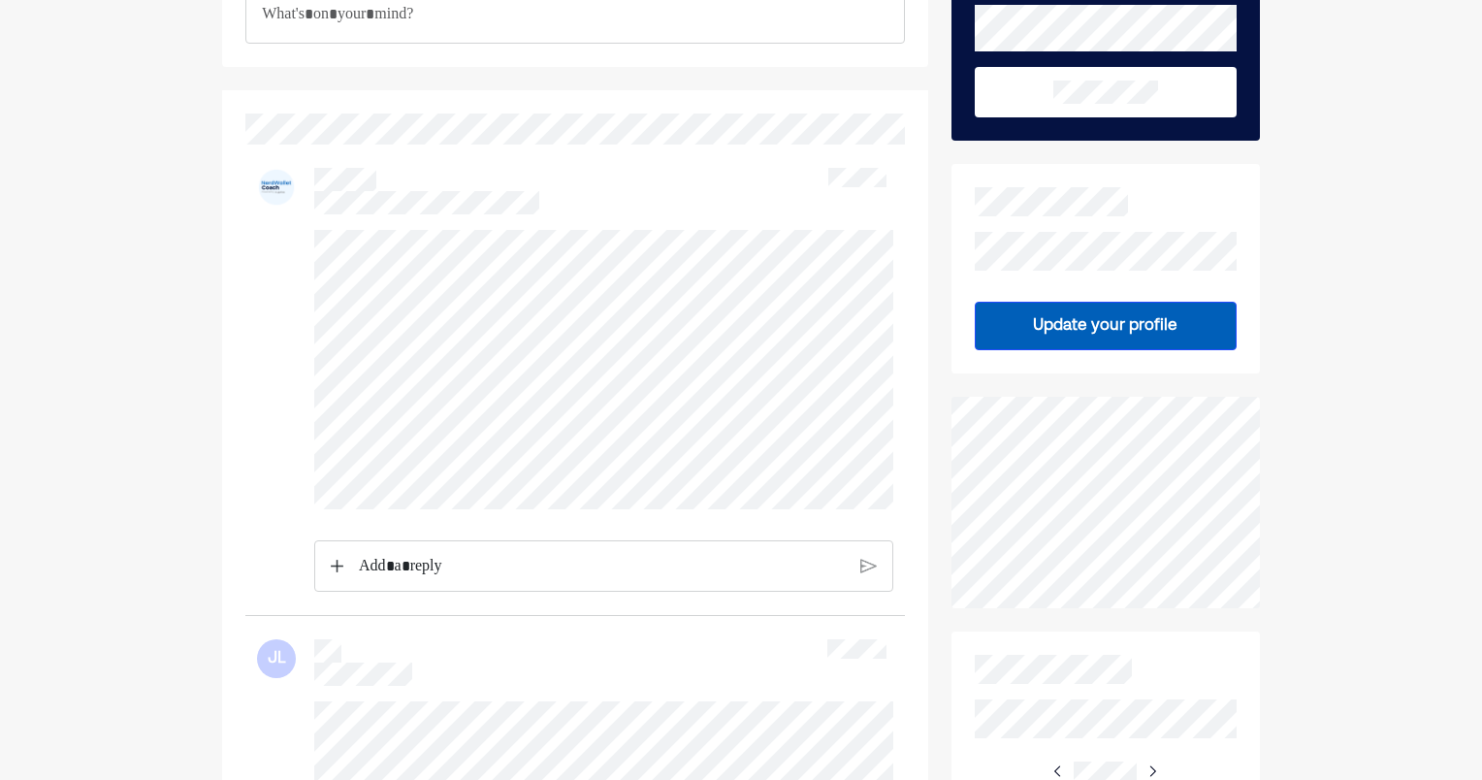
click at [315, 223] on div at bounding box center [574, 379] width 658 height 471
click at [292, 220] on div at bounding box center [574, 379] width 658 height 471
drag, startPoint x: 458, startPoint y: 508, endPoint x: 273, endPoint y: 233, distance: 331.4
click at [273, 233] on div at bounding box center [574, 411] width 635 height 363
drag, startPoint x: 425, startPoint y: 512, endPoint x: 275, endPoint y: 238, distance: 312.5
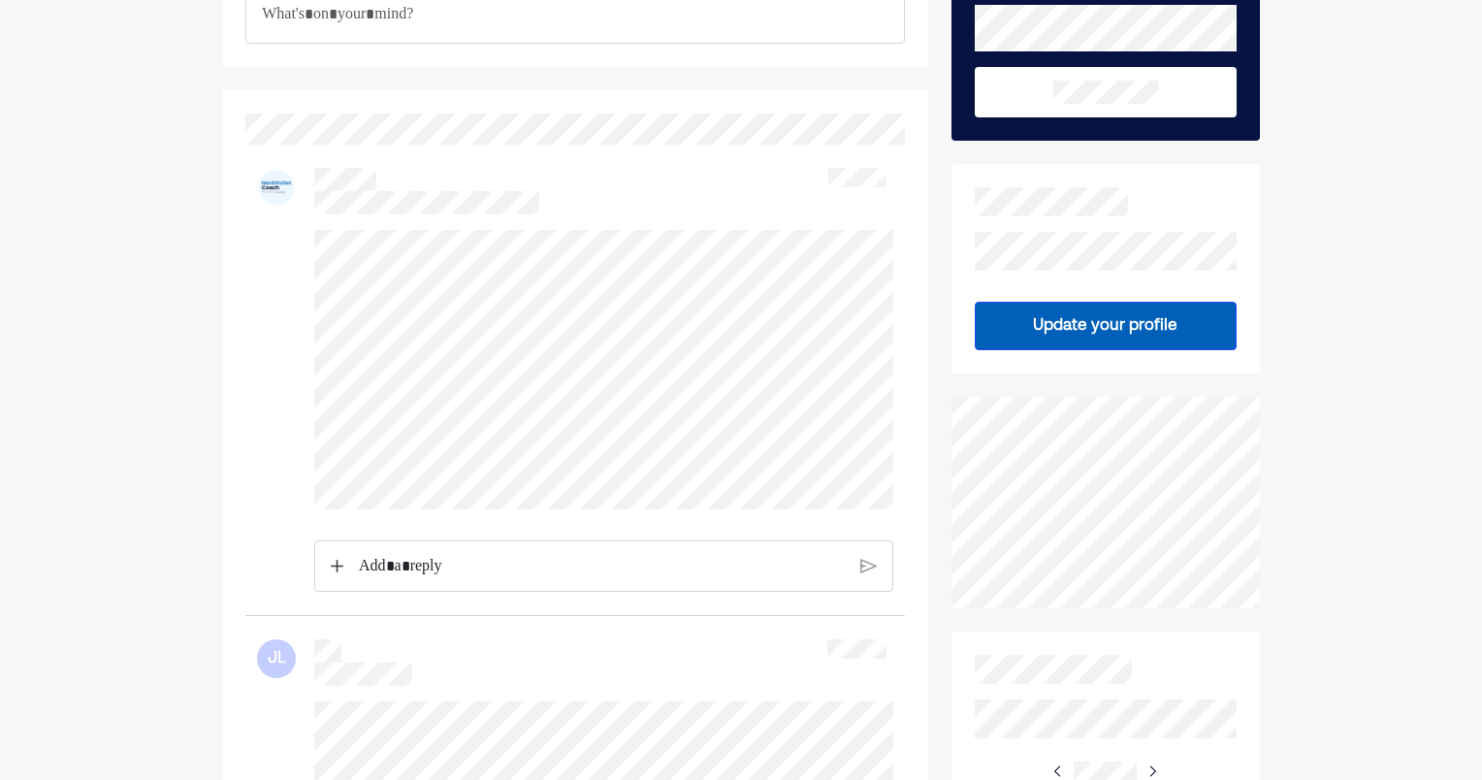
click at [275, 238] on div at bounding box center [574, 411] width 635 height 363
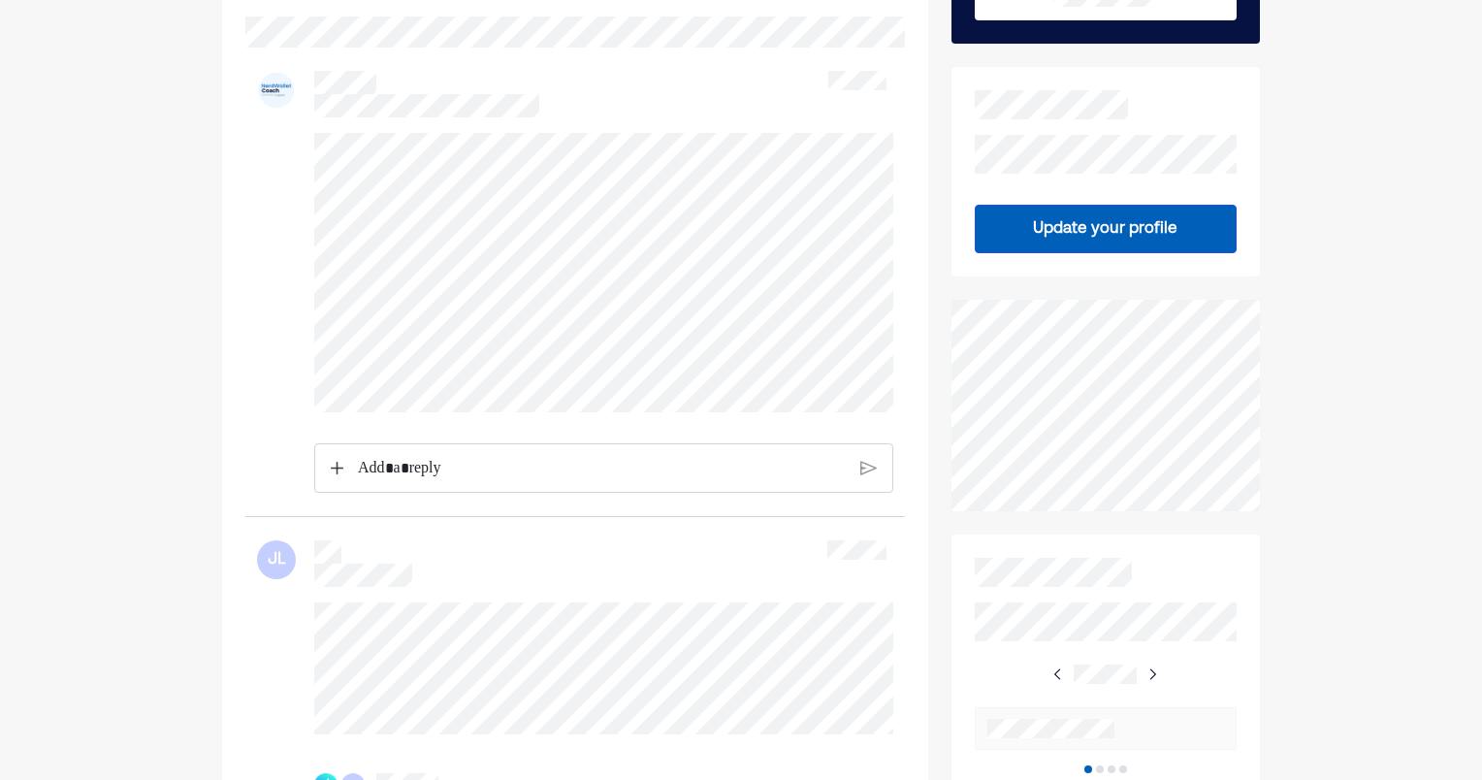
click at [493, 487] on div "Rich Text Editor. Editing area: main" at bounding box center [601, 468] width 506 height 48
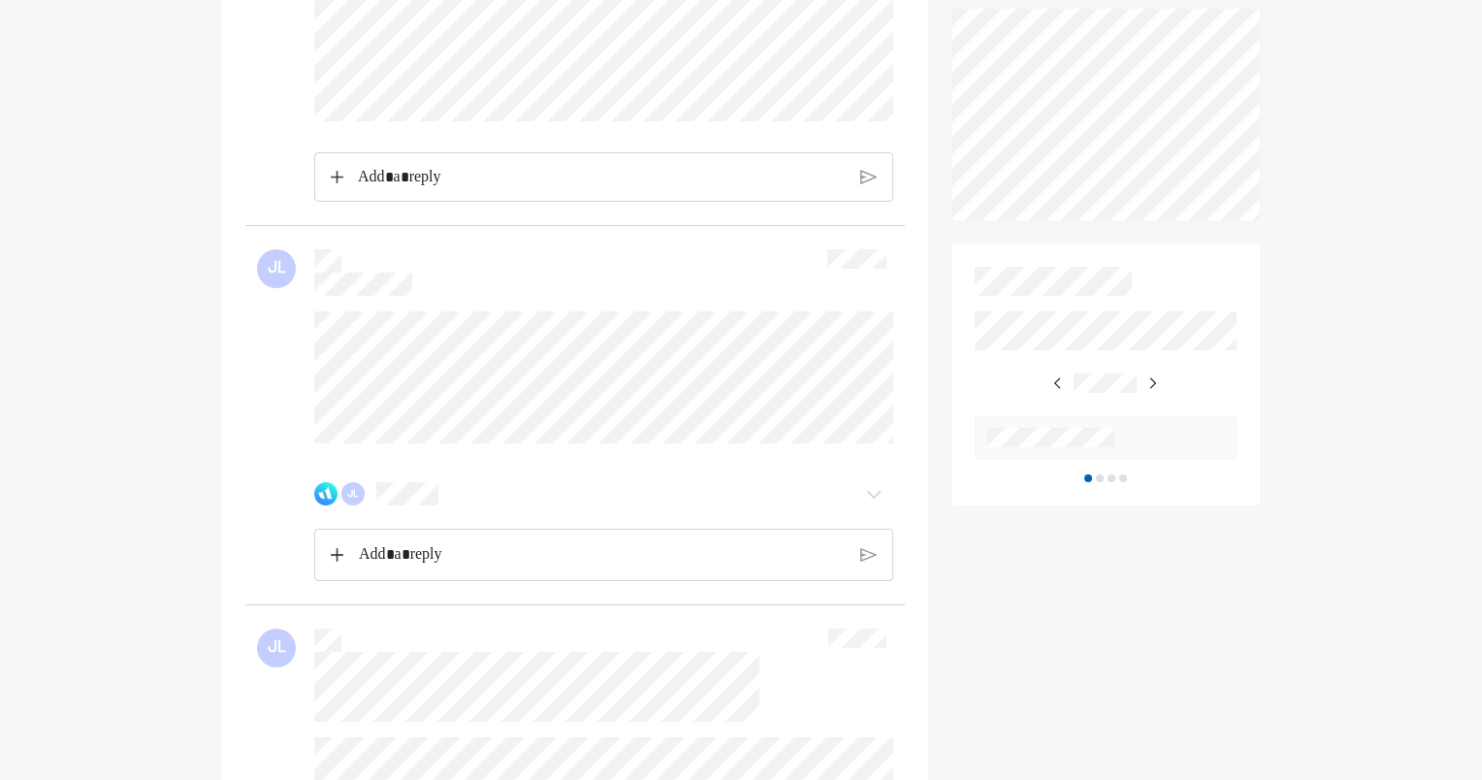
scroll to position [679, 0]
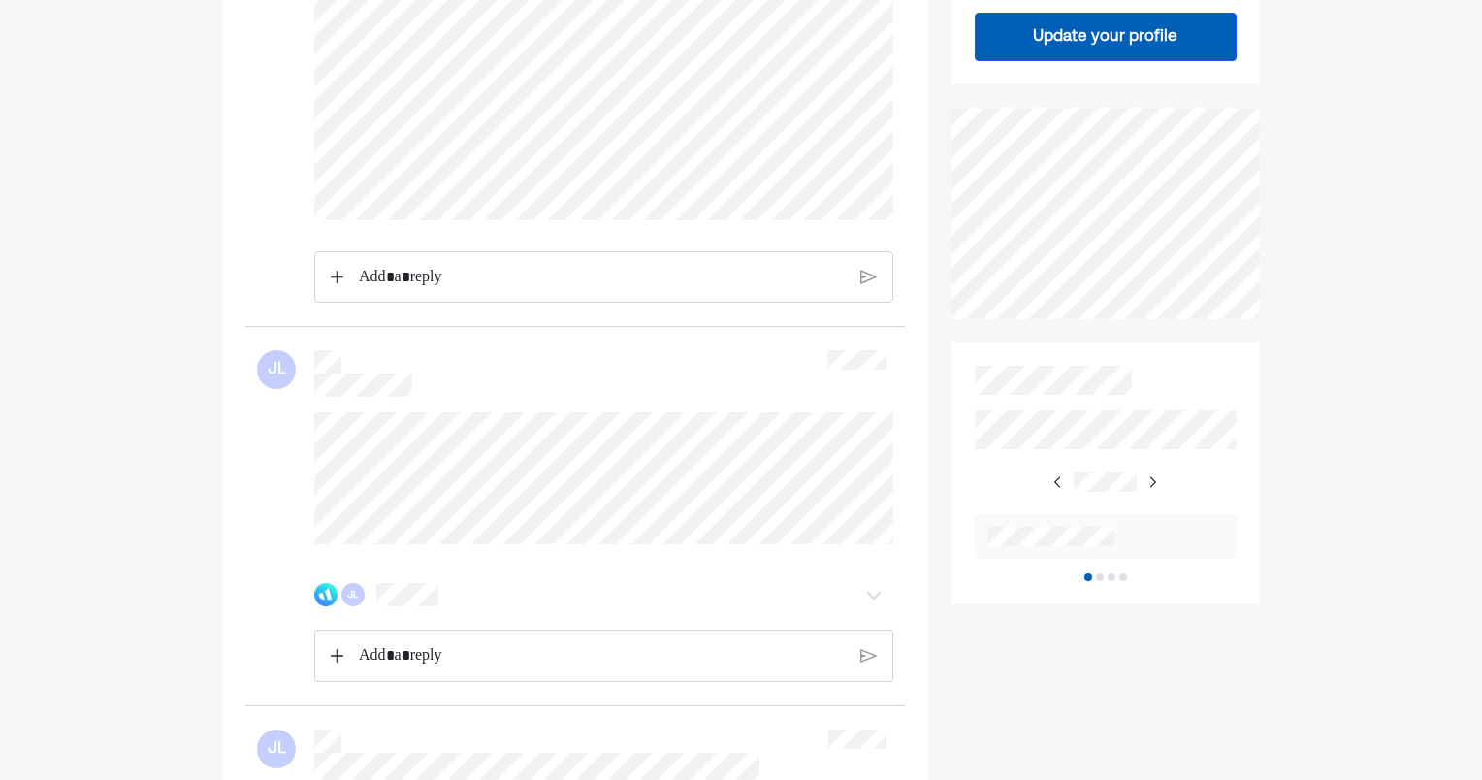
scroll to position [154, 0]
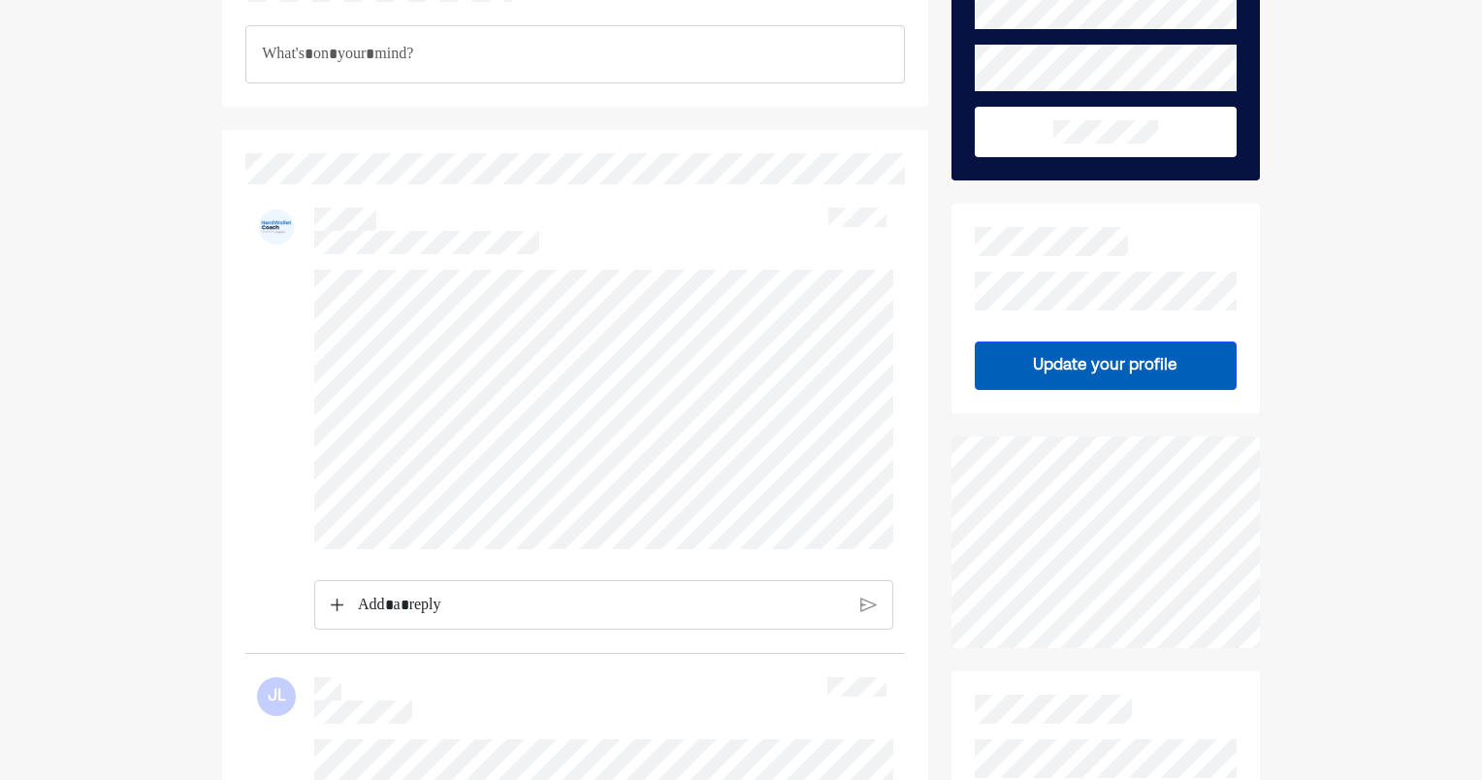
click at [407, 595] on p "Rich Text Editor. Editing area: main" at bounding box center [602, 605] width 488 height 25
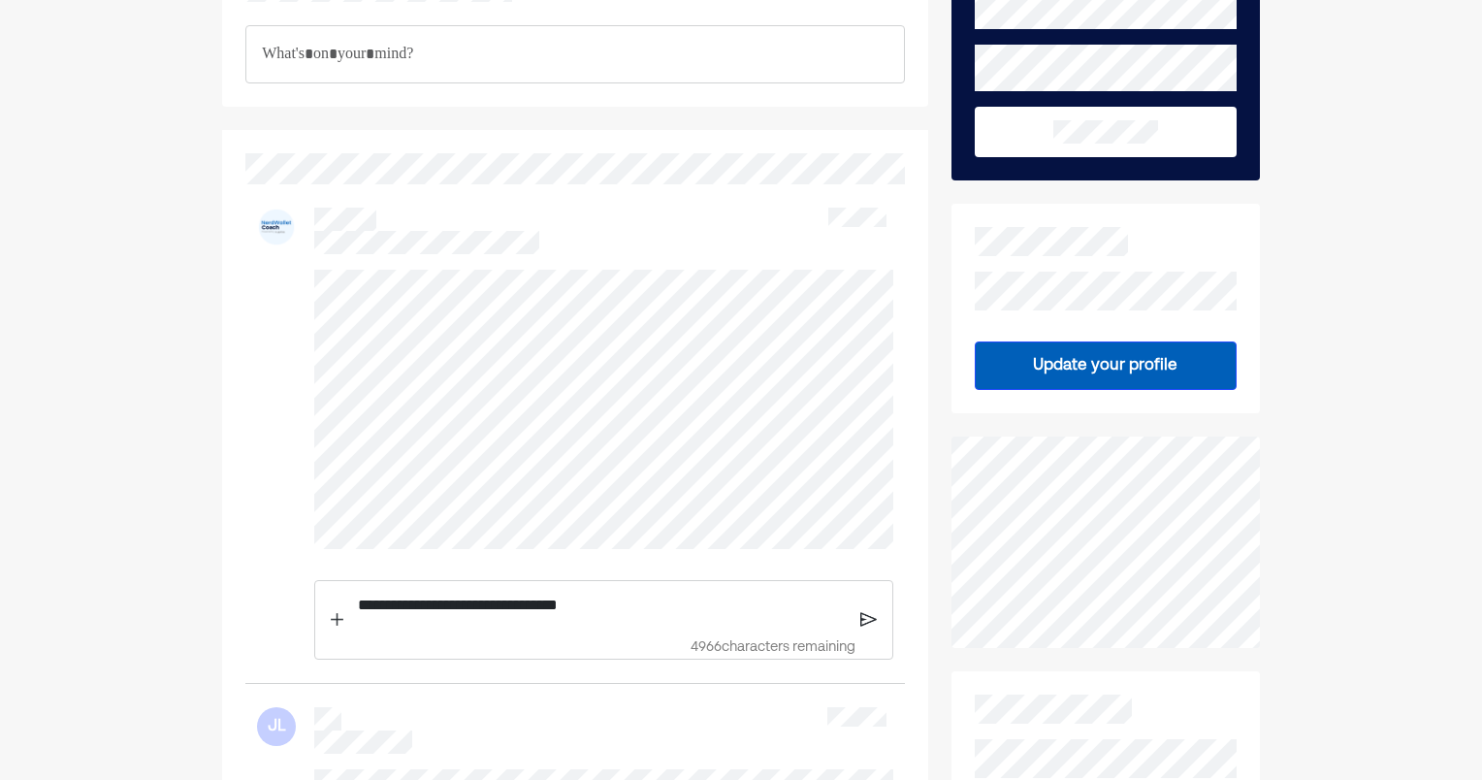
click at [869, 614] on img at bounding box center [868, 619] width 16 height 17
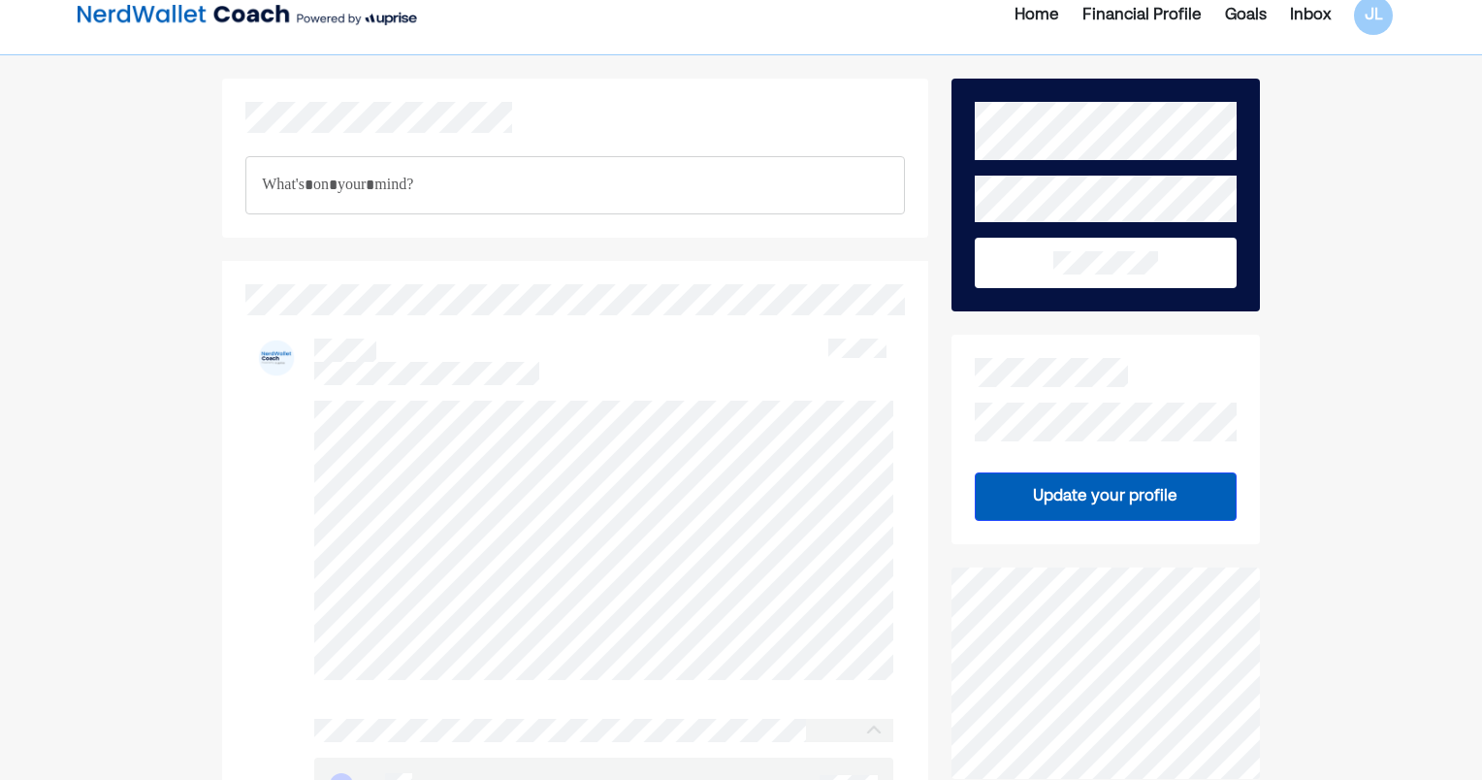
scroll to position [0, 0]
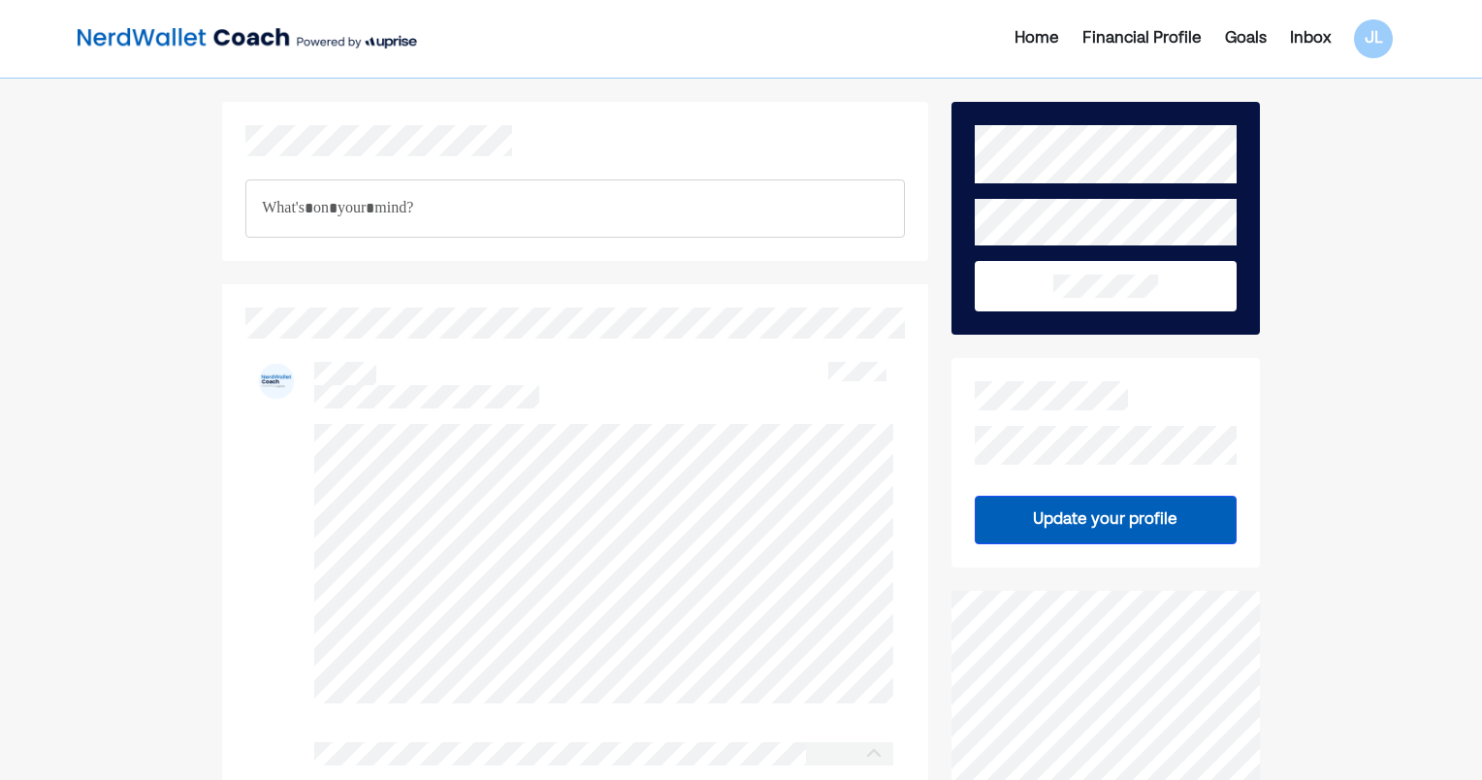
click at [179, 34] on img at bounding box center [247, 38] width 339 height 39
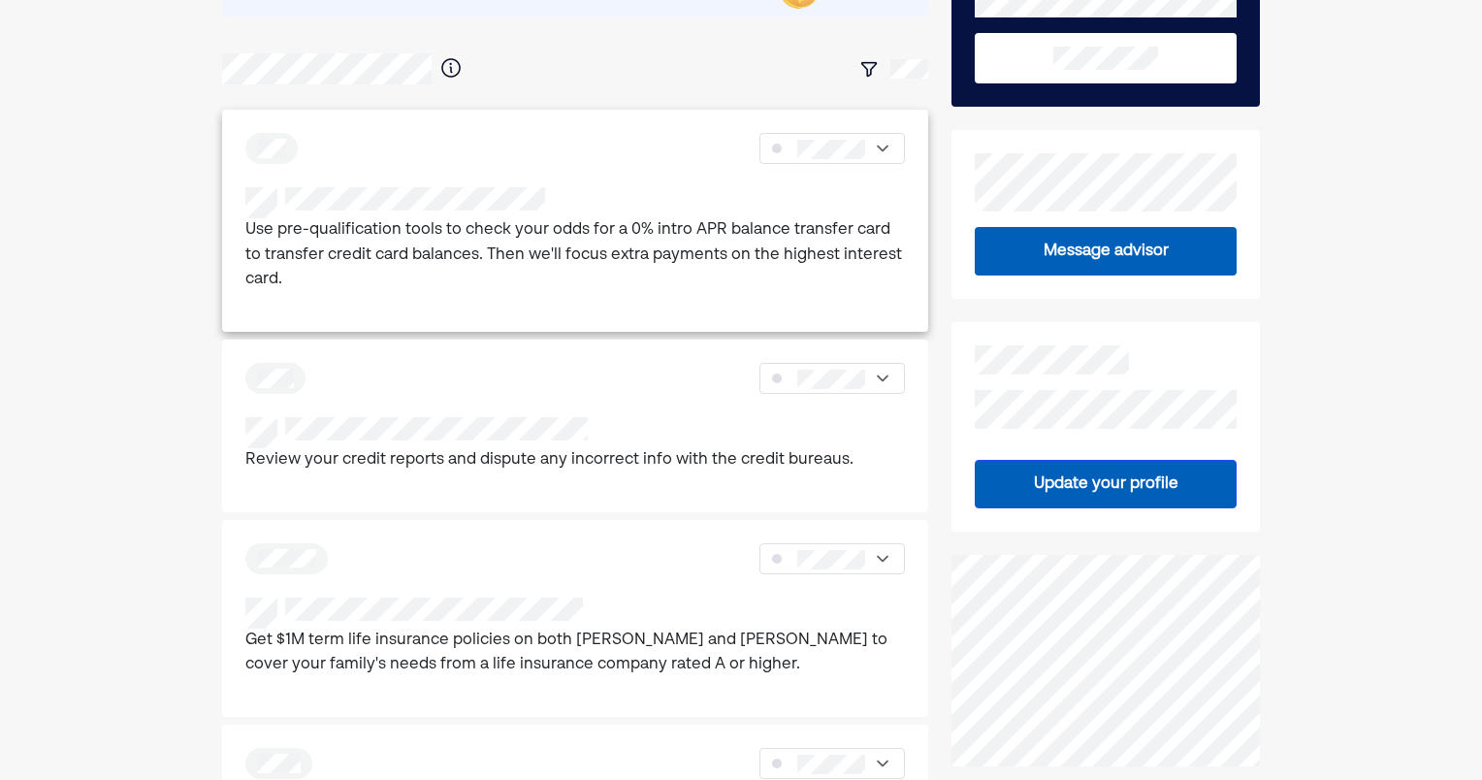
scroll to position [291, 0]
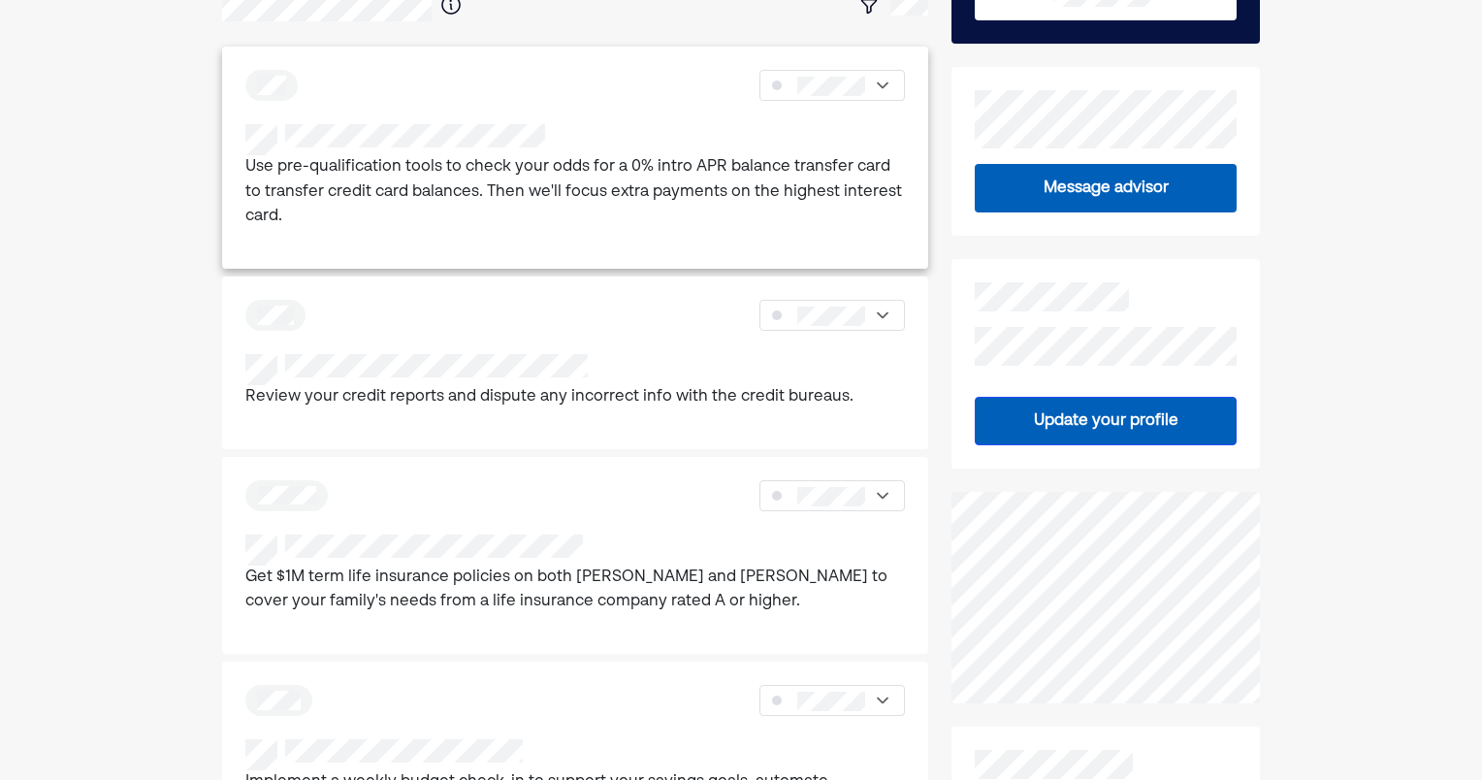
click at [473, 173] on p "Use pre-qualification tools to check your odds for a 0% intro APR balance trans…" at bounding box center [575, 192] width 660 height 75
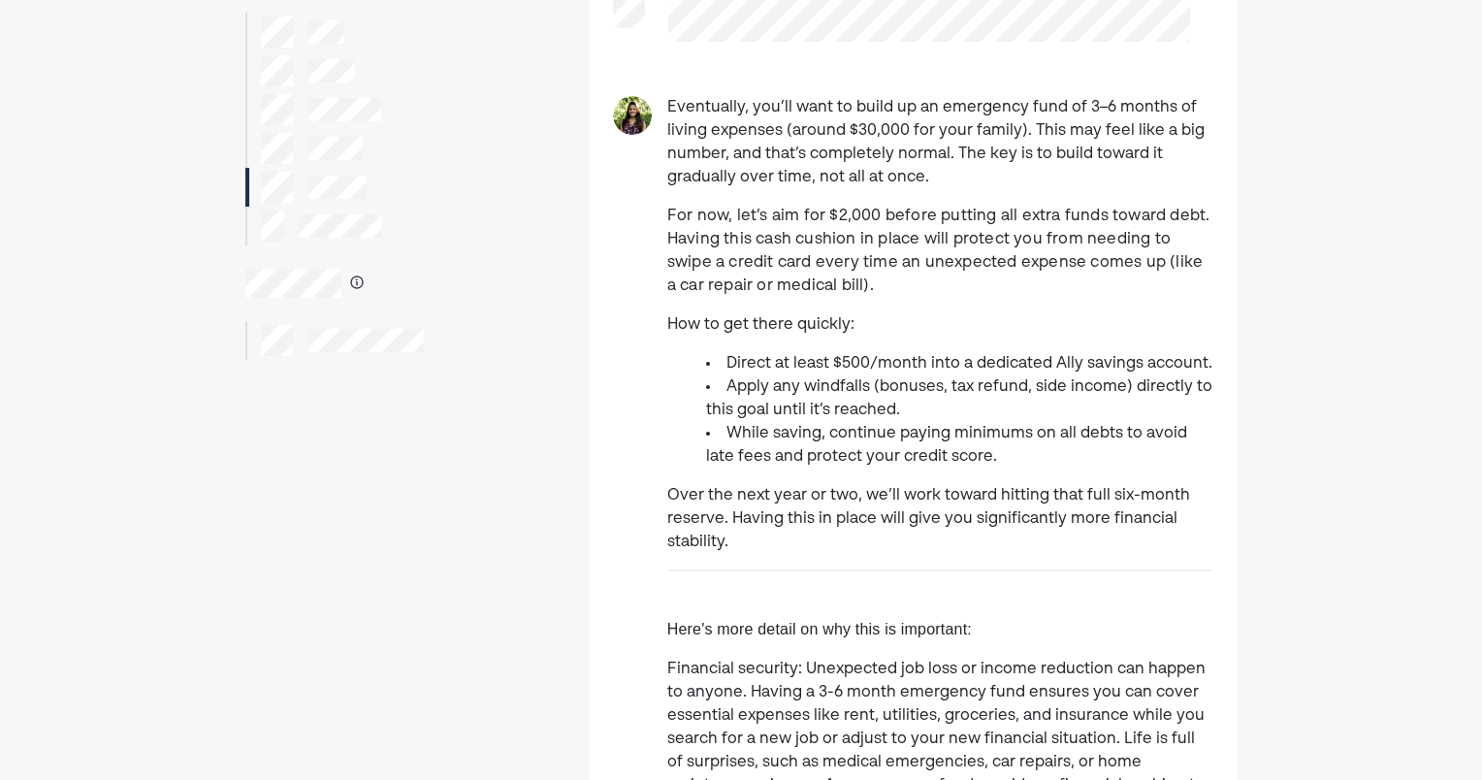
scroll to position [97, 0]
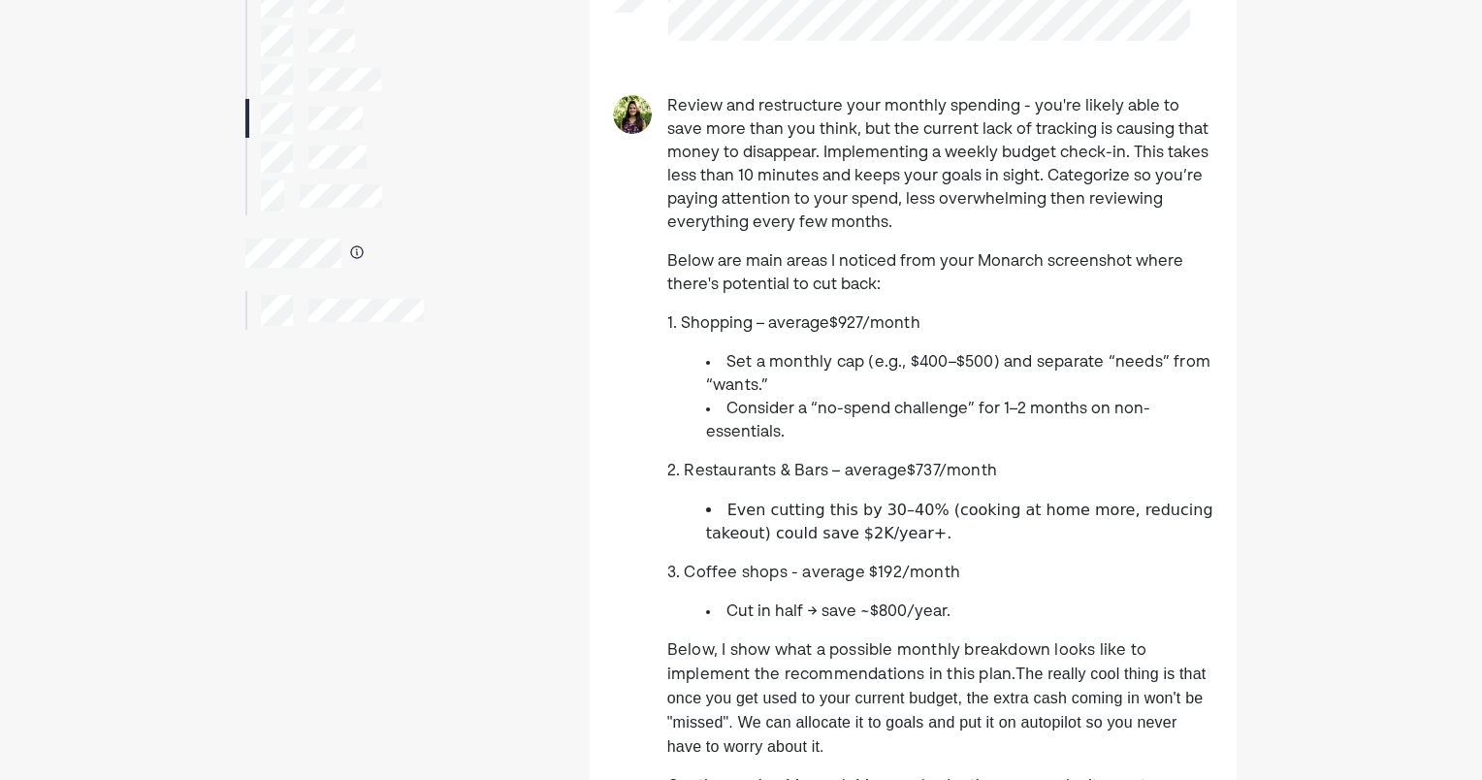
scroll to position [97, 0]
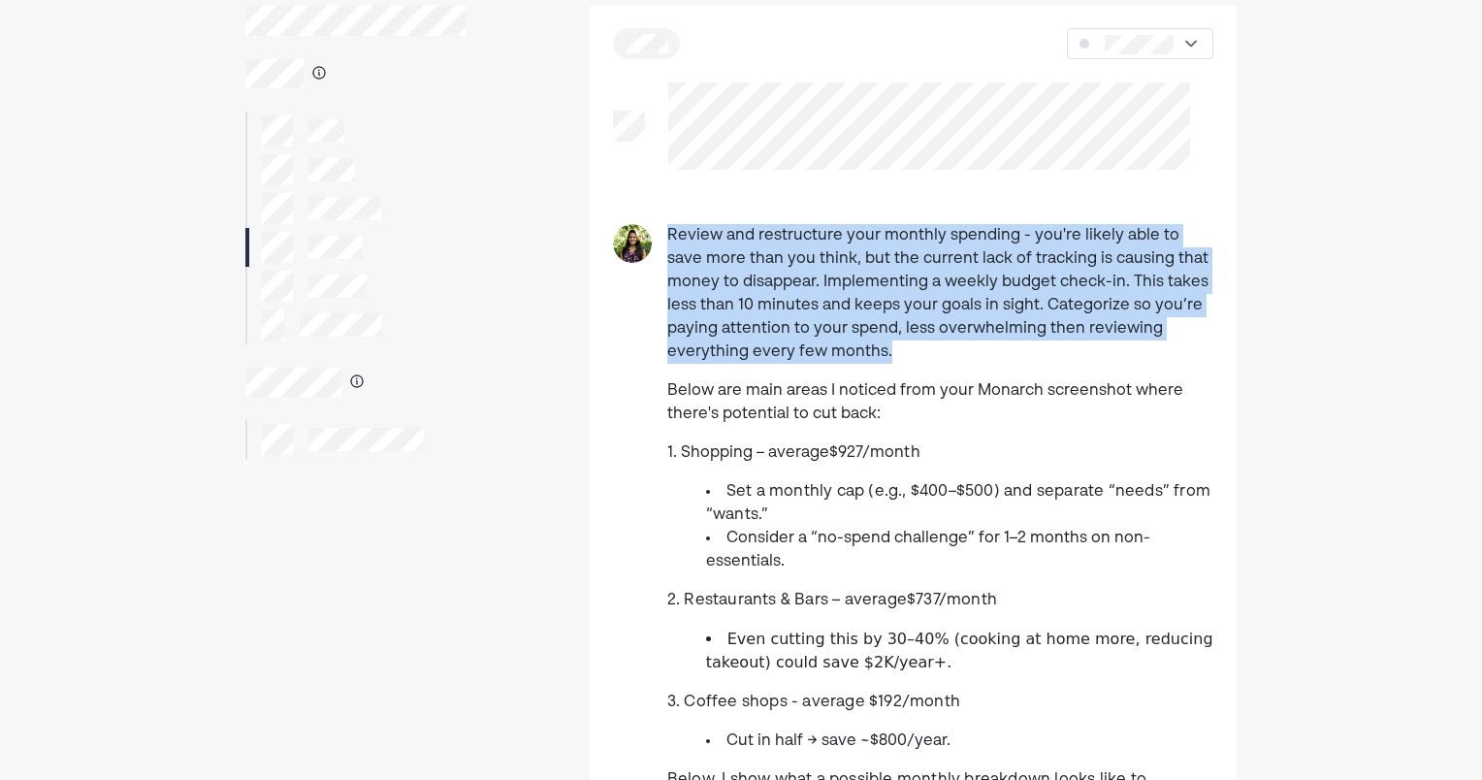
drag, startPoint x: 924, startPoint y: 347, endPoint x: 666, endPoint y: 219, distance: 288.0
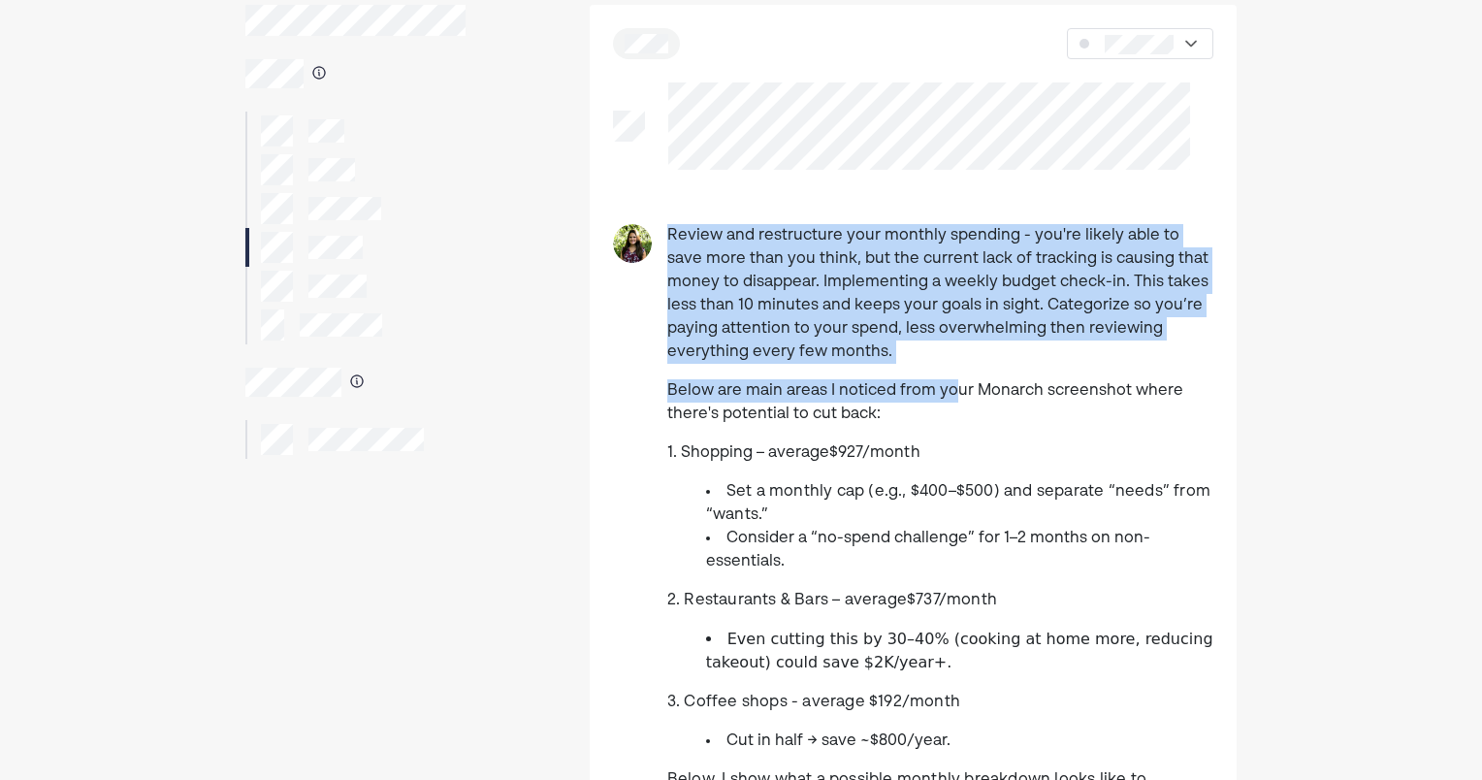
drag, startPoint x: 948, startPoint y: 369, endPoint x: 658, endPoint y: 217, distance: 327.9
click at [836, 354] on p "Review and restructure your monthly spending - you're likely able to save more …" at bounding box center [940, 294] width 546 height 140
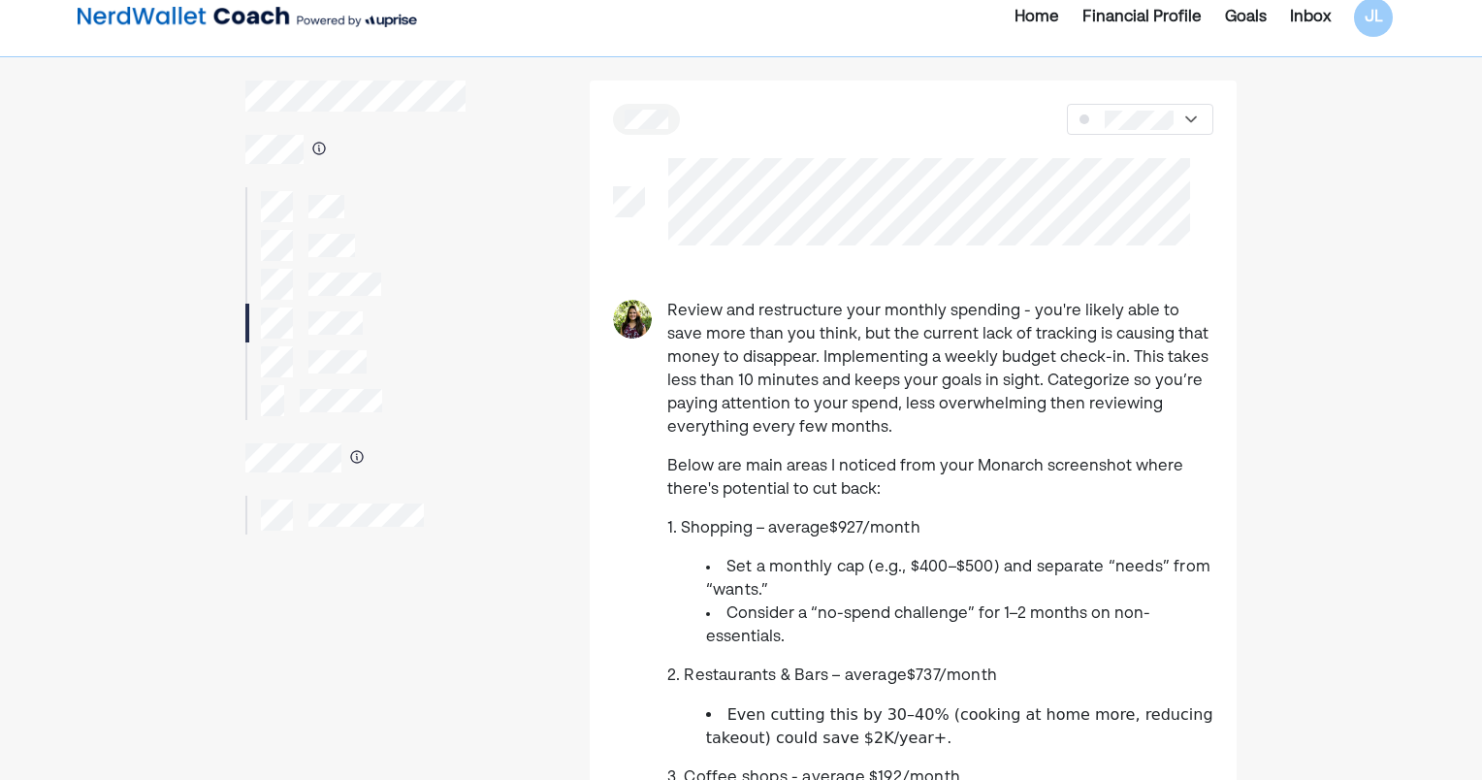
scroll to position [0, 0]
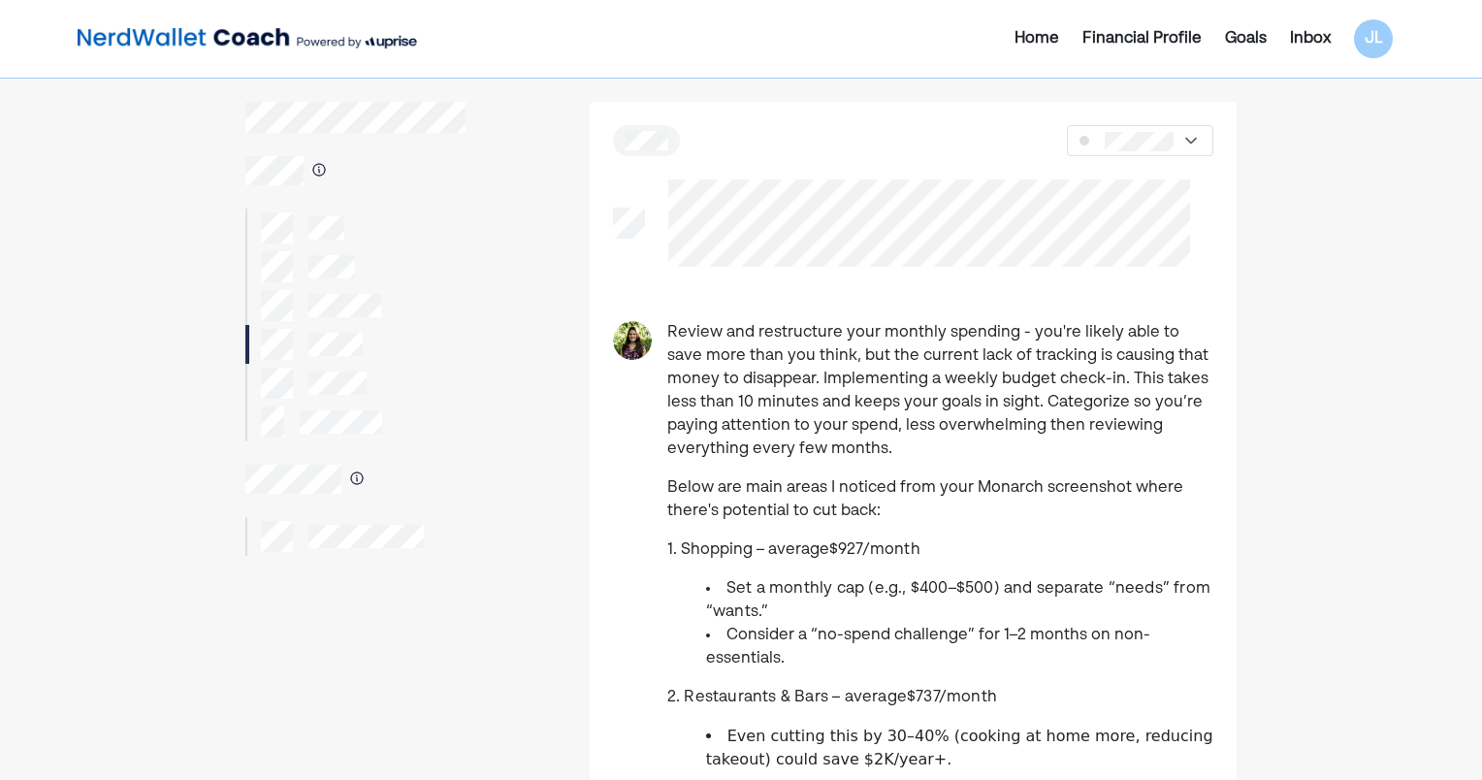
drag, startPoint x: 658, startPoint y: 183, endPoint x: 1162, endPoint y: 282, distance: 513.9
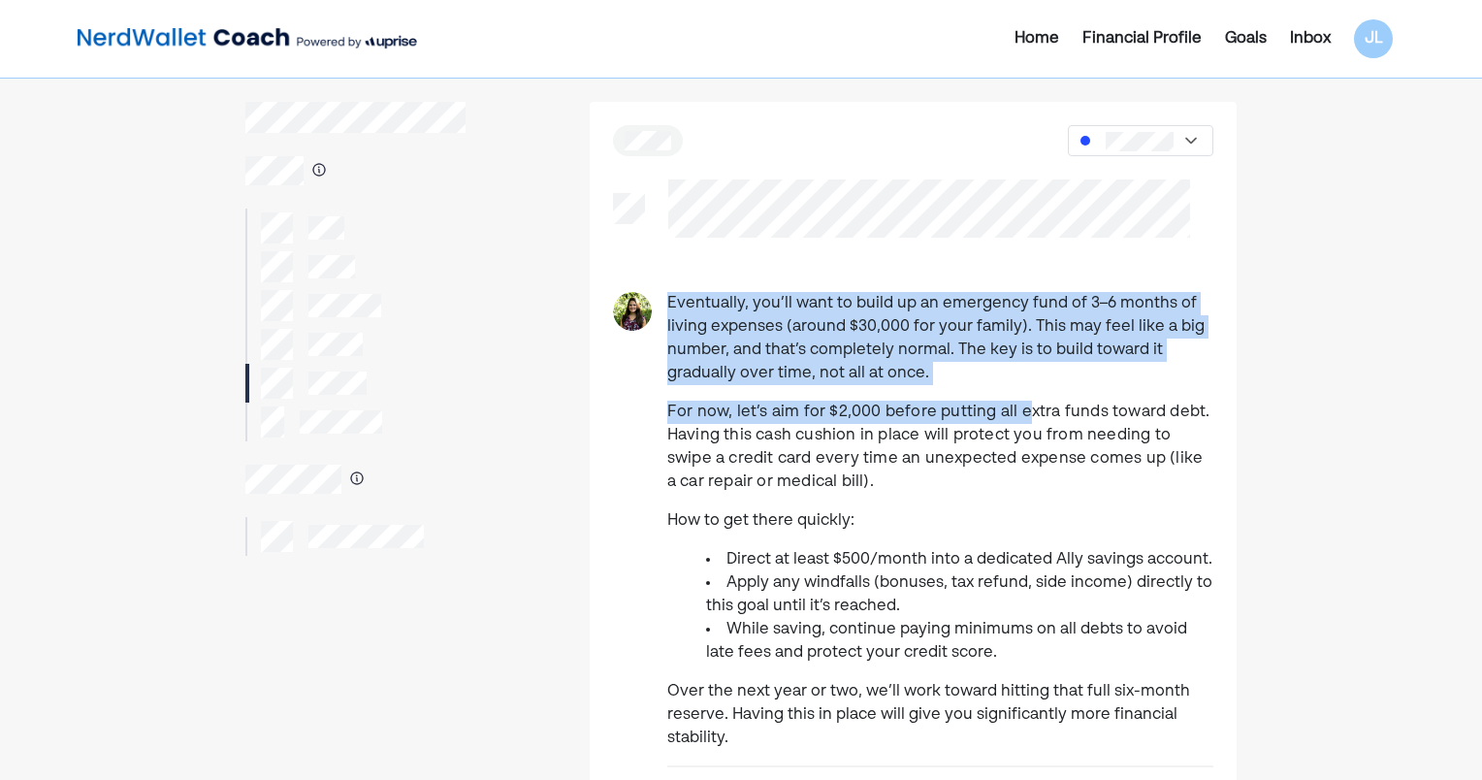
drag, startPoint x: 745, startPoint y: 312, endPoint x: 1028, endPoint y: 394, distance: 294.7
click at [1000, 368] on p "Eventually, you’ll want to build up an emergency fund of 3–6 months of living e…" at bounding box center [940, 338] width 546 height 93
drag, startPoint x: 986, startPoint y: 364, endPoint x: 666, endPoint y: 286, distance: 329.3
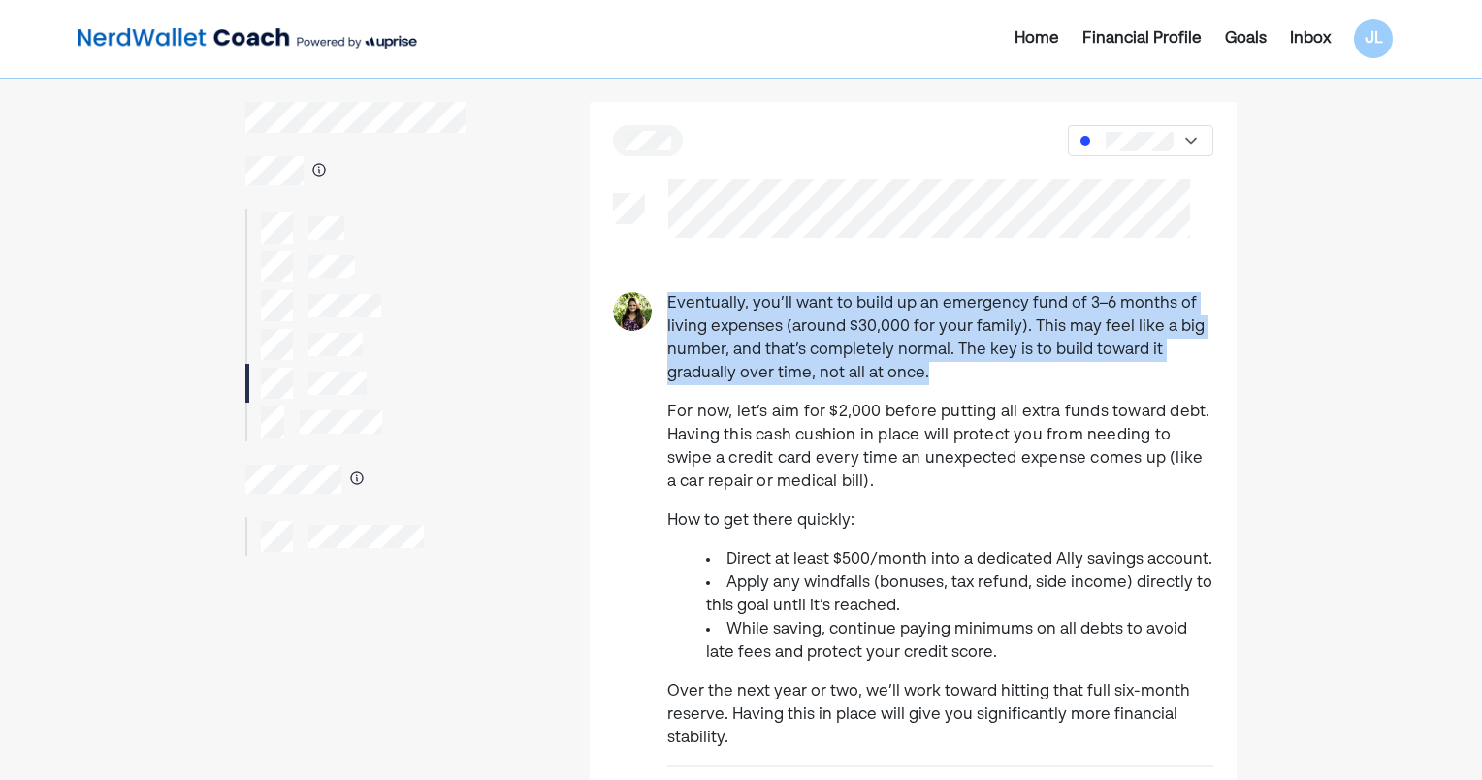
click at [666, 286] on div "Eventually, you’ll want to build up an emergency fund of 3–6 months of living e…" at bounding box center [913, 792] width 647 height 1380
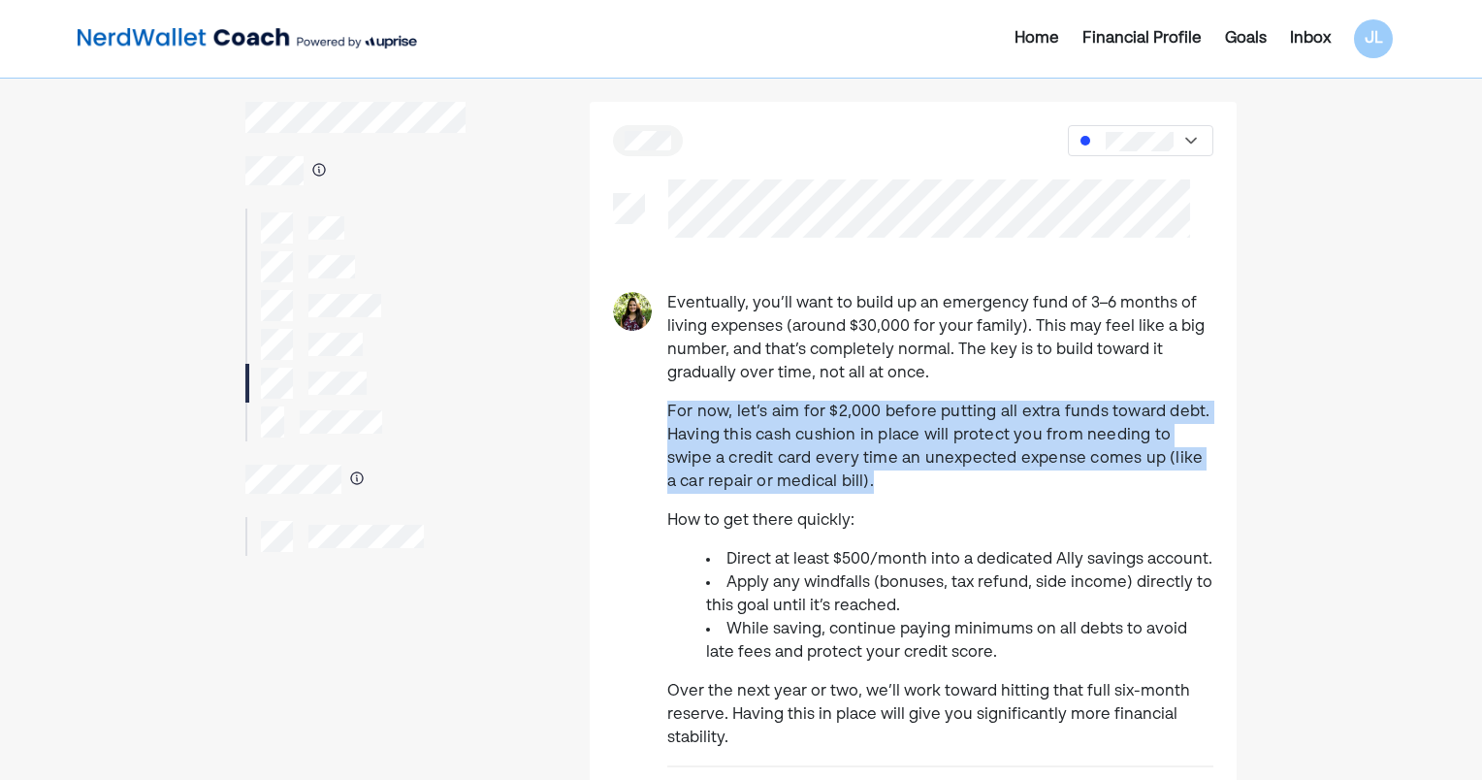
drag, startPoint x: 869, startPoint y: 480, endPoint x: 655, endPoint y: 407, distance: 226.3
drag, startPoint x: 655, startPoint y: 407, endPoint x: 696, endPoint y: 441, distance: 53.8
click at [690, 440] on span "For now, let’s aim for $2,000 before putting all extra funds toward debt. Havin…" at bounding box center [938, 446] width 543 height 85
click at [826, 473] on p "For now, let’s aim for $2,000 before putting all extra funds toward debt. Havin…" at bounding box center [940, 447] width 546 height 93
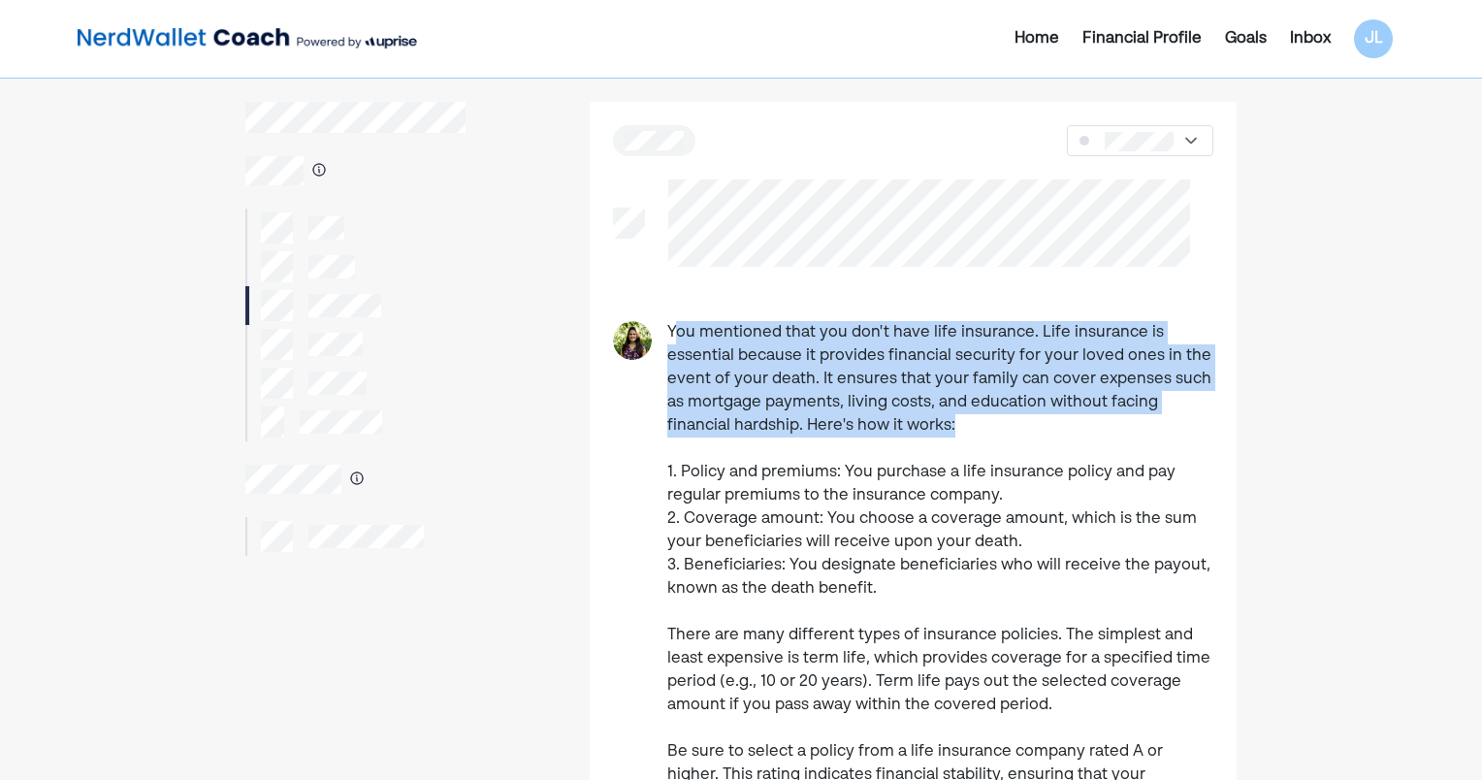
drag, startPoint x: 689, startPoint y: 336, endPoint x: 998, endPoint y: 421, distance: 320.9
click at [998, 421] on p "You mentioned that you don't have life insurance. Life insurance is essential b…" at bounding box center [940, 600] width 546 height 559
drag, startPoint x: 998, startPoint y: 421, endPoint x: 947, endPoint y: 421, distance: 51.4
click at [959, 421] on p "You mentioned that you don't have life insurance. Life insurance is essential b…" at bounding box center [940, 600] width 546 height 559
drag, startPoint x: 904, startPoint y: 423, endPoint x: 763, endPoint y: 413, distance: 141.0
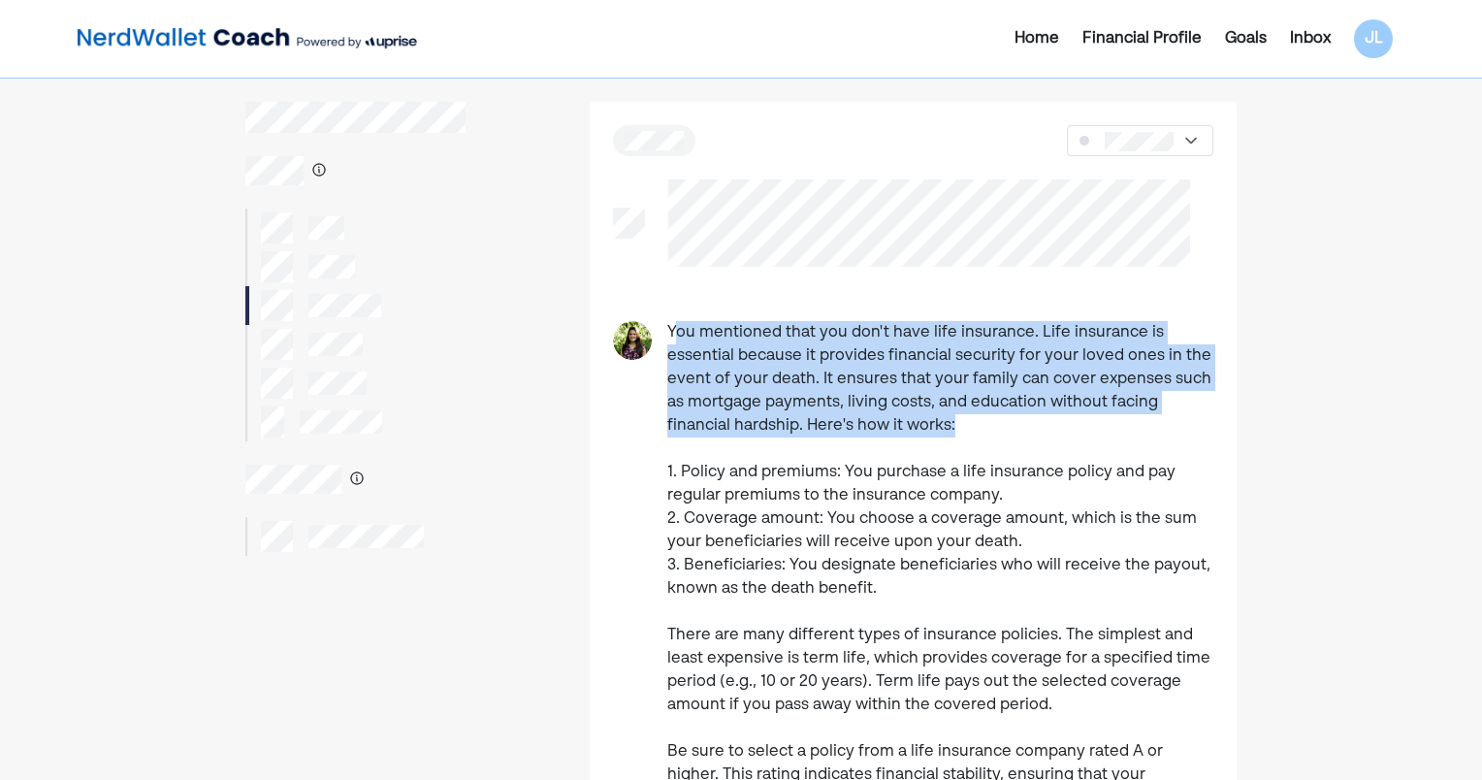
click at [903, 423] on p "You mentioned that you don't have life insurance. Life insurance is essential b…" at bounding box center [940, 600] width 546 height 559
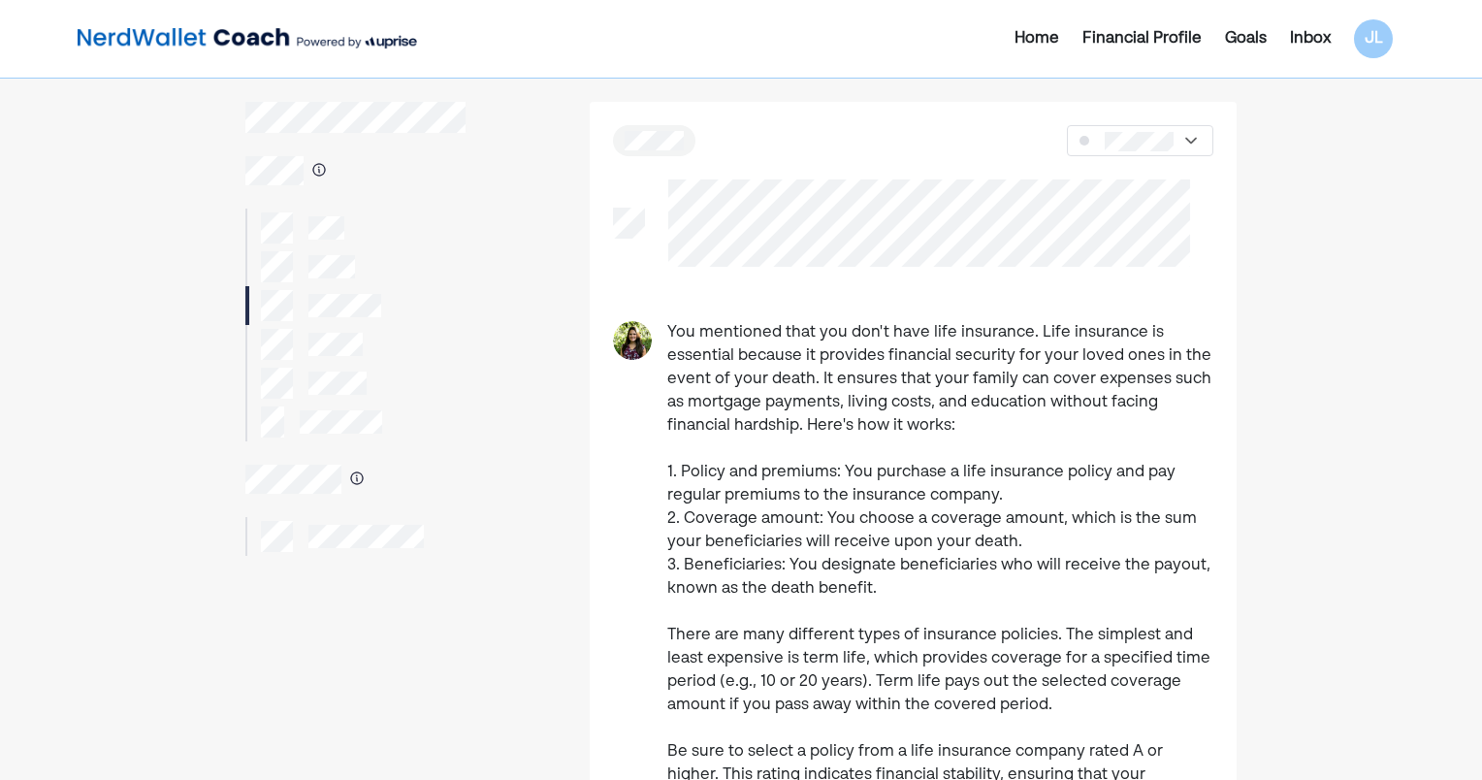
click at [968, 439] on p "You mentioned that you don't have life insurance. Life insurance is essential b…" at bounding box center [940, 600] width 546 height 559
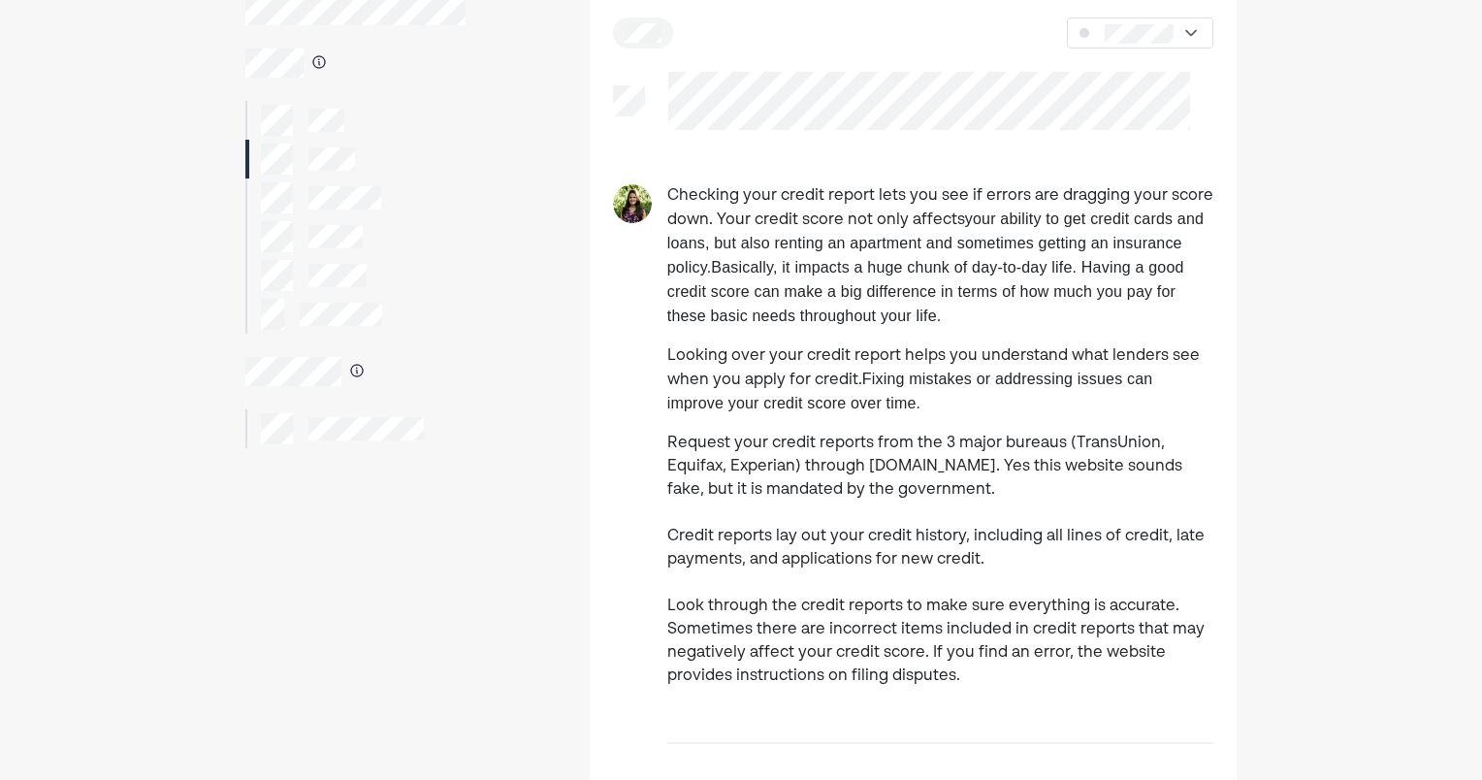
scroll to position [97, 0]
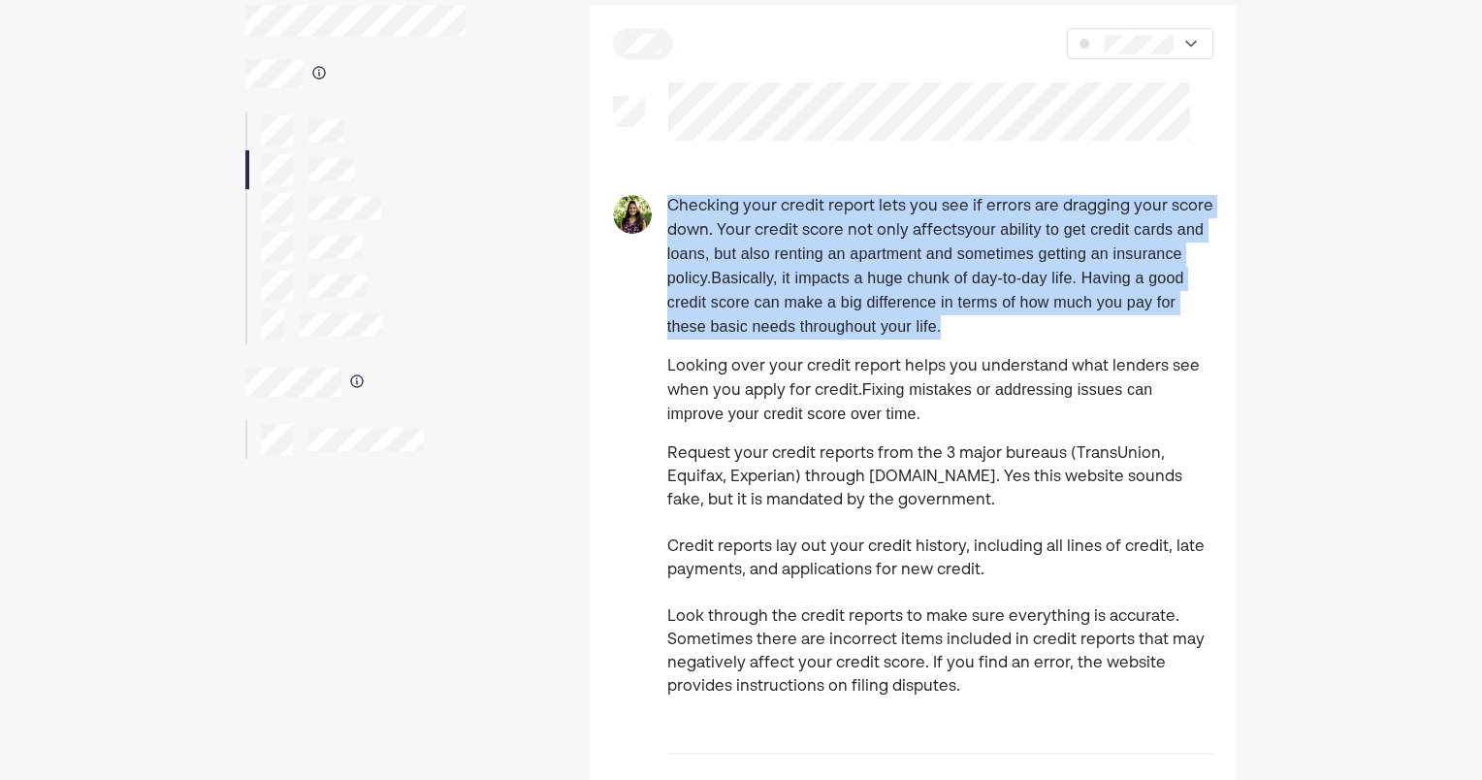
drag, startPoint x: 667, startPoint y: 208, endPoint x: 990, endPoint y: 336, distance: 347.4
click at [988, 336] on p "Checking your credit report lets you see if errors are dragging your score down…" at bounding box center [940, 267] width 546 height 144
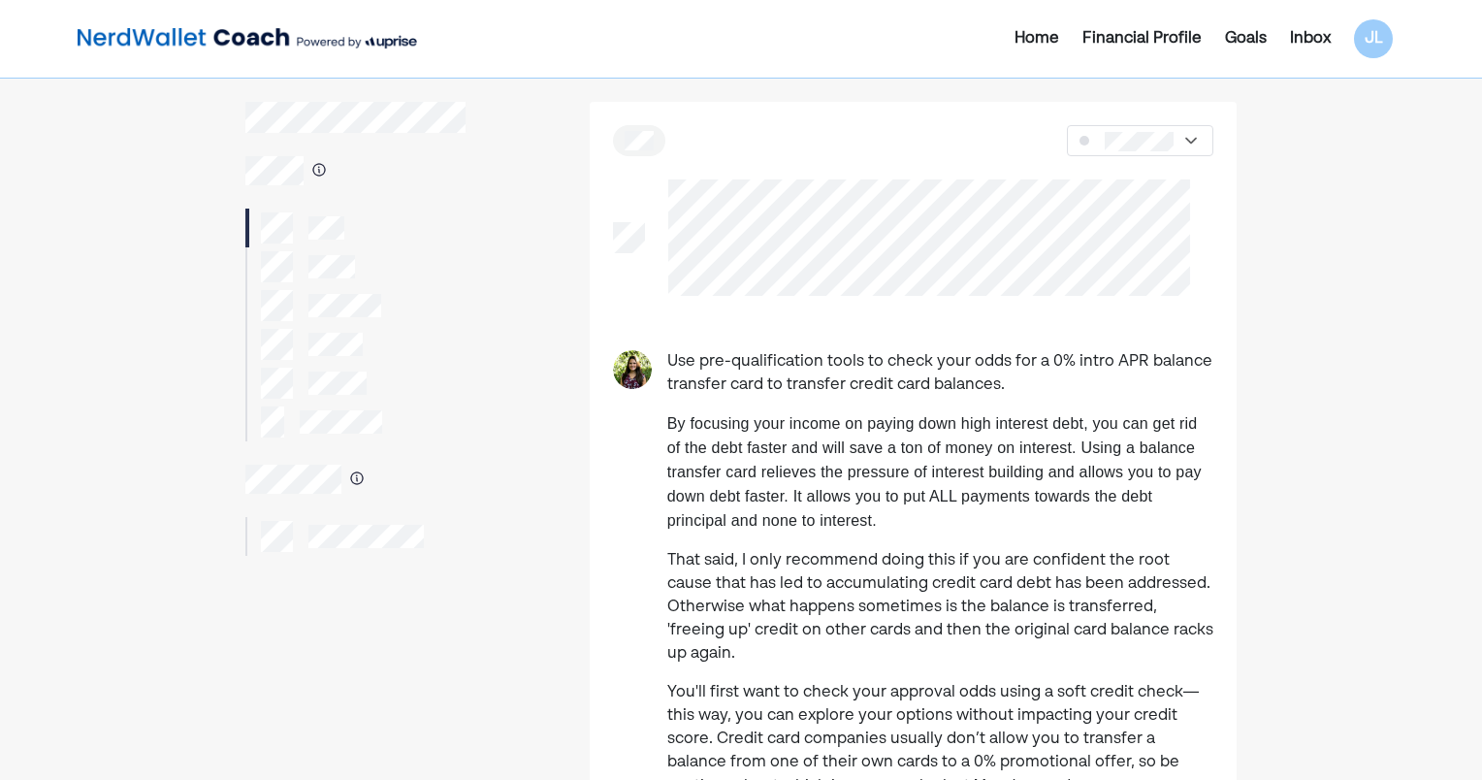
click at [303, 267] on div at bounding box center [308, 266] width 94 height 31
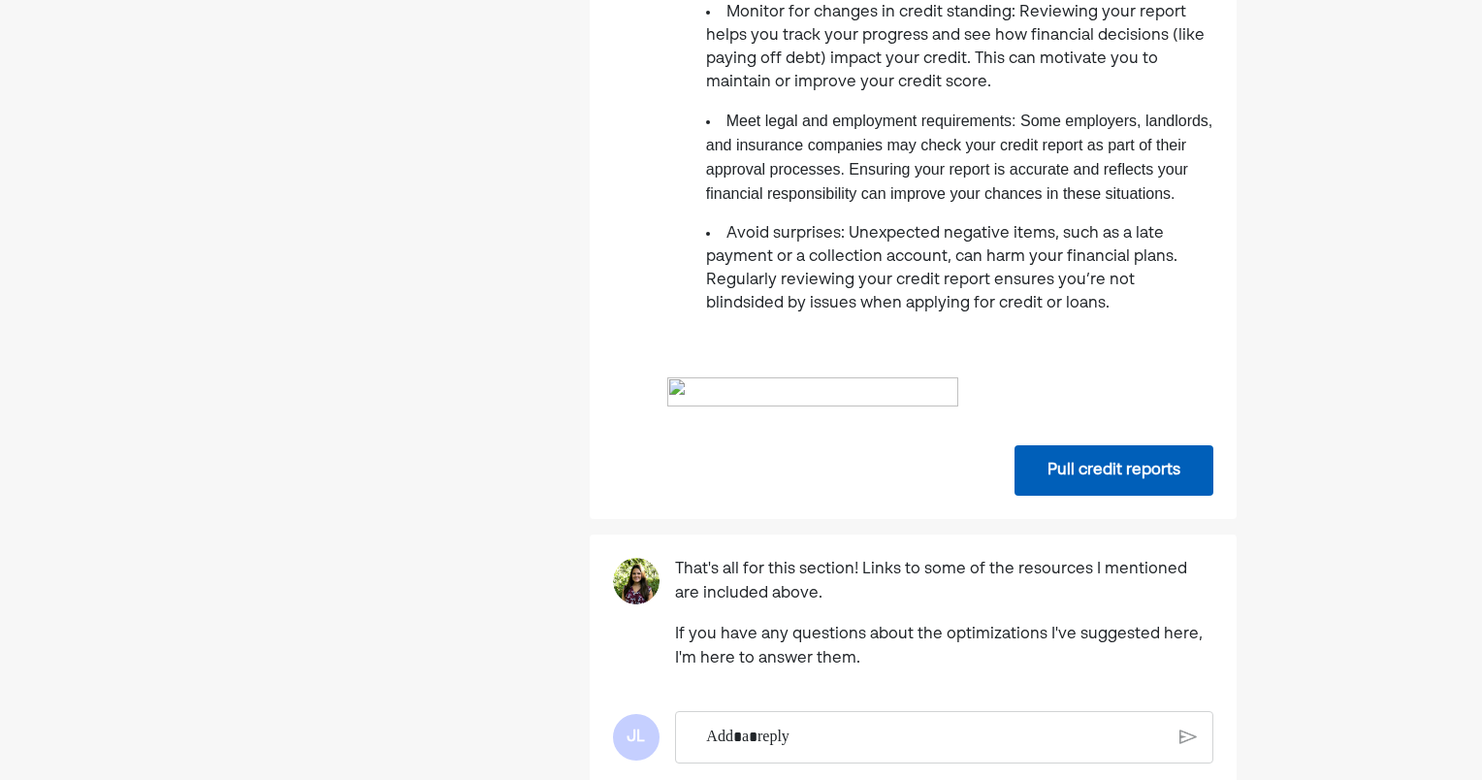
scroll to position [1358, 0]
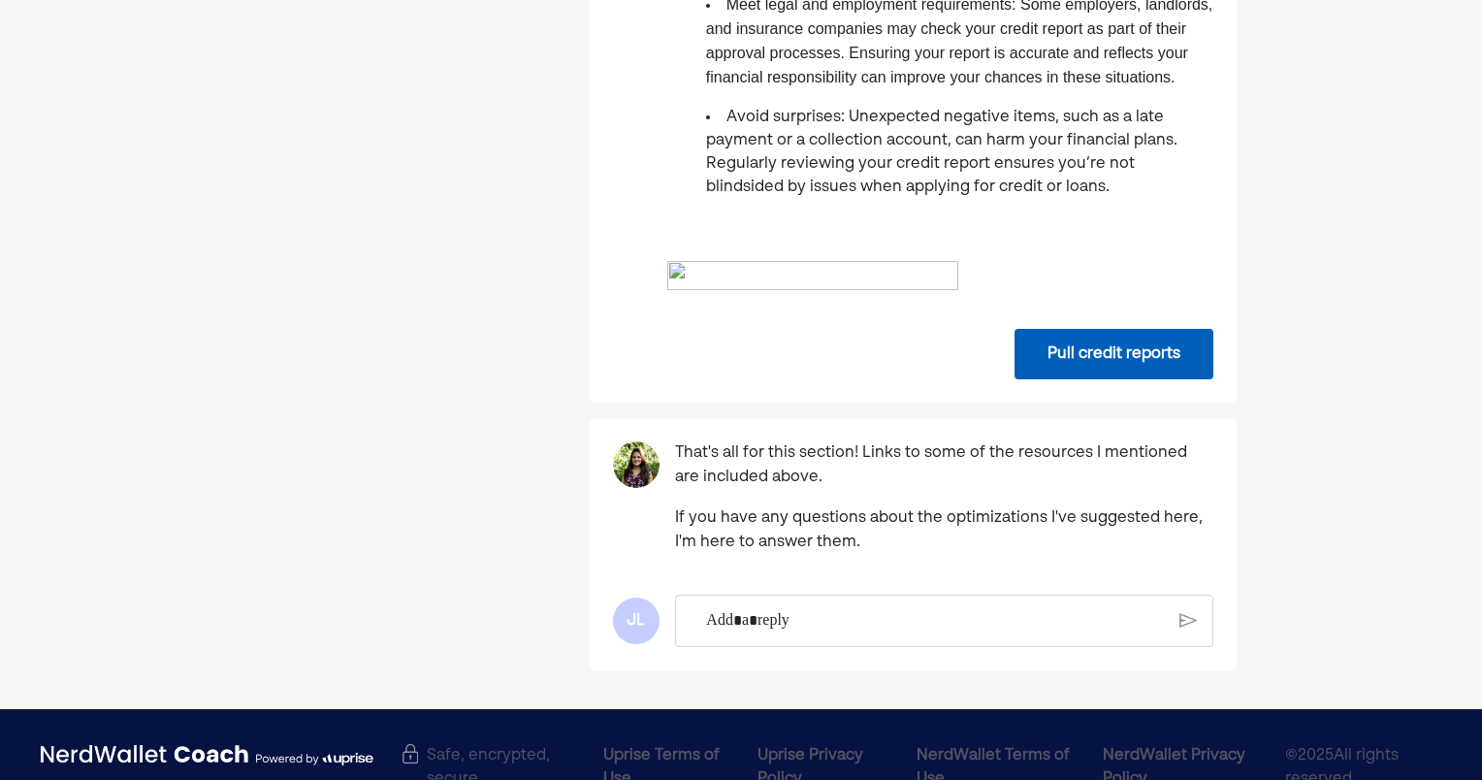
click at [1061, 379] on button "Pull credit reports" at bounding box center [1113, 354] width 199 height 50
click at [1080, 379] on button "Pull credit reports" at bounding box center [1113, 354] width 199 height 50
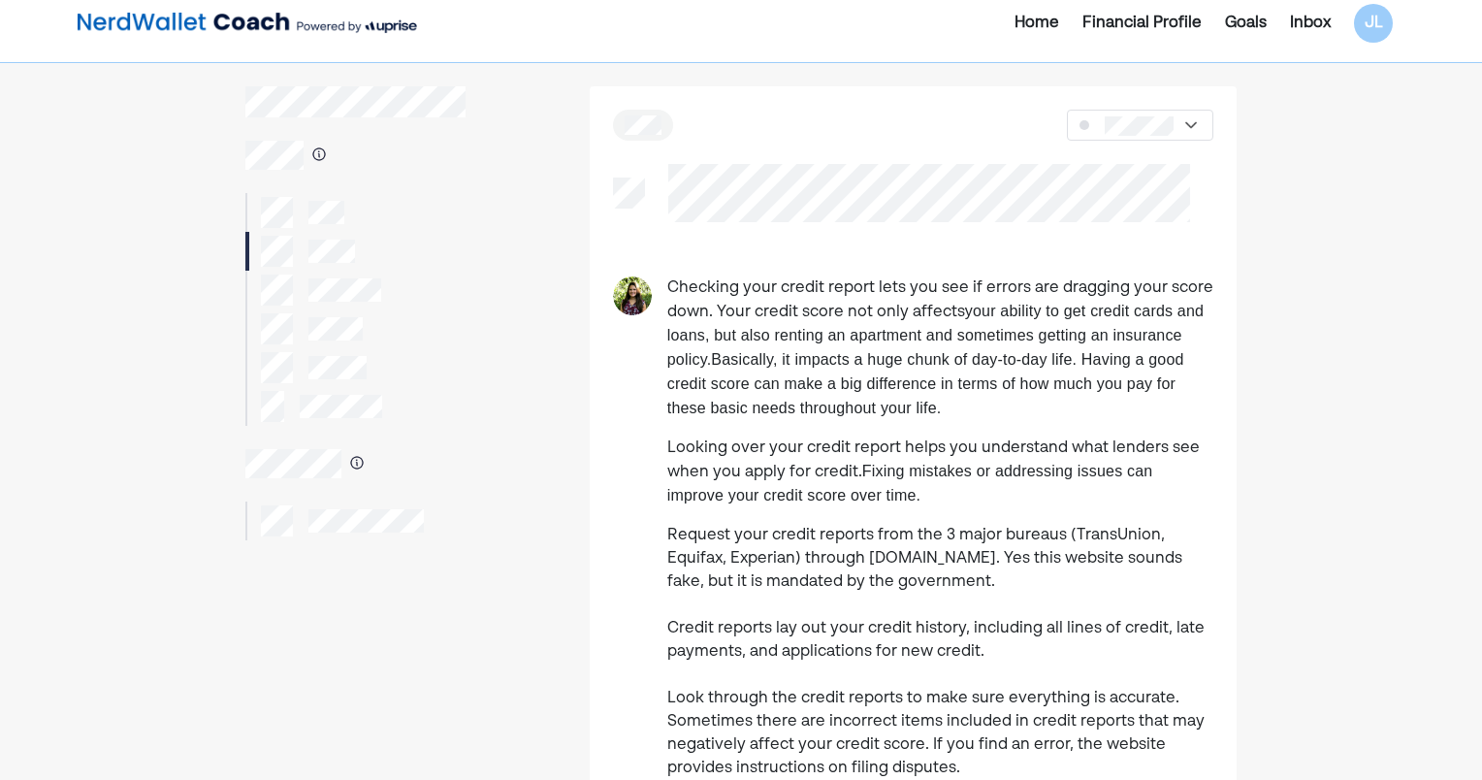
scroll to position [0, 0]
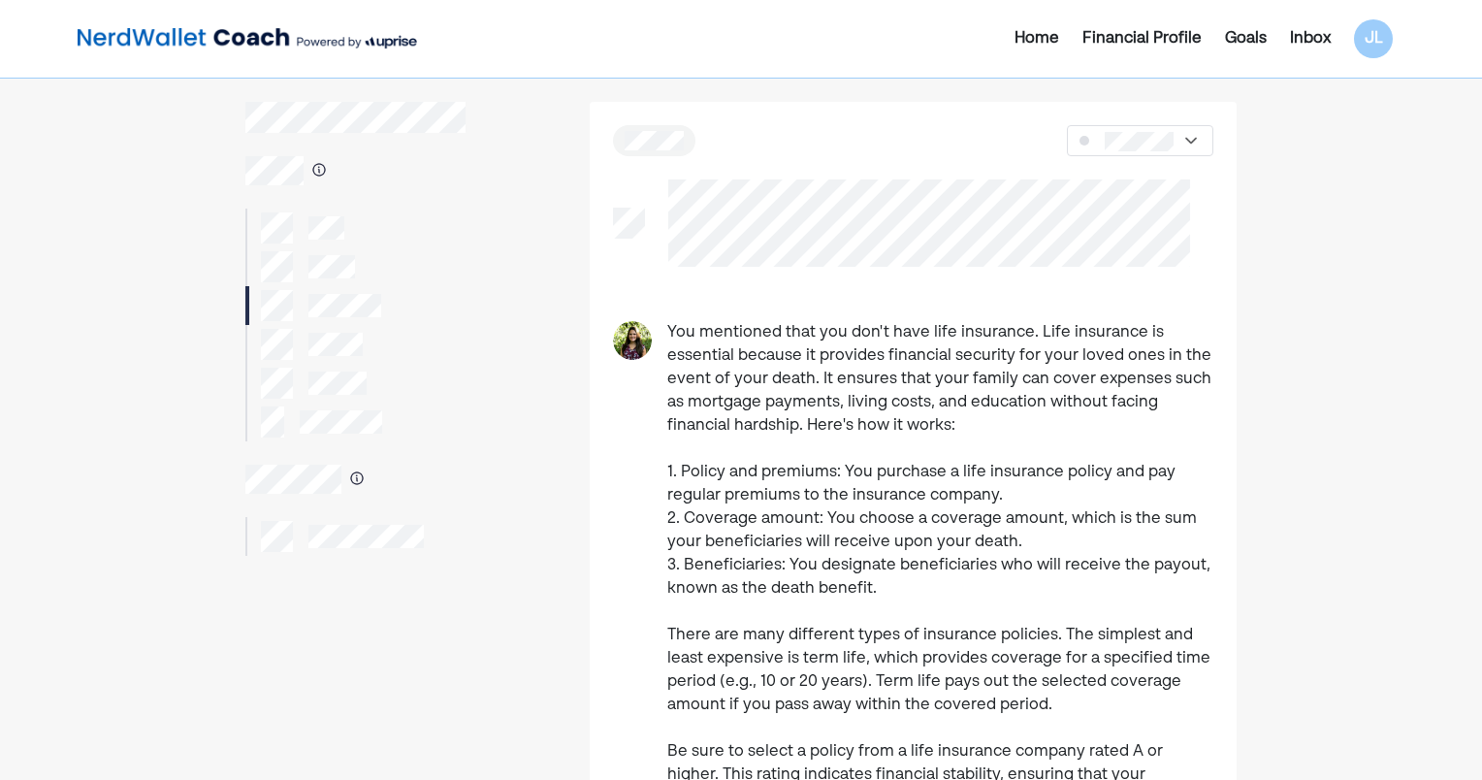
click at [994, 333] on p "You mentioned that you don't have life insurance. Life insurance is essential b…" at bounding box center [940, 600] width 546 height 559
click at [1323, 25] on div "Home Financial Profile Goals Inbox JL" at bounding box center [1185, 38] width 437 height 39
click at [1308, 36] on div "Inbox" at bounding box center [1310, 38] width 41 height 23
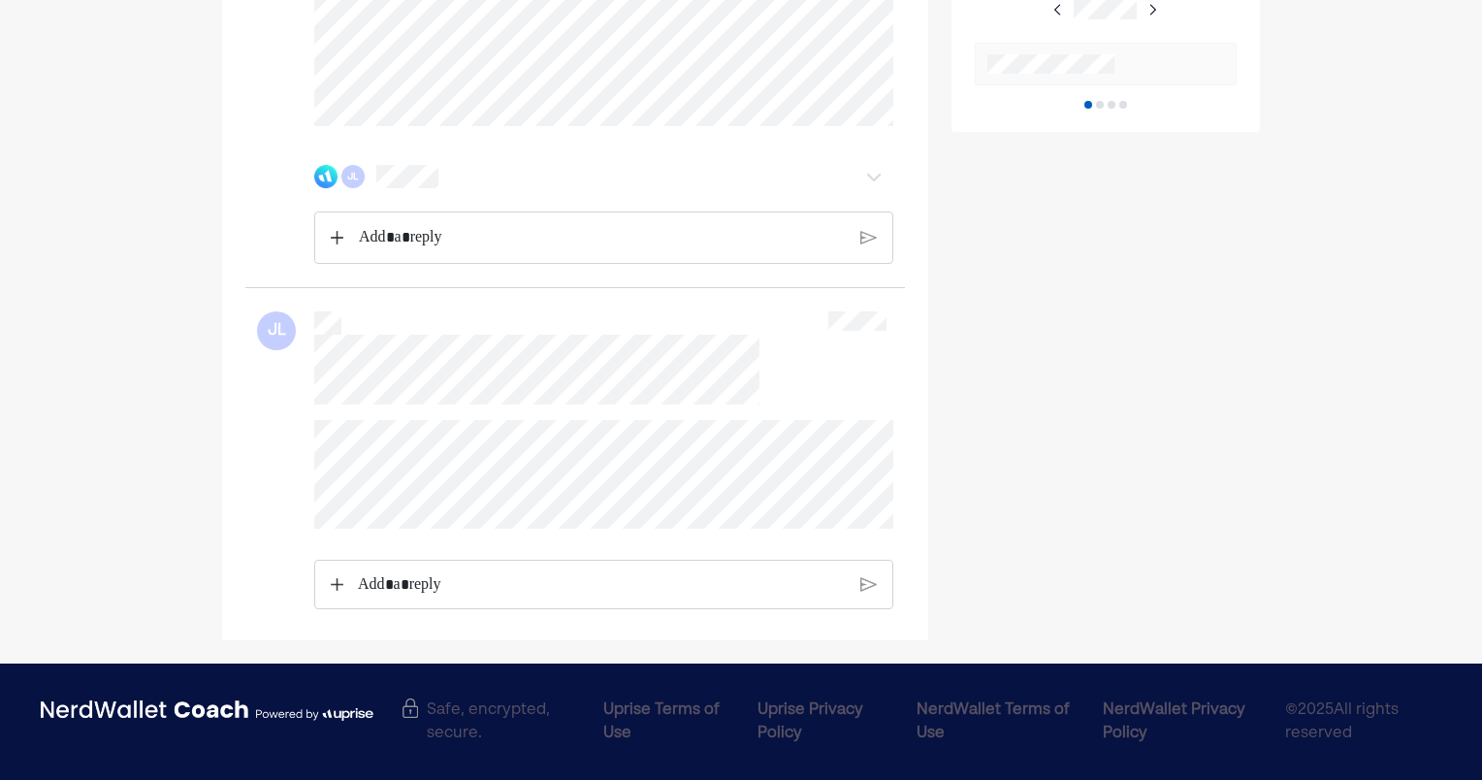
scroll to position [982, 0]
click at [409, 574] on p "Rich Text Editor. Editing area: main" at bounding box center [602, 584] width 488 height 25
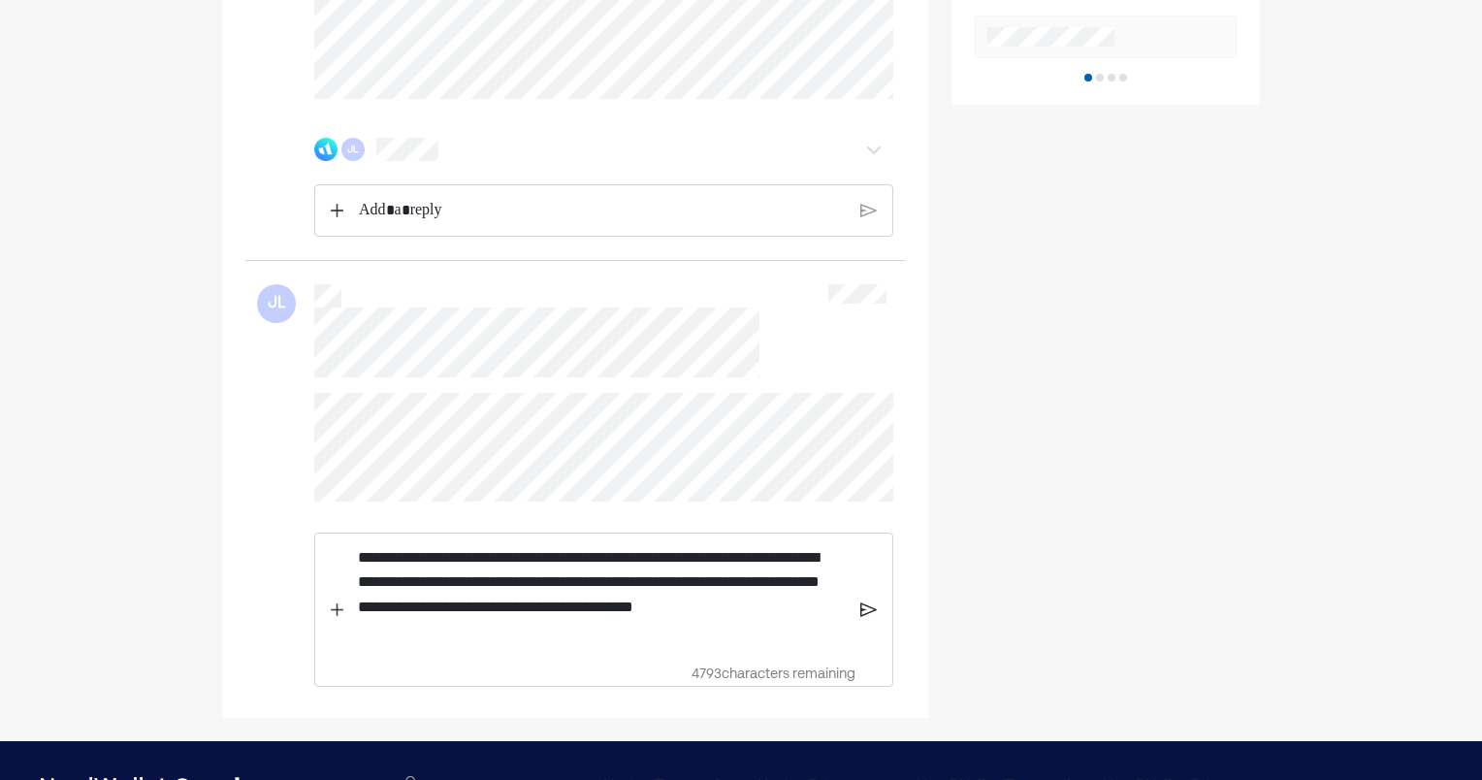
click at [869, 618] on img at bounding box center [868, 608] width 16 height 17
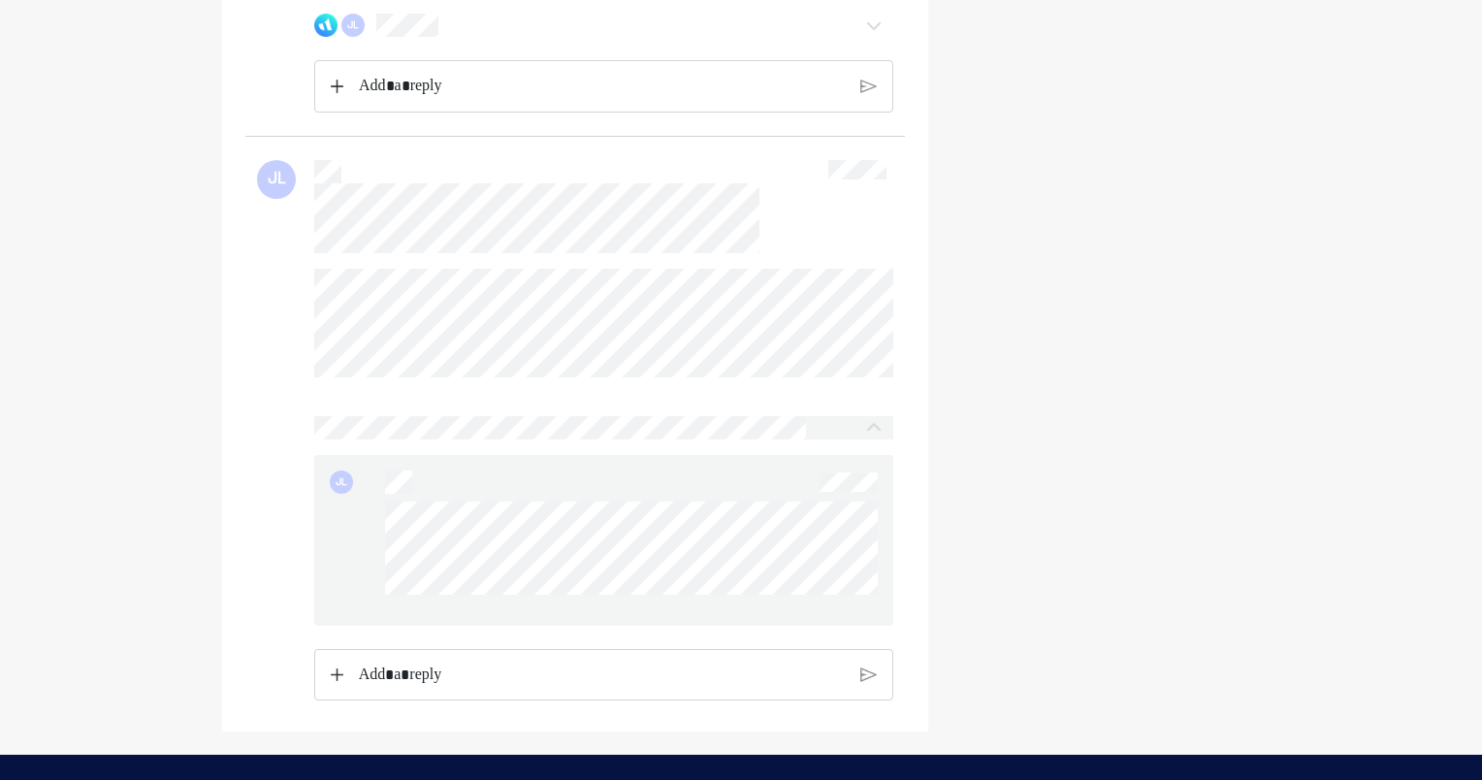
scroll to position [1176, 0]
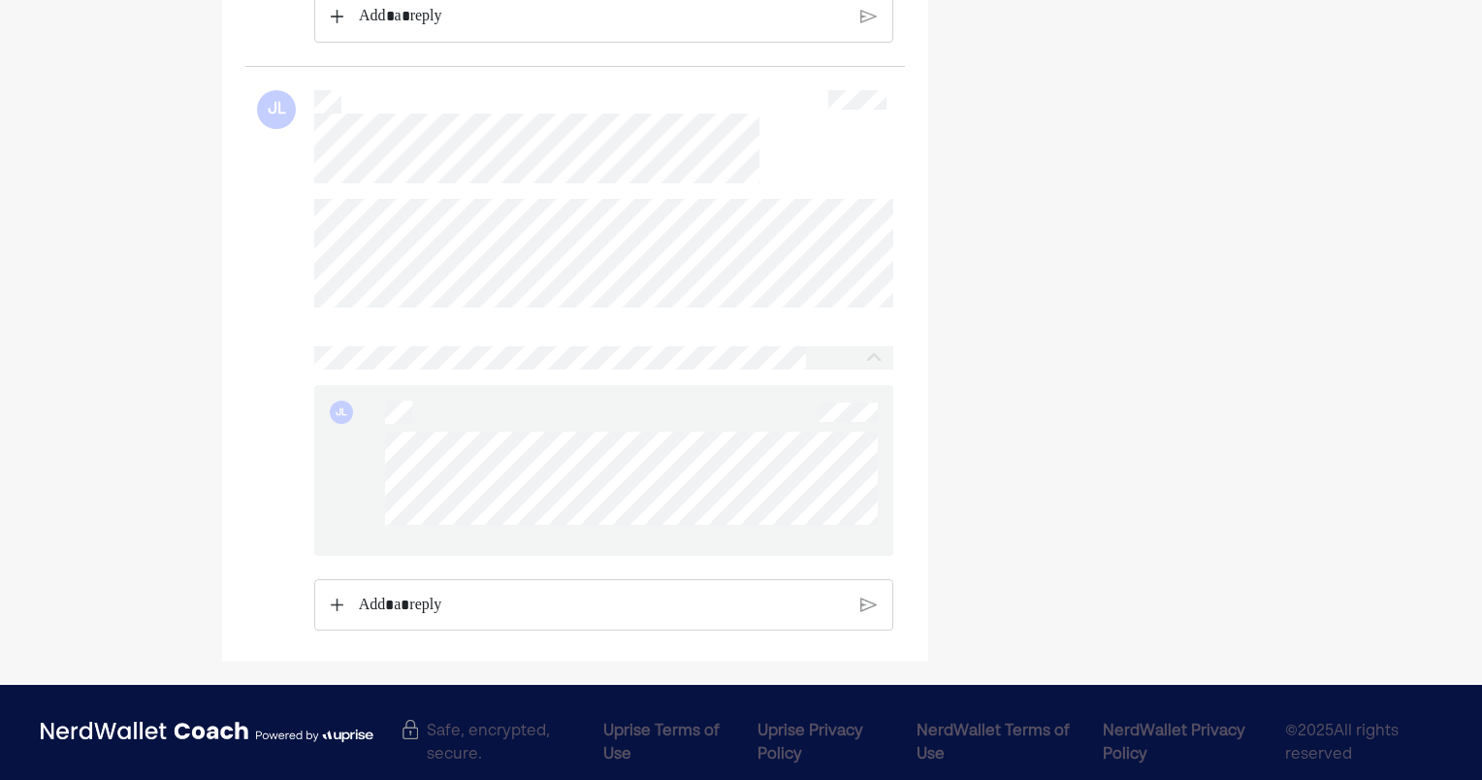
click at [382, 457] on div "JL" at bounding box center [603, 470] width 578 height 171
click at [530, 540] on div at bounding box center [631, 486] width 493 height 109
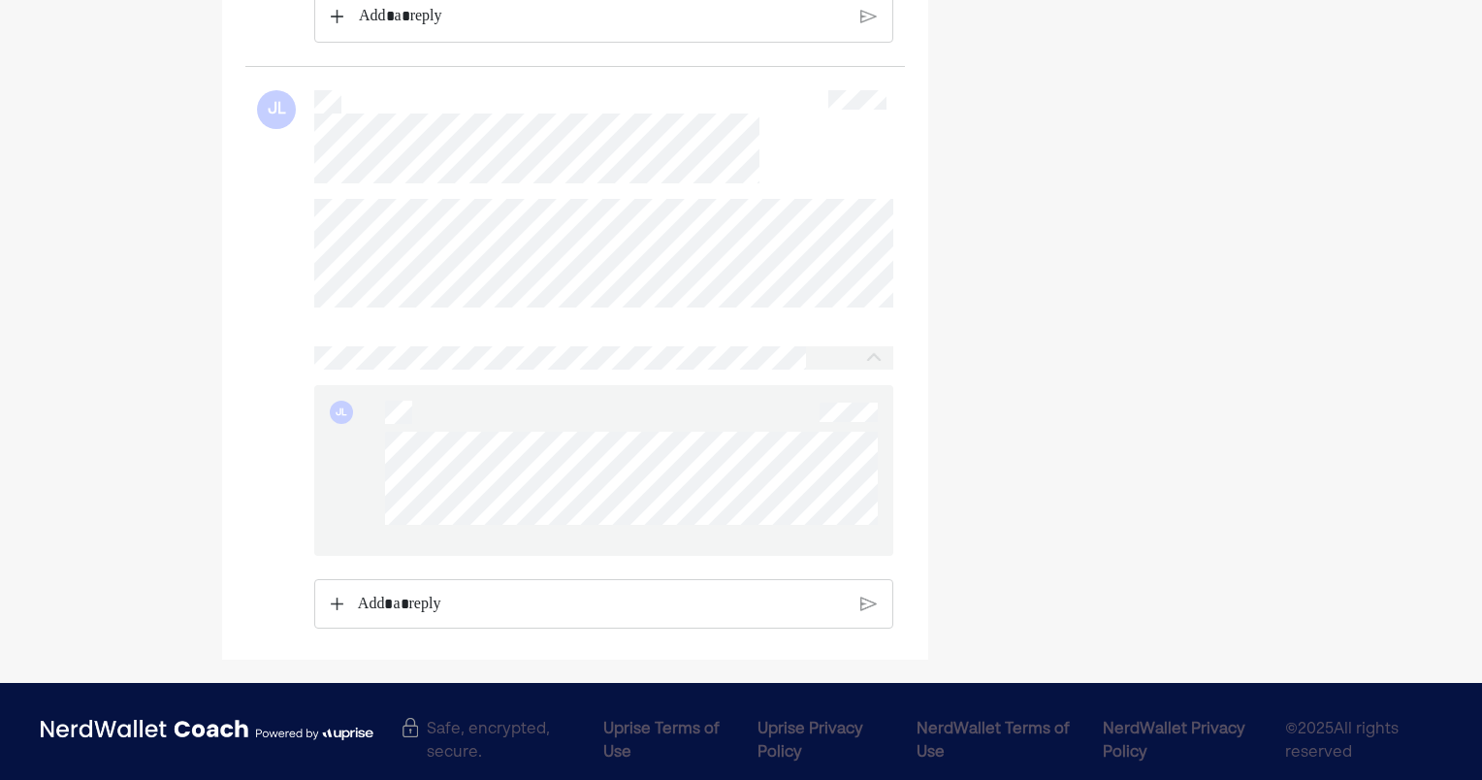
click at [476, 617] on p "Rich Text Editor. Editing area: main" at bounding box center [602, 604] width 488 height 25
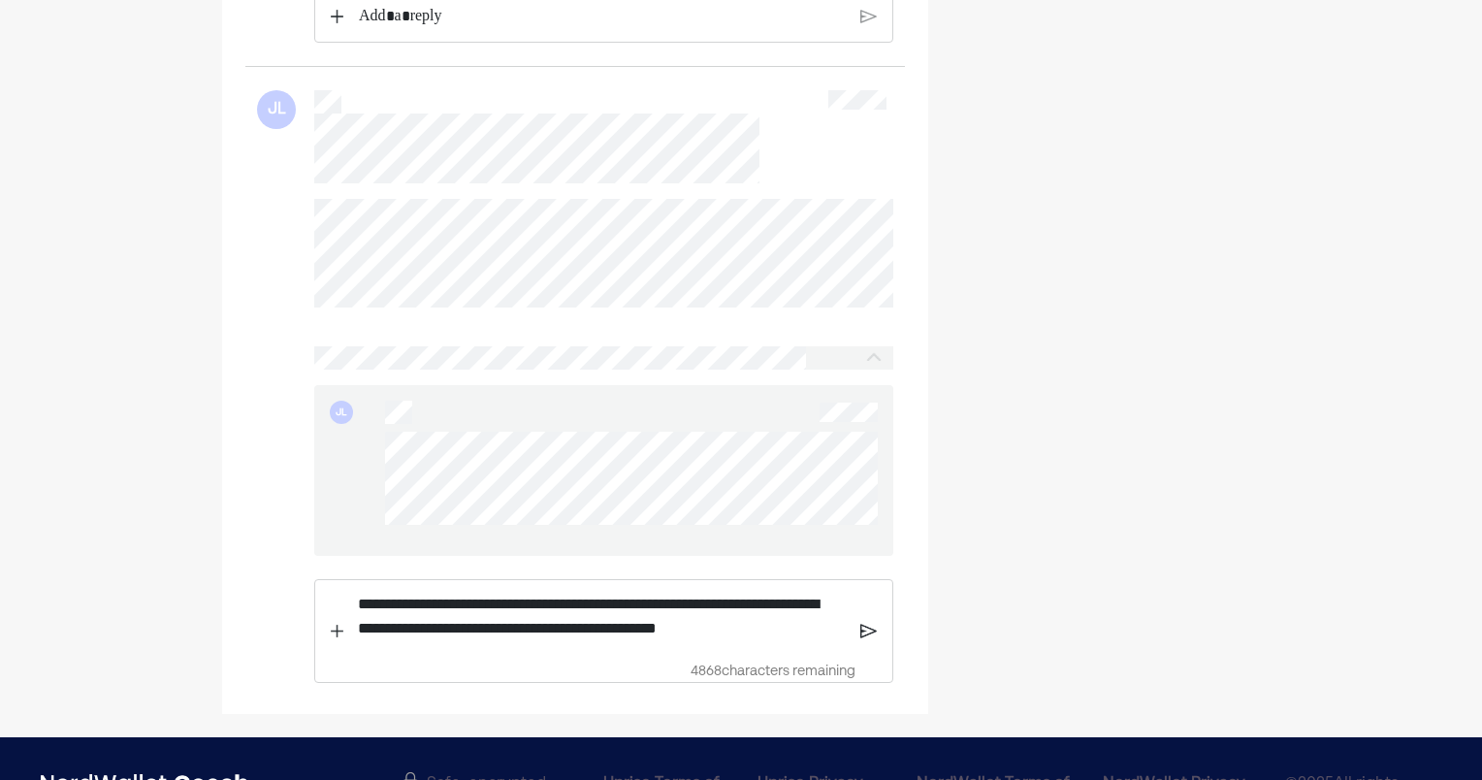
click at [863, 640] on img at bounding box center [868, 631] width 16 height 17
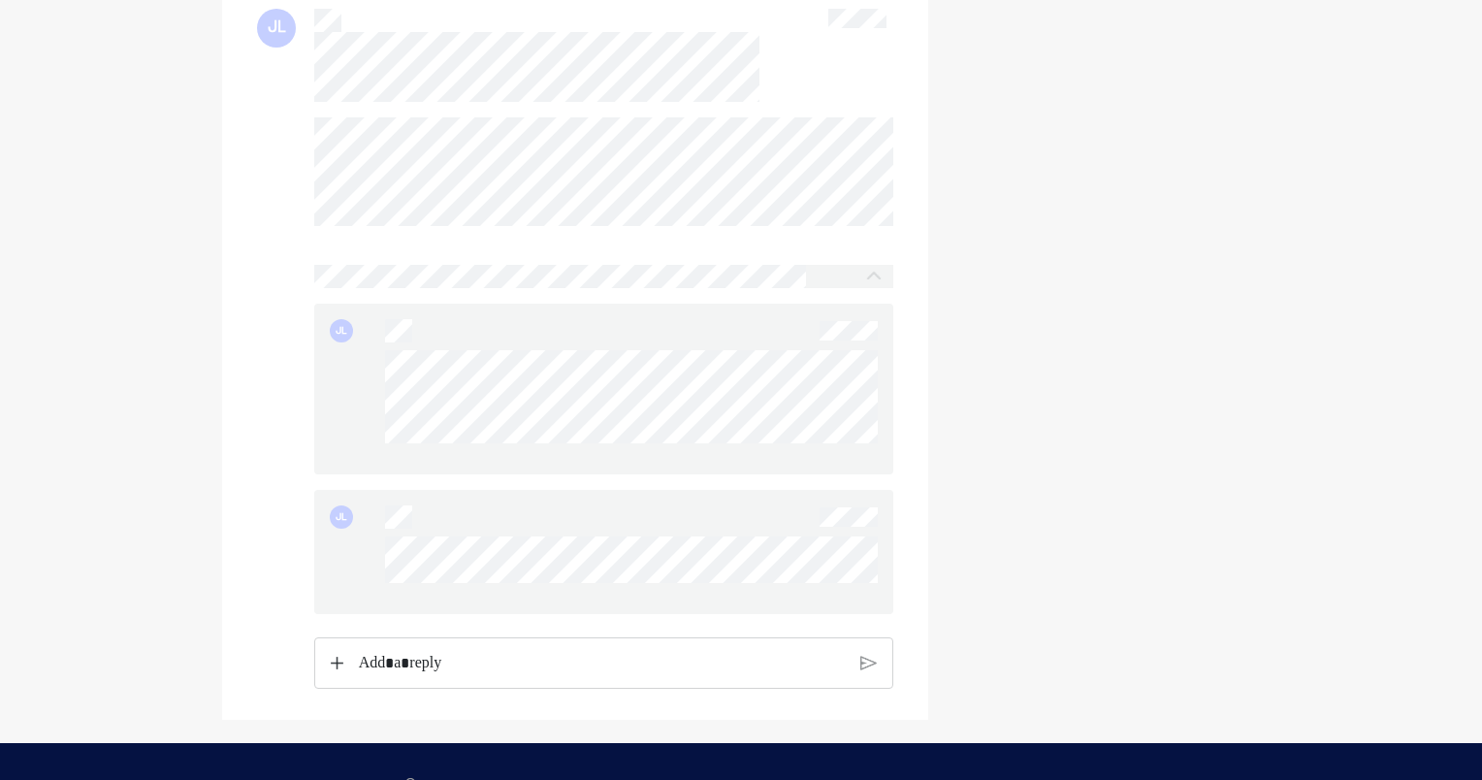
scroll to position [1273, 0]
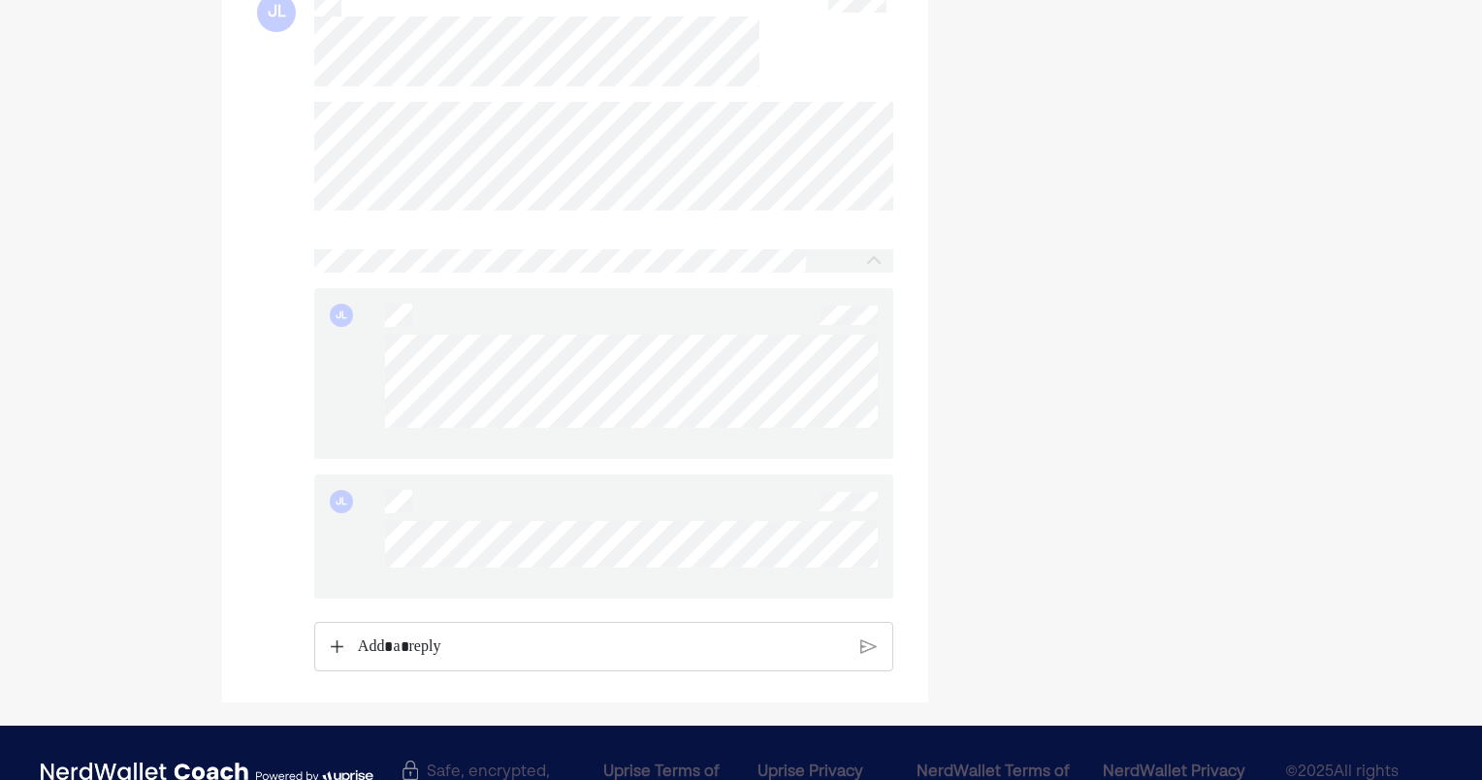
click at [432, 659] on p "Rich Text Editor. Editing area: main" at bounding box center [602, 646] width 488 height 25
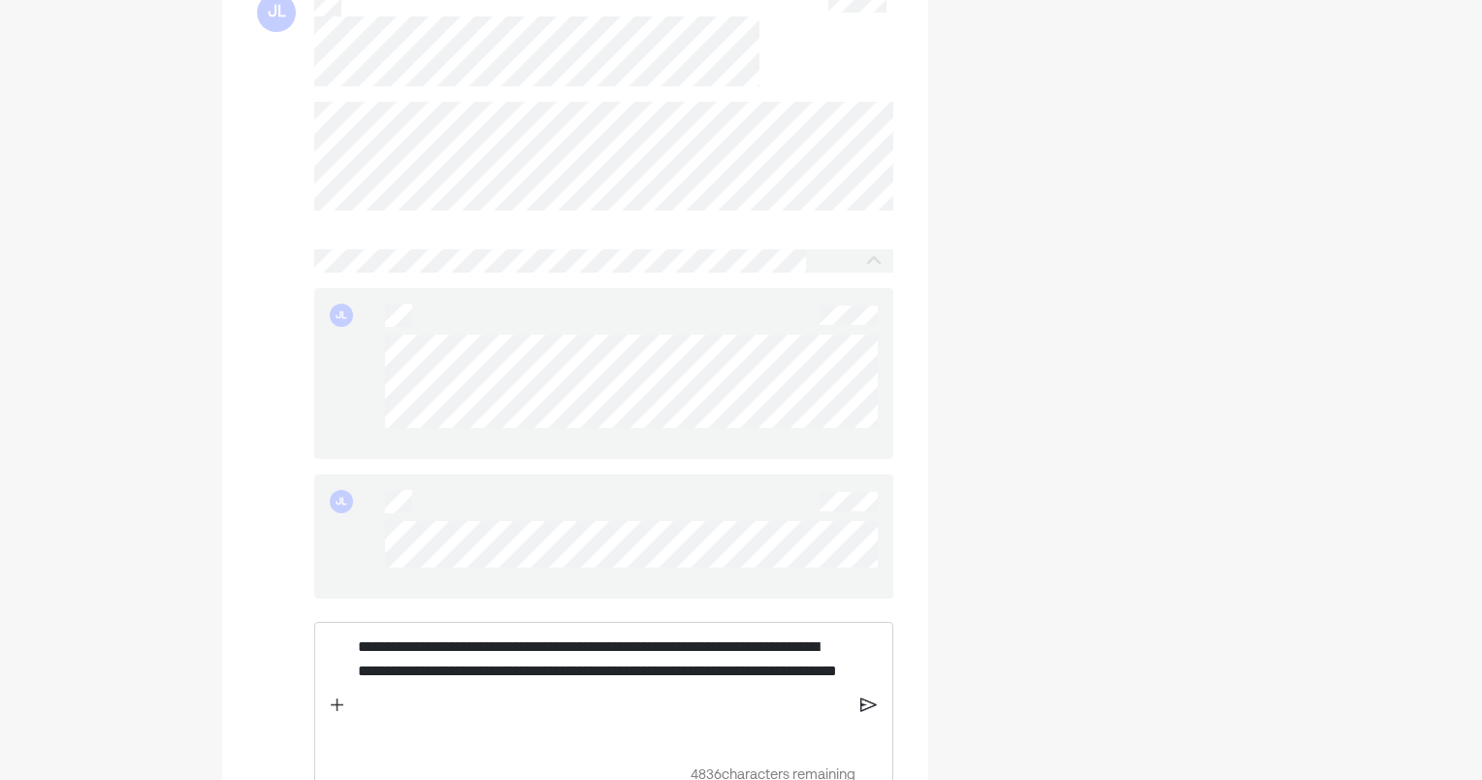
scroll to position [1285, 0]
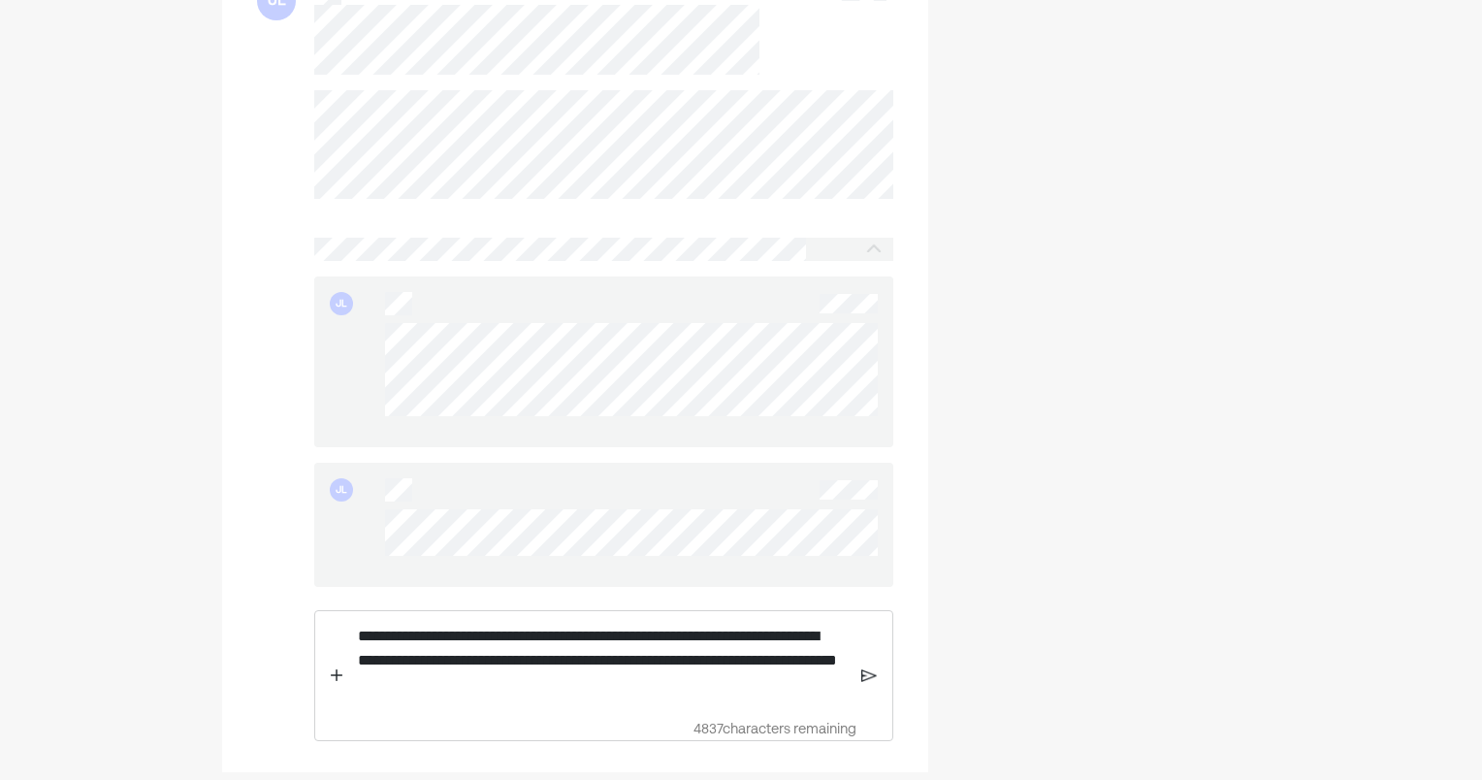
click at [866, 684] on img at bounding box center [869, 674] width 16 height 17
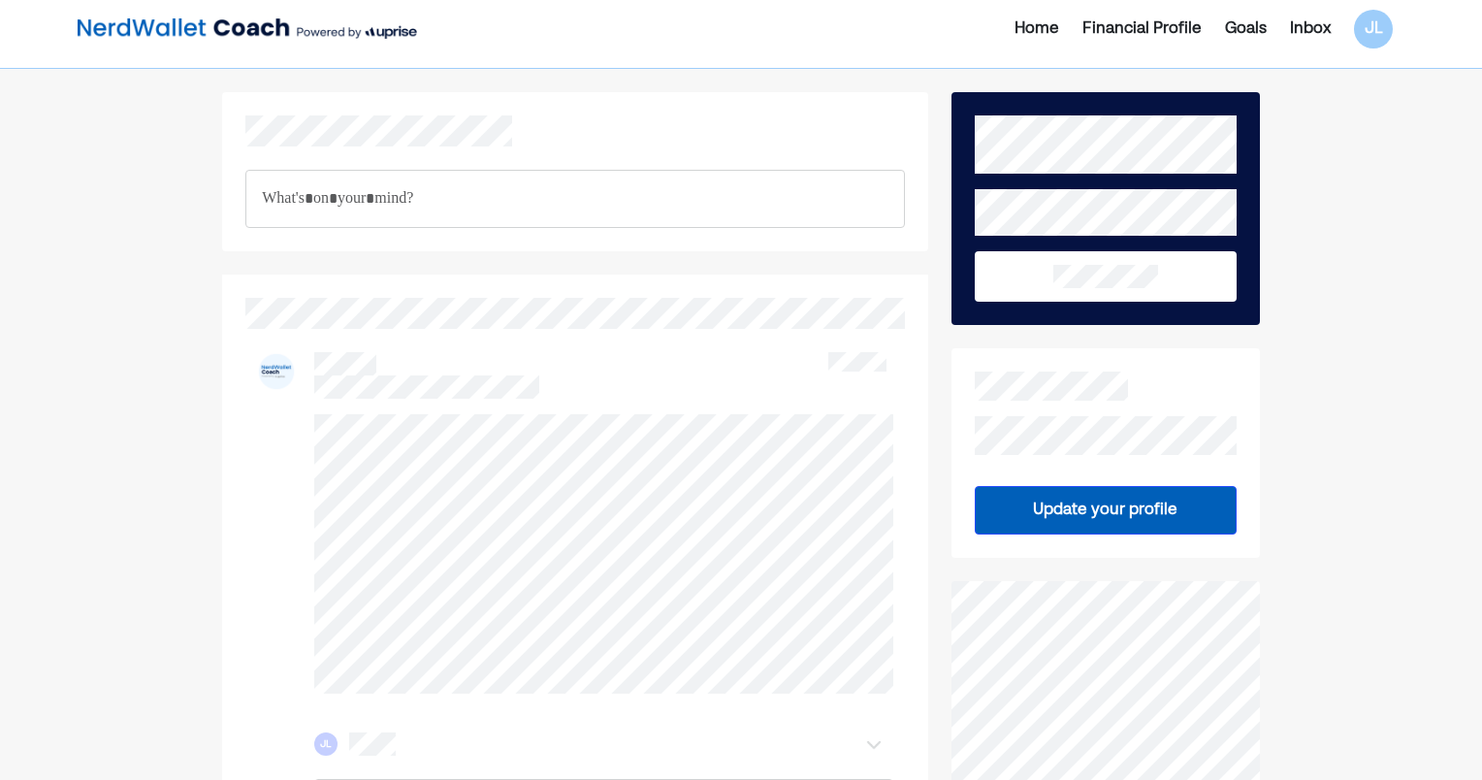
scroll to position [0, 0]
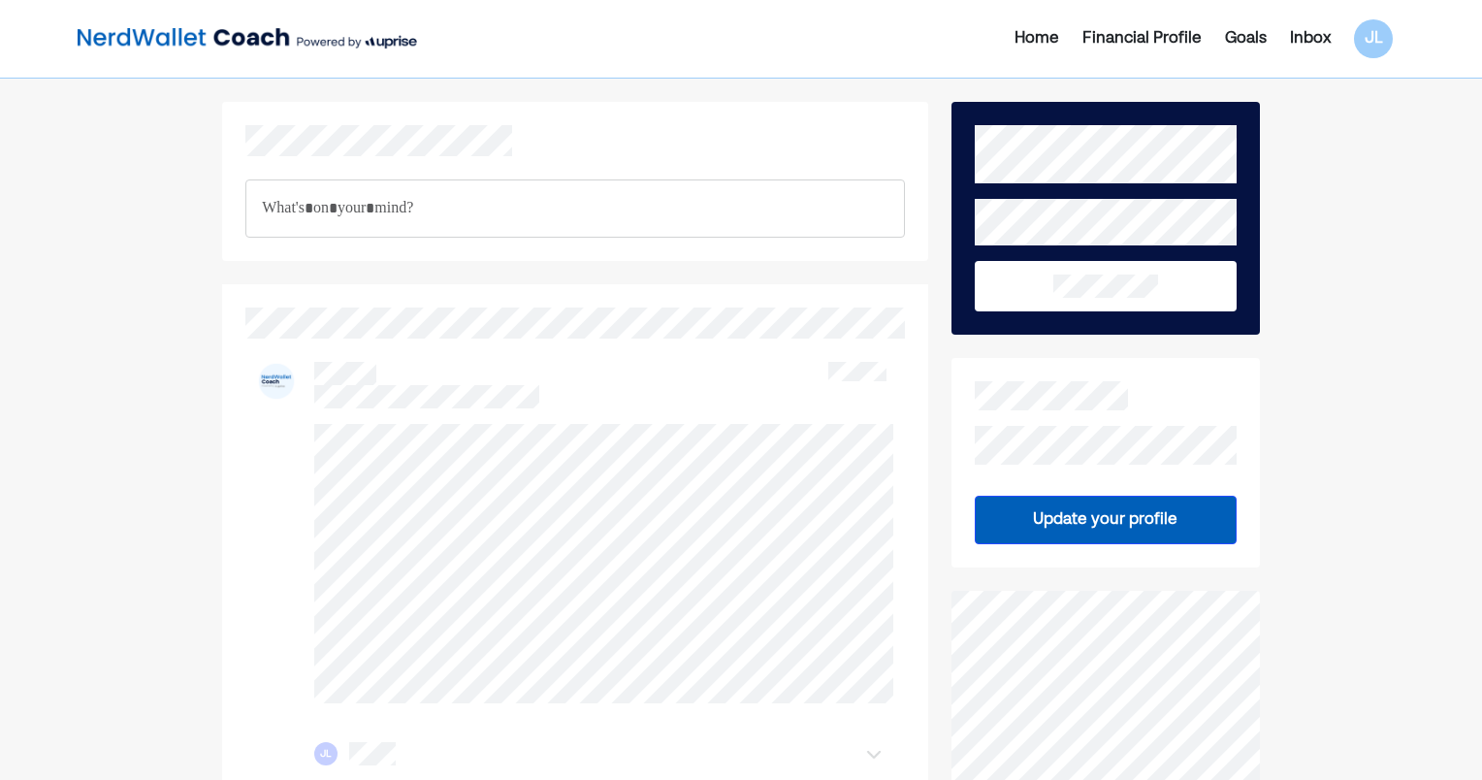
click at [211, 33] on img at bounding box center [247, 38] width 339 height 39
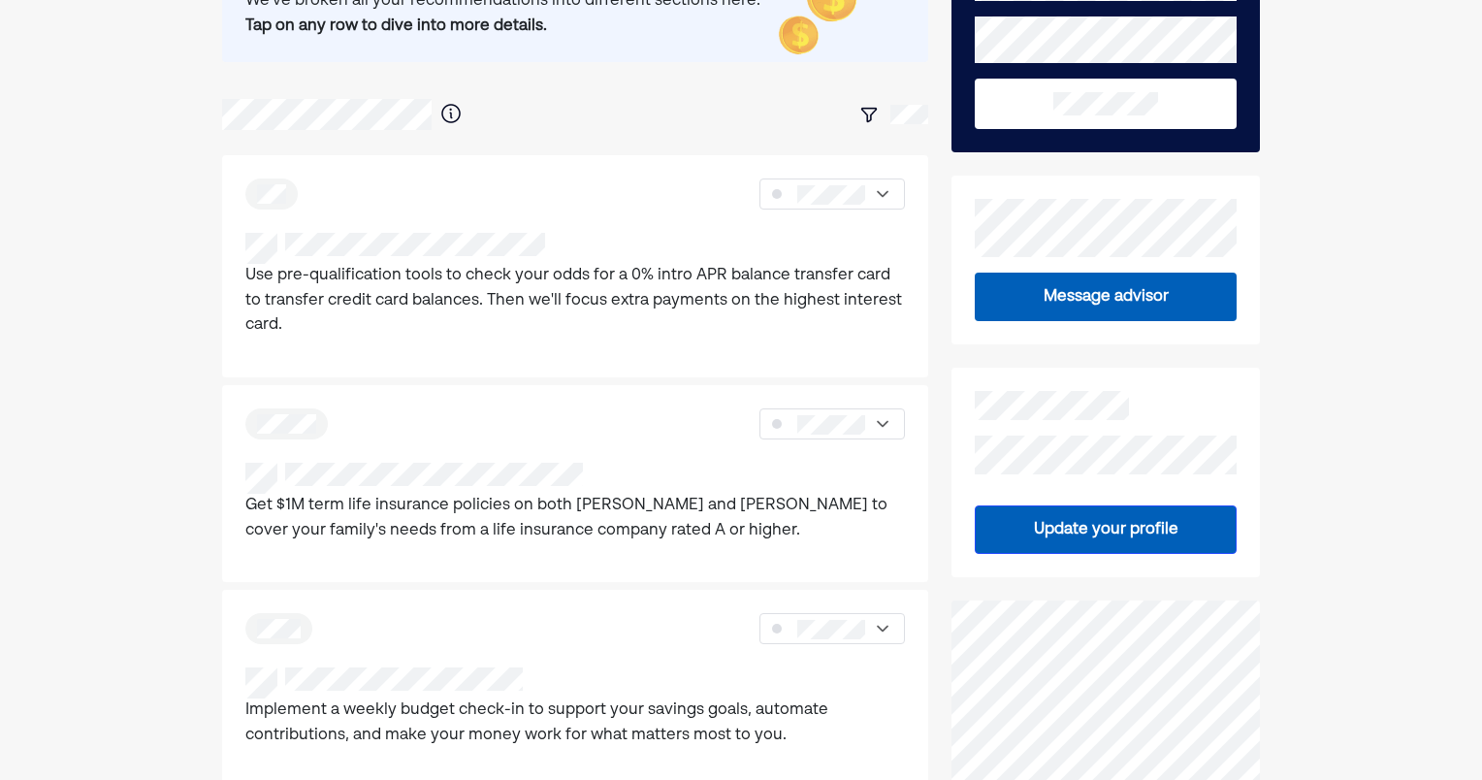
scroll to position [97, 0]
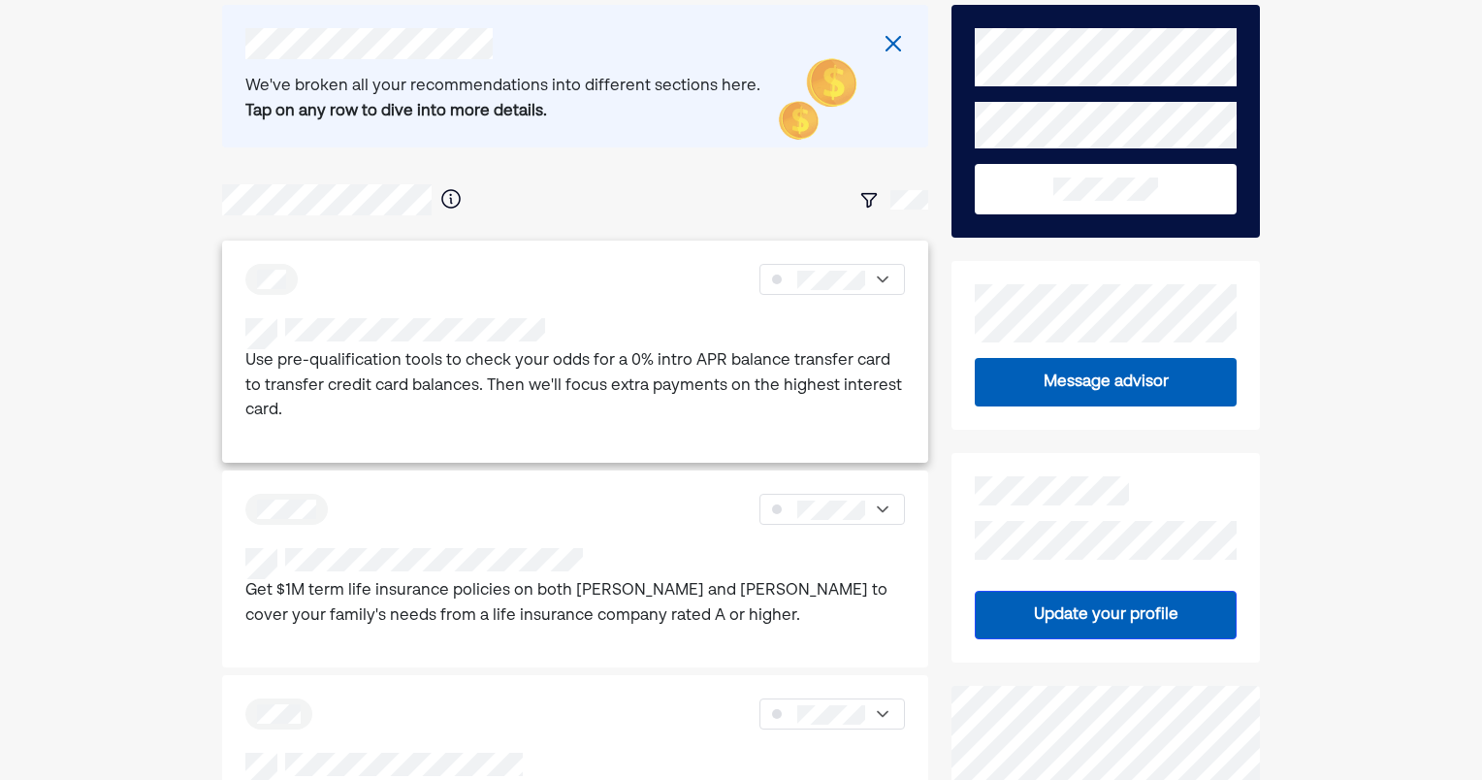
click at [501, 353] on p "Use pre-qualification tools to check your odds for a 0% intro APR balance trans…" at bounding box center [575, 386] width 660 height 75
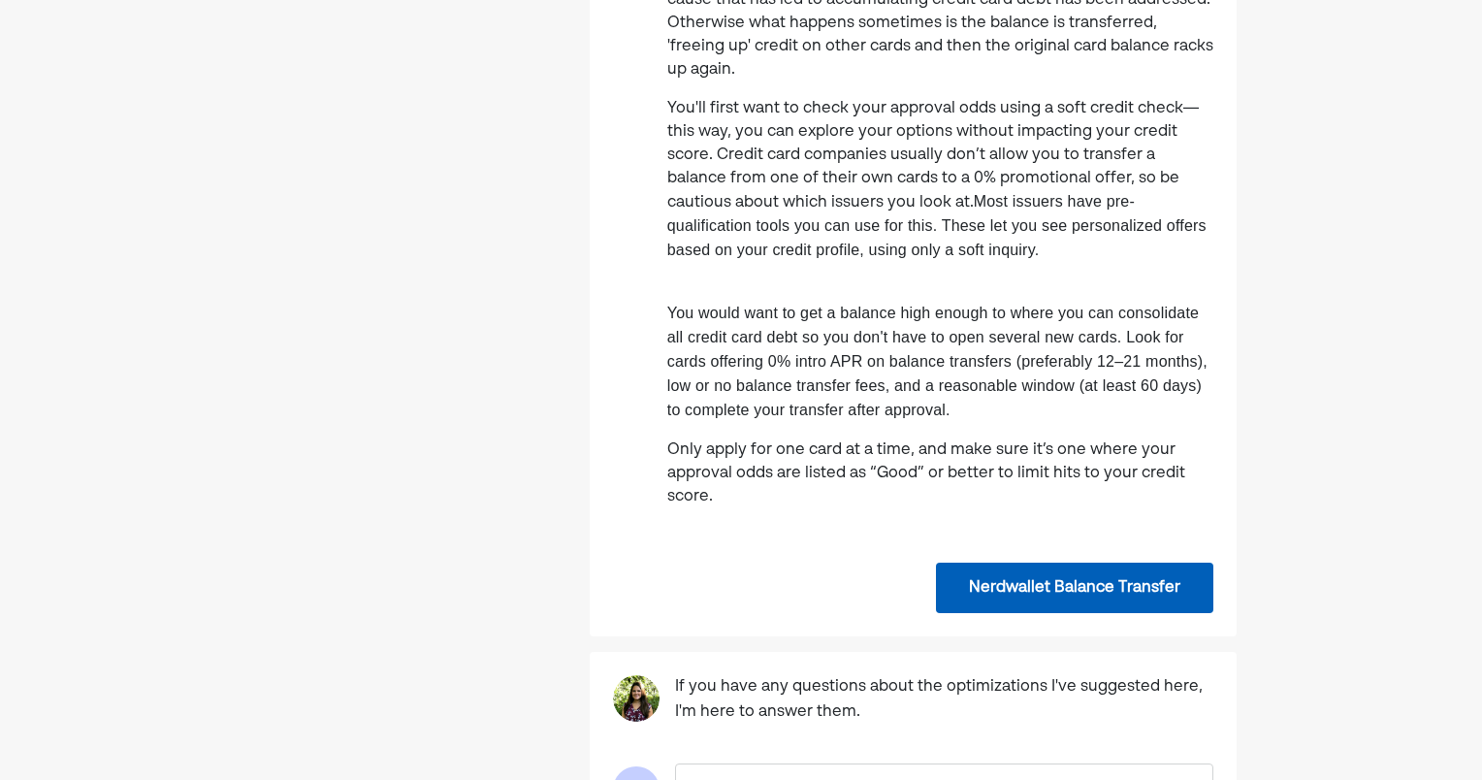
scroll to position [679, 0]
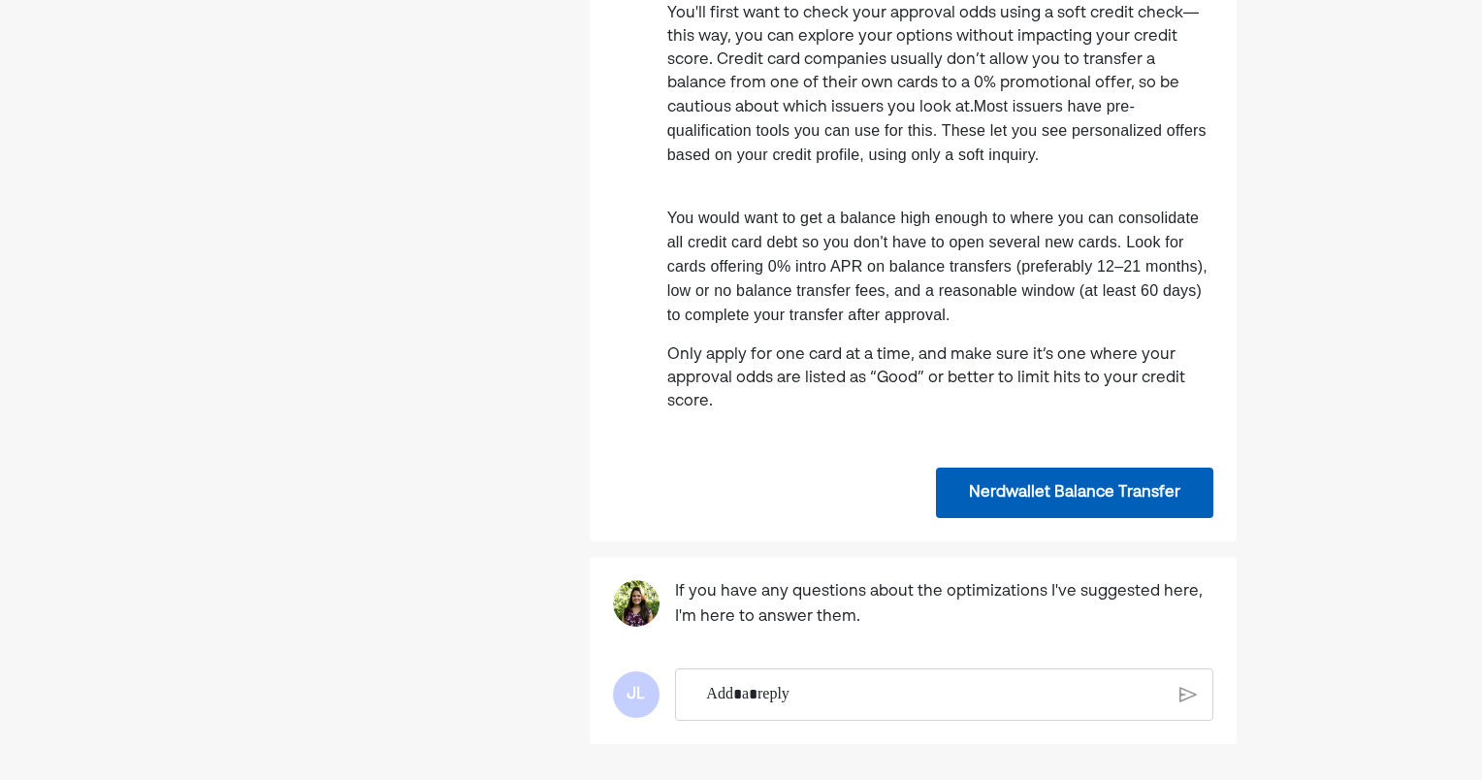
click at [1007, 498] on button "Nerdwallet Balance Transfer" at bounding box center [1074, 492] width 277 height 50
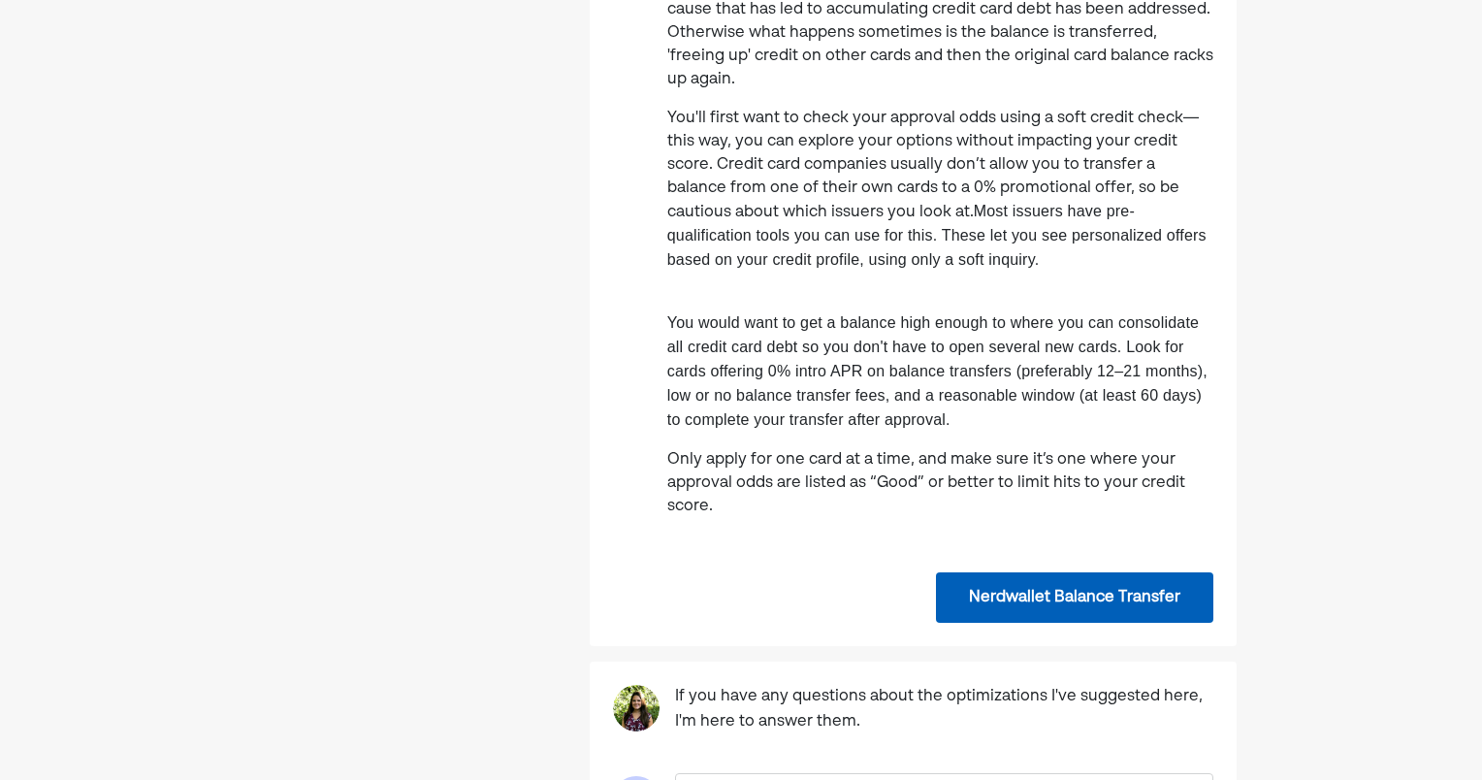
scroll to position [615, 0]
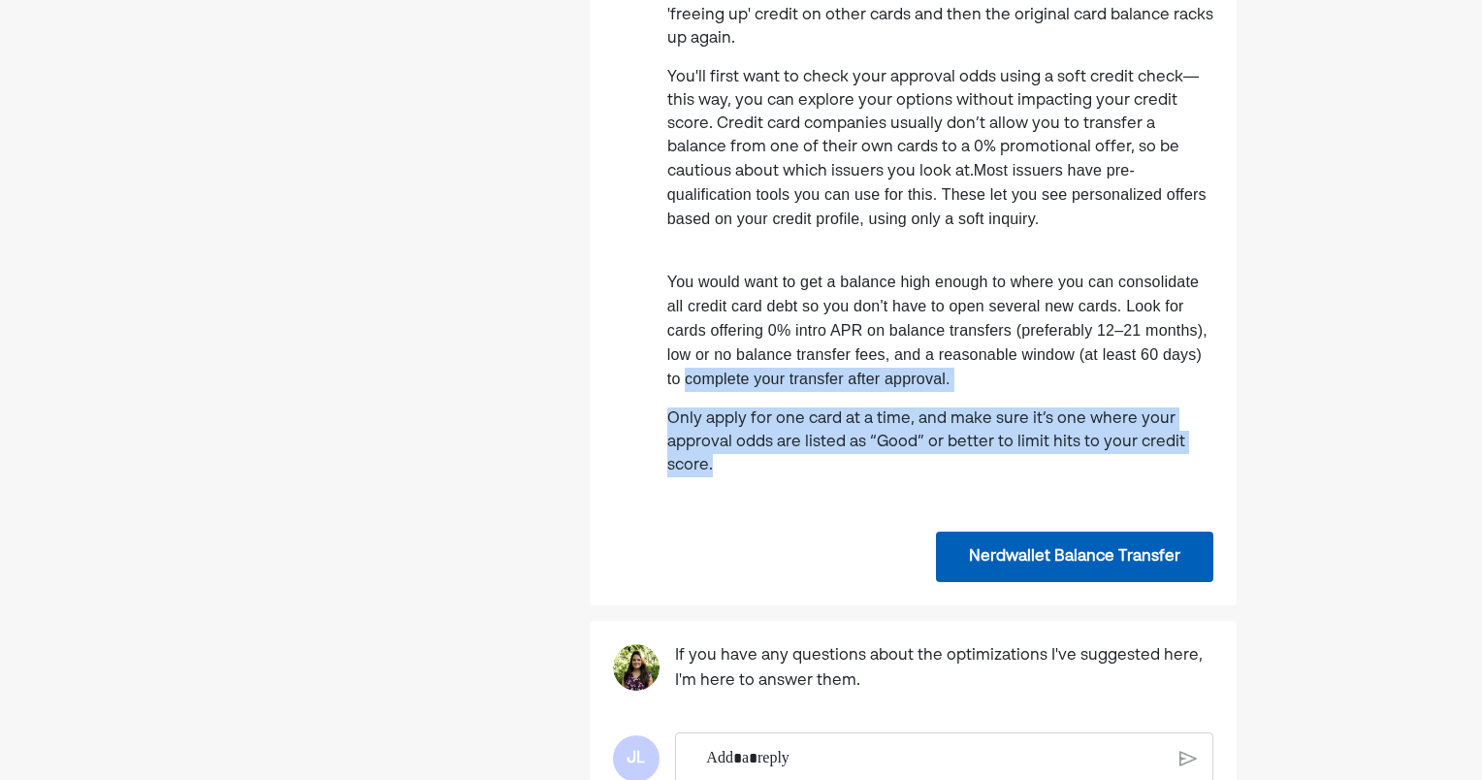
drag, startPoint x: 786, startPoint y: 479, endPoint x: 648, endPoint y: 390, distance: 164.1
click at [648, 390] on div "Use pre-qualification tools to check your odds for a 0% intro APR balance trans…" at bounding box center [913, 113] width 647 height 757
drag, startPoint x: 648, startPoint y: 390, endPoint x: 745, endPoint y: 469, distance: 125.4
click at [745, 469] on p "Only apply for one card at a time, and make sure it’s one where your approval o…" at bounding box center [940, 442] width 546 height 70
click at [725, 477] on p "Only apply for one card at a time, and make sure it’s one where your approval o…" at bounding box center [940, 442] width 546 height 70
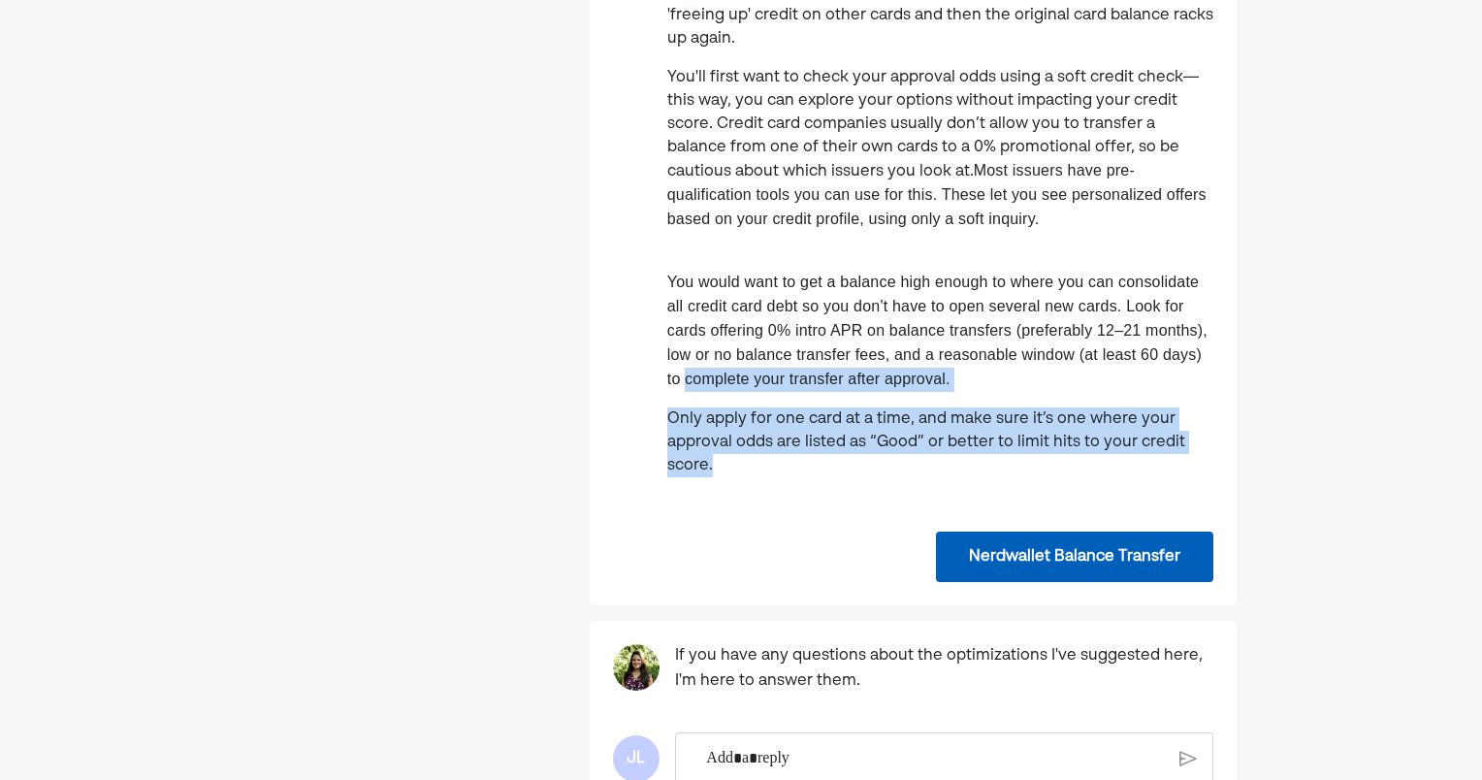
click at [734, 477] on p "Only apply for one card at a time, and make sure it’s one where your approval o…" at bounding box center [940, 442] width 546 height 70
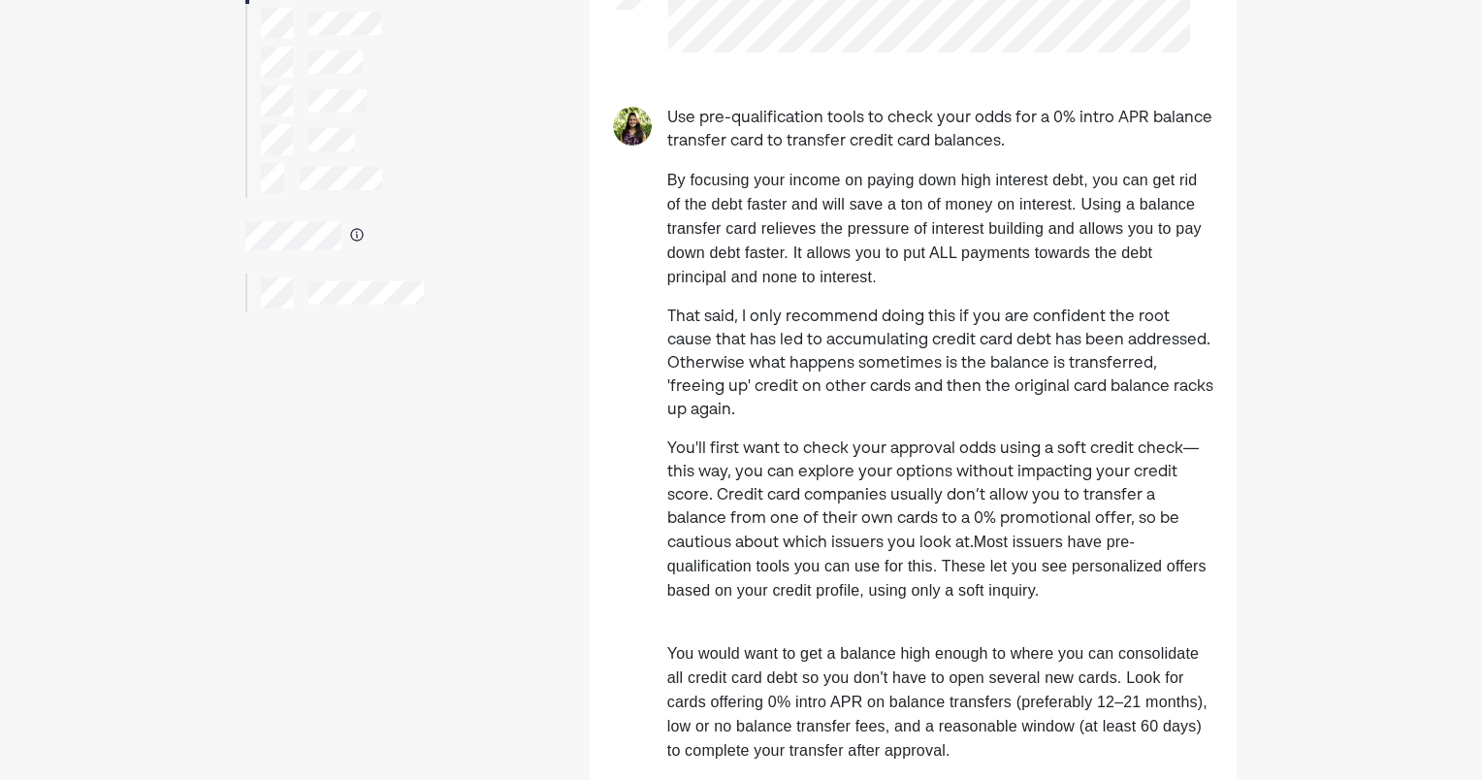
scroll to position [227, 0]
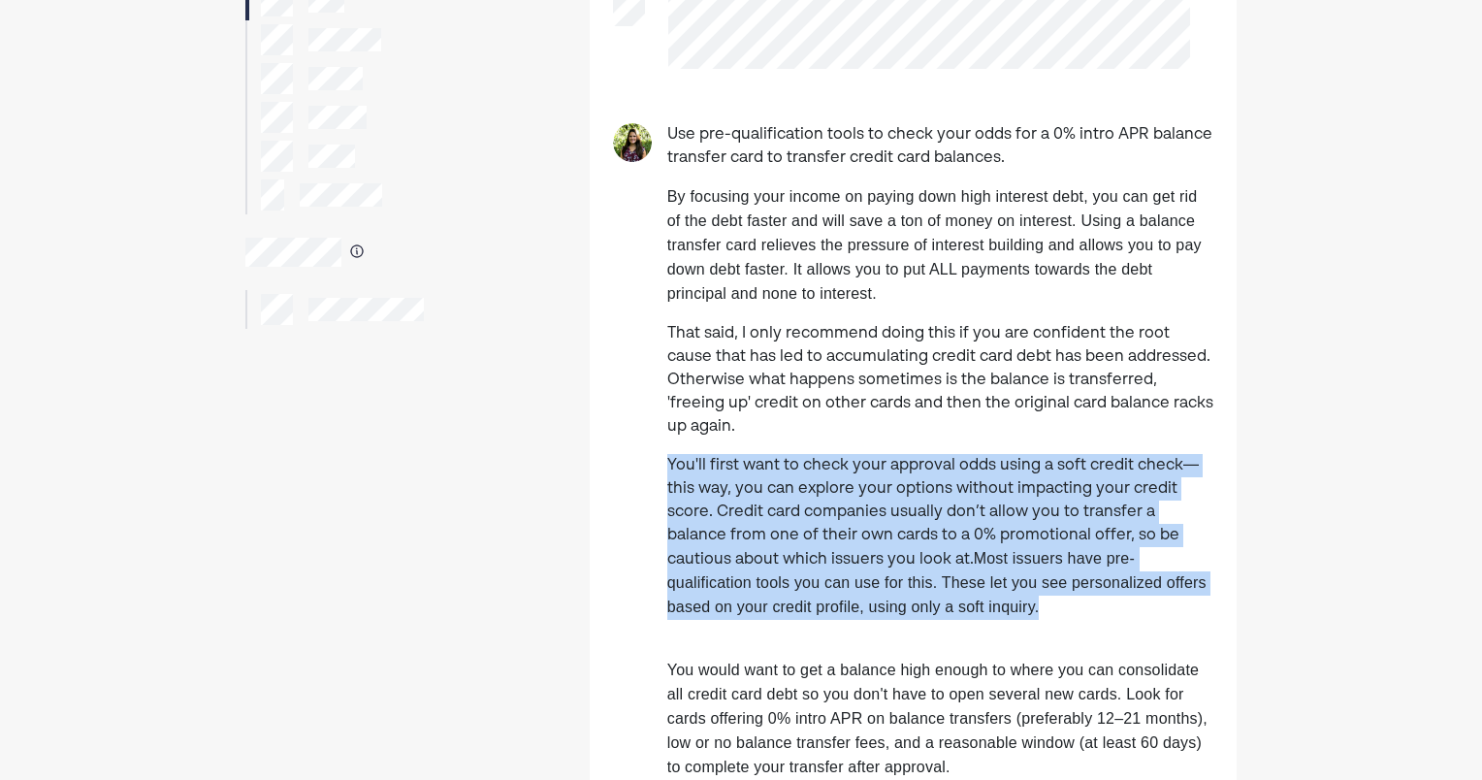
drag, startPoint x: 687, startPoint y: 462, endPoint x: 1011, endPoint y: 610, distance: 356.3
click at [1011, 610] on div "Use pre-qualification tools to check your odds for a 0% intro APR balance trans…" at bounding box center [940, 501] width 546 height 757
click at [995, 618] on p "You'll first want to check your approval odds using a soft credit check—this wa…" at bounding box center [940, 537] width 546 height 166
drag, startPoint x: 861, startPoint y: 591, endPoint x: 637, endPoint y: 460, distance: 259.5
click at [637, 460] on div "Use pre-qualification tools to check your odds for a 0% intro APR balance trans…" at bounding box center [913, 501] width 647 height 757
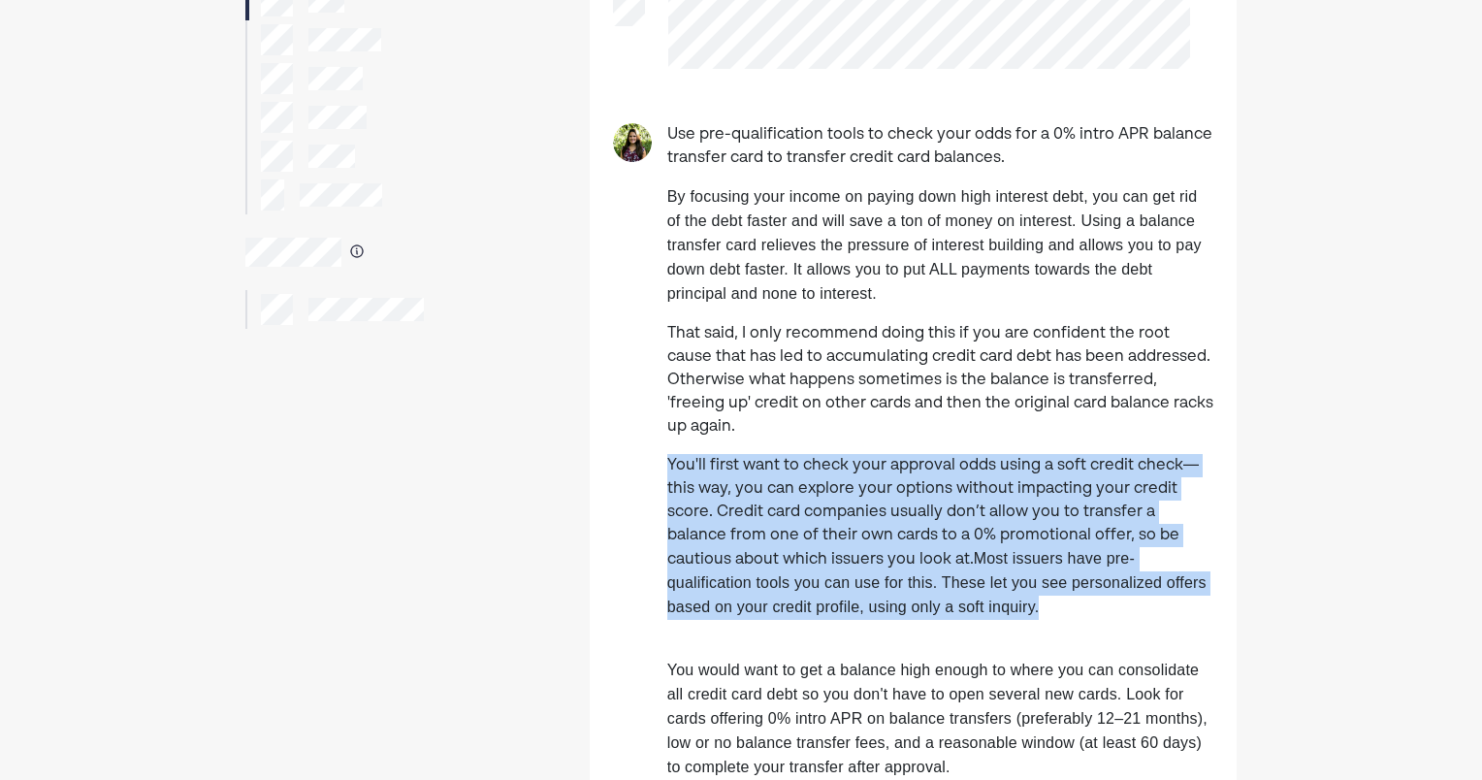
drag, startPoint x: 637, startPoint y: 460, endPoint x: 715, endPoint y: 527, distance: 102.5
click at [687, 509] on p "You'll first want to check your approval odds using a soft credit check—this wa…" at bounding box center [940, 537] width 546 height 166
click at [799, 550] on p "You'll first want to check your approval odds using a soft credit check—this wa…" at bounding box center [940, 537] width 546 height 166
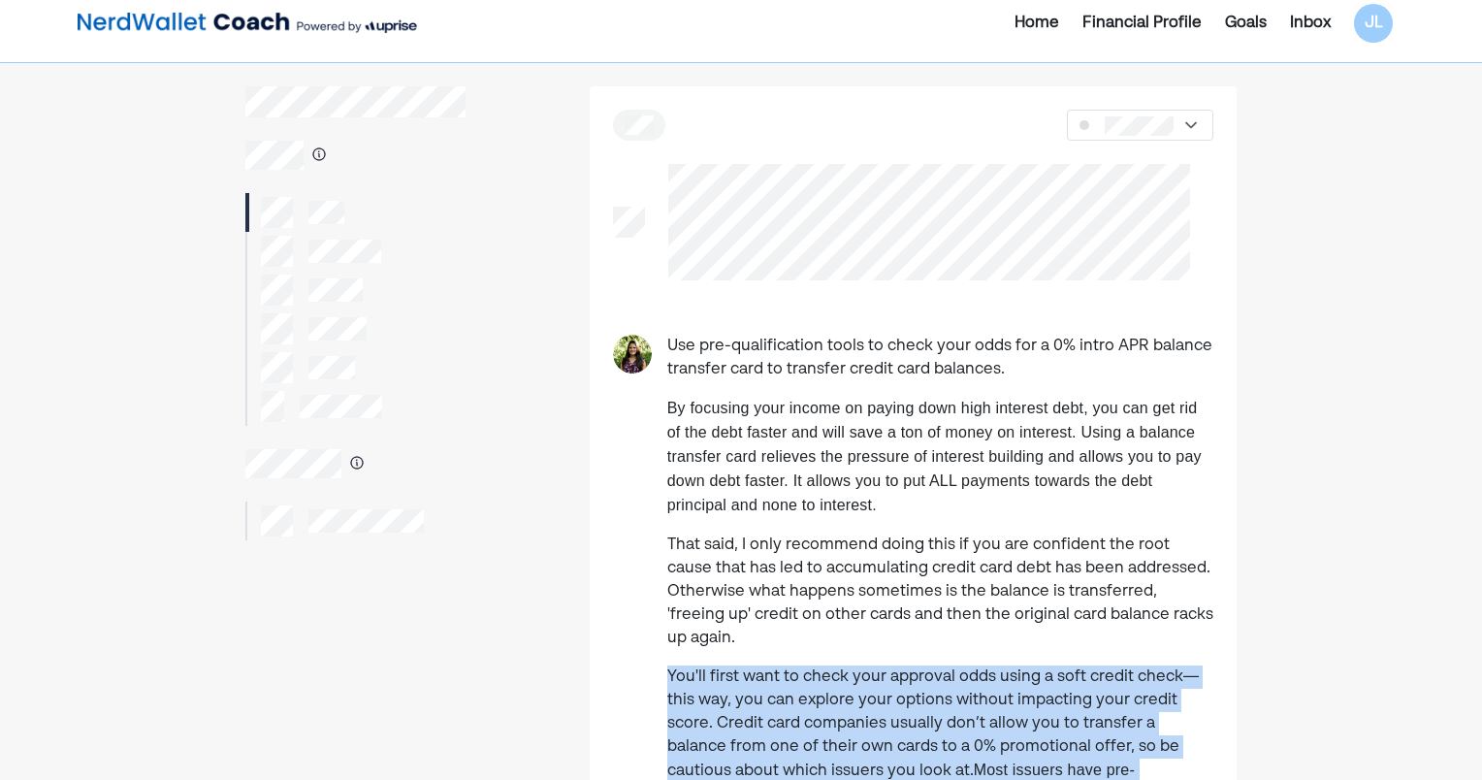
scroll to position [0, 0]
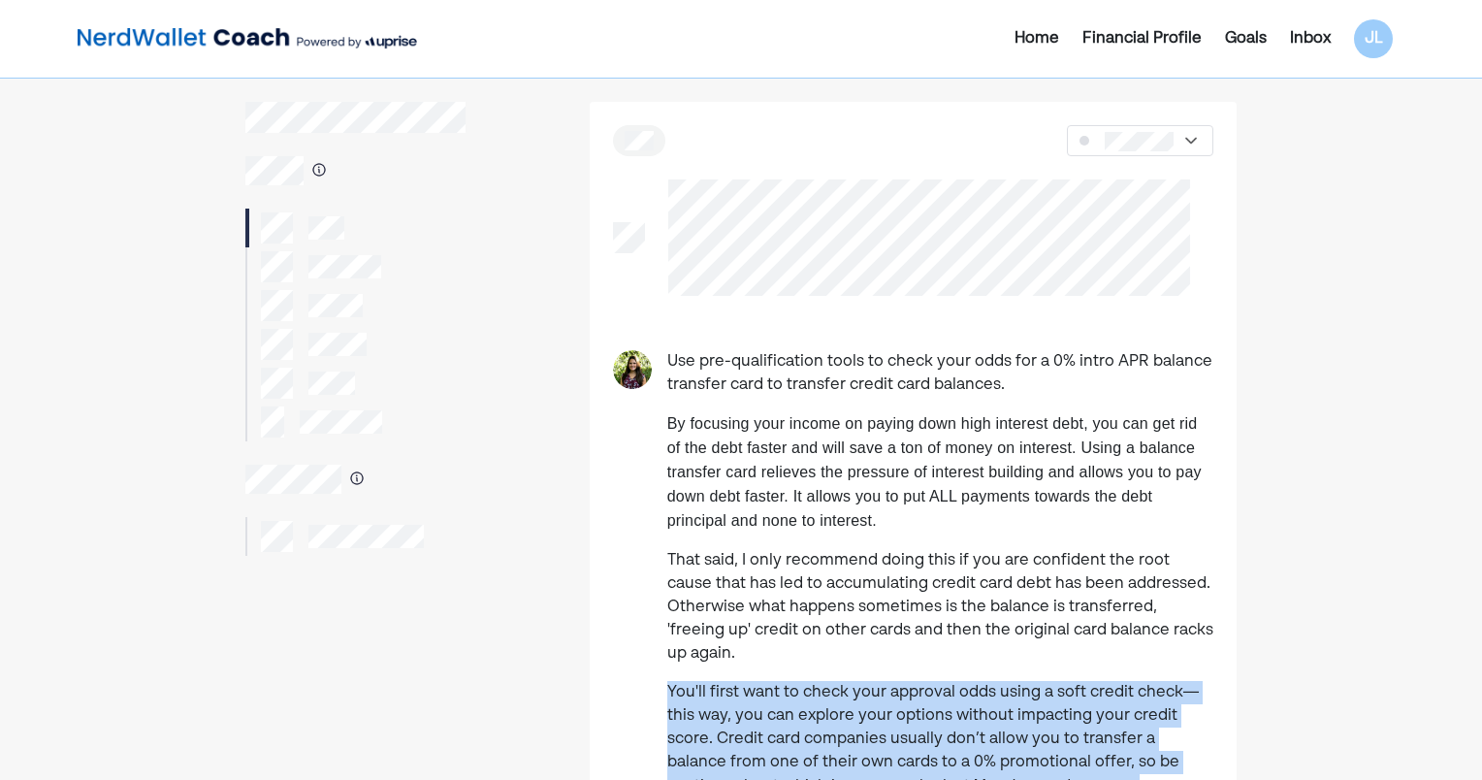
click at [975, 509] on p "By focusing your income on paying down high interest debt, you can get rid of t…" at bounding box center [940, 472] width 546 height 121
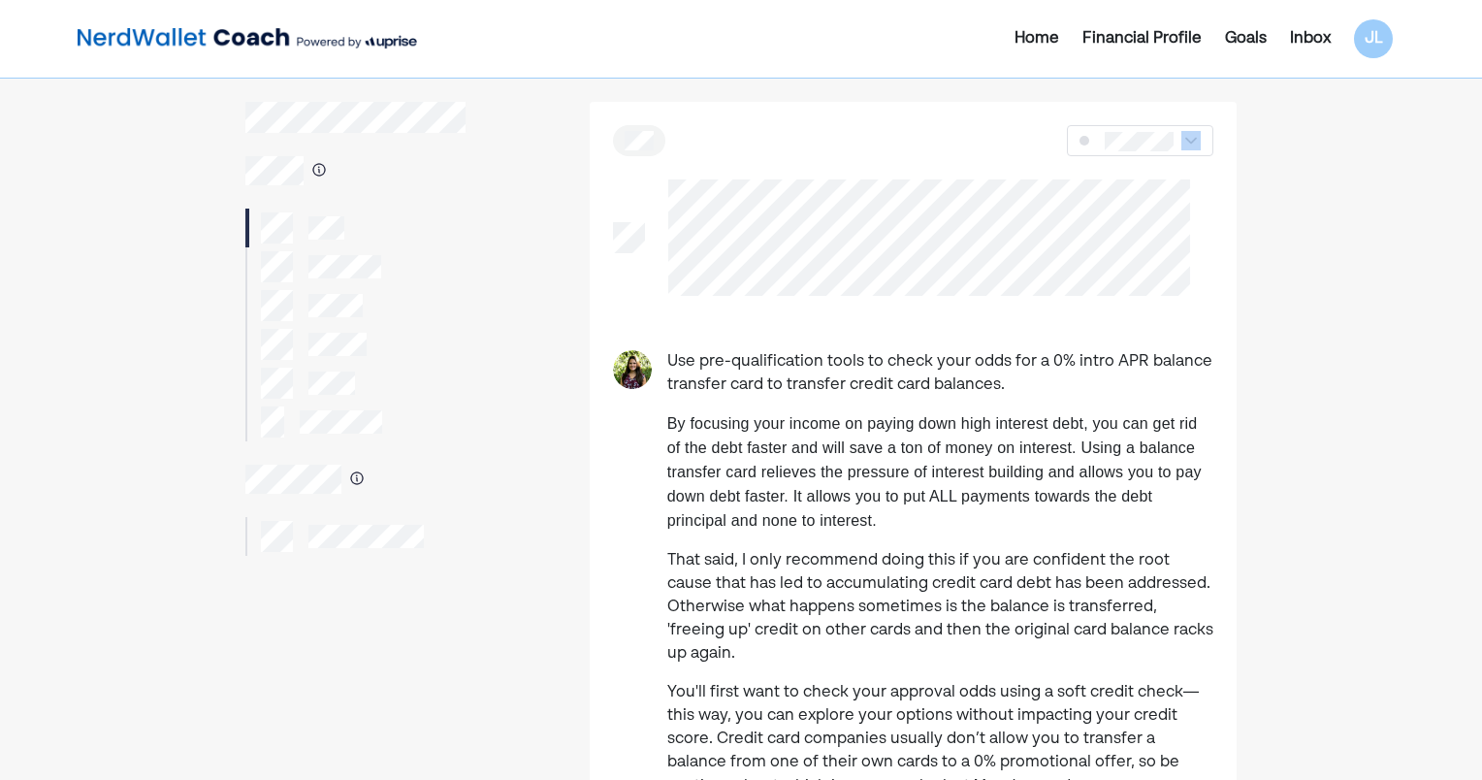
click at [633, 161] on div "Use pre-qualification tools to check your odds for a 0% intro APR balance trans…" at bounding box center [913, 661] width 647 height 1118
click at [654, 169] on div "Use pre-qualification tools to check your odds for a 0% intro APR balance trans…" at bounding box center [913, 661] width 647 height 1118
drag, startPoint x: 906, startPoint y: 299, endPoint x: 670, endPoint y: 155, distance: 275.9
click at [670, 155] on div "Use pre-qualification tools to check your odds for a 0% intro APR balance trans…" at bounding box center [913, 661] width 647 height 1118
drag, startPoint x: 904, startPoint y: 296, endPoint x: 660, endPoint y: 176, distance: 271.5
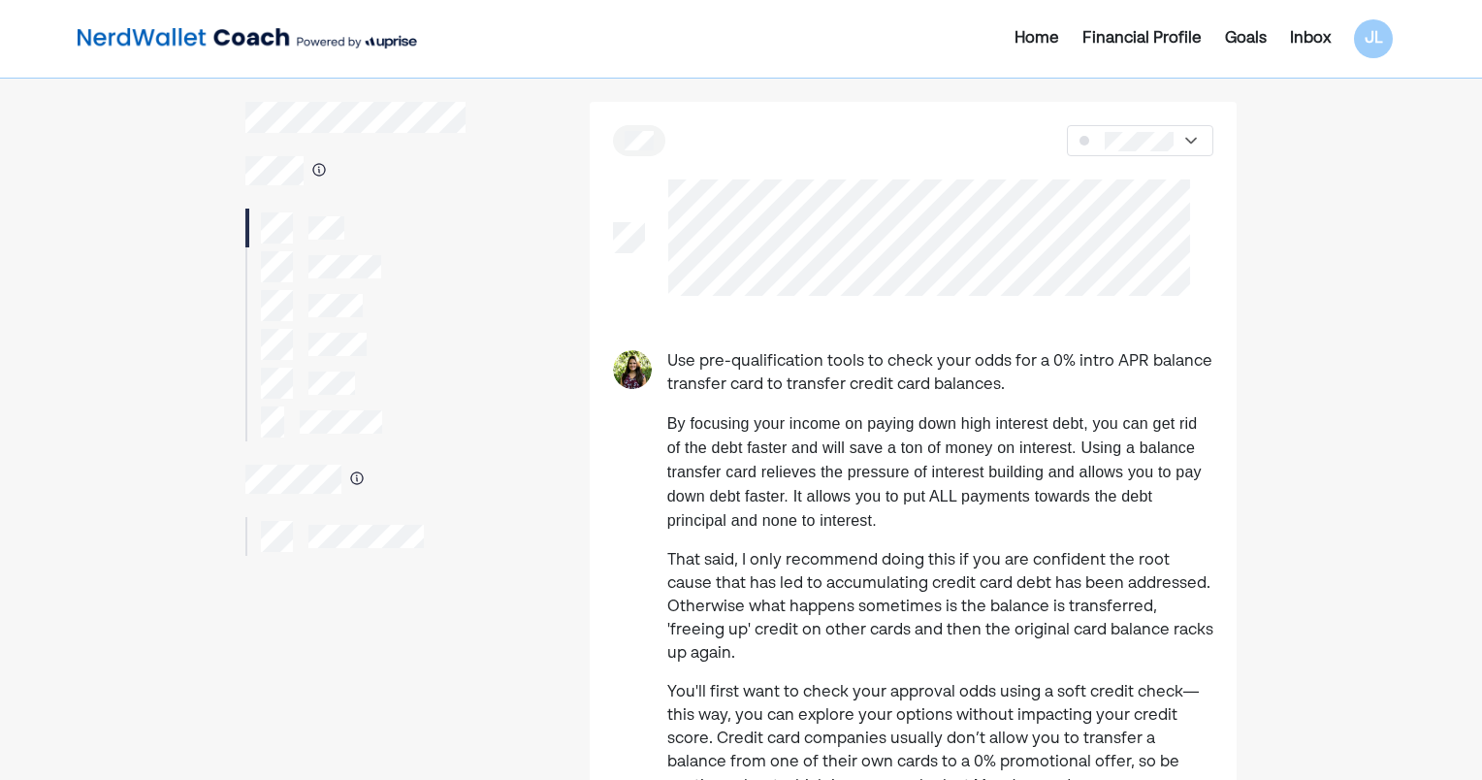
click at [660, 176] on div "Use pre-qualification tools to check your odds for a 0% intro APR balance trans…" at bounding box center [913, 661] width 647 height 1118
click at [906, 302] on div "Use pre-qualification tools to check your odds for a 0% intro APR balance trans…" at bounding box center [913, 661] width 647 height 1118
click at [650, 177] on div "Use pre-qualification tools to check your odds for a 0% intro APR balance trans…" at bounding box center [913, 661] width 647 height 1118
drag, startPoint x: 921, startPoint y: 295, endPoint x: 669, endPoint y: 171, distance: 281.0
click at [669, 171] on div "Use pre-qualification tools to check your odds for a 0% intro APR balance trans…" at bounding box center [913, 661] width 647 height 1118
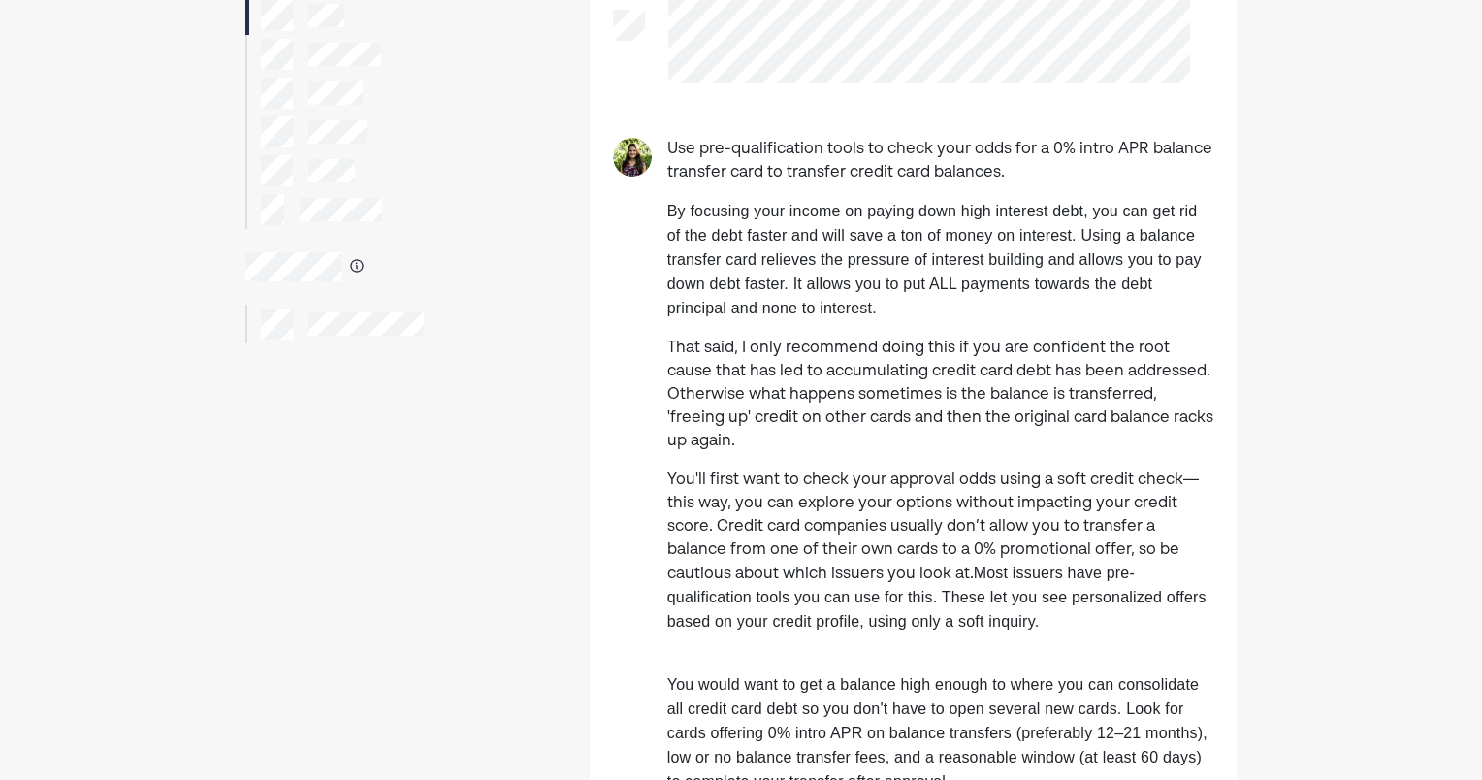
scroll to position [291, 0]
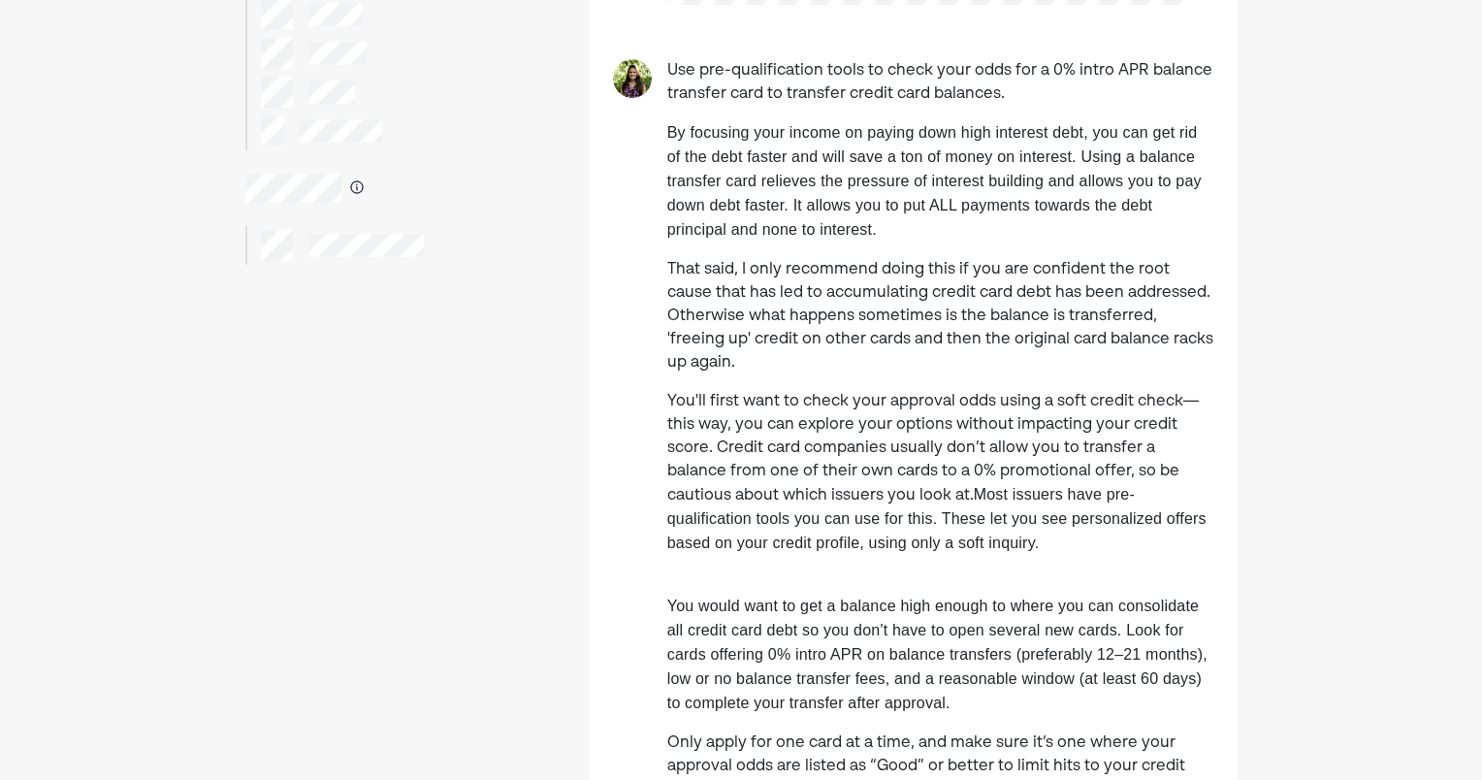
click at [796, 406] on p "You'll first want to check your approval odds using a soft credit check—this wa…" at bounding box center [940, 473] width 546 height 166
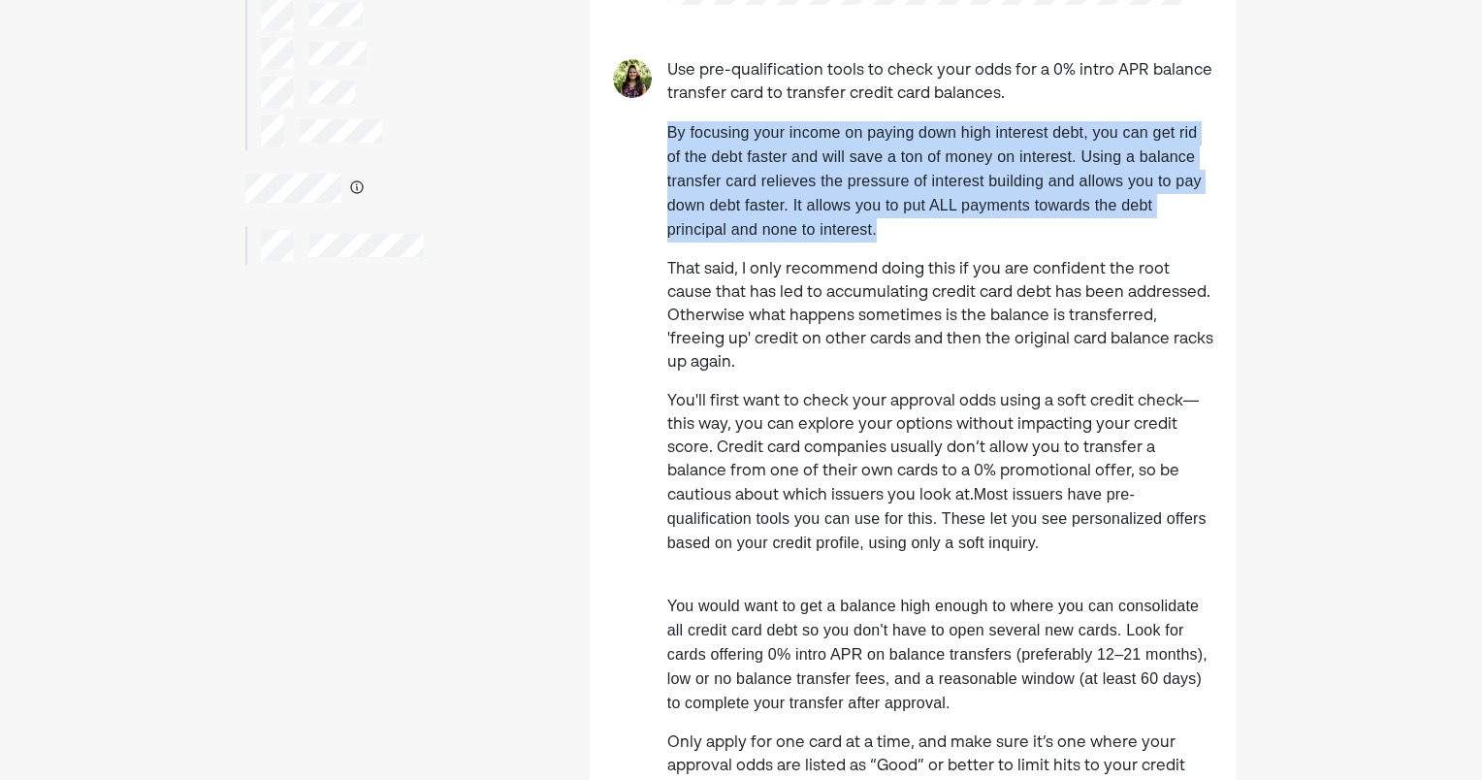
drag, startPoint x: 912, startPoint y: 227, endPoint x: 656, endPoint y: 132, distance: 273.1
click at [656, 132] on div "Use pre-qualification tools to check your odds for a 0% intro APR balance trans…" at bounding box center [913, 437] width 647 height 757
click at [789, 242] on p "By focusing your income on paying down high interest debt, you can get rid of t…" at bounding box center [940, 181] width 546 height 121
drag, startPoint x: 911, startPoint y: 246, endPoint x: 648, endPoint y: 132, distance: 286.6
click at [648, 132] on div "Use pre-qualification tools to check your odds for a 0% intro APR balance trans…" at bounding box center [913, 437] width 647 height 757
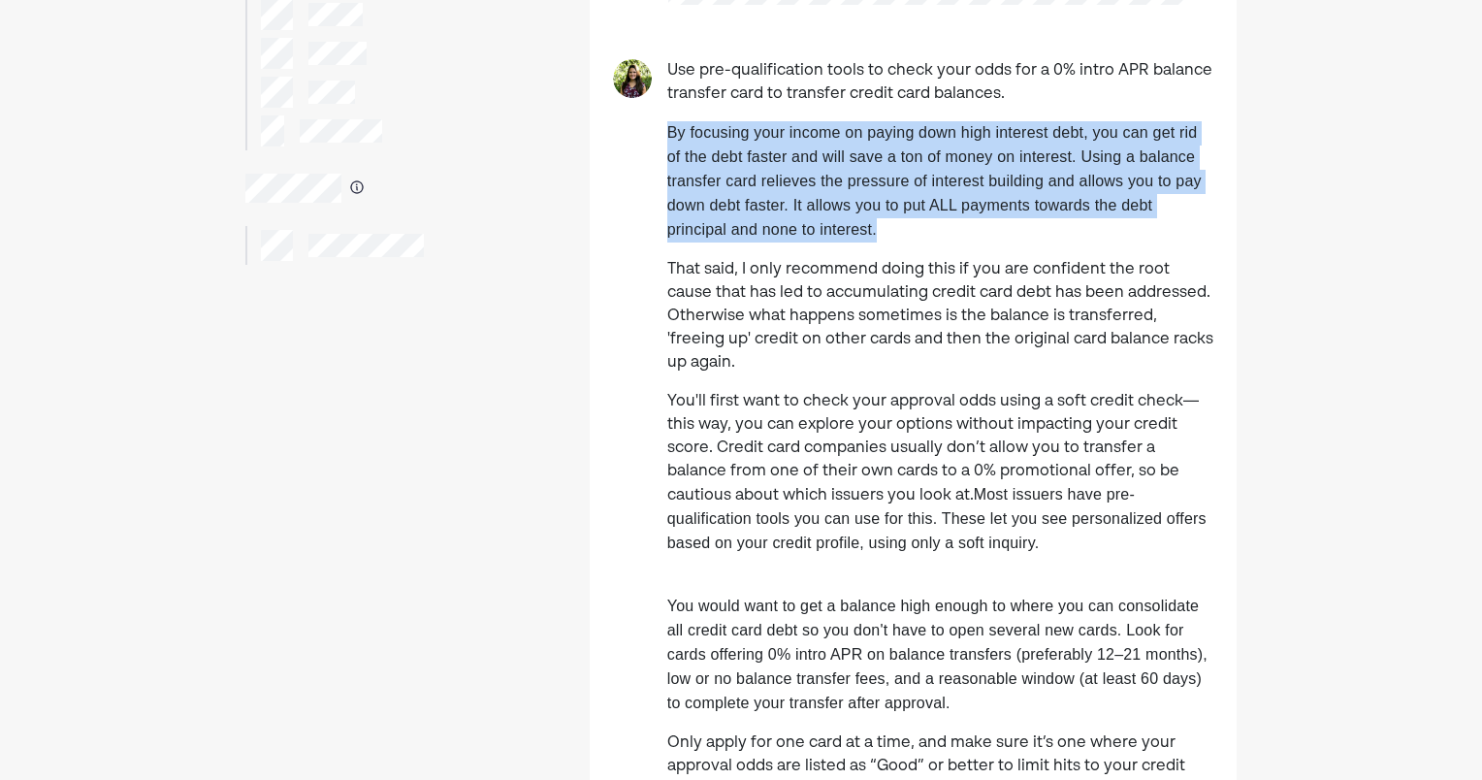
drag, startPoint x: 648, startPoint y: 132, endPoint x: 683, endPoint y: 204, distance: 79.8
click at [677, 198] on span "By focusing your income on paying down high interest debt, you can get rid of t…" at bounding box center [934, 180] width 534 height 113
click at [749, 242] on p "By focusing your income on paying down high interest debt, you can get rid of t…" at bounding box center [940, 181] width 546 height 121
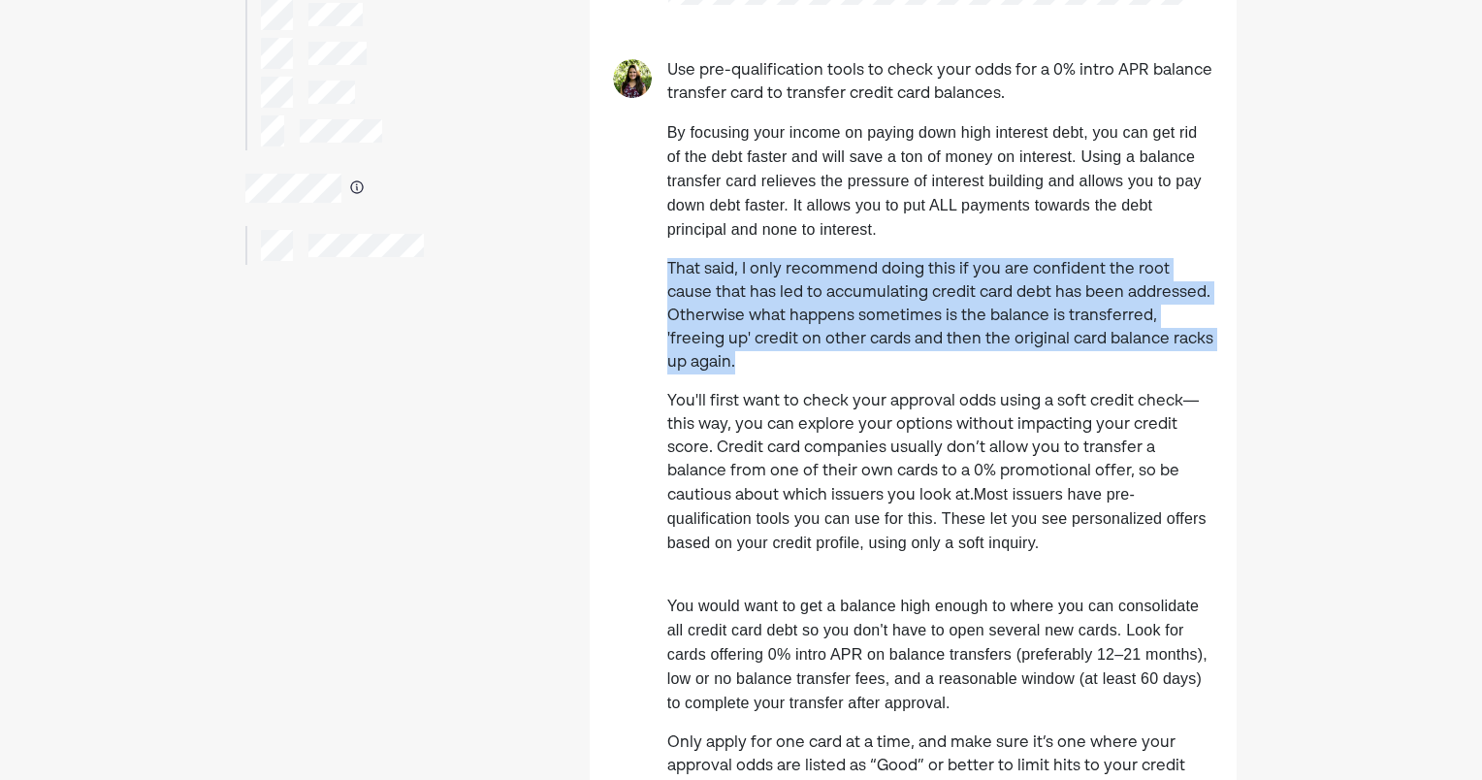
drag, startPoint x: 667, startPoint y: 273, endPoint x: 812, endPoint y: 368, distance: 172.4
click at [812, 368] on p "That said, I only recommend doing this if you are confident the root cause that…" at bounding box center [940, 316] width 546 height 116
drag, startPoint x: 812, startPoint y: 368, endPoint x: 784, endPoint y: 388, distance: 34.7
click at [784, 388] on div "Use pre-qualification tools to check your odds for a 0% intro APR balance trans…" at bounding box center [940, 437] width 546 height 757
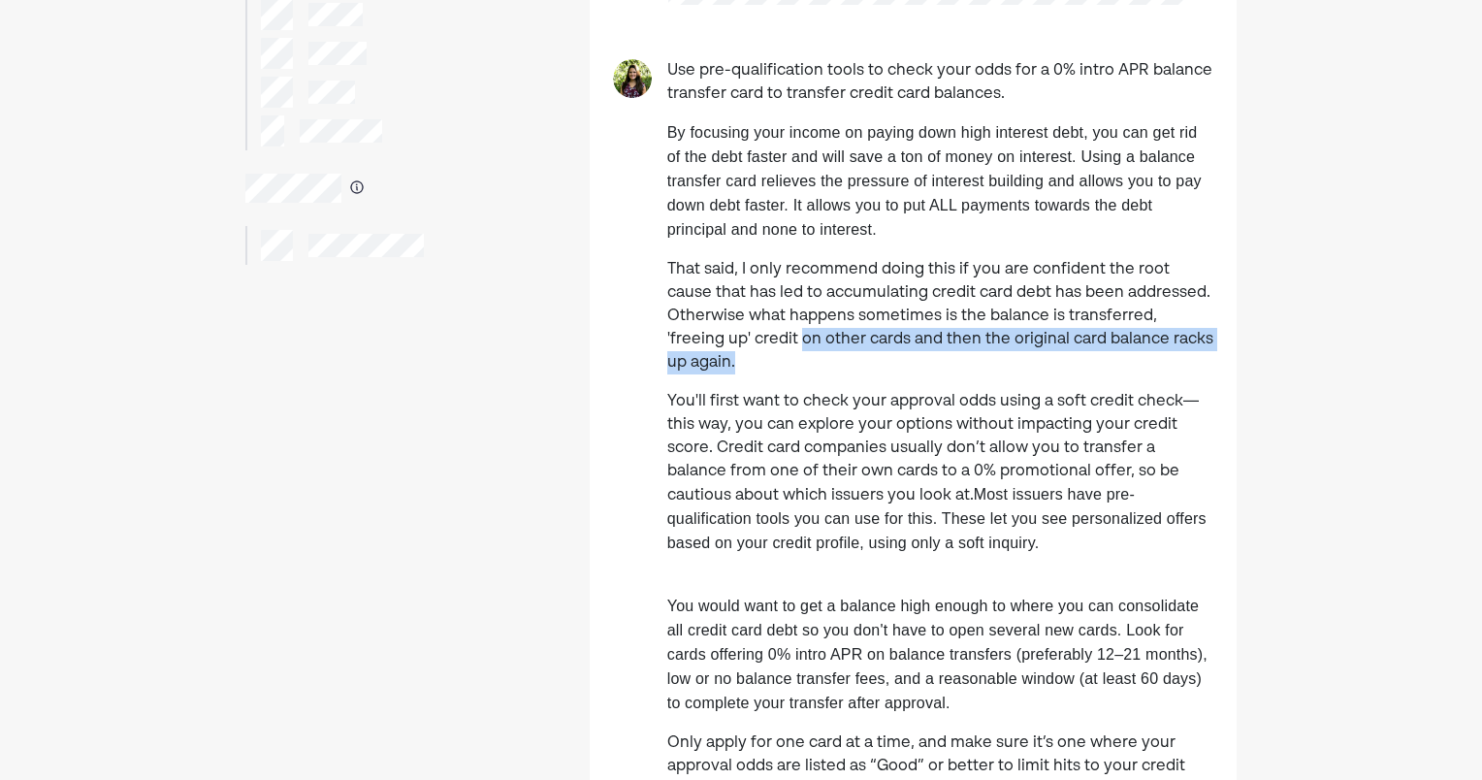
drag, startPoint x: 784, startPoint y: 388, endPoint x: 738, endPoint y: 355, distance: 56.3
click at [738, 355] on p "That said, I only recommend doing this if you are confident the root cause that…" at bounding box center [940, 316] width 546 height 116
click at [727, 373] on p "That said, I only recommend doing this if you are confident the root cause that…" at bounding box center [940, 316] width 546 height 116
click at [766, 417] on p "You'll first want to check your approval odds using a soft credit check—this wa…" at bounding box center [940, 473] width 546 height 166
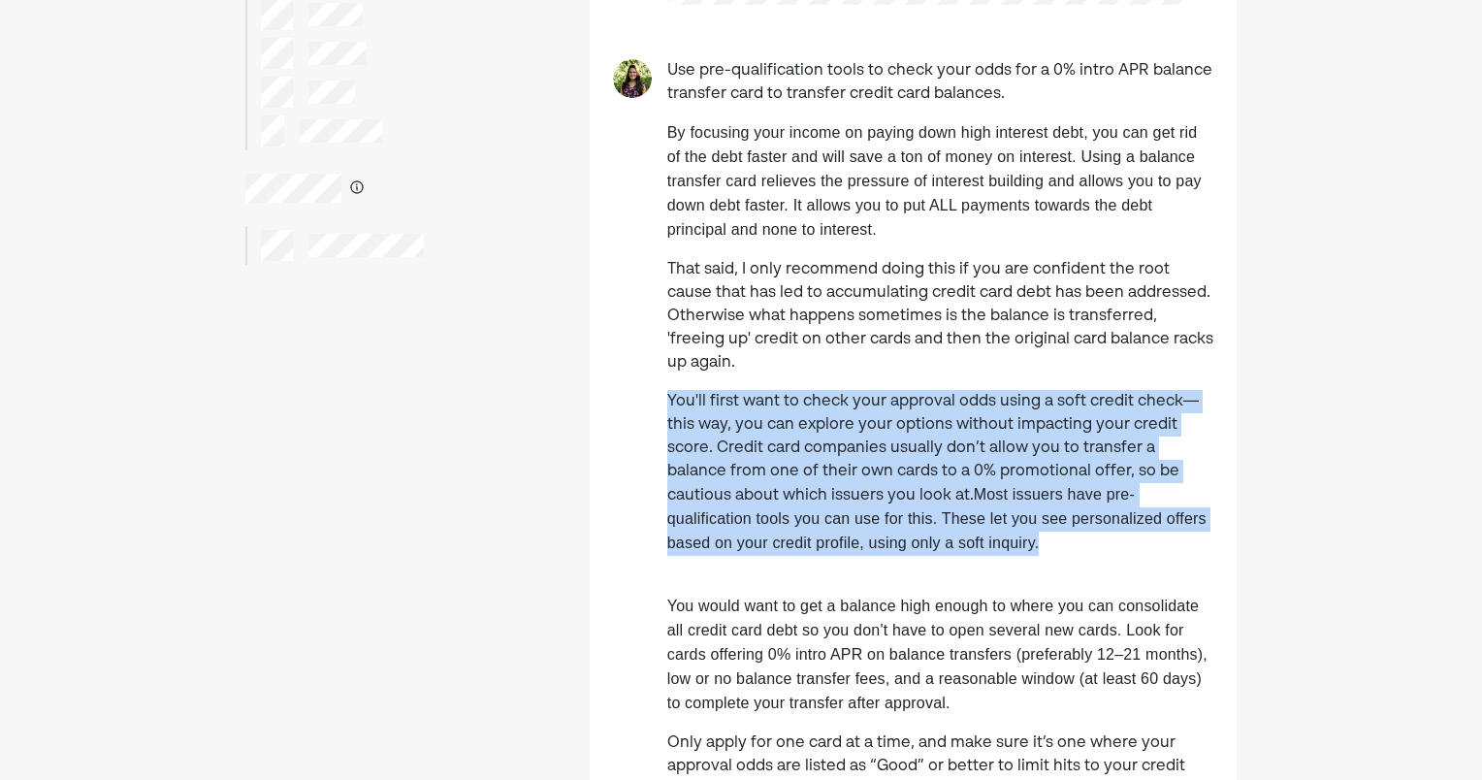
drag, startPoint x: 665, startPoint y: 401, endPoint x: 949, endPoint y: 558, distance: 324.2
click at [949, 558] on div "Use pre-qualification tools to check your odds for a 0% intro APR balance trans…" at bounding box center [913, 437] width 647 height 757
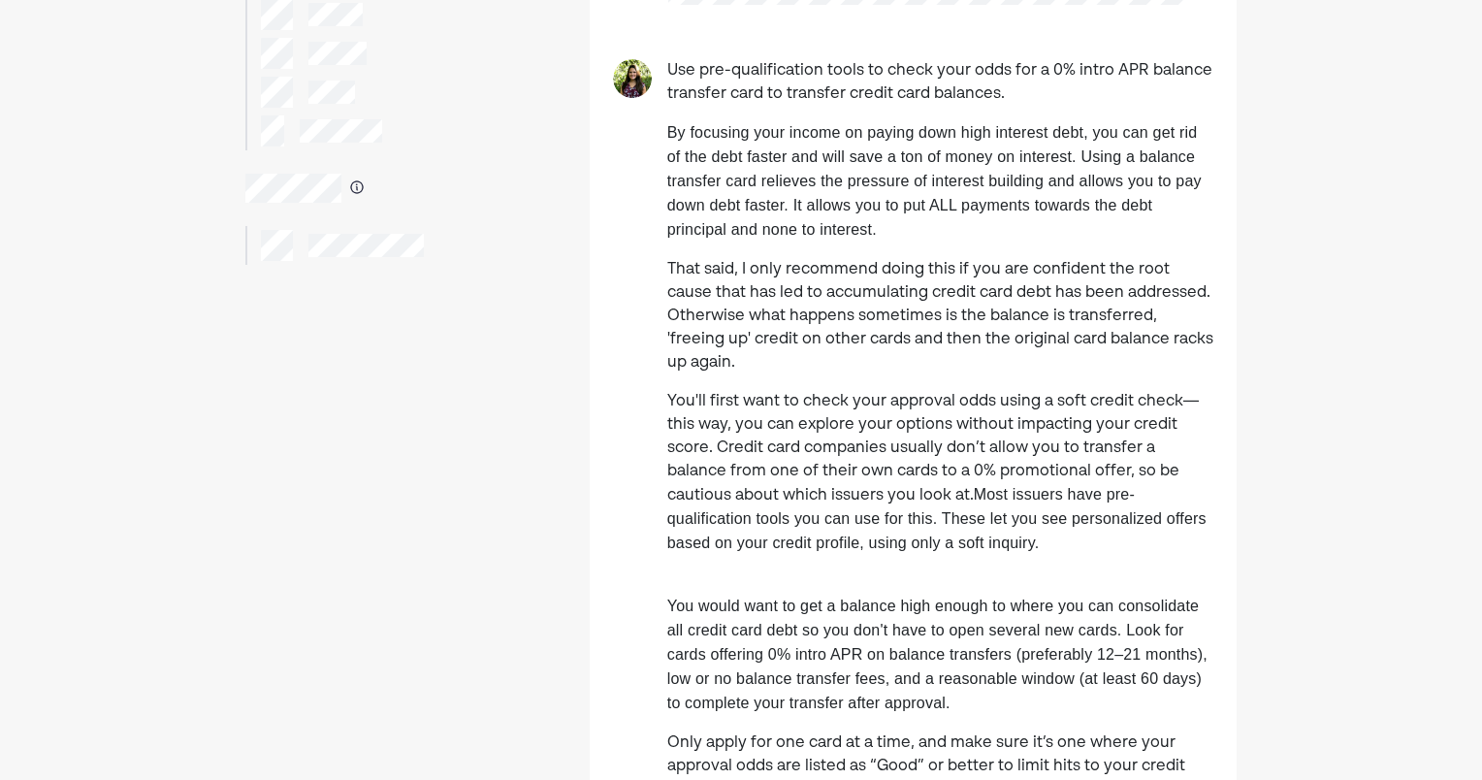
drag, startPoint x: 949, startPoint y: 558, endPoint x: 937, endPoint y: 565, distance: 14.8
click at [937, 565] on div "Use pre-qualification tools to check your odds for a 0% intro APR balance trans…" at bounding box center [940, 437] width 546 height 757
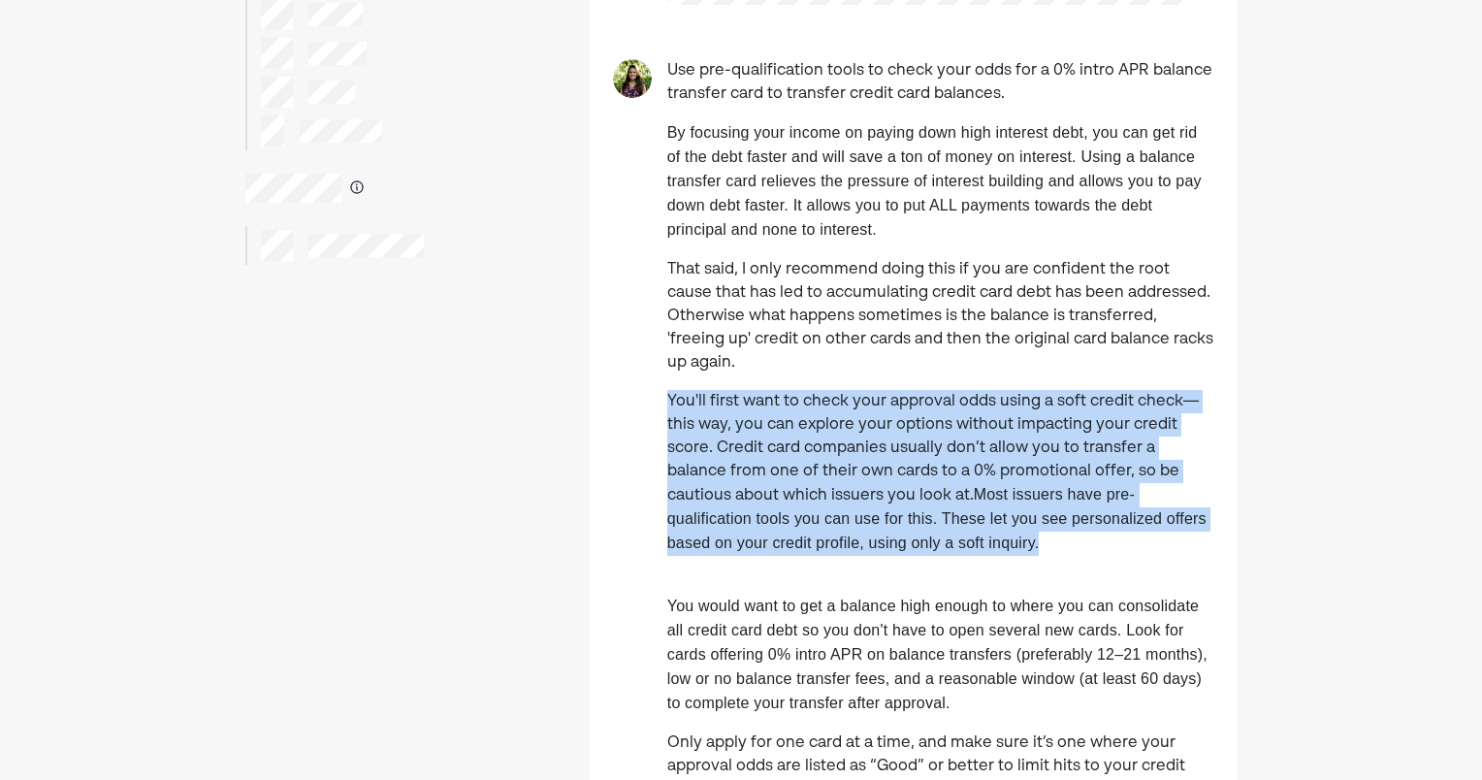
drag, startPoint x: 963, startPoint y: 547, endPoint x: 663, endPoint y: 405, distance: 331.4
click at [663, 405] on div "Use pre-qualification tools to check your odds for a 0% intro APR balance trans…" at bounding box center [913, 437] width 647 height 757
drag, startPoint x: 663, startPoint y: 405, endPoint x: 690, endPoint y: 464, distance: 64.2
click at [690, 464] on p "You'll first want to check your approval odds using a soft credit check—this wa…" at bounding box center [940, 473] width 546 height 166
drag, startPoint x: 965, startPoint y: 551, endPoint x: 631, endPoint y: 392, distance: 369.6
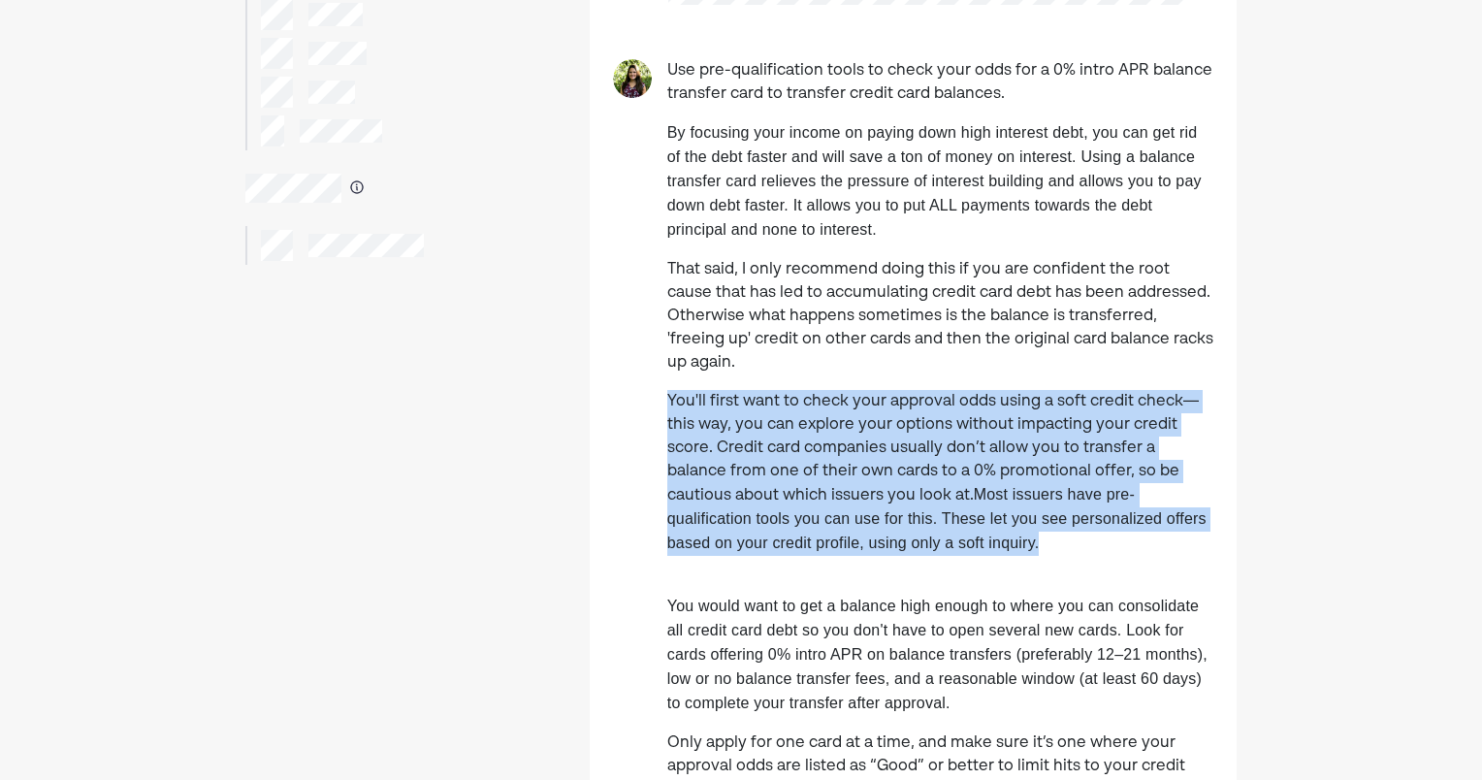
click at [631, 392] on div "Use pre-qualification tools to check your odds for a 0% intro APR balance trans…" at bounding box center [913, 437] width 647 height 757
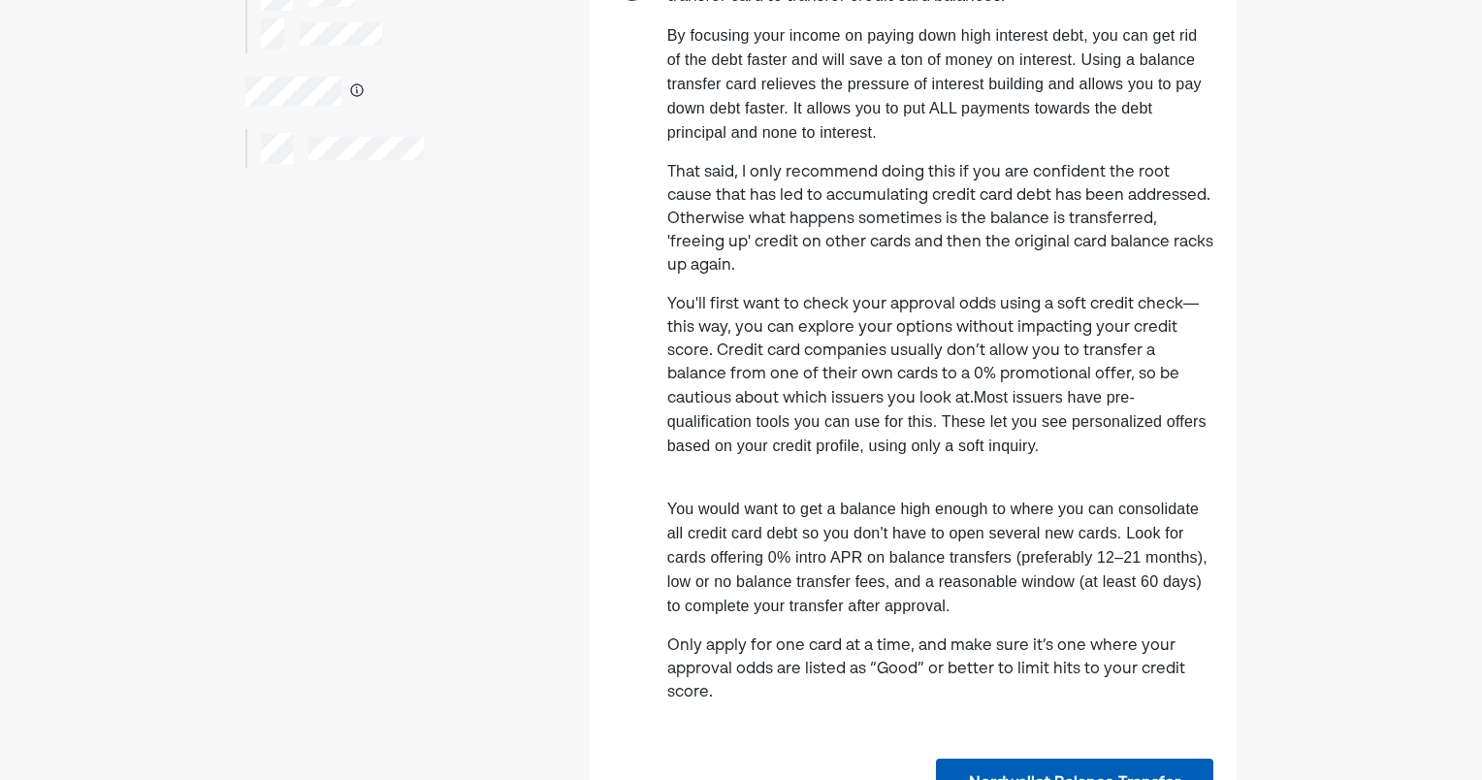
click at [687, 565] on span "You would want to get a balance high enough to where you can consolidate all cr…" at bounding box center [937, 556] width 540 height 113
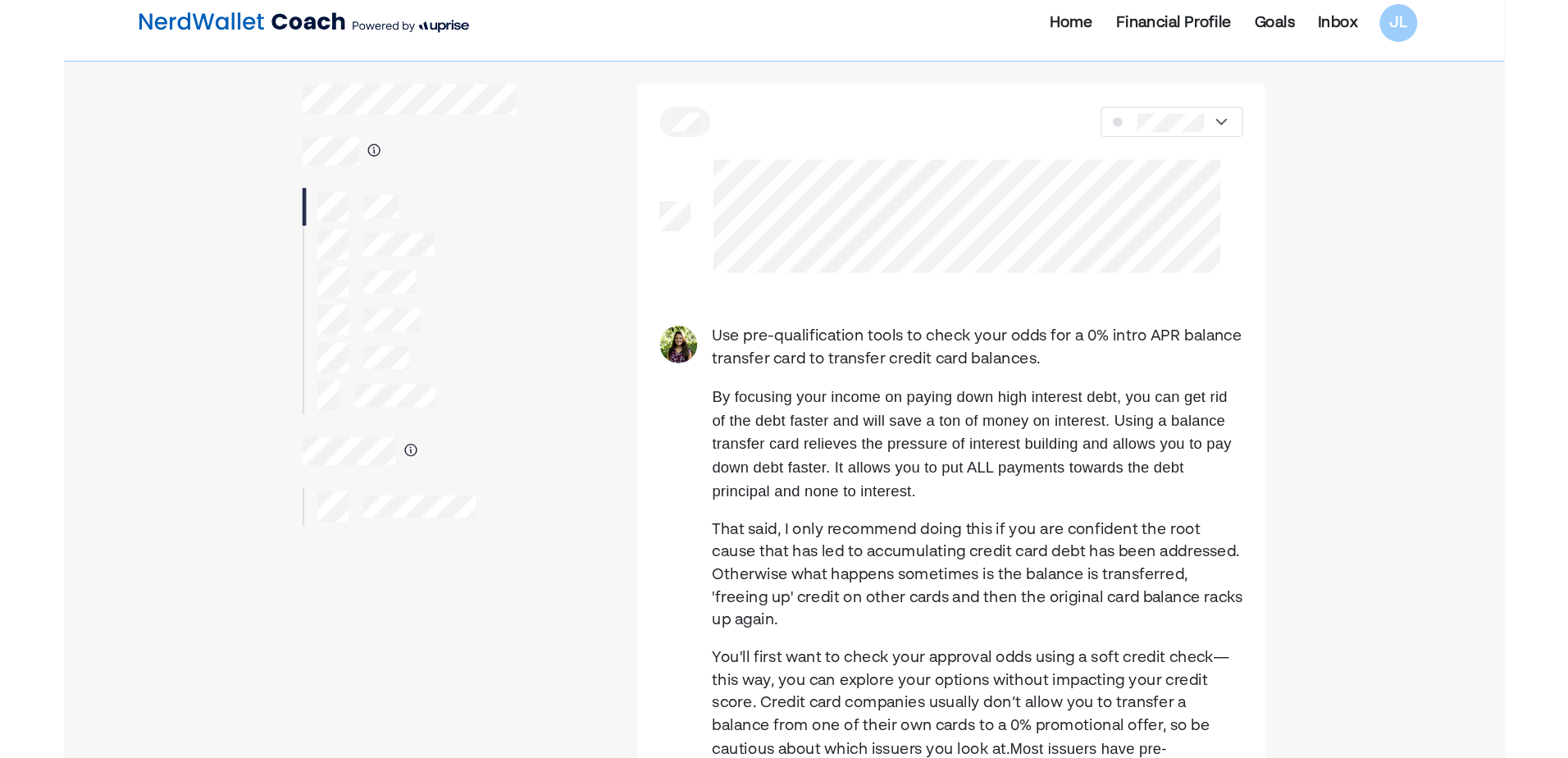
scroll to position [0, 0]
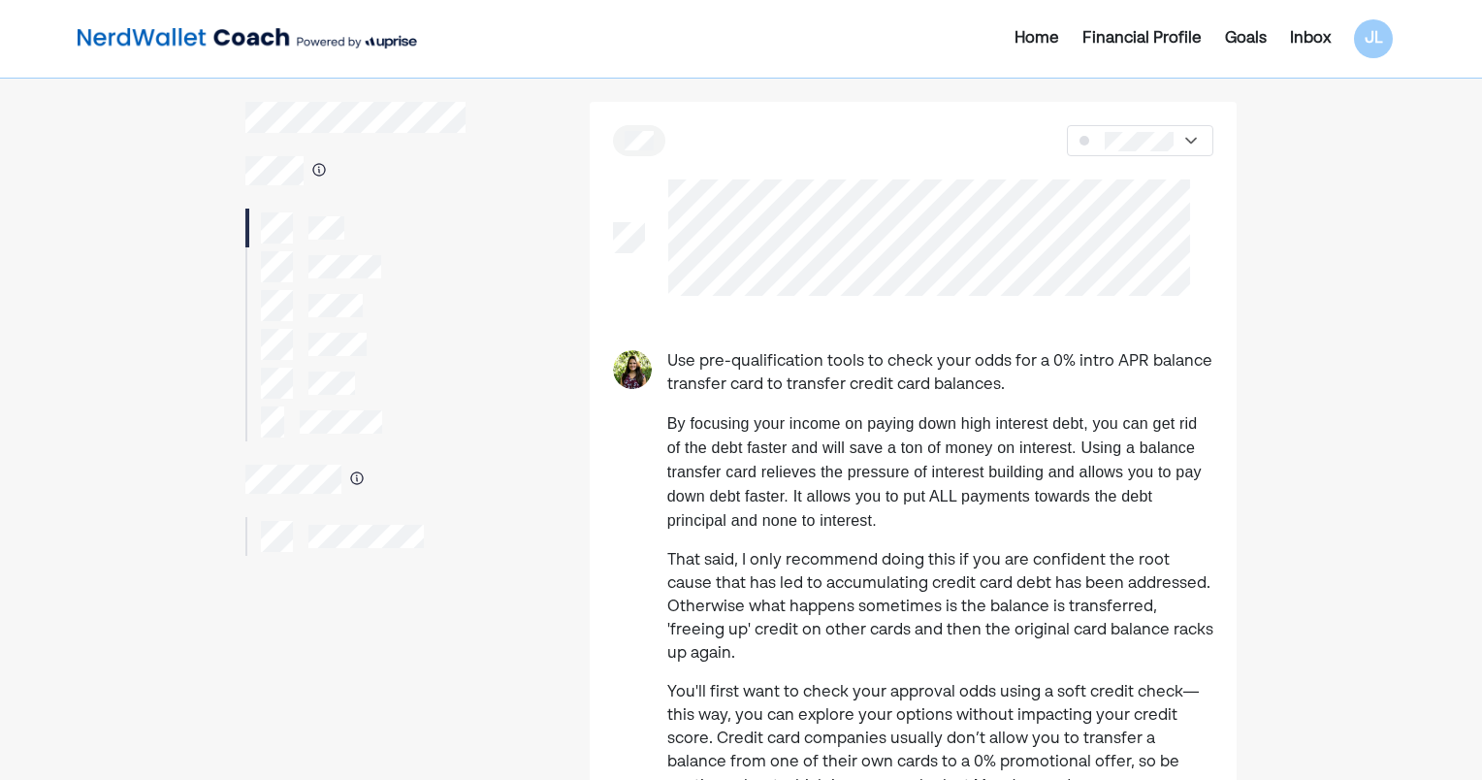
click at [651, 184] on div at bounding box center [929, 237] width 568 height 116
click at [937, 322] on div "Use pre-qualification tools to check your odds for a 0% intro APR balance trans…" at bounding box center [913, 661] width 647 height 1118
click at [861, 305] on div "Use pre-qualification tools to check your odds for a 0% intro APR balance trans…" at bounding box center [913, 661] width 647 height 1118
click at [666, 179] on div at bounding box center [929, 237] width 568 height 116
click at [660, 184] on div at bounding box center [929, 237] width 568 height 116
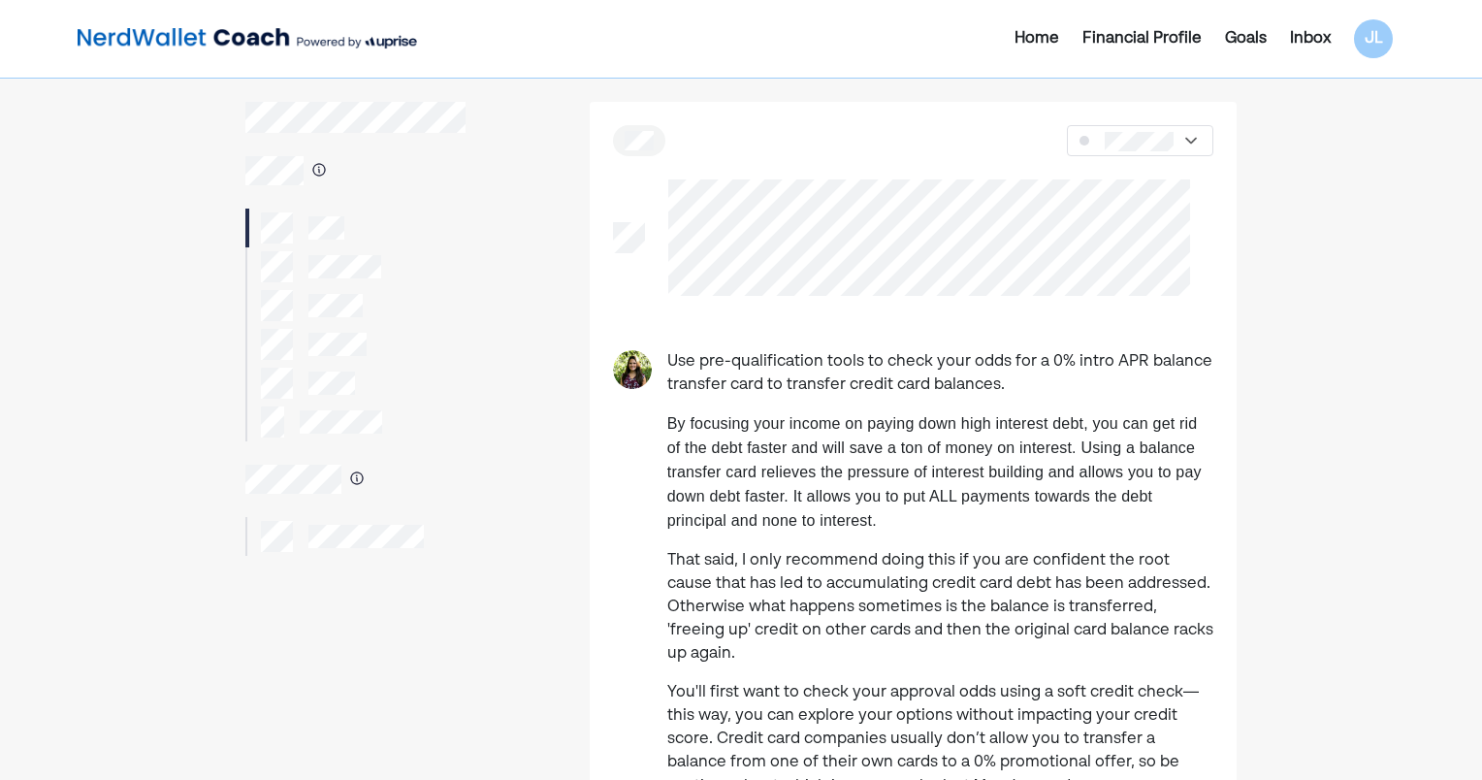
click at [912, 291] on div at bounding box center [929, 237] width 568 height 116
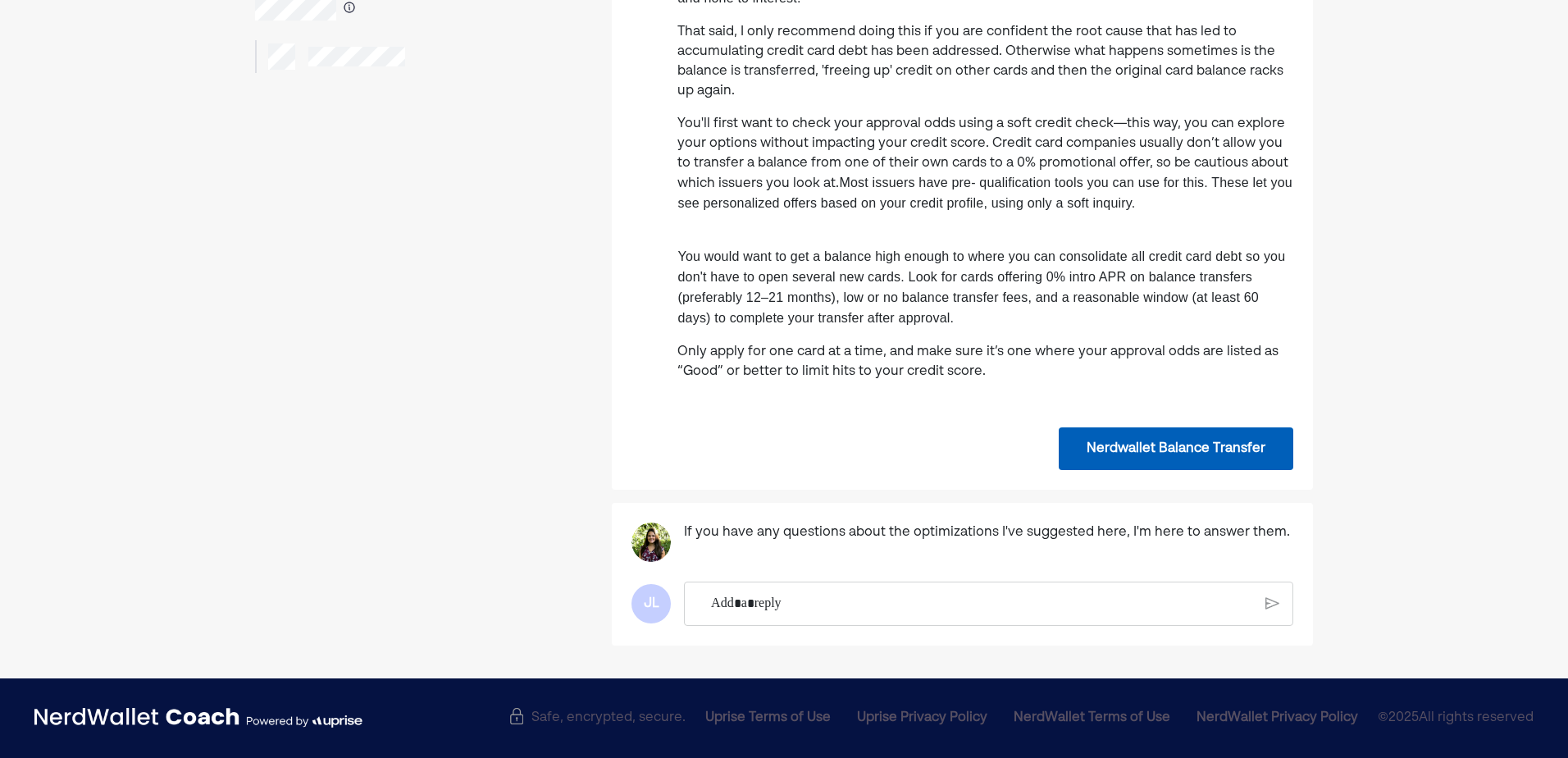
click at [754, 592] on div "Rich Text Editor. Editing area: main" at bounding box center [981, 604] width 558 height 42
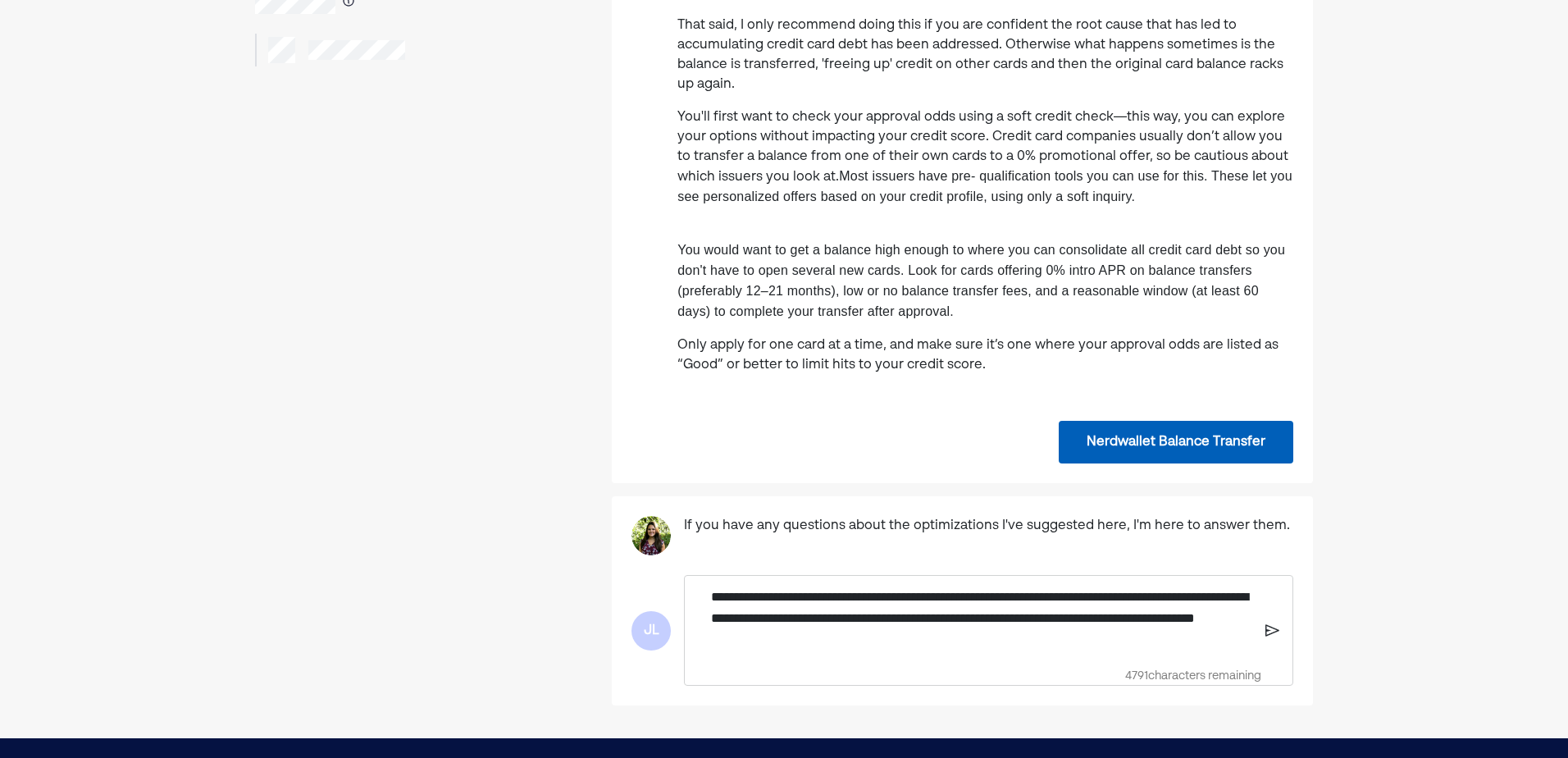
click at [1253, 634] on img at bounding box center [1272, 630] width 14 height 14
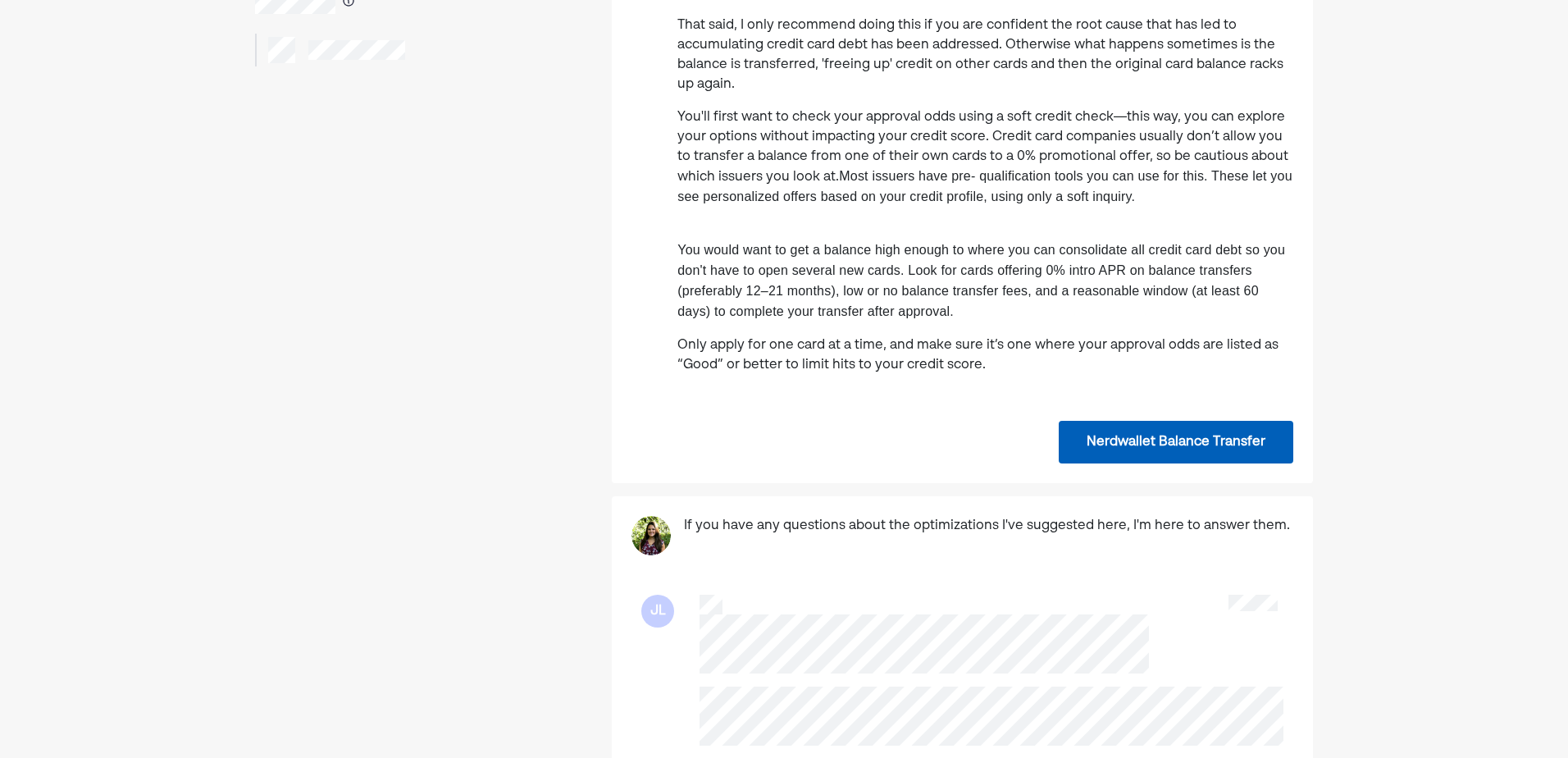
scroll to position [486, 0]
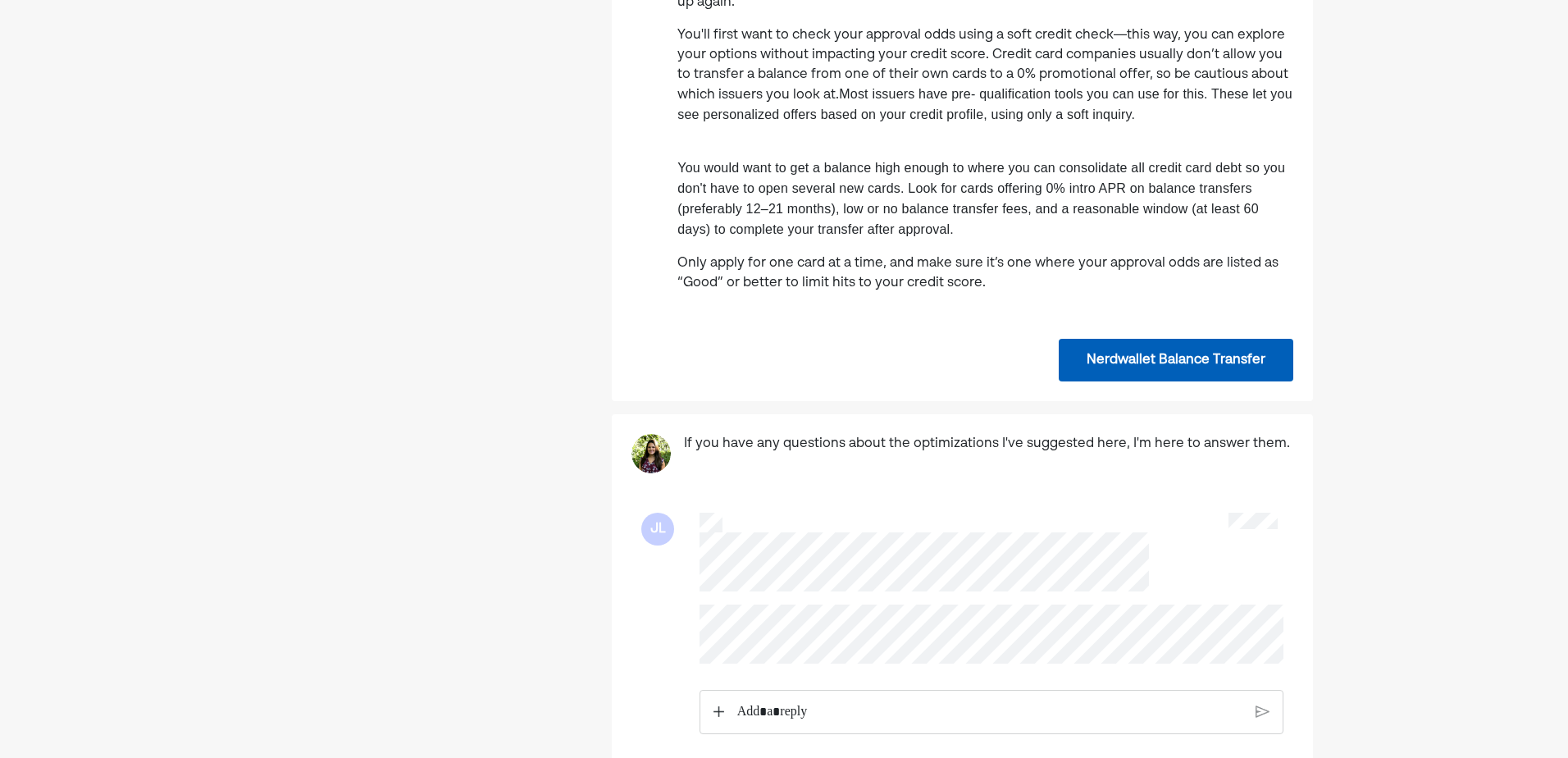
click at [677, 610] on div "JL" at bounding box center [962, 623] width 662 height 261
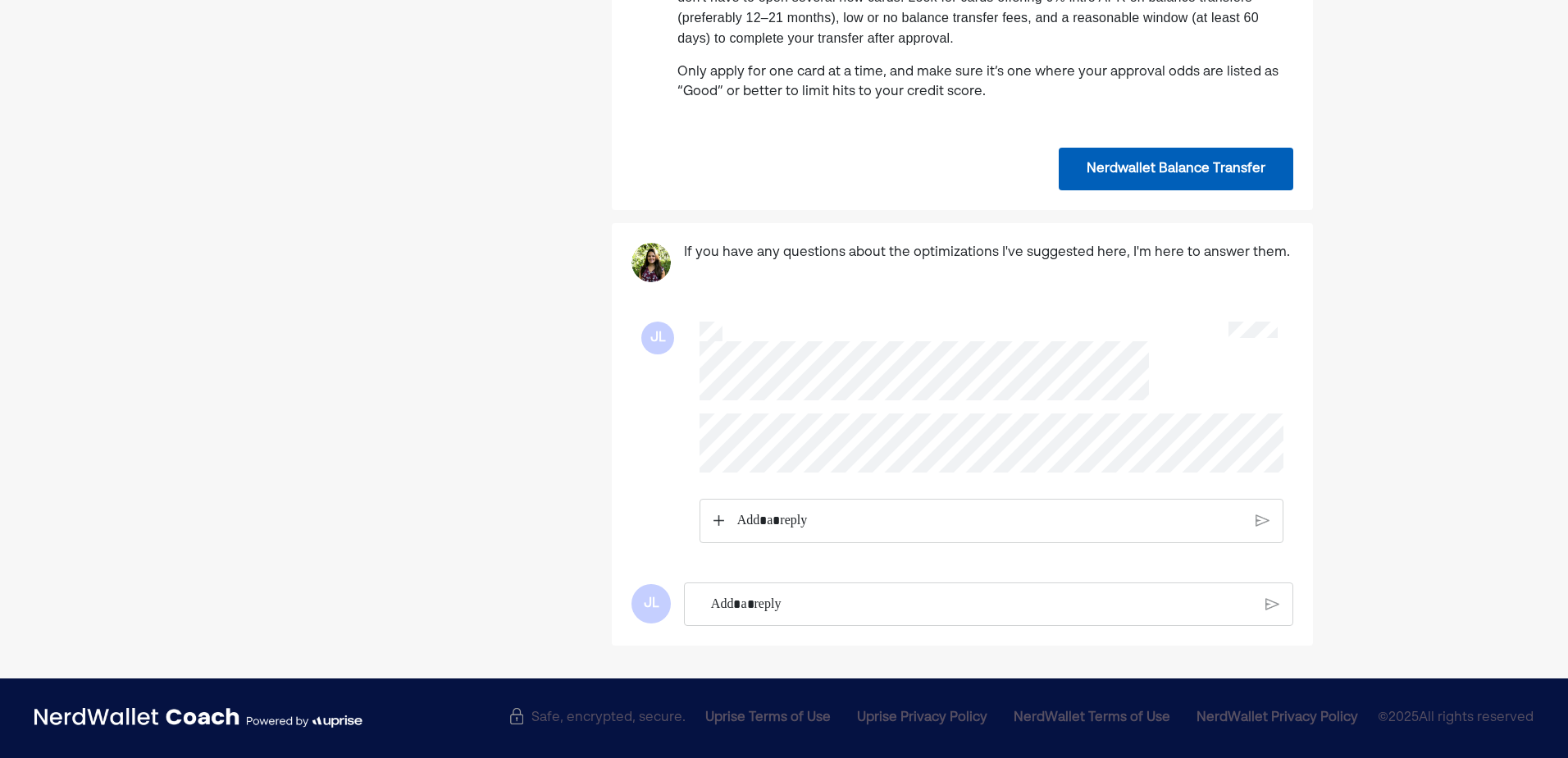
click at [781, 525] on p "Rich Text Editor. Editing area: main" at bounding box center [990, 520] width 506 height 21
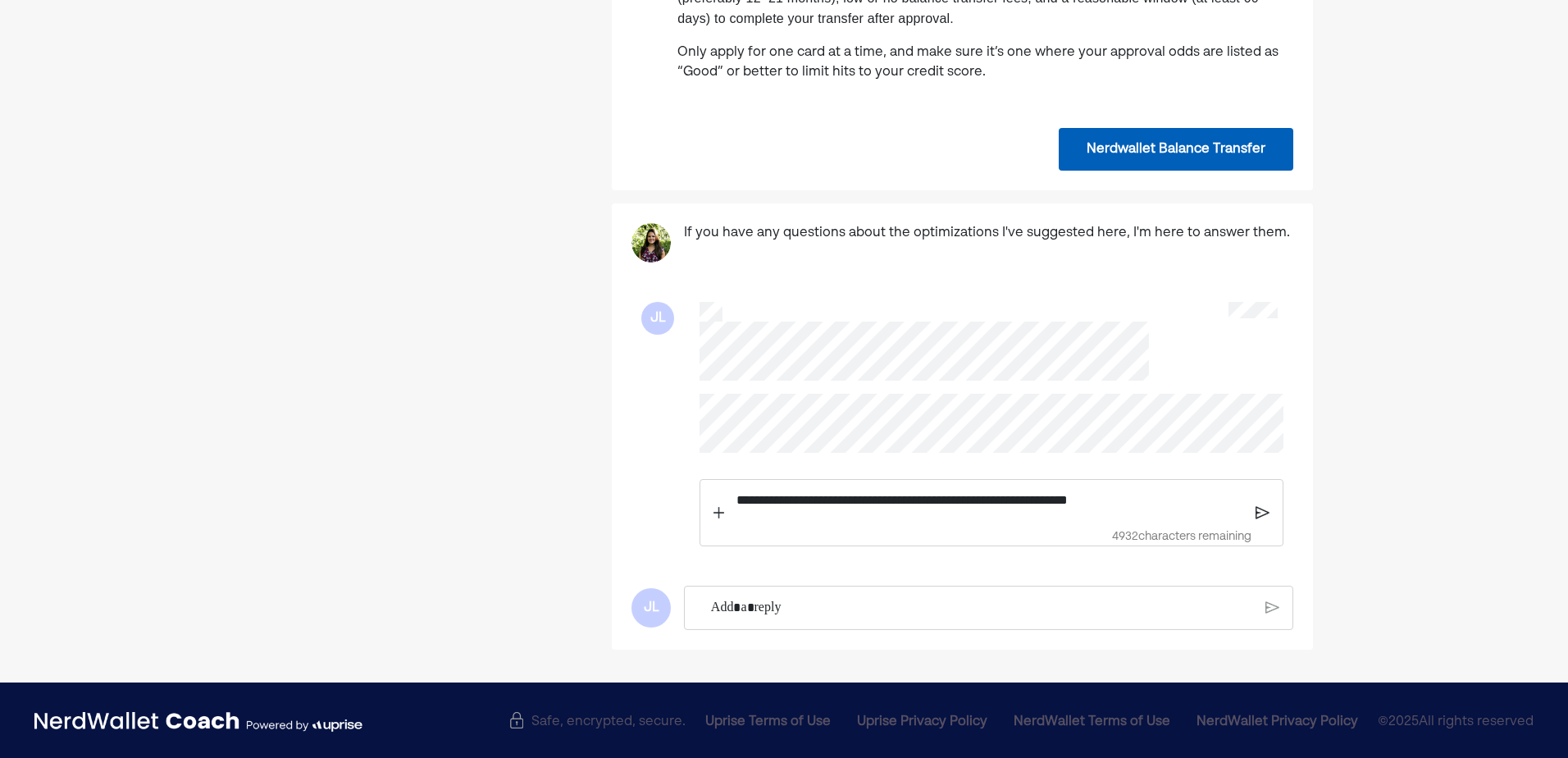
click at [1253, 520] on img at bounding box center [1263, 512] width 14 height 14
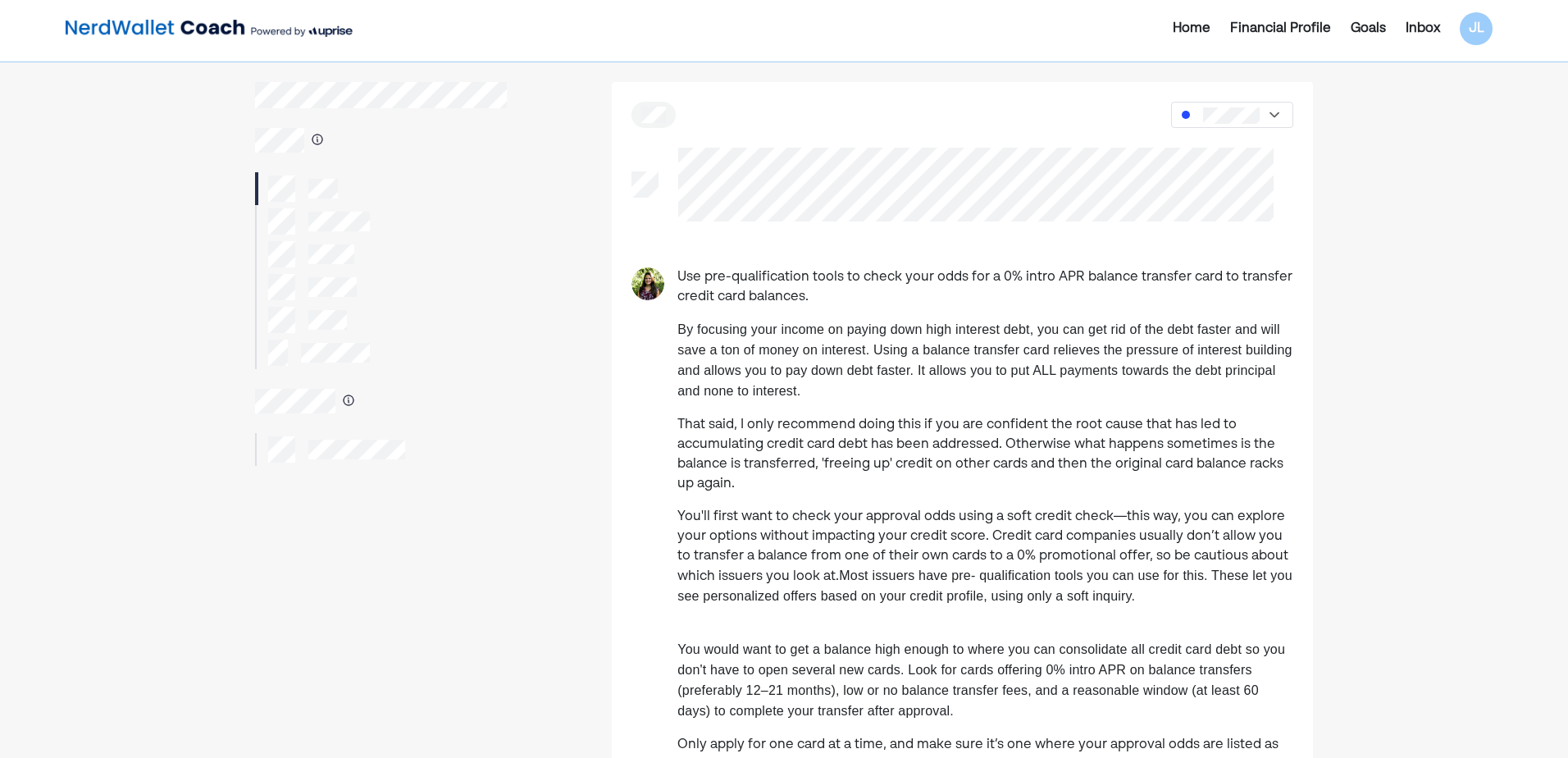
scroll to position [0, 0]
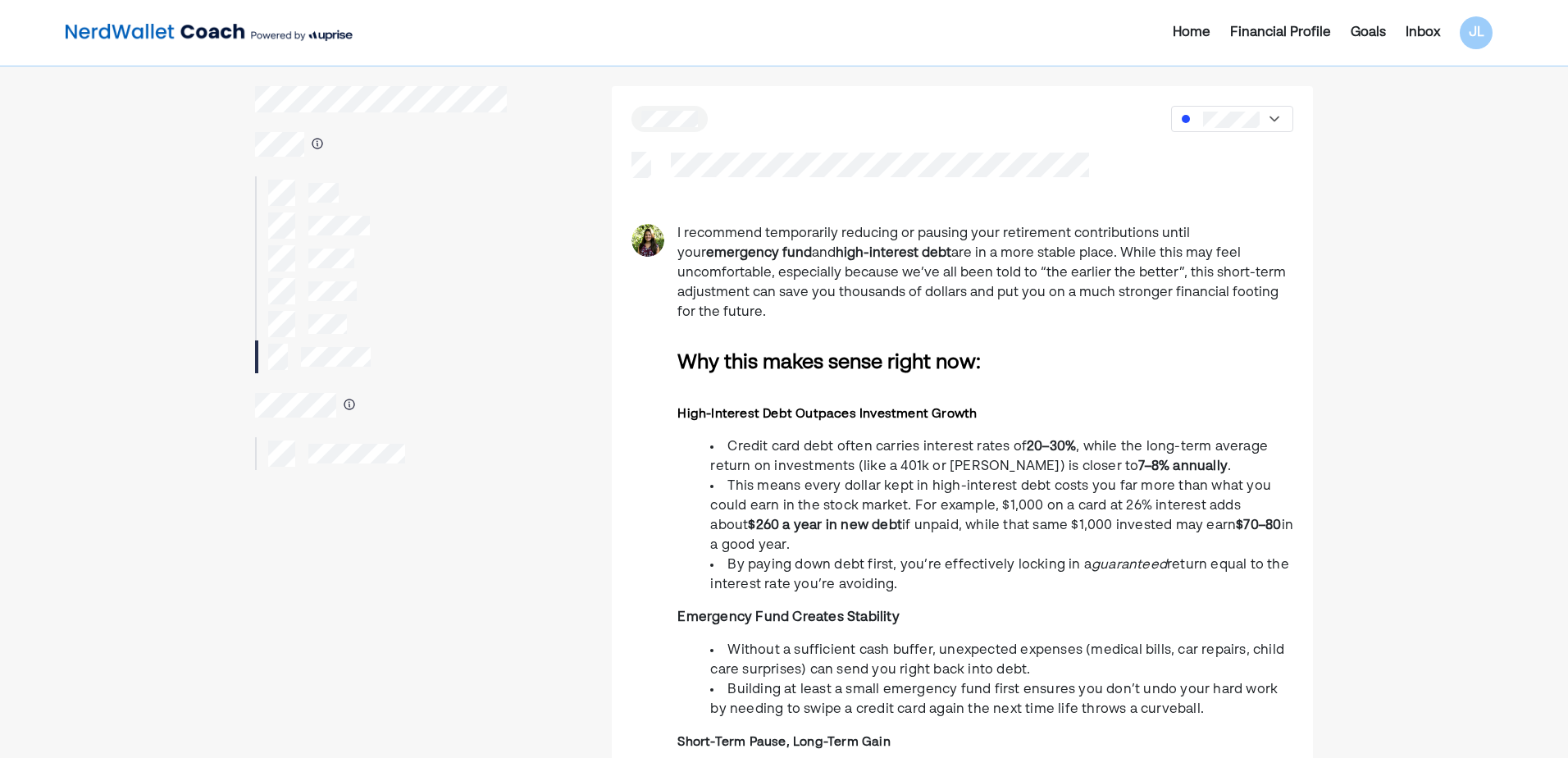
drag, startPoint x: 776, startPoint y: 233, endPoint x: 1264, endPoint y: 299, distance: 492.4
click at [1253, 299] on p "I recommend temporarily reducing or pausing your retirement contributions until…" at bounding box center [985, 273] width 616 height 98
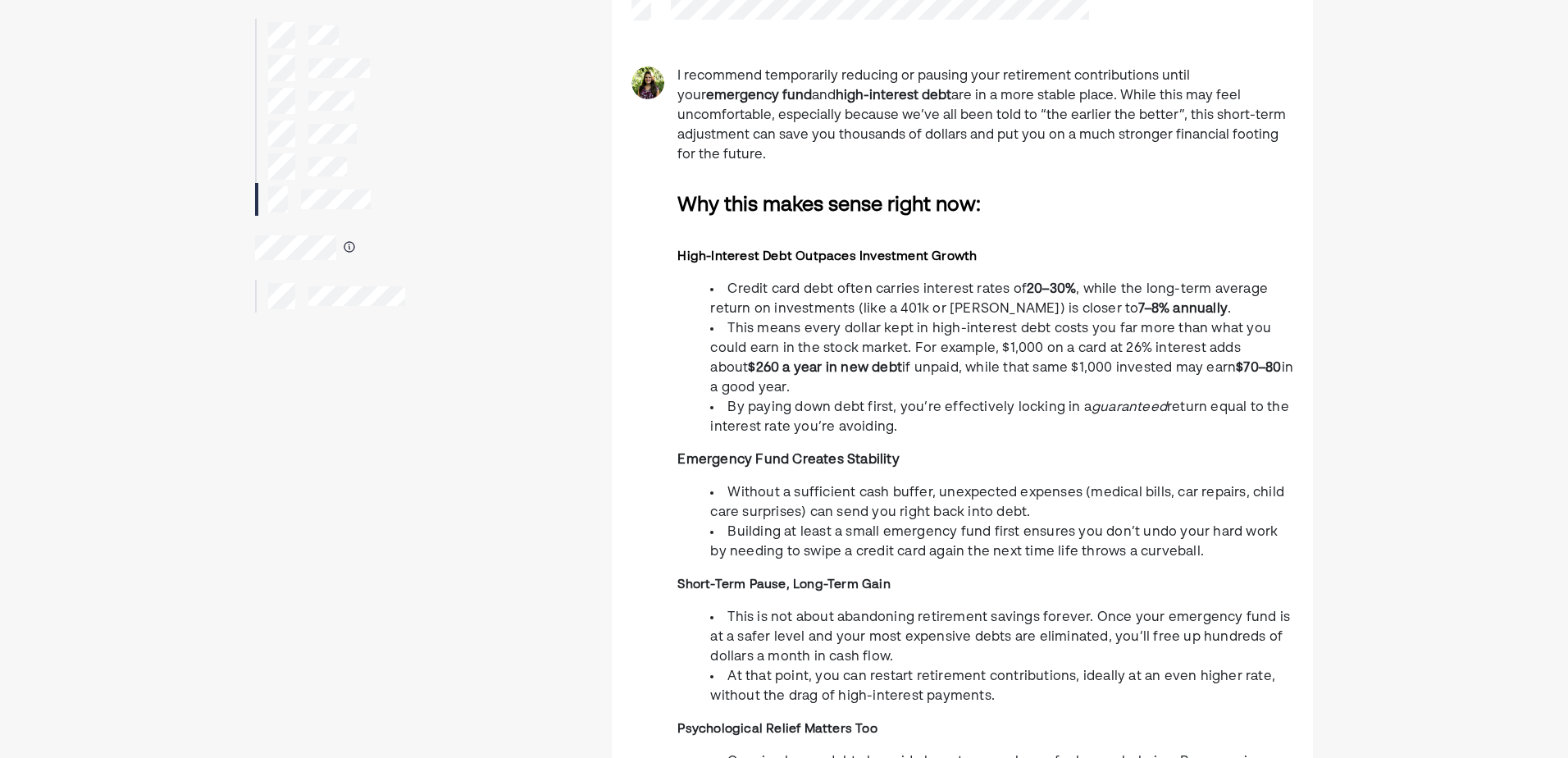
scroll to position [164, 0]
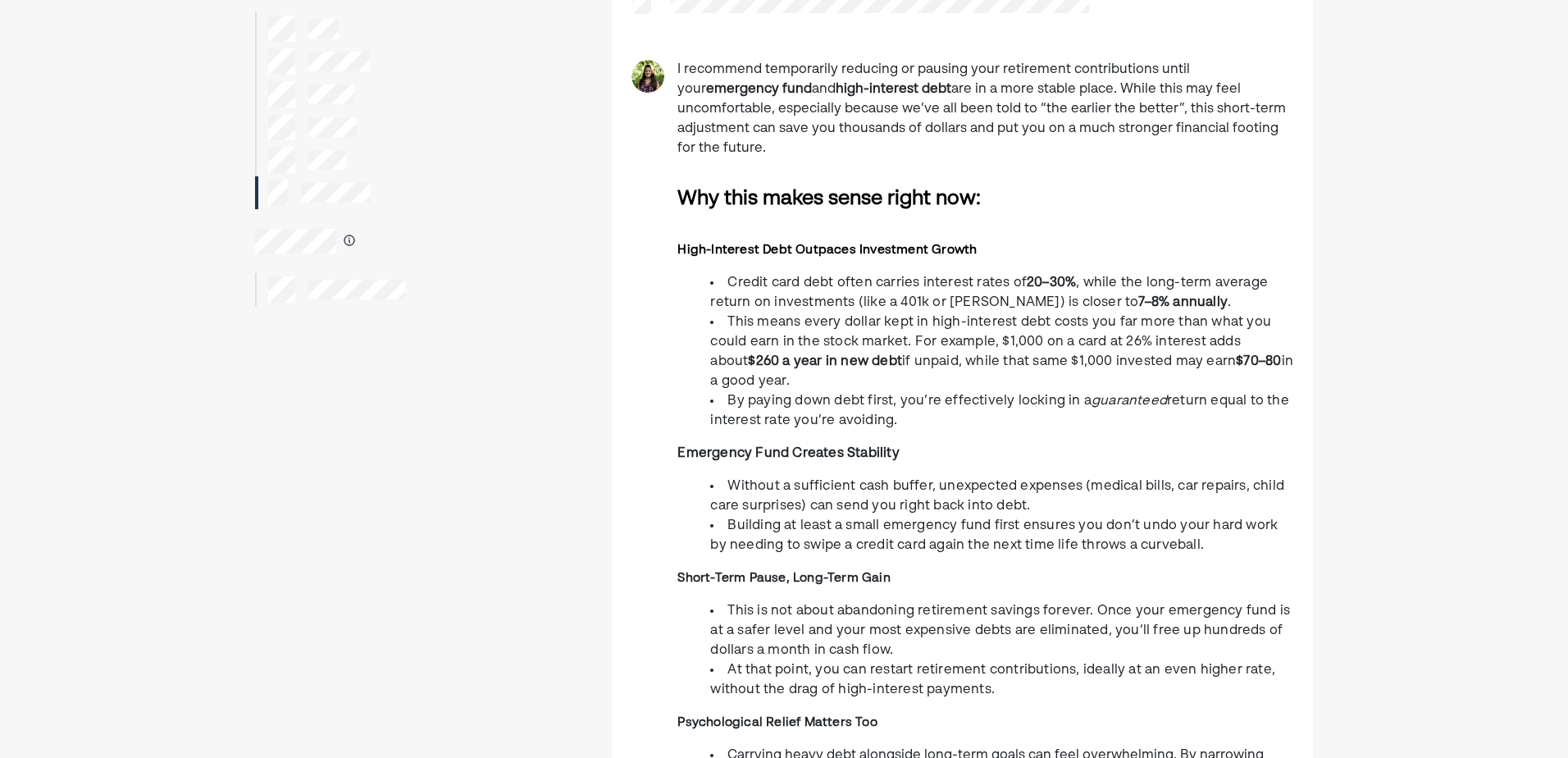
drag, startPoint x: 701, startPoint y: 255, endPoint x: 949, endPoint y: 401, distance: 287.8
click at [949, 401] on ul "Credit card debt often carries interest rates of 20–30% , while the long-term a…" at bounding box center [985, 352] width 616 height 157
click at [946, 406] on li "By paying down debt first, you’re effectively locking in a guaranteed return eq…" at bounding box center [1002, 411] width 584 height 40
drag, startPoint x: 936, startPoint y: 404, endPoint x: 694, endPoint y: 250, distance: 286.8
click at [694, 250] on div "I recommend temporarily reducing or pausing your retirement contributions until…" at bounding box center [985, 439] width 616 height 758
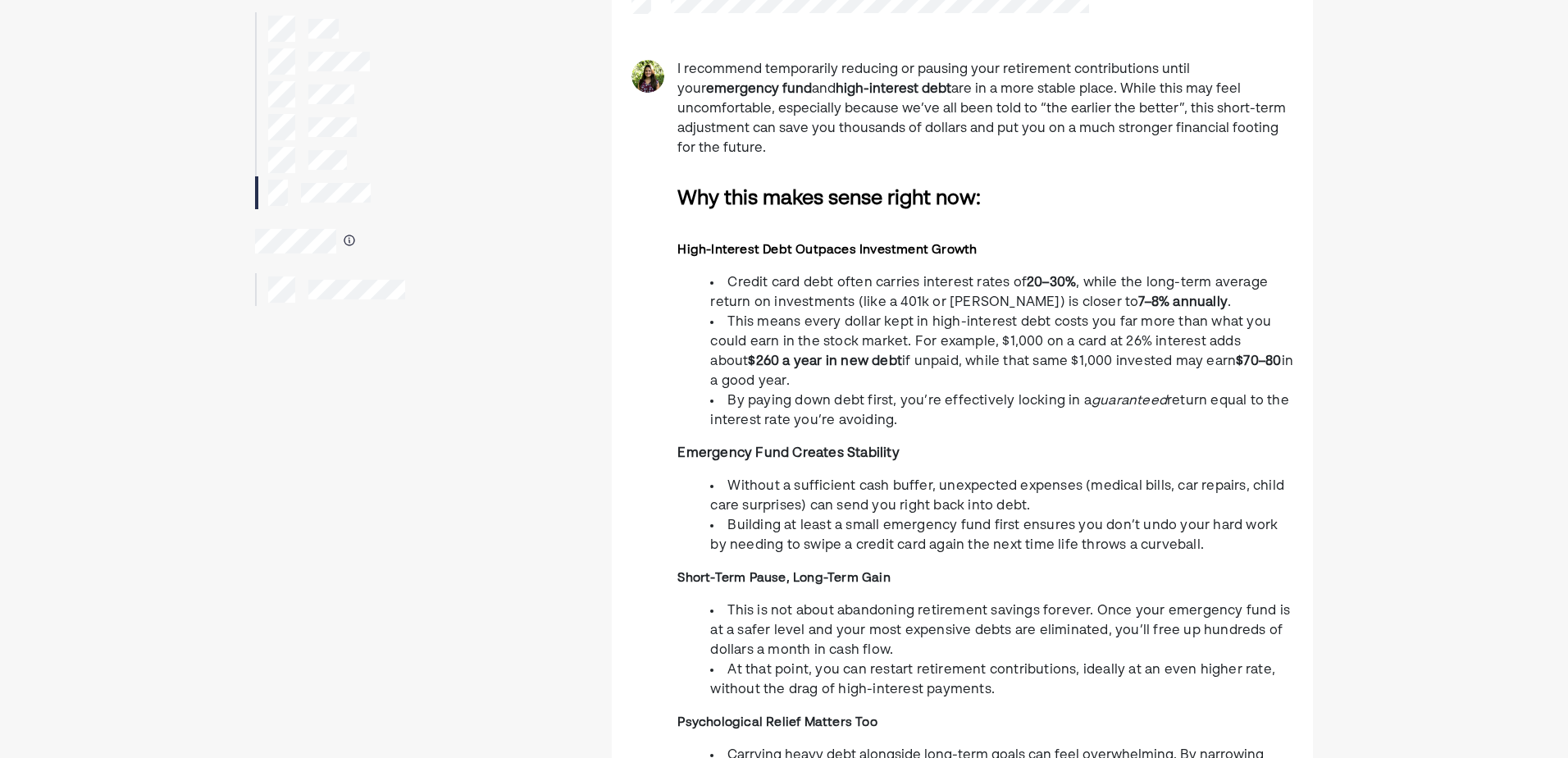
drag, startPoint x: 694, startPoint y: 250, endPoint x: 710, endPoint y: 288, distance: 41.2
click at [710, 288] on span ", while the long-term average return on investments (like a 401k or [PERSON_NAM…" at bounding box center [989, 293] width 557 height 33
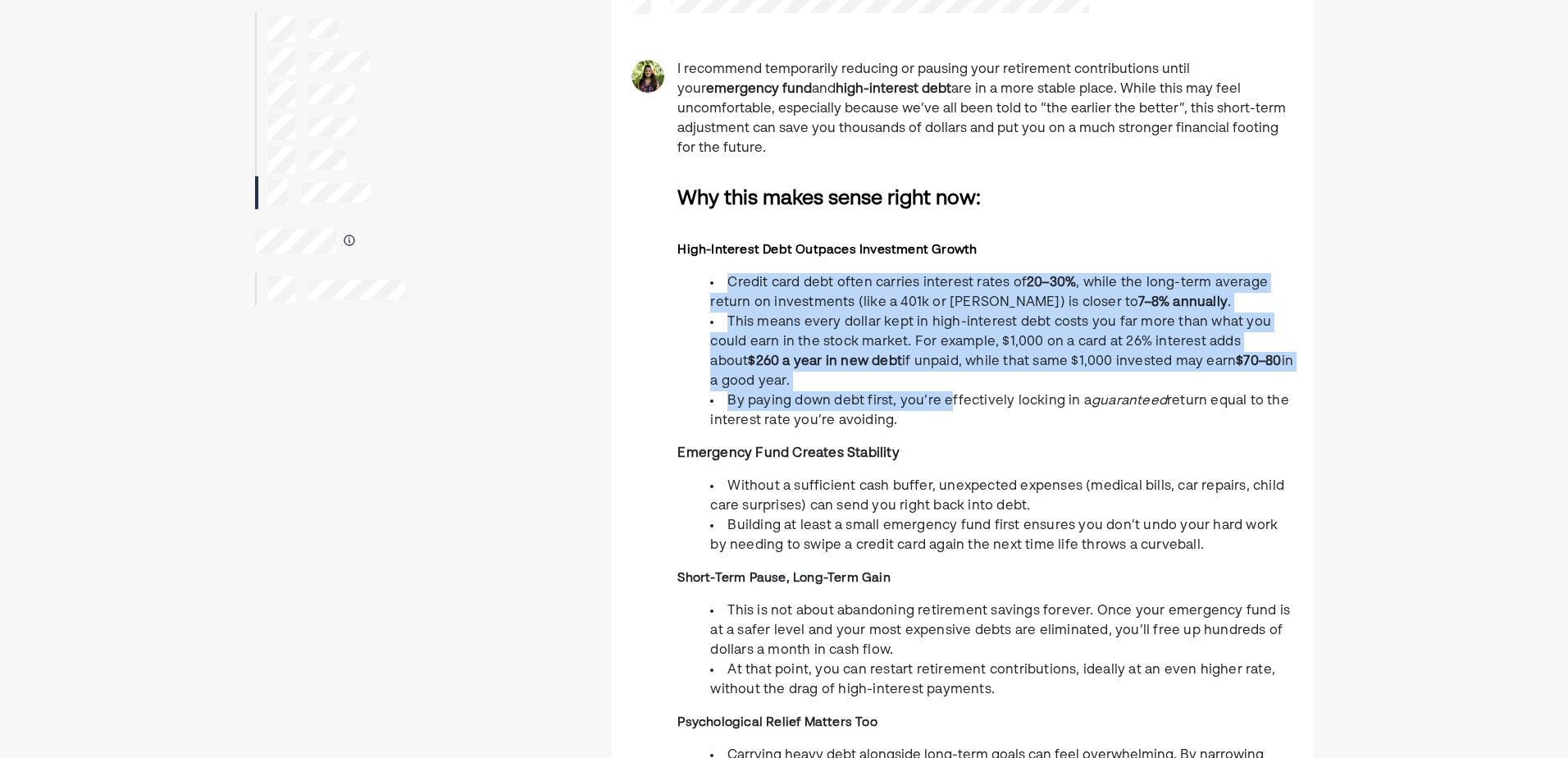
drag, startPoint x: 734, startPoint y: 261, endPoint x: 946, endPoint y: 385, distance: 245.6
click at [946, 385] on ul "Credit card debt often carries interest rates of 20–30% , while the long-term a…" at bounding box center [985, 352] width 616 height 157
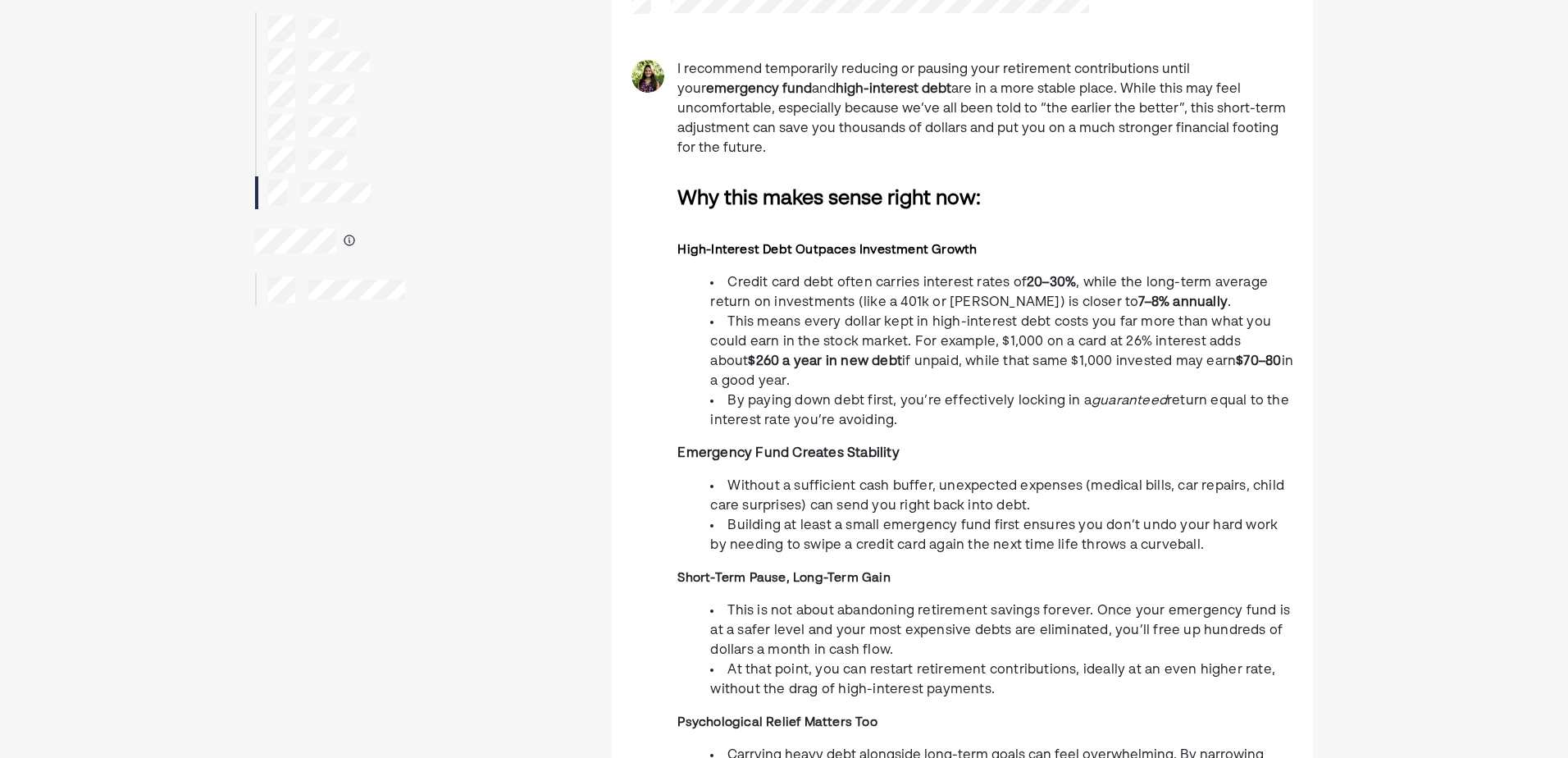
drag, startPoint x: 946, startPoint y: 385, endPoint x: 894, endPoint y: 393, distance: 52.6
click at [894, 393] on li "By paying down debt first, you’re effectively locking in a guaranteed return eq…" at bounding box center [1002, 411] width 584 height 40
drag, startPoint x: 959, startPoint y: 398, endPoint x: 727, endPoint y: 258, distance: 271.0
click at [727, 273] on ul "Credit card debt often carries interest rates of 20–30% , while the long-term a…" at bounding box center [985, 352] width 616 height 157
drag, startPoint x: 727, startPoint y: 258, endPoint x: 718, endPoint y: 298, distance: 41.0
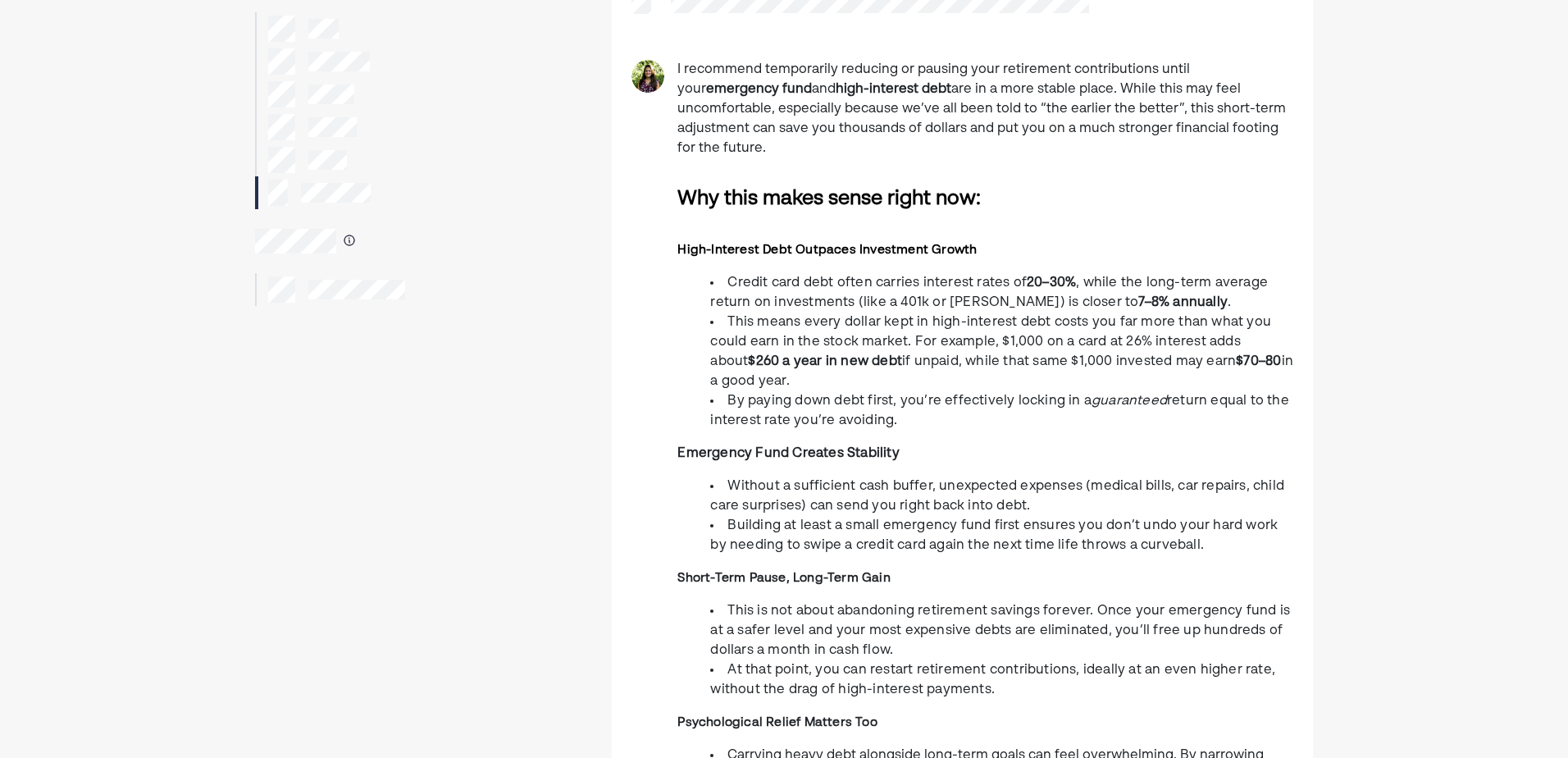
click at [718, 312] on li "This means every dollar kept in high-interest debt costs you far more than what…" at bounding box center [1002, 351] width 584 height 79
drag, startPoint x: 926, startPoint y: 393, endPoint x: 703, endPoint y: 255, distance: 262.2
click at [703, 273] on ul "Credit card debt often carries interest rates of 20–30% , while the long-term a…" at bounding box center [985, 352] width 616 height 157
drag, startPoint x: 703, startPoint y: 255, endPoint x: 683, endPoint y: 312, distance: 60.4
click at [683, 312] on ul "Credit card debt often carries interest rates of 20–30% , while the long-term a…" at bounding box center [985, 352] width 616 height 157
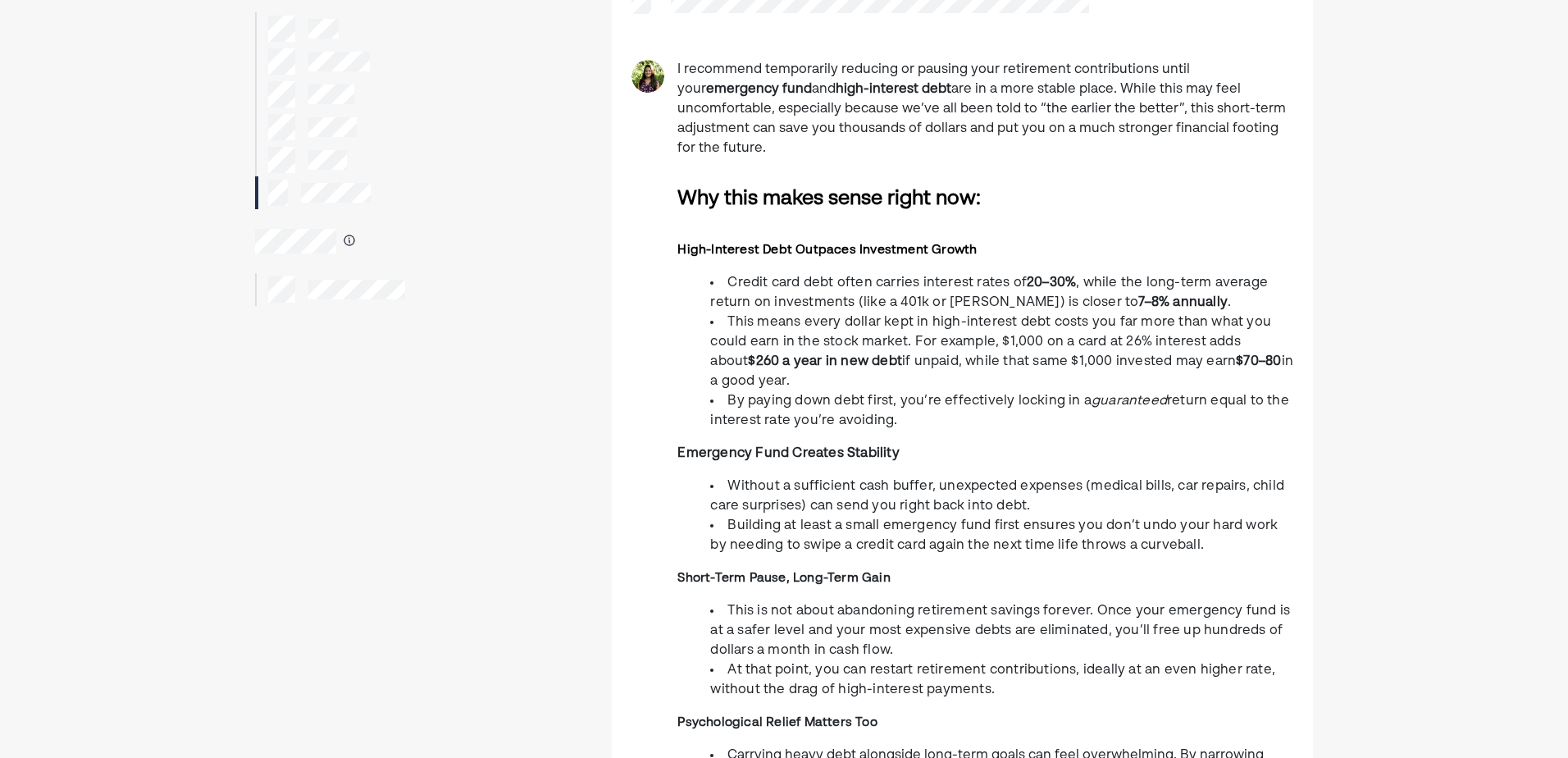
drag, startPoint x: 715, startPoint y: 263, endPoint x: 935, endPoint y: 397, distance: 257.6
click at [935, 397] on ul "Credit card debt often carries interest rates of 20–30% , while the long-term a…" at bounding box center [985, 352] width 616 height 157
drag, startPoint x: 935, startPoint y: 397, endPoint x: 924, endPoint y: 413, distance: 19.4
click at [924, 413] on div "I recommend temporarily reducing or pausing your retirement contributions until…" at bounding box center [985, 439] width 616 height 758
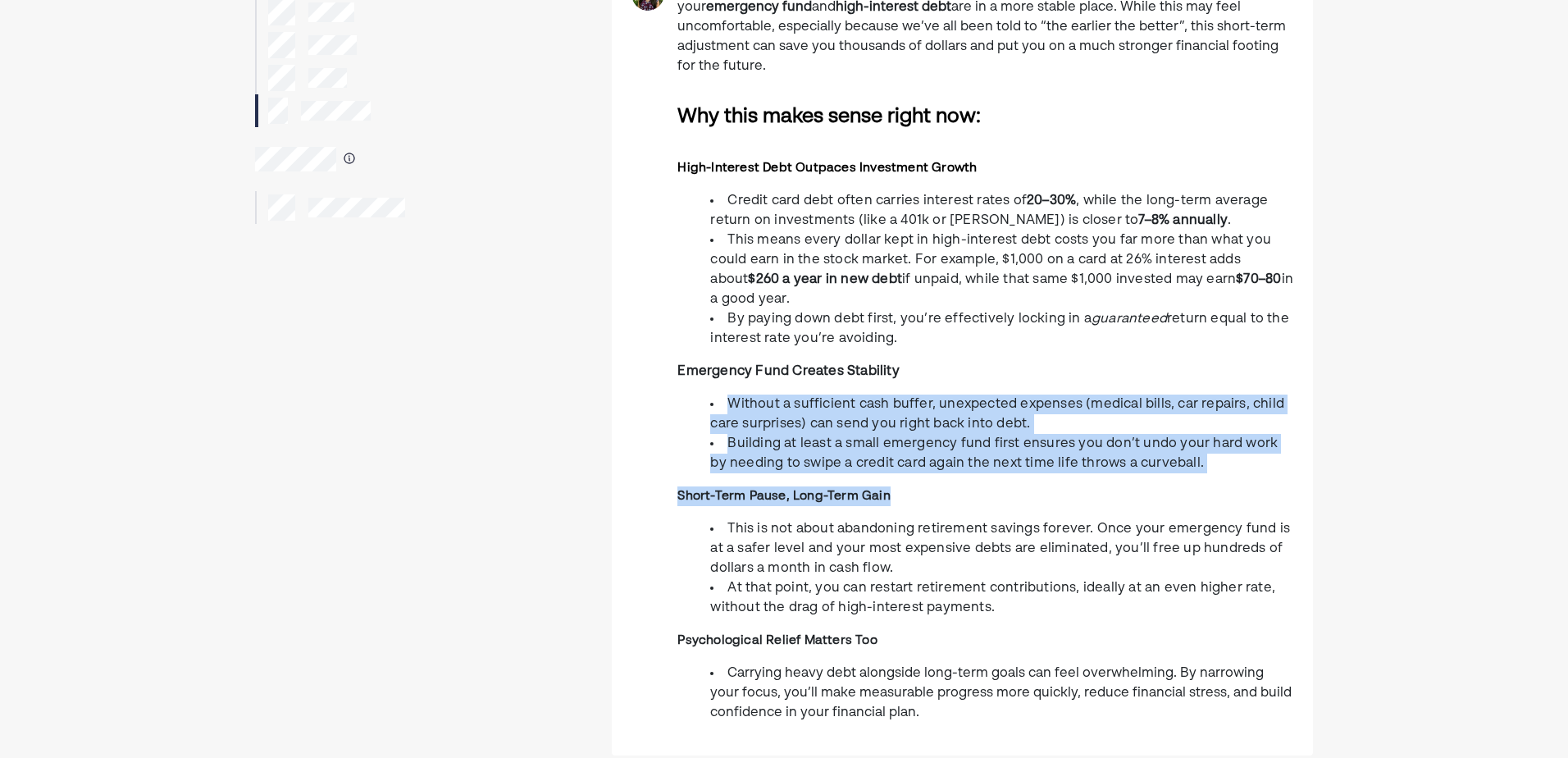
drag, startPoint x: 714, startPoint y: 392, endPoint x: 1208, endPoint y: 461, distance: 498.8
click at [1208, 461] on div "I recommend temporarily reducing or pausing your retirement contributions until…" at bounding box center [985, 357] width 616 height 758
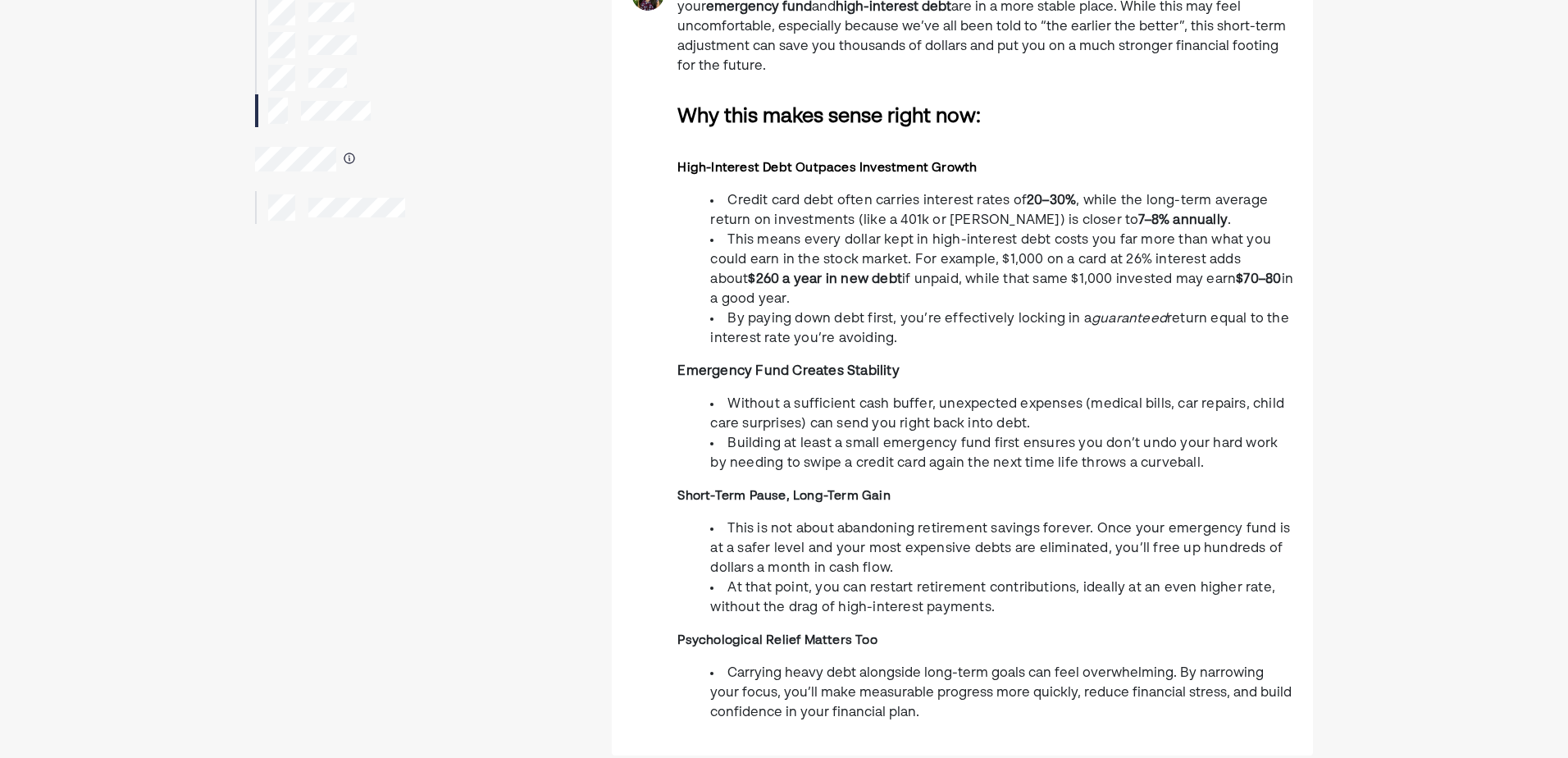
drag, startPoint x: 1208, startPoint y: 461, endPoint x: 818, endPoint y: 533, distance: 396.6
click at [838, 528] on span "This is not about abandoning retirement savings forever. Once your emergency fu…" at bounding box center [1001, 549] width 580 height 52
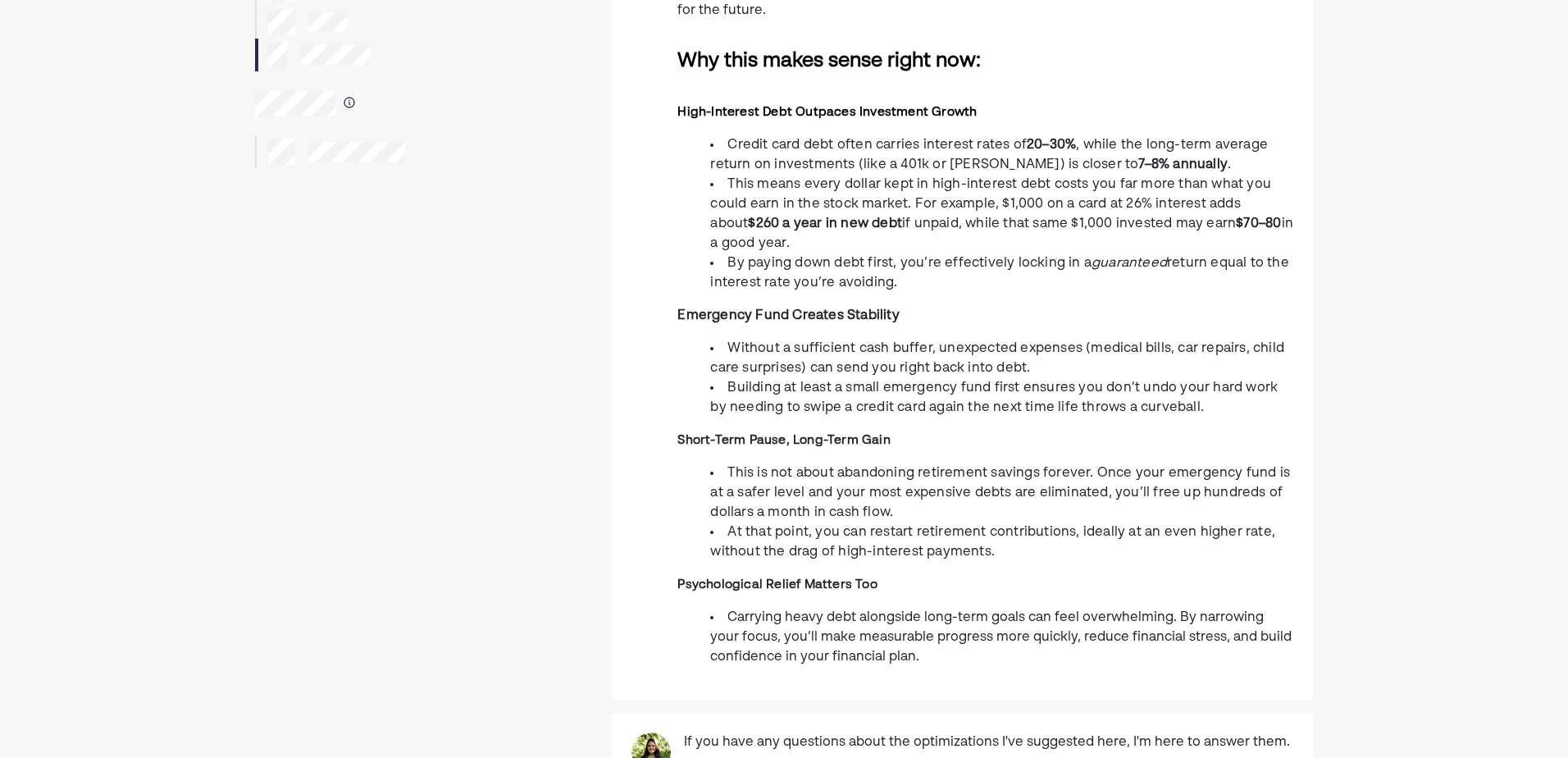
scroll to position [410, 0]
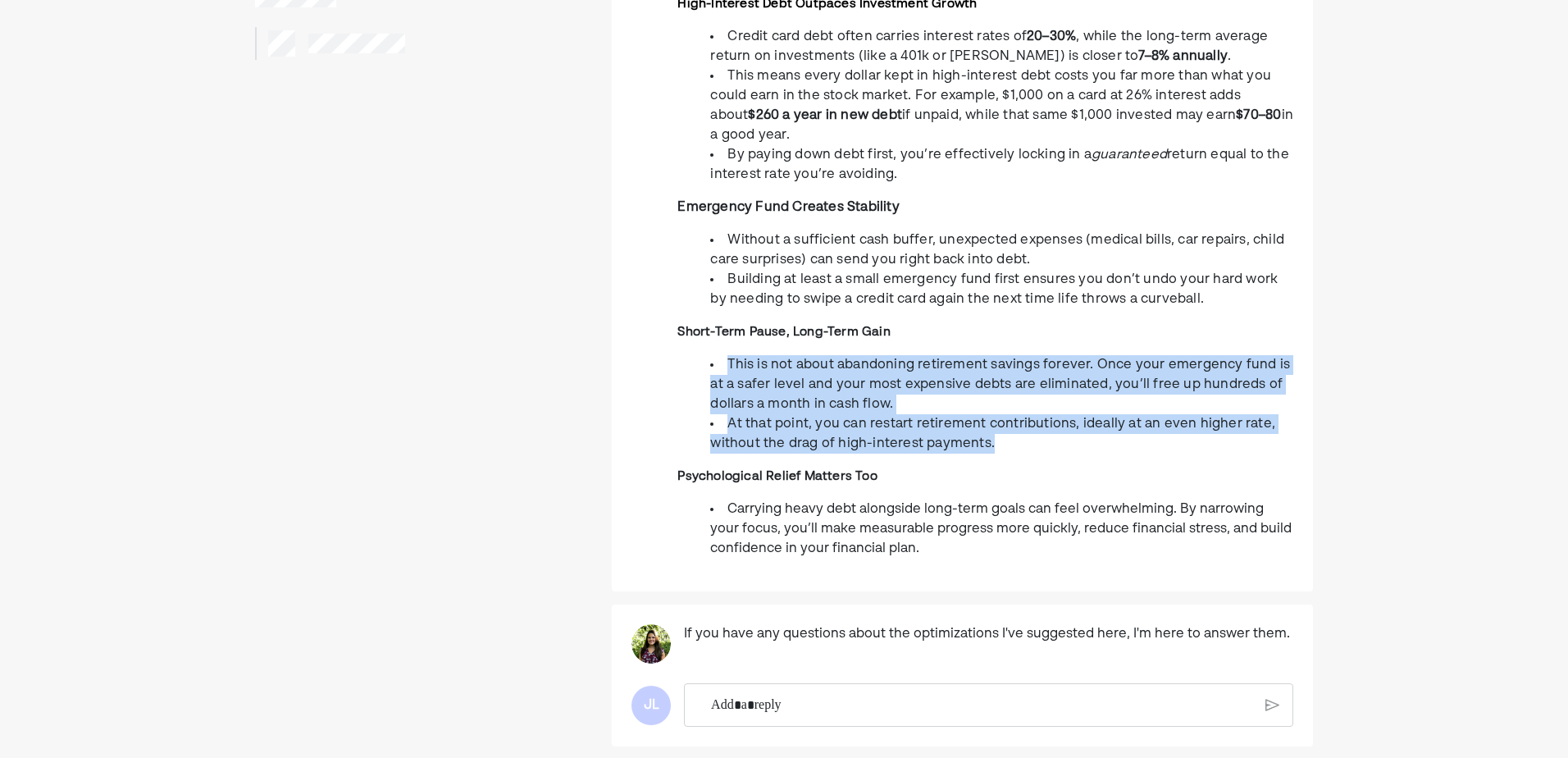
drag, startPoint x: 758, startPoint y: 340, endPoint x: 1028, endPoint y: 420, distance: 281.6
click at [1028, 420] on div "I recommend temporarily reducing or pausing your retirement contributions until…" at bounding box center [962, 193] width 701 height 758
drag, startPoint x: 1028, startPoint y: 420, endPoint x: 1029, endPoint y: 429, distance: 9.1
click at [1029, 429] on li "At that point, you can restart retirement contributions, ideally at an even hig…" at bounding box center [1002, 434] width 584 height 40
drag, startPoint x: 1038, startPoint y: 424, endPoint x: 688, endPoint y: 337, distance: 360.7
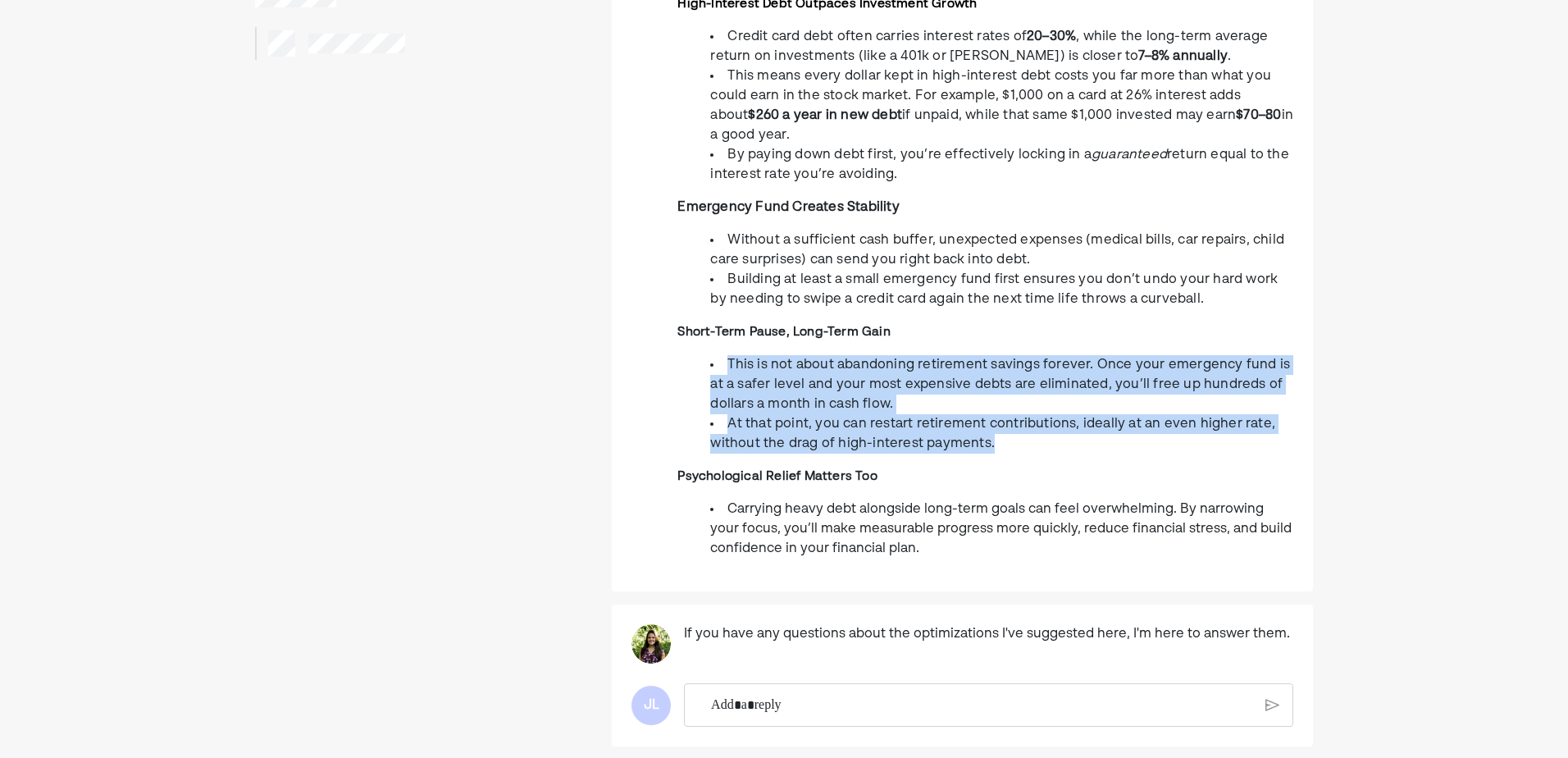
click at [688, 355] on ul "This is not about abandoning retirement savings forever. Once your emergency fu…" at bounding box center [985, 404] width 616 height 98
drag, startPoint x: 688, startPoint y: 337, endPoint x: 715, endPoint y: 363, distance: 37.5
click at [715, 363] on span "This is not about abandoning retirement savings forever. Once your emergency fu…" at bounding box center [1001, 385] width 580 height 52
drag, startPoint x: 733, startPoint y: 344, endPoint x: 1022, endPoint y: 419, distance: 298.6
click at [1022, 419] on ul "This is not about abandoning retirement savings forever. Once your emergency fu…" at bounding box center [985, 404] width 616 height 98
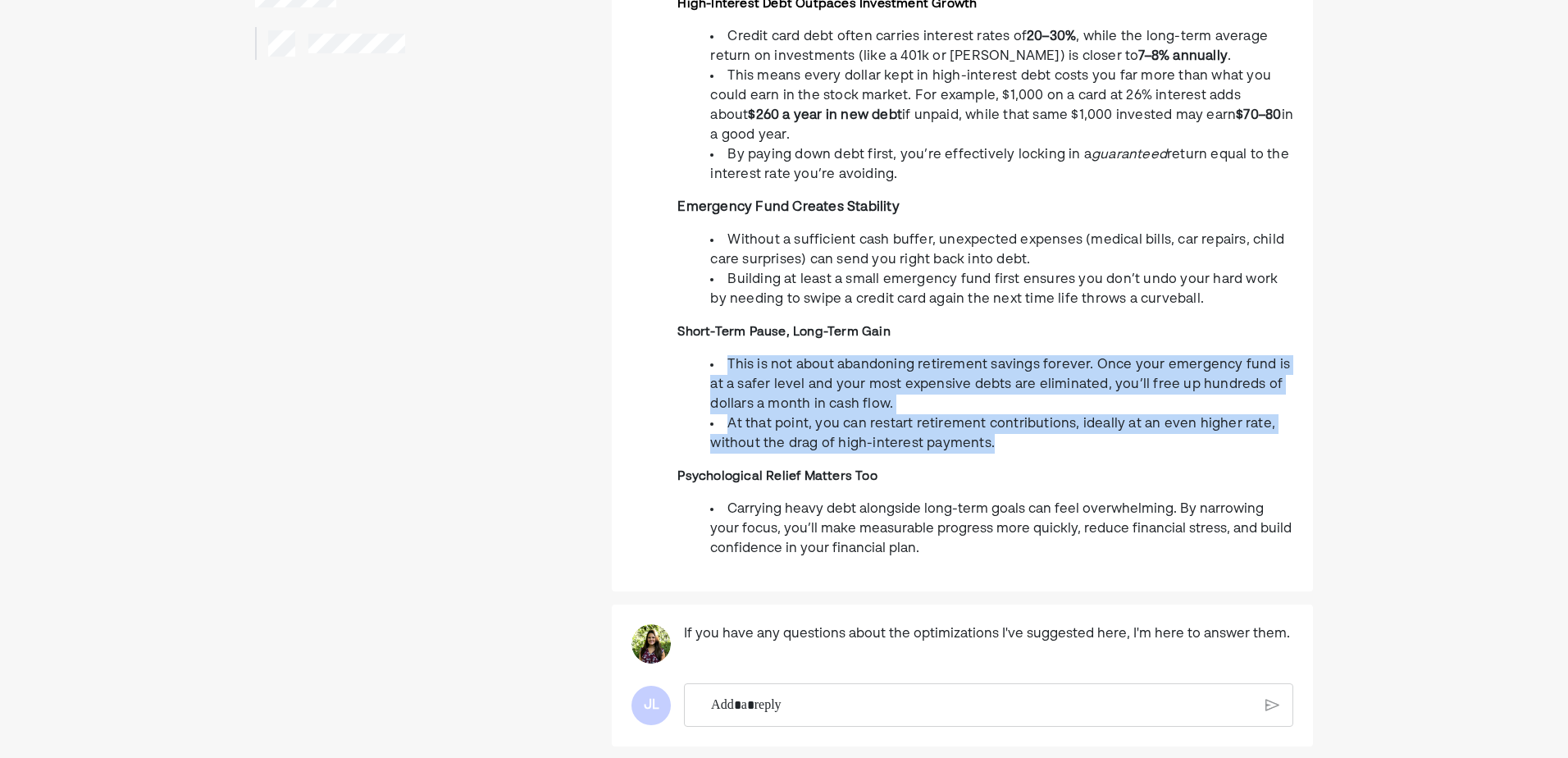
click at [1021, 423] on li "At that point, you can restart retirement contributions, ideally at an even hig…" at bounding box center [1002, 434] width 584 height 40
drag, startPoint x: 962, startPoint y: 404, endPoint x: 697, endPoint y: 344, distance: 271.7
click at [697, 355] on ul "This is not about abandoning retirement savings forever. Once your emergency fu…" at bounding box center [985, 404] width 616 height 98
drag, startPoint x: 697, startPoint y: 344, endPoint x: 704, endPoint y: 373, distance: 29.8
click at [704, 373] on ul "This is not about abandoning retirement savings forever. Once your emergency fu…" at bounding box center [985, 404] width 616 height 98
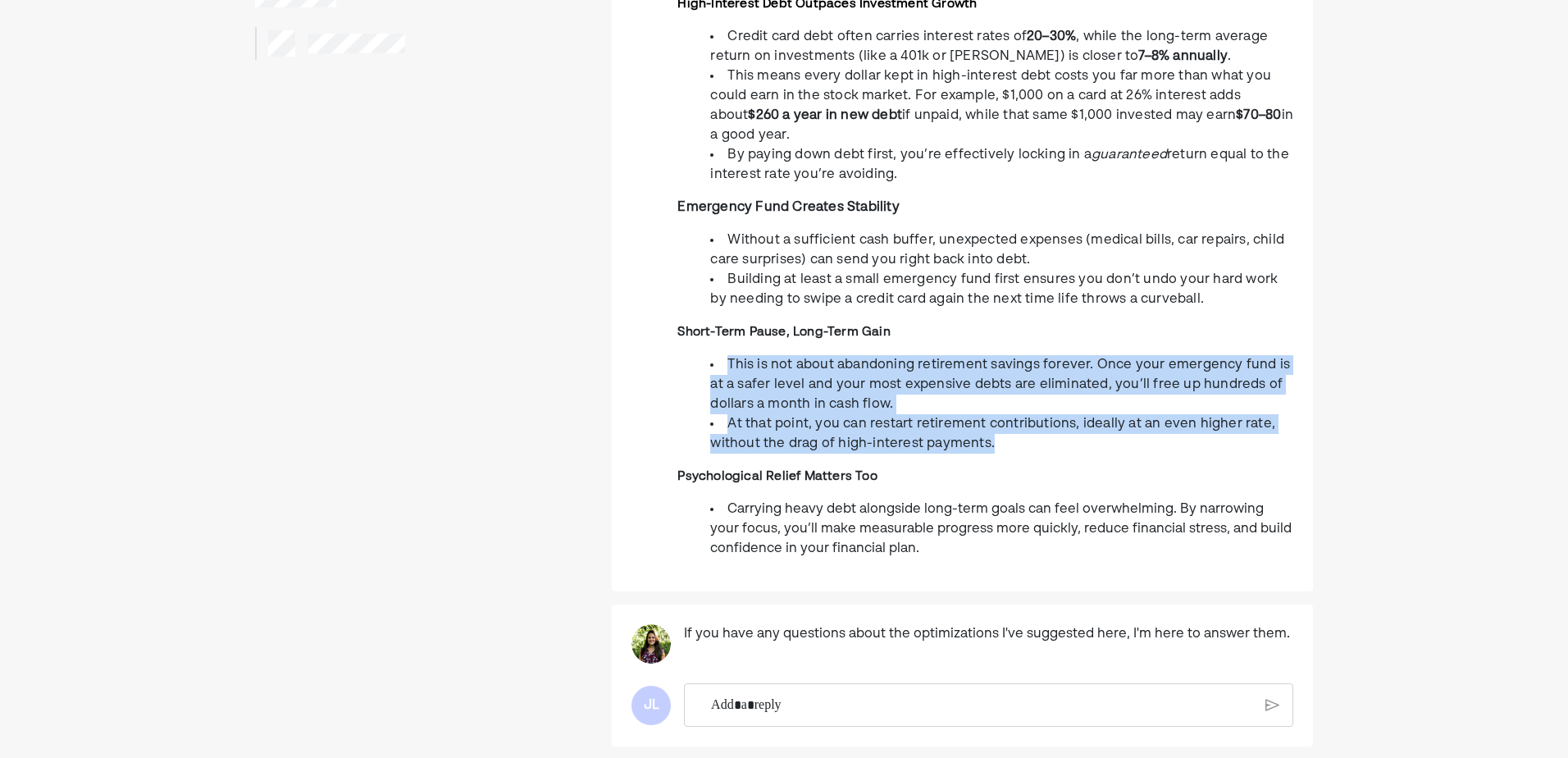
drag, startPoint x: 688, startPoint y: 344, endPoint x: 1039, endPoint y: 430, distance: 361.4
click at [1039, 430] on ul "This is not about abandoning retirement savings forever. Once your emergency fu…" at bounding box center [985, 404] width 616 height 98
click at [1039, 430] on li "At that point, you can restart retirement contributions, ideally at an even hig…" at bounding box center [1002, 434] width 584 height 40
drag, startPoint x: 932, startPoint y: 405, endPoint x: 712, endPoint y: 341, distance: 229.1
click at [712, 355] on ul "This is not about abandoning retirement savings forever. Once your emergency fu…" at bounding box center [985, 404] width 616 height 98
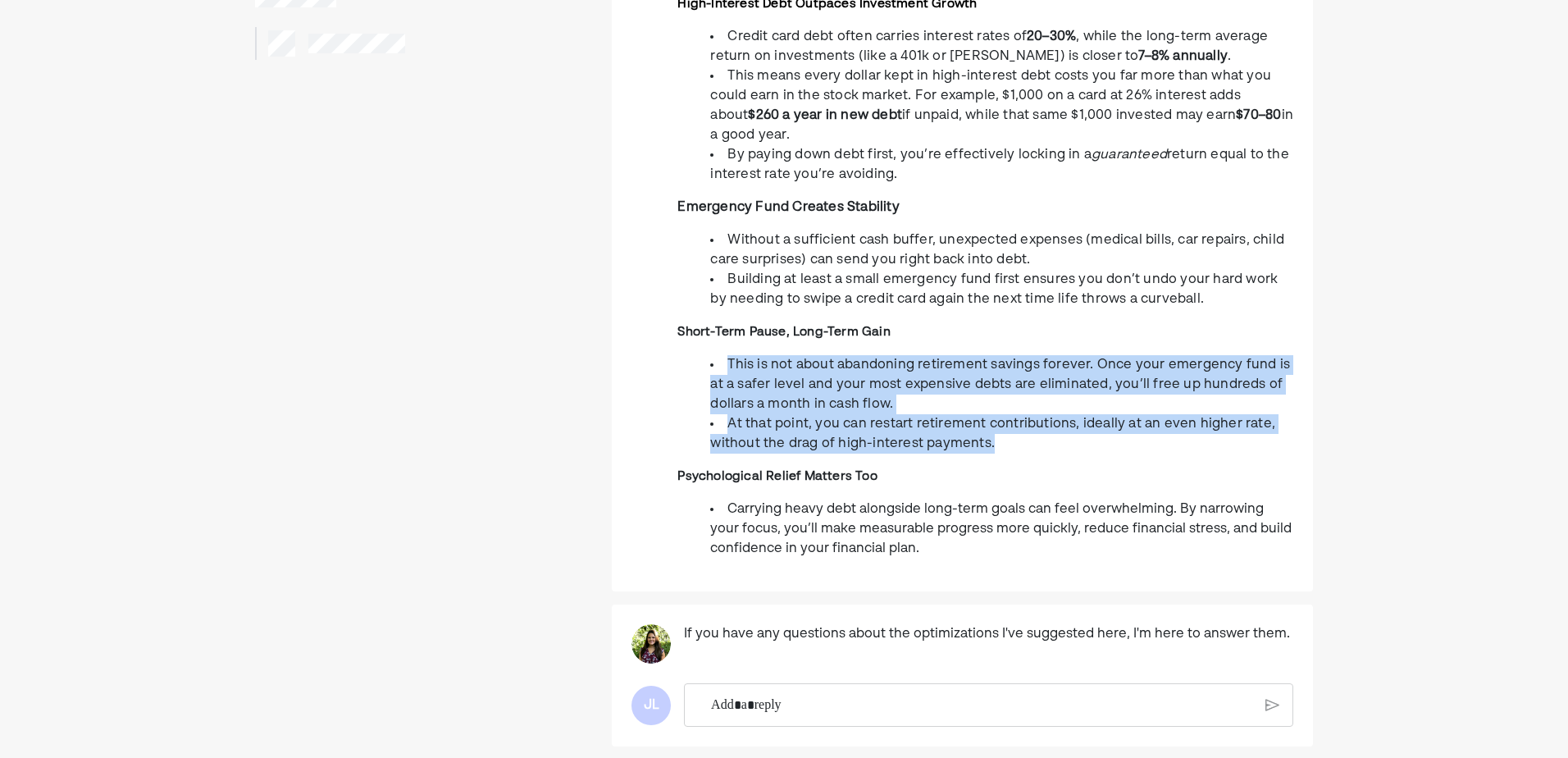
drag, startPoint x: 712, startPoint y: 341, endPoint x: 693, endPoint y: 356, distance: 24.2
click at [697, 355] on ul "This is not about abandoning retirement savings forever. Once your emergency fu…" at bounding box center [985, 404] width 616 height 98
drag, startPoint x: 718, startPoint y: 337, endPoint x: 1020, endPoint y: 417, distance: 312.4
click at [1020, 417] on ul "This is not about abandoning retirement savings forever. Once your emergency fu…" at bounding box center [985, 404] width 616 height 98
drag, startPoint x: 1020, startPoint y: 417, endPoint x: 1022, endPoint y: 429, distance: 12.2
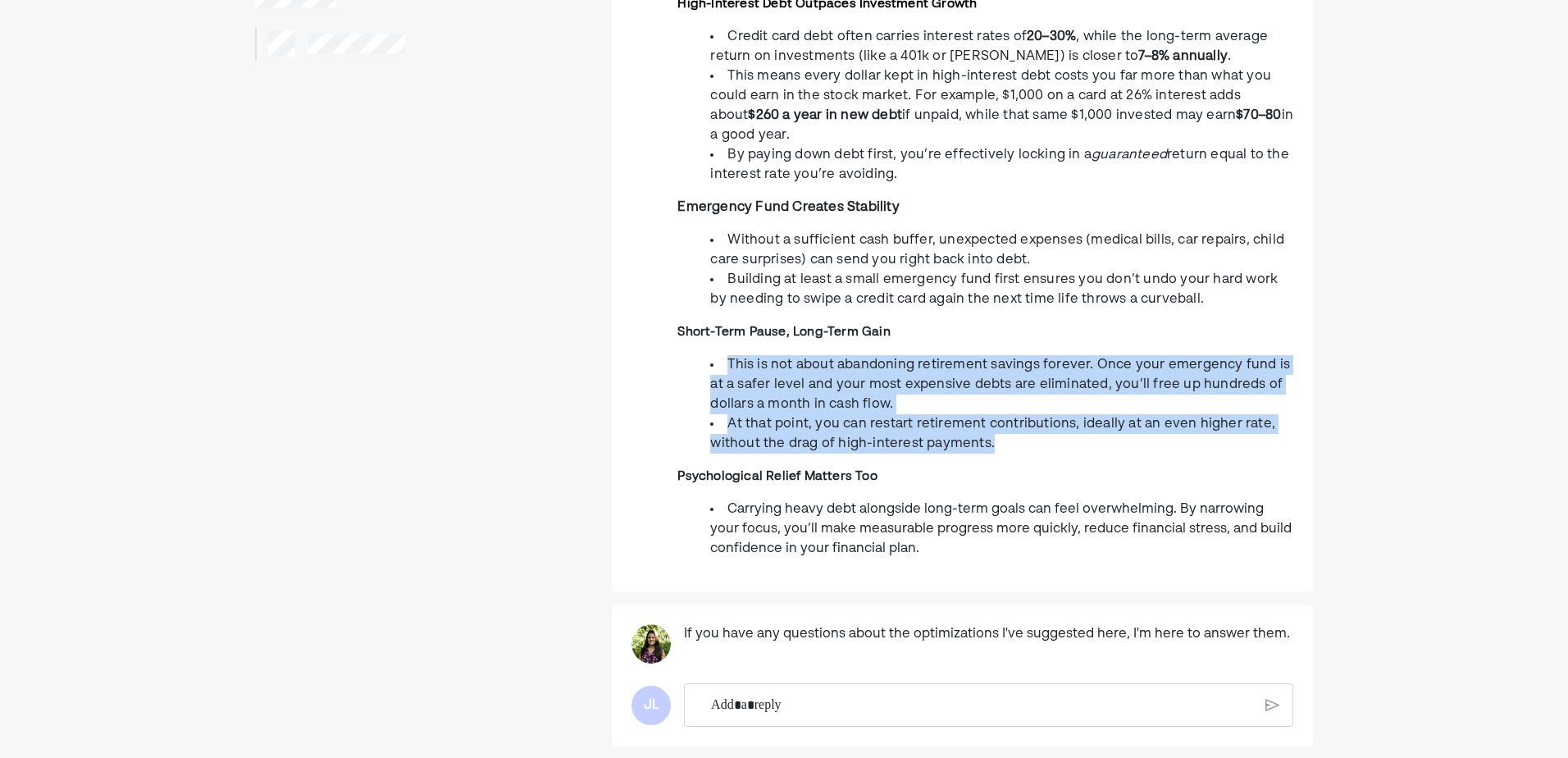
click at [1022, 428] on li "At that point, you can restart retirement contributions, ideally at an even hig…" at bounding box center [1002, 434] width 584 height 40
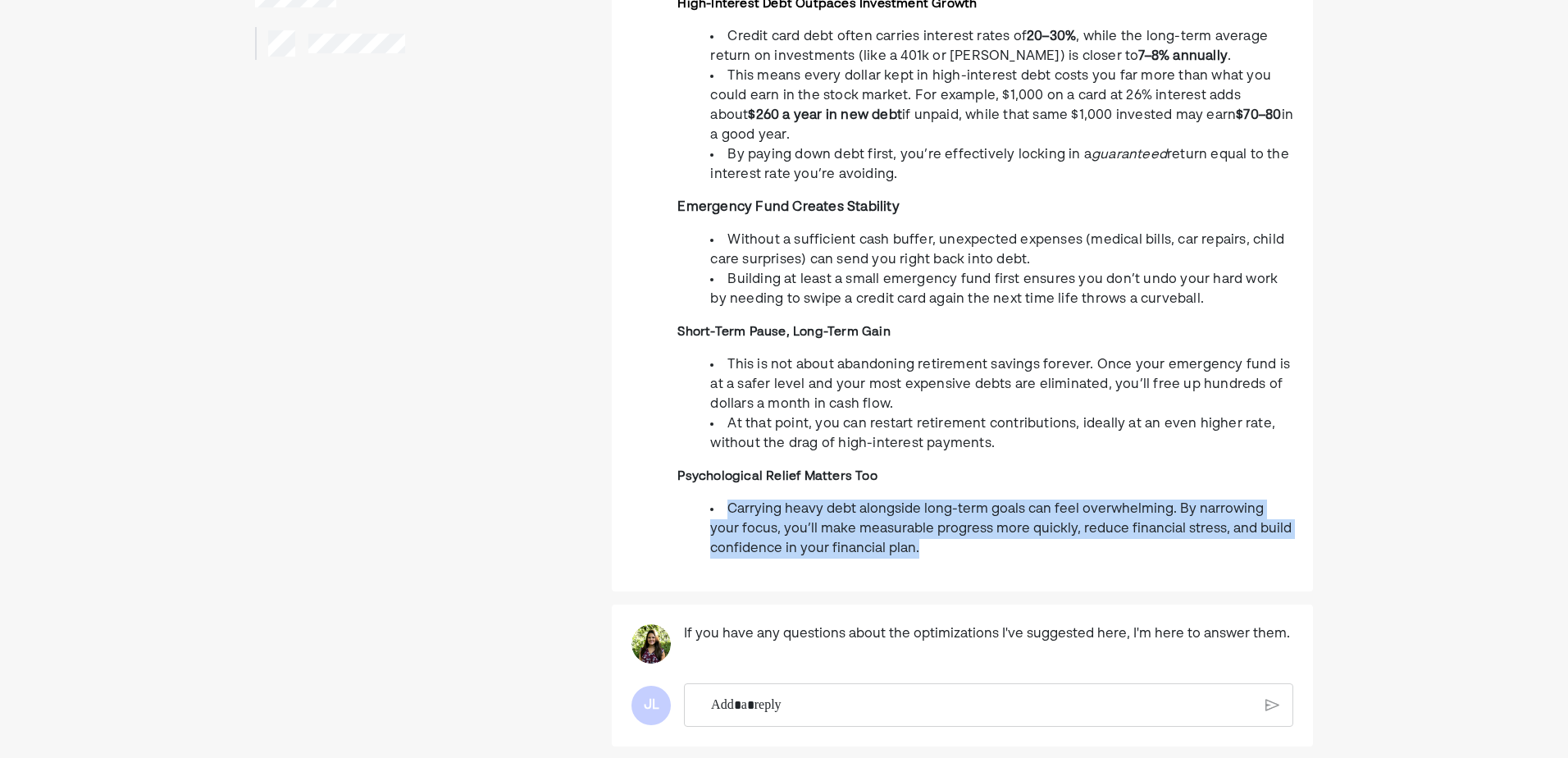
drag, startPoint x: 680, startPoint y: 476, endPoint x: 936, endPoint y: 529, distance: 261.4
click at [936, 529] on div "I recommend temporarily reducing or pausing your retirement contributions until…" at bounding box center [985, 193] width 616 height 758
click at [936, 532] on li "Carrying heavy debt alongside long-term goals can feel overwhelming. By narrowi…" at bounding box center [1002, 530] width 584 height 59
drag, startPoint x: 946, startPoint y: 527, endPoint x: 674, endPoint y: 492, distance: 274.2
click at [674, 492] on div "I recommend temporarily reducing or pausing your retirement contributions until…" at bounding box center [962, 193] width 701 height 758
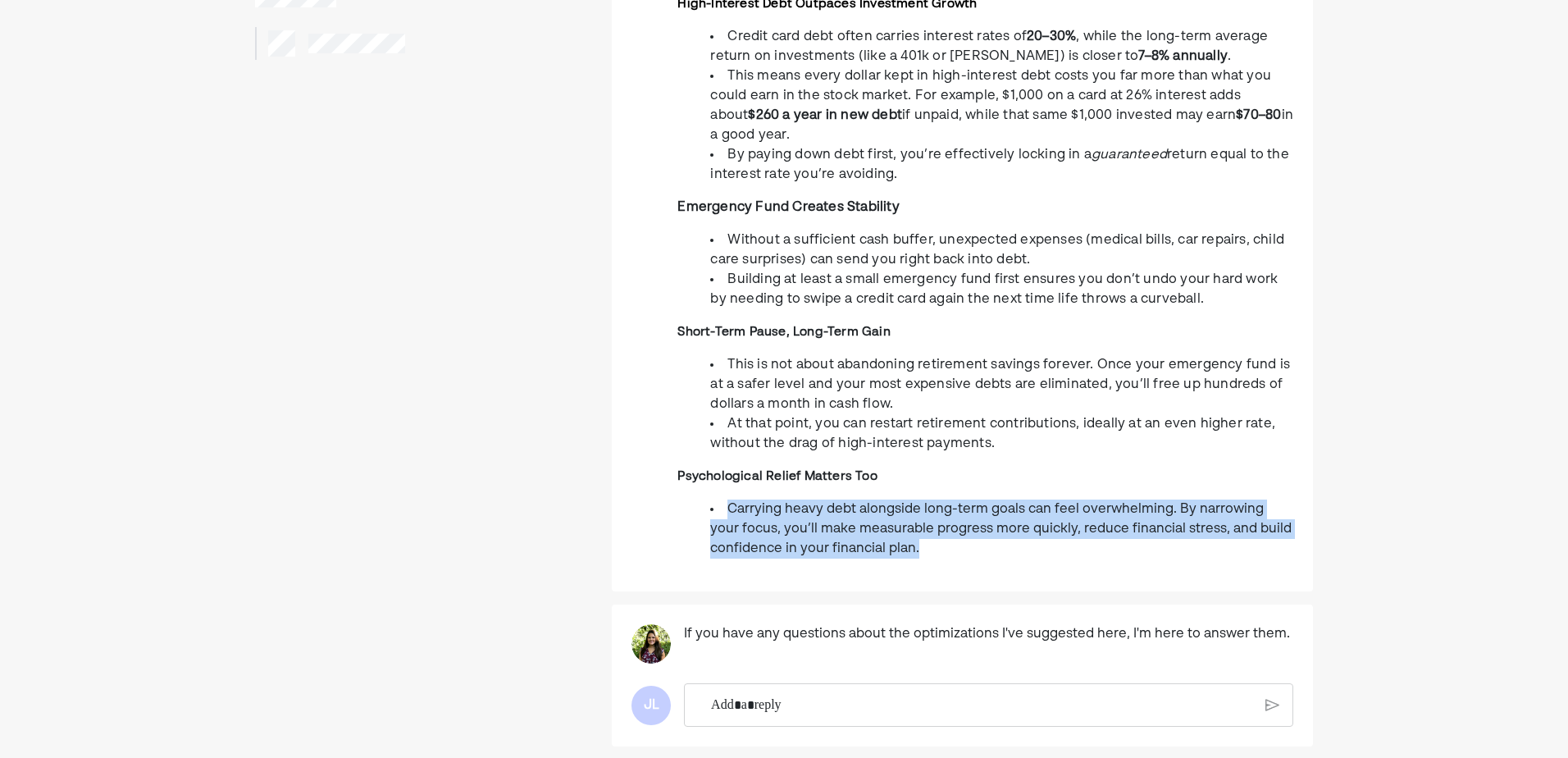
drag, startPoint x: 674, startPoint y: 492, endPoint x: 688, endPoint y: 497, distance: 14.9
click at [692, 500] on ul "Carrying heavy debt alongside long-term goals can feel overwhelming. By narrowi…" at bounding box center [985, 530] width 616 height 59
drag, startPoint x: 841, startPoint y: 500, endPoint x: 961, endPoint y: 530, distance: 123.7
click at [961, 530] on div "I recommend temporarily reducing or pausing your retirement contributions until…" at bounding box center [962, 193] width 701 height 758
click at [961, 532] on li "Carrying heavy debt alongside long-term goals can feel overwhelming. By narrowi…" at bounding box center [1002, 530] width 584 height 59
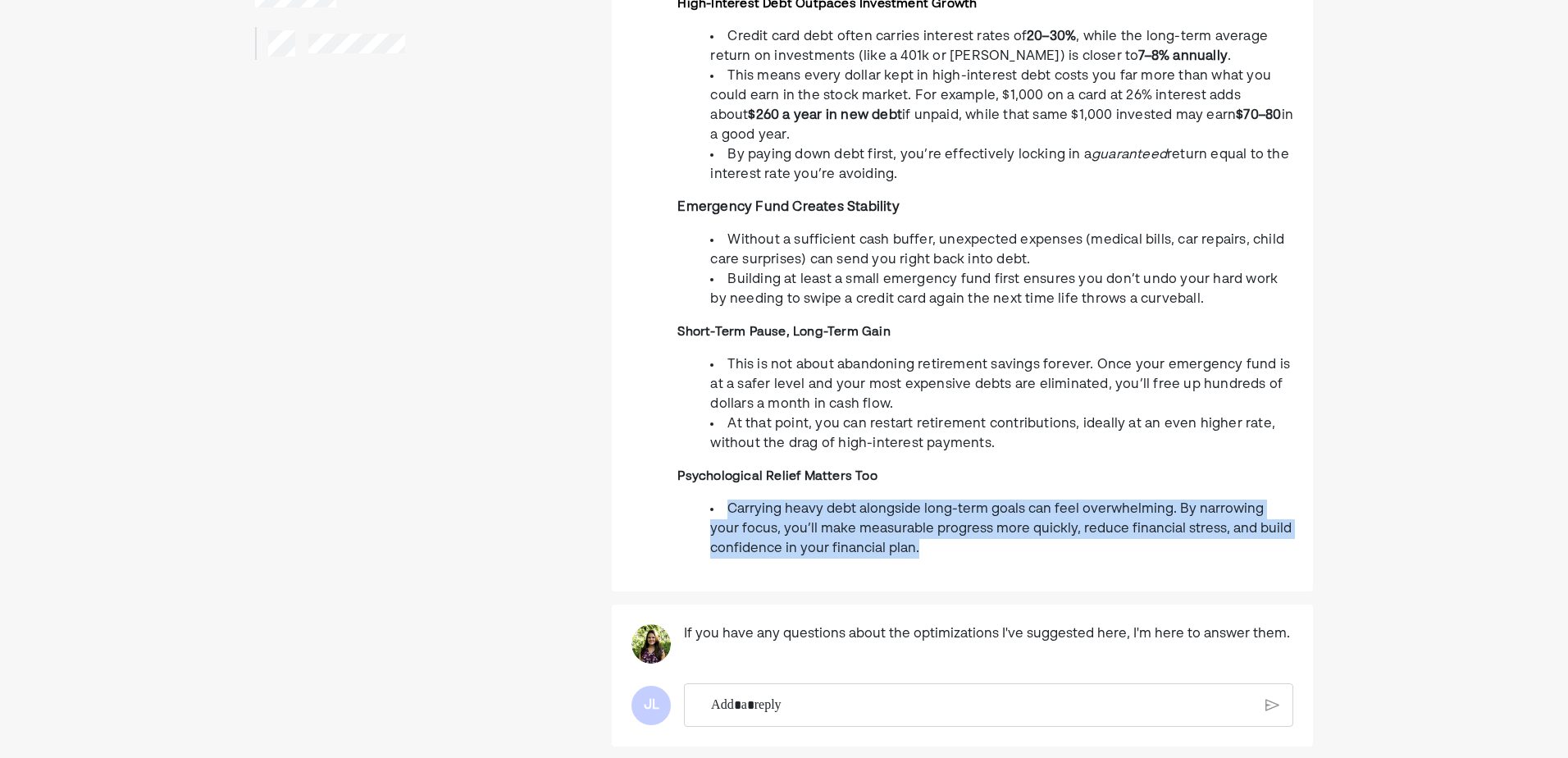
drag, startPoint x: 836, startPoint y: 510, endPoint x: 687, endPoint y: 486, distance: 150.9
click at [687, 500] on ul "Carrying heavy debt alongside long-term goals can feel overwhelming. By narrowi…" at bounding box center [985, 530] width 616 height 59
click at [694, 500] on ul "Carrying heavy debt alongside long-term goals can feel overwhelming. By narrowi…" at bounding box center [985, 530] width 616 height 59
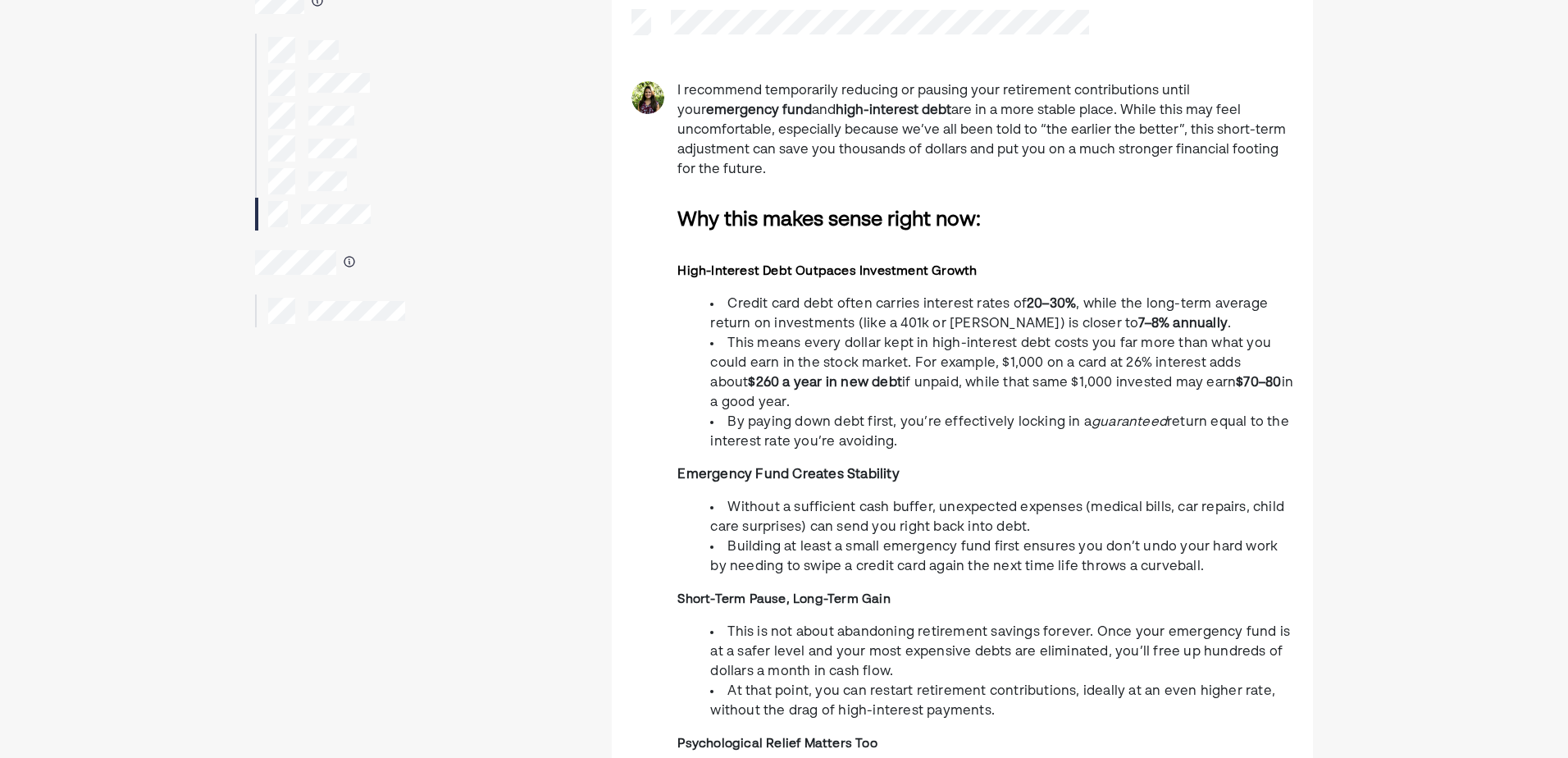
scroll to position [0, 0]
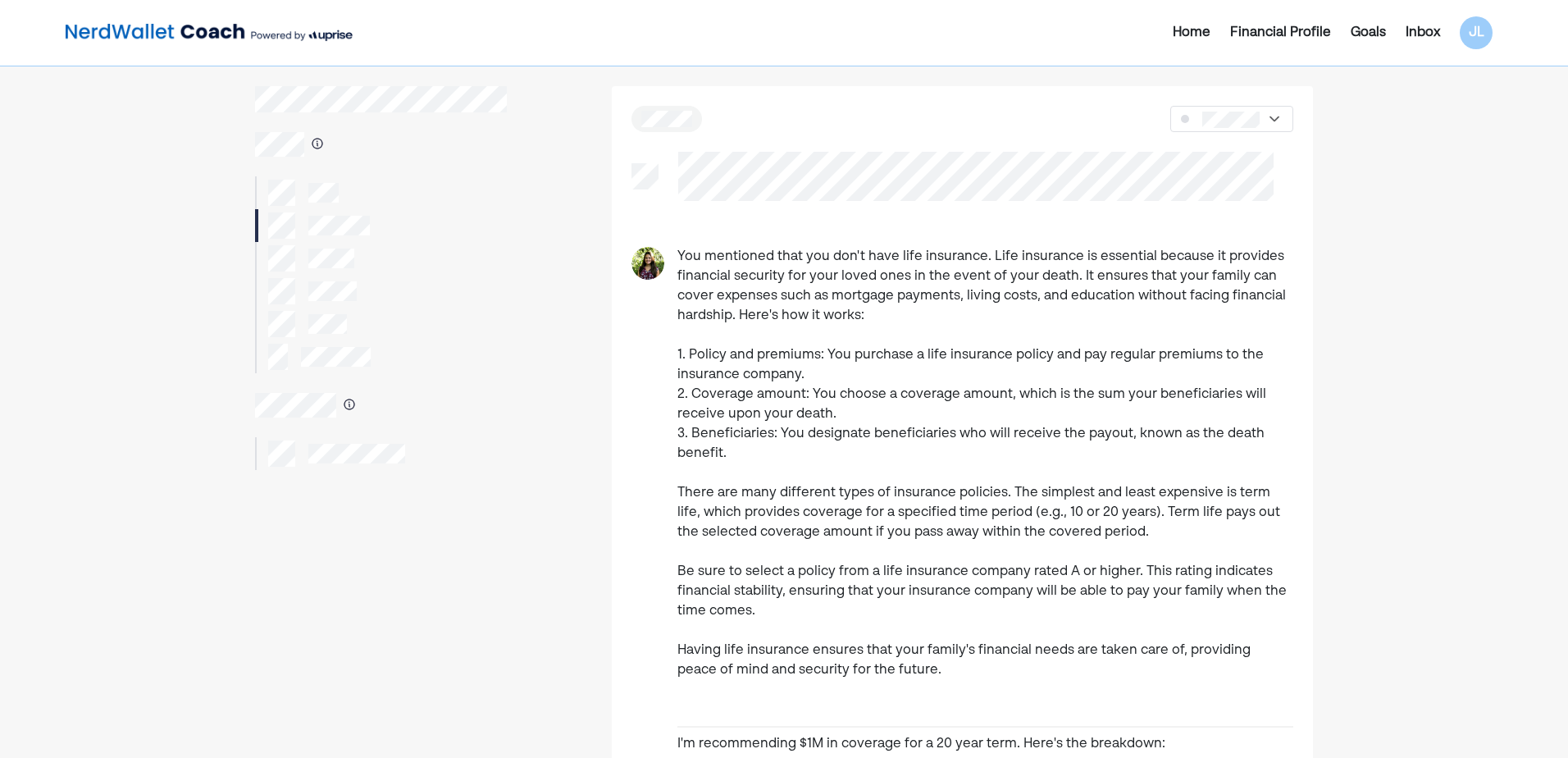
click at [1253, 36] on div "Inbox" at bounding box center [1423, 32] width 35 height 19
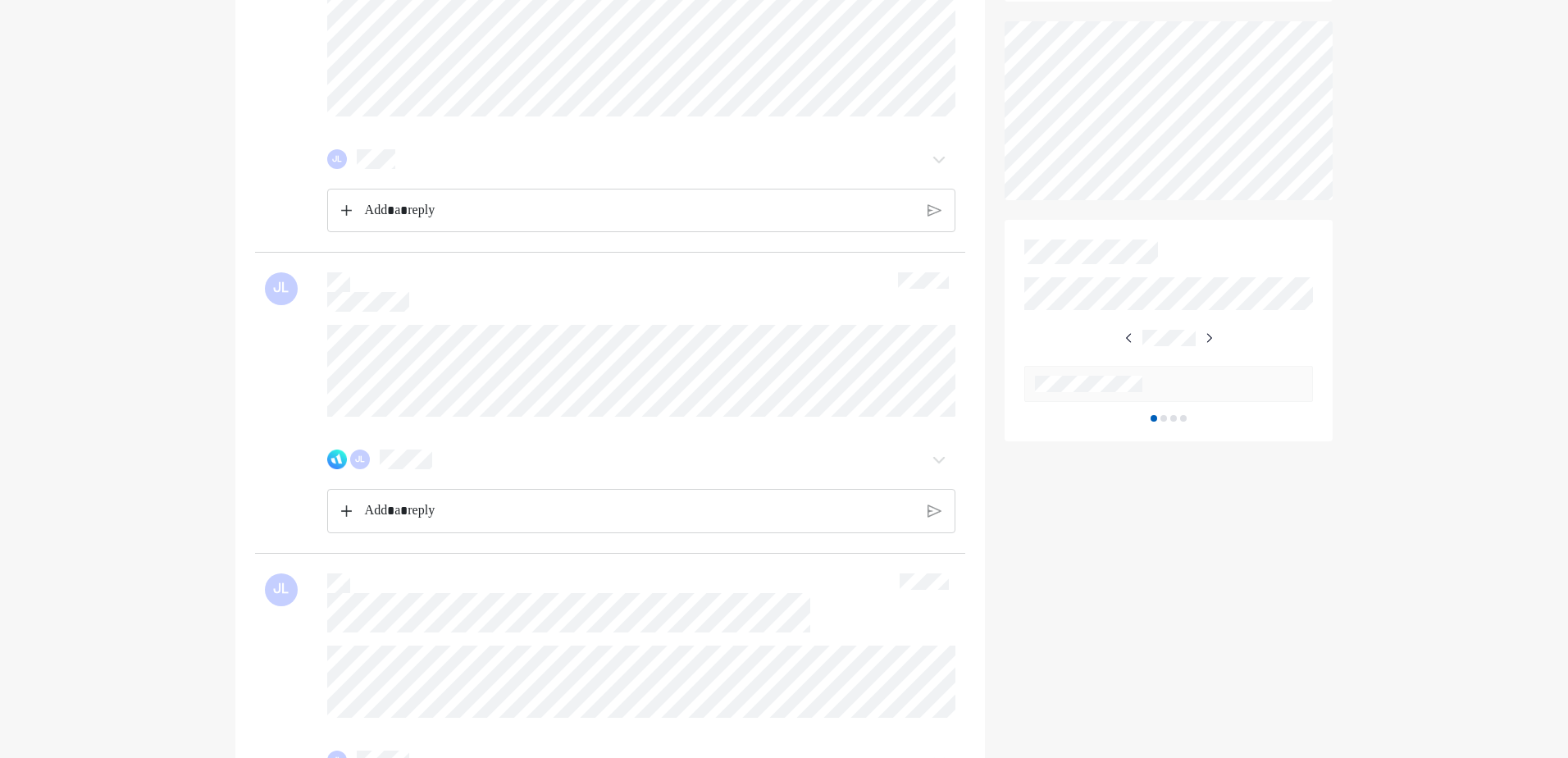
scroll to position [492, 0]
click at [851, 368] on div "JL" at bounding box center [610, 415] width 691 height 208
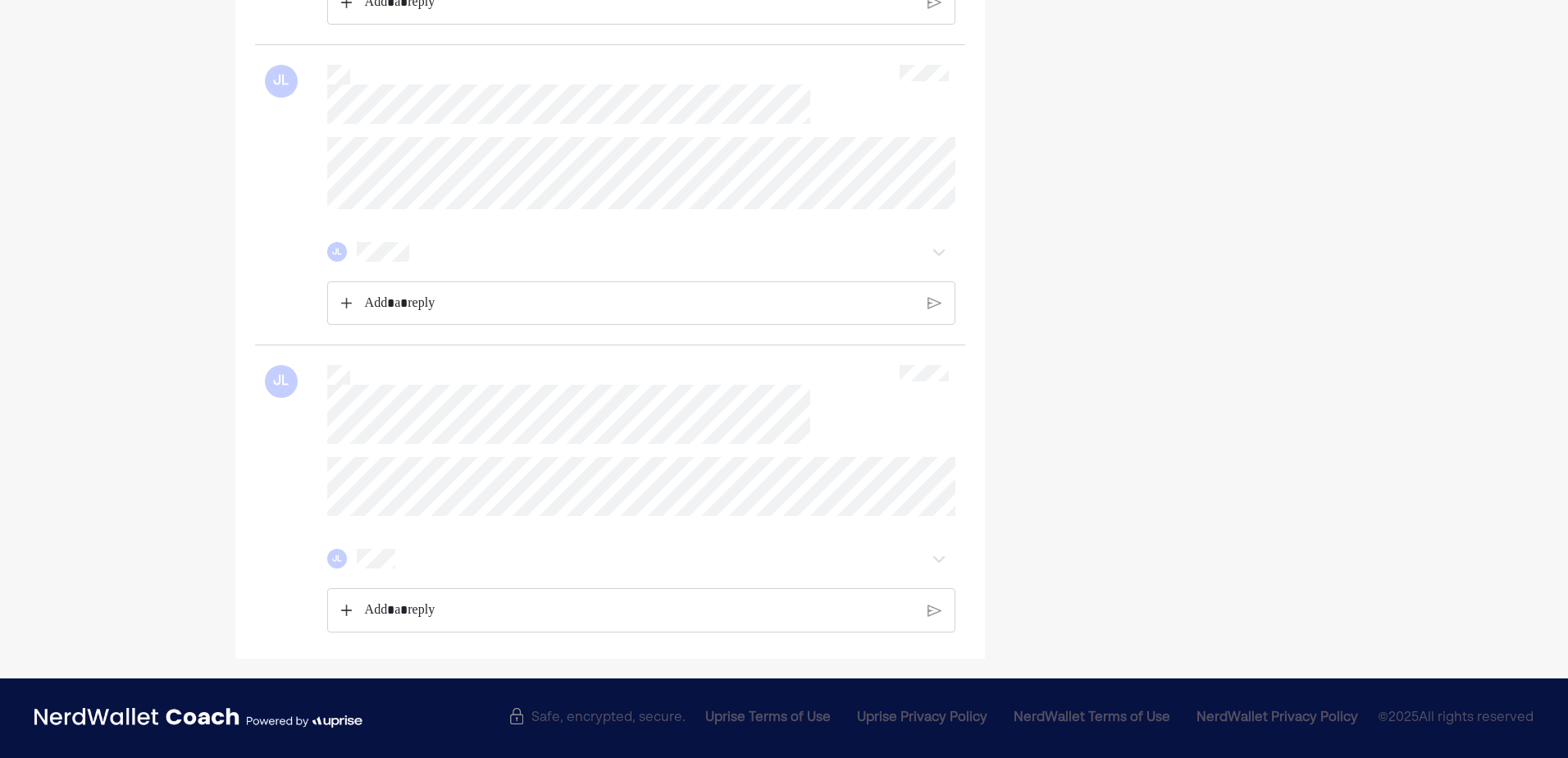
scroll to position [1026, 0]
drag, startPoint x: 321, startPoint y: 313, endPoint x: 325, endPoint y: 434, distance: 121.1
click at [325, 434] on div "JL JL" at bounding box center [611, 498] width 710 height 307
click at [295, 440] on div "JL JL" at bounding box center [611, 498] width 710 height 307
click at [331, 441] on div "JL JL" at bounding box center [611, 498] width 710 height 307
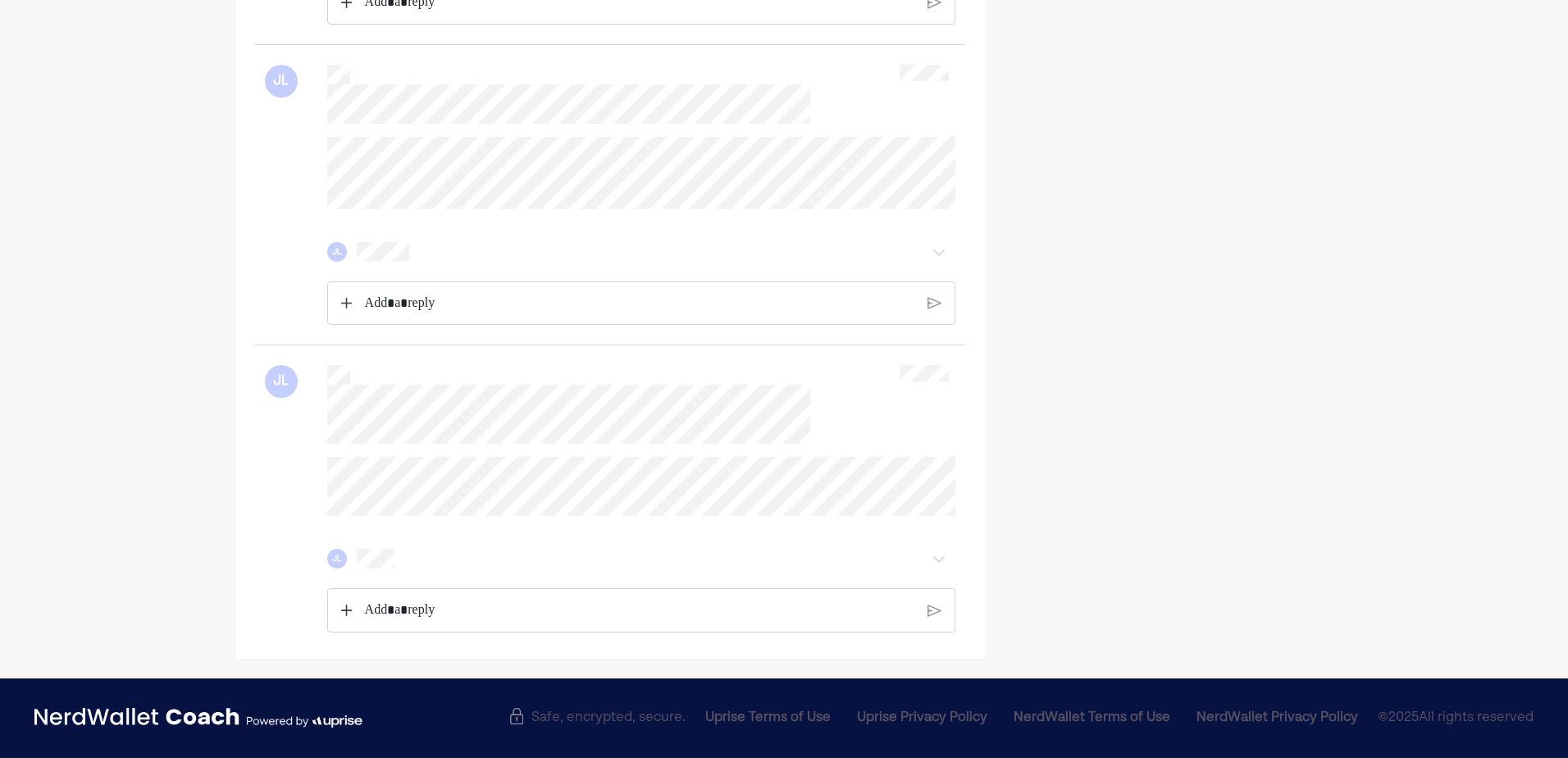
click at [305, 434] on div "JL JL" at bounding box center [611, 498] width 710 height 307
click at [316, 457] on div "JL" at bounding box center [610, 545] width 691 height 176
click at [317, 457] on div "JL" at bounding box center [610, 545] width 691 height 176
click at [324, 439] on div "JL JL" at bounding box center [611, 498] width 710 height 307
click at [330, 427] on div "JL JL" at bounding box center [611, 498] width 710 height 307
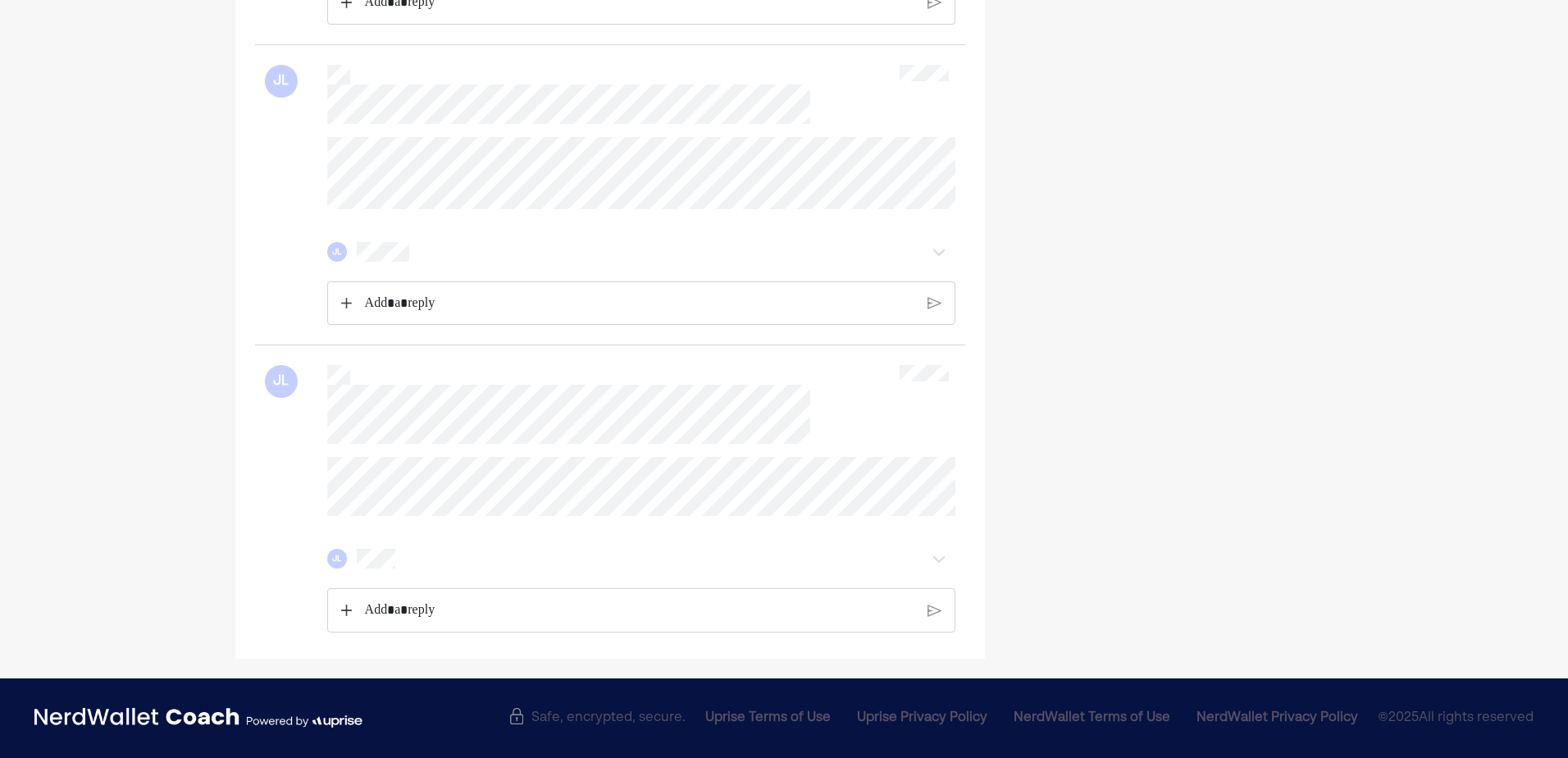
click at [320, 457] on div "JL" at bounding box center [610, 545] width 691 height 176
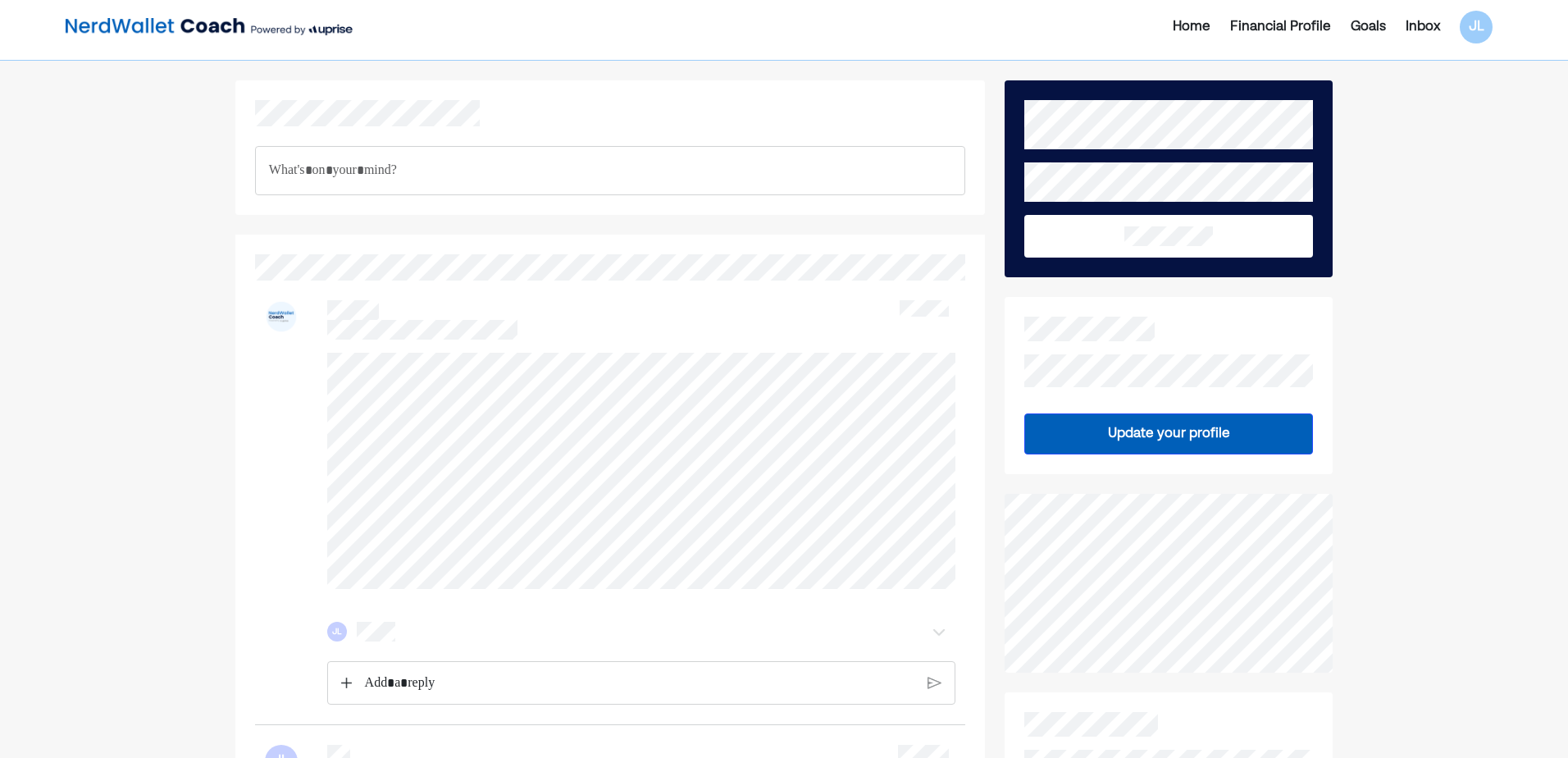
scroll to position [0, 0]
